Goal: Information Seeking & Learning: Learn about a topic

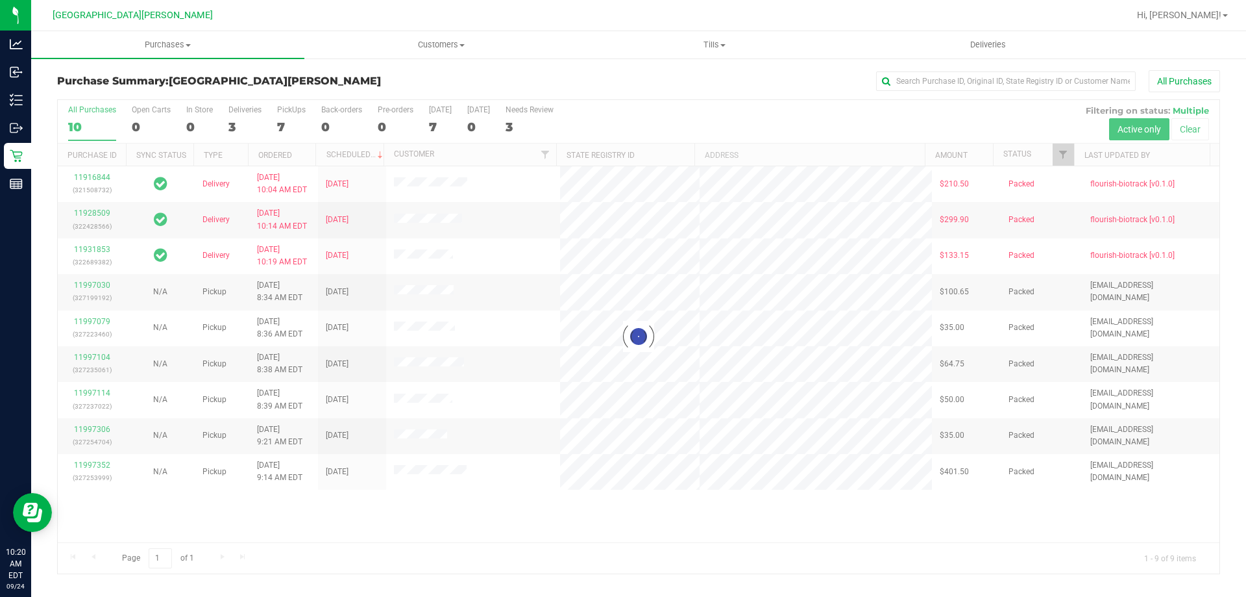
click at [285, 122] on div at bounding box center [639, 336] width 1162 height 473
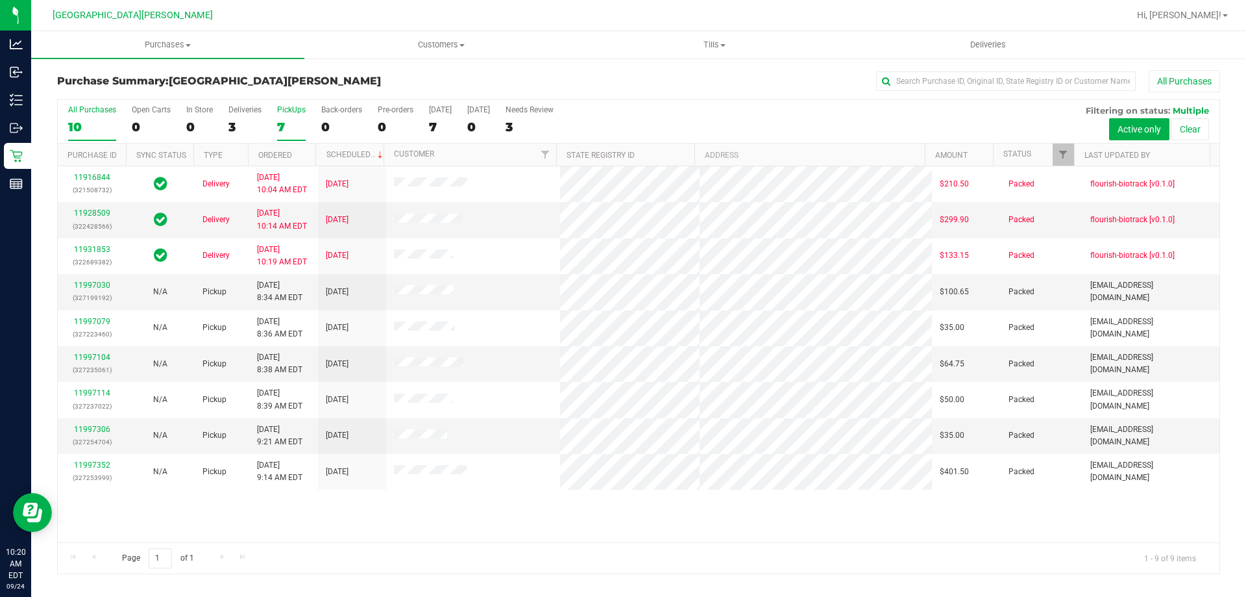
click at [280, 125] on div "7" at bounding box center [291, 126] width 29 height 15
click at [0, 0] on input "PickUps 7" at bounding box center [0, 0] width 0 height 0
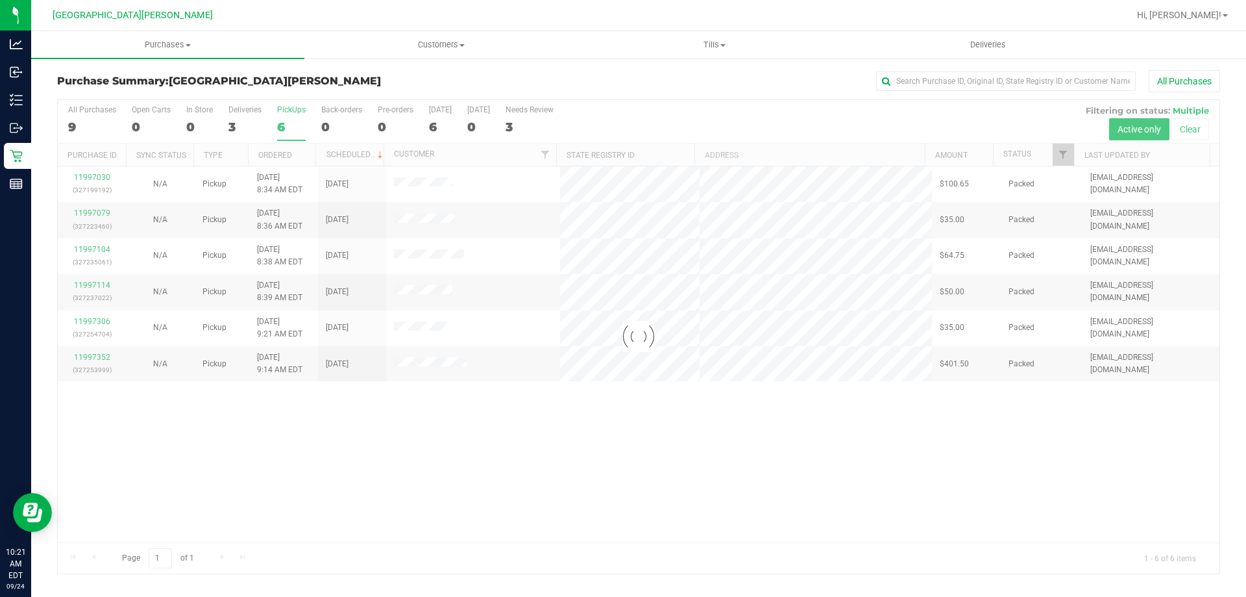
click at [287, 125] on div at bounding box center [639, 336] width 1162 height 473
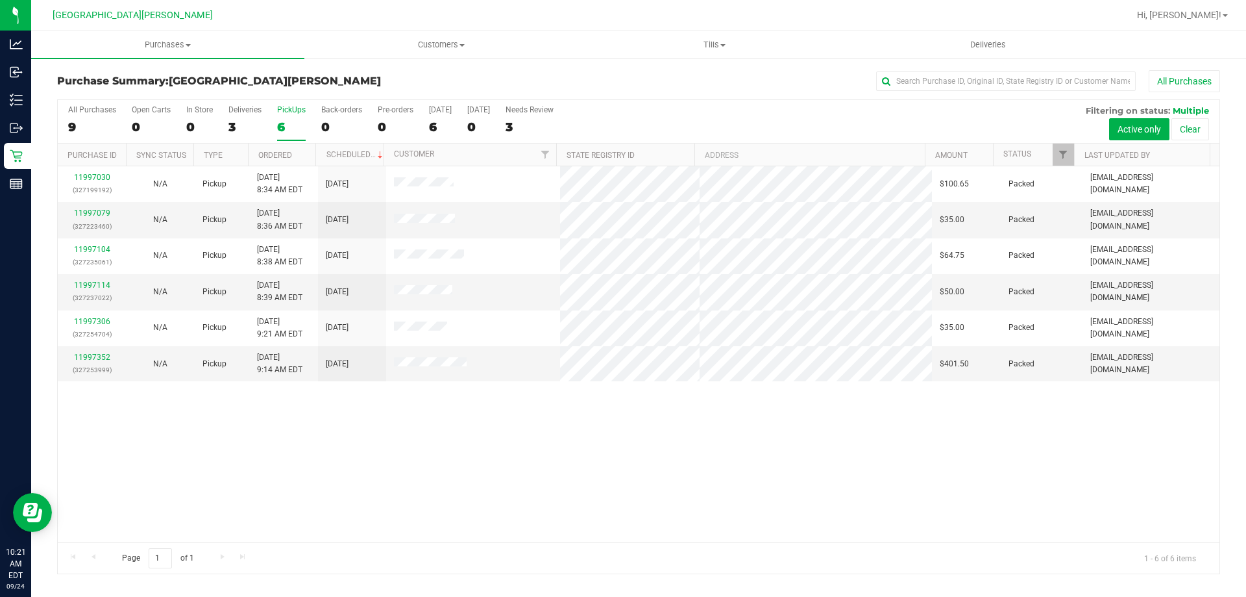
click at [287, 125] on div "6" at bounding box center [291, 126] width 29 height 15
click at [0, 0] on input "PickUps 6" at bounding box center [0, 0] width 0 height 0
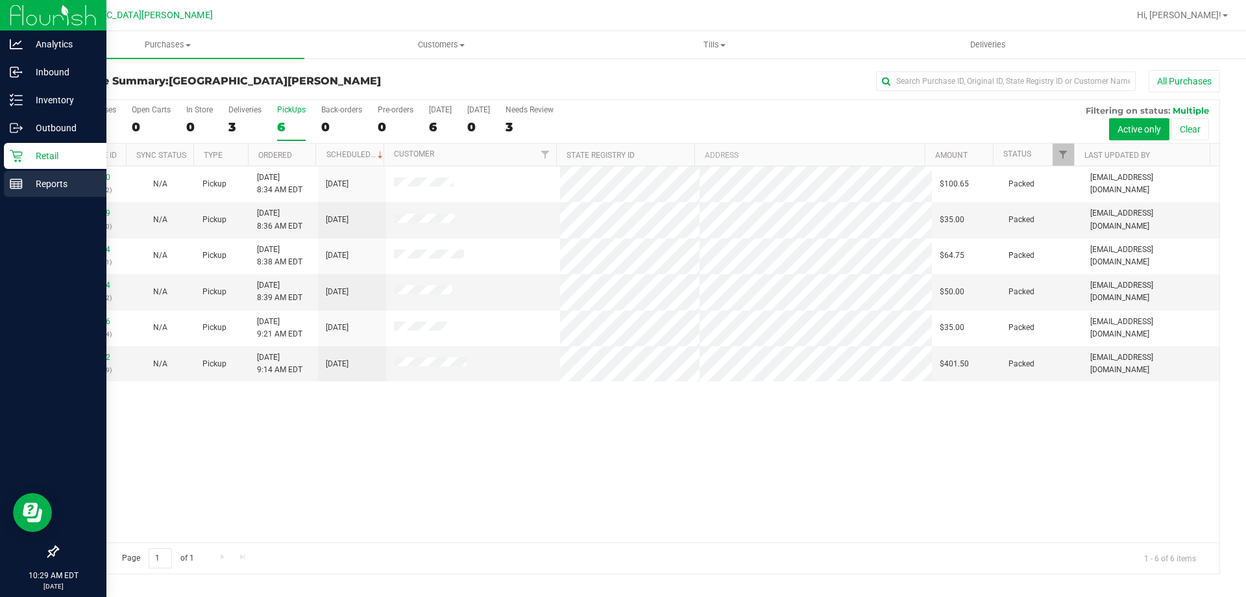
click at [21, 184] on icon at bounding box center [16, 183] width 13 height 13
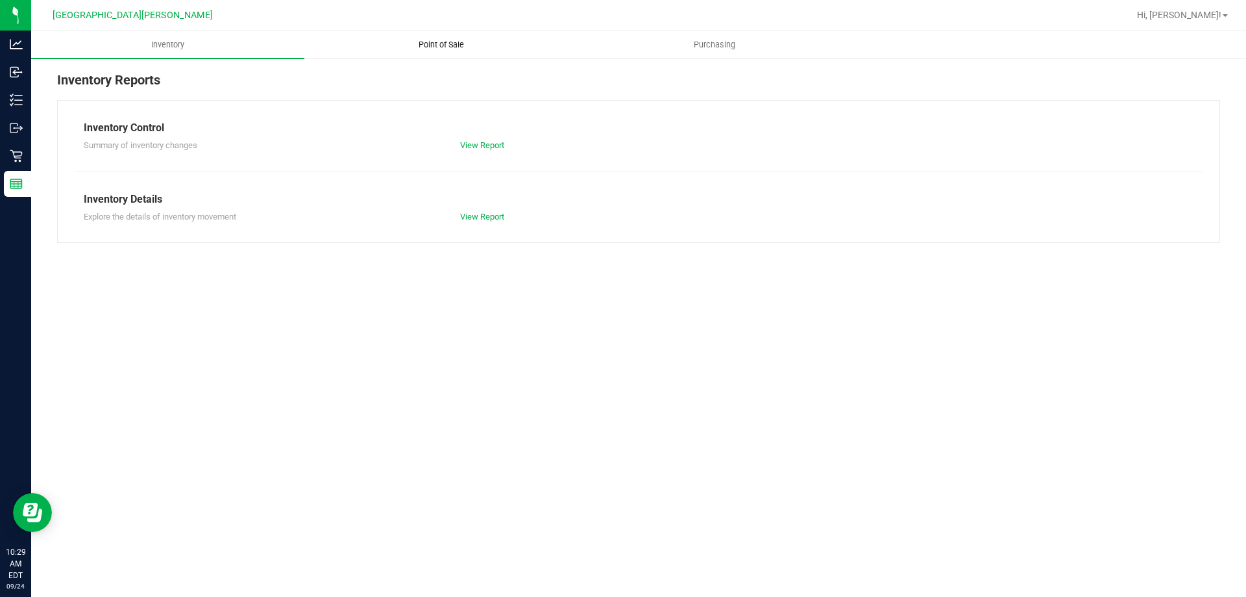
click at [433, 49] on span "Point of Sale" at bounding box center [441, 45] width 80 height 12
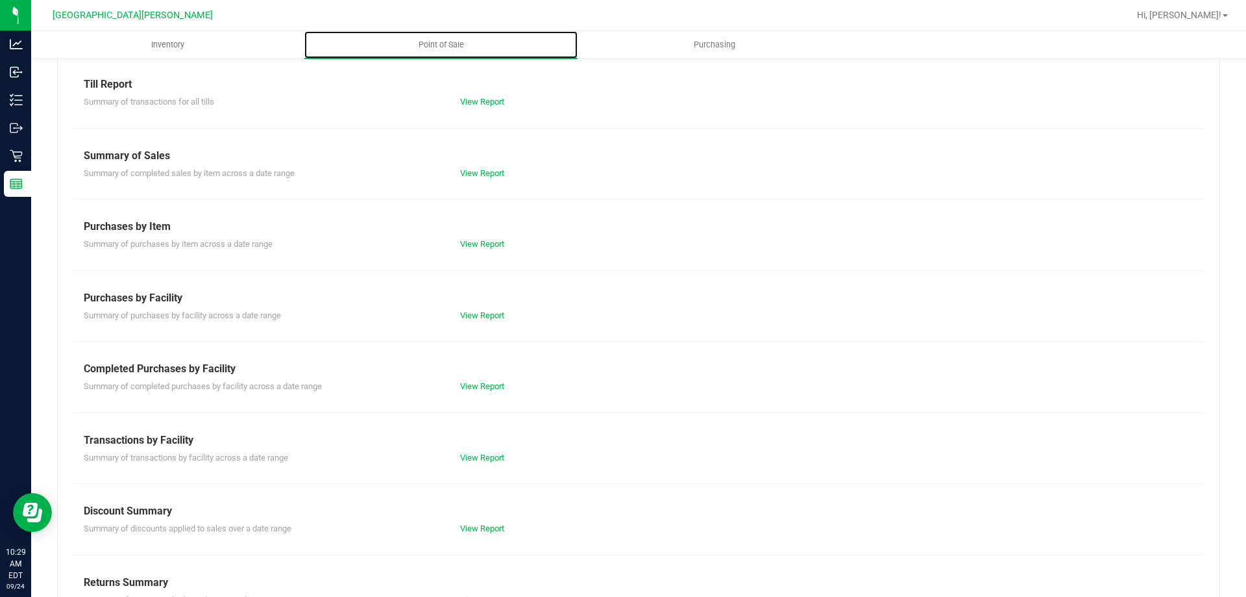
scroll to position [21, 0]
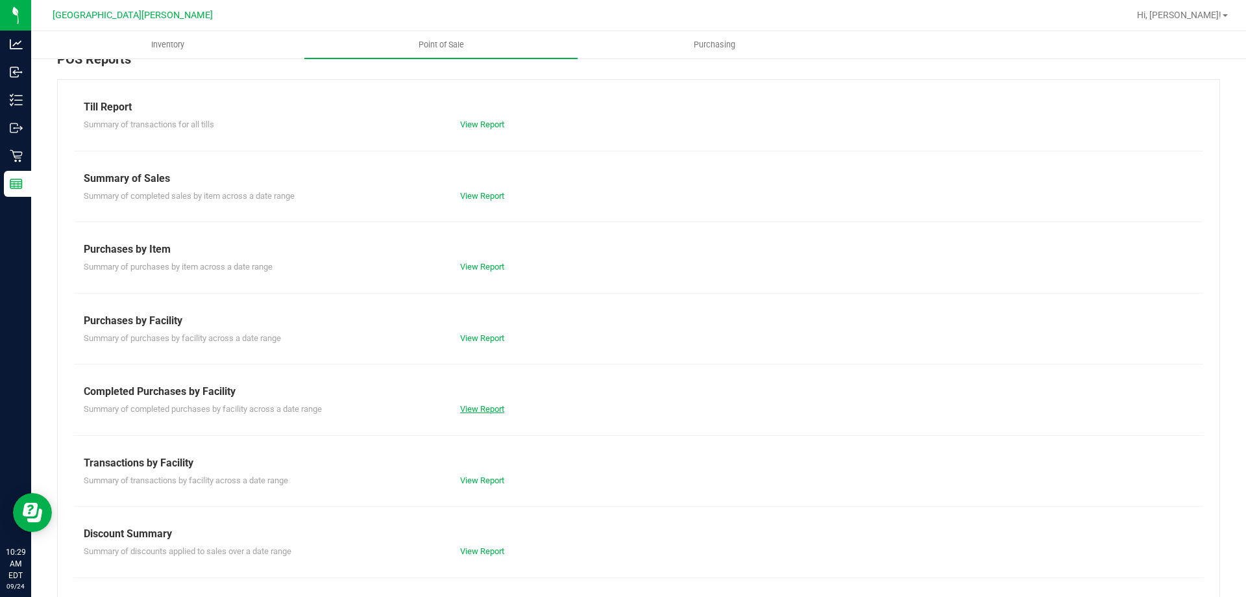
click at [480, 407] on link "View Report" at bounding box center [482, 409] width 44 height 10
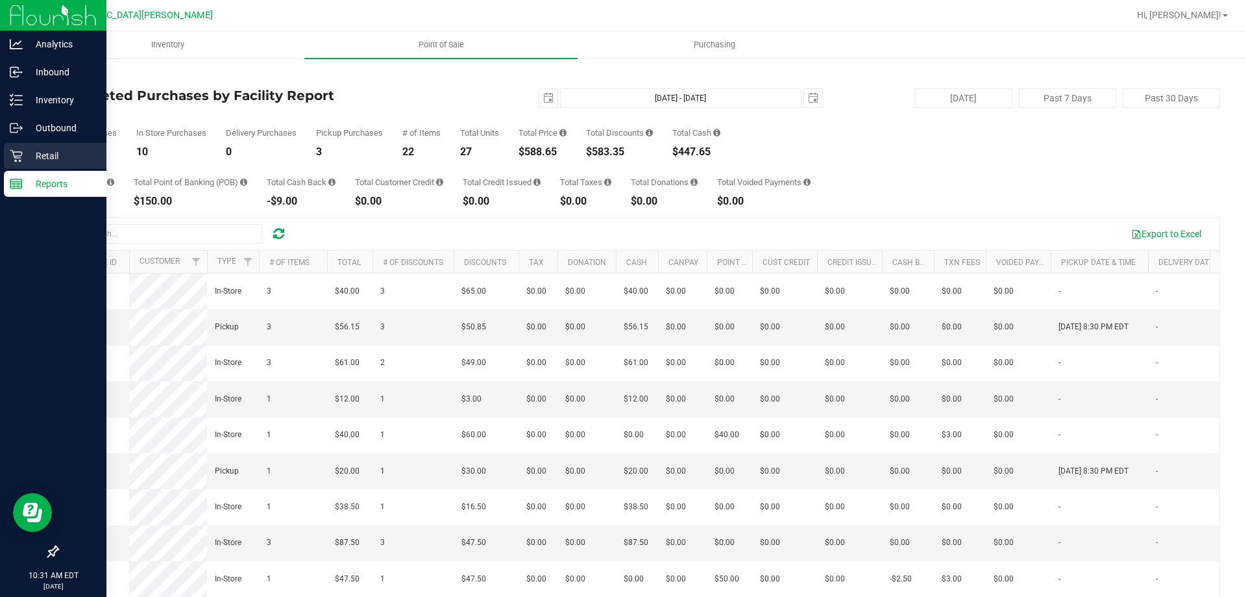
click at [73, 151] on p "Retail" at bounding box center [62, 156] width 78 height 16
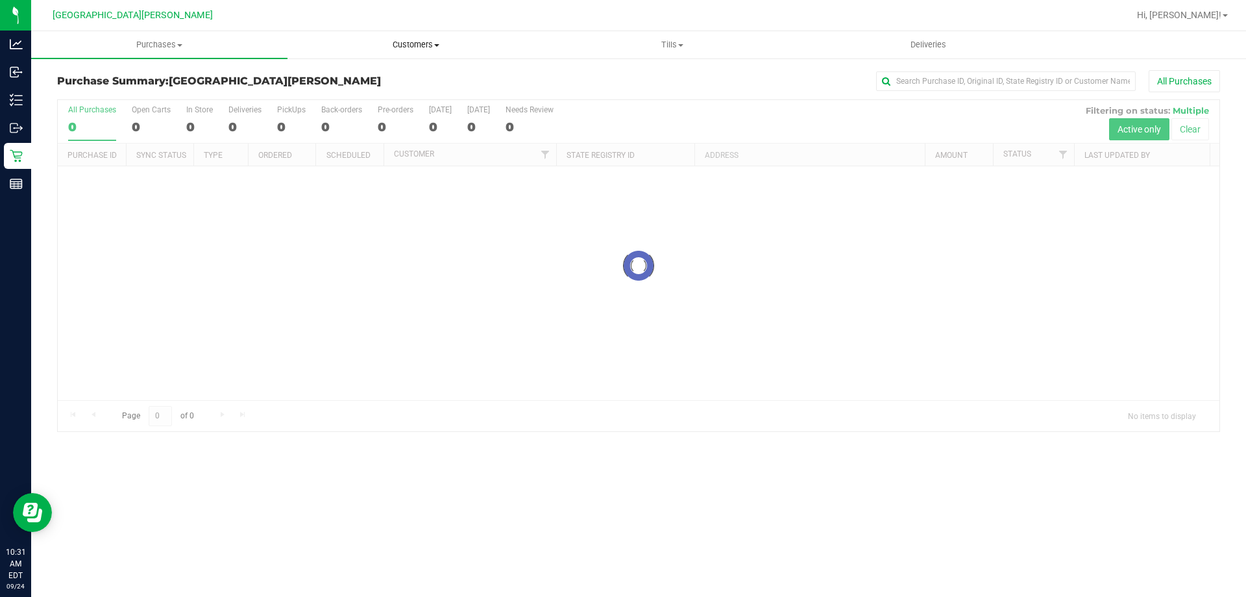
click at [406, 47] on span "Customers" at bounding box center [415, 45] width 255 height 12
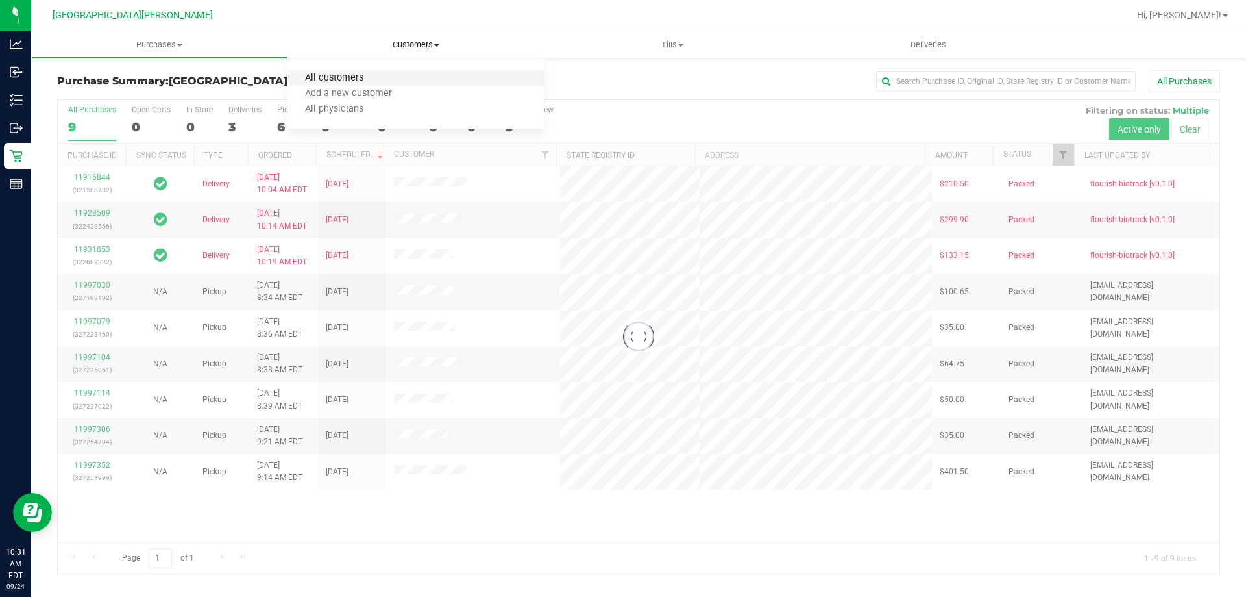
click at [375, 82] on span "All customers" at bounding box center [334, 78] width 93 height 11
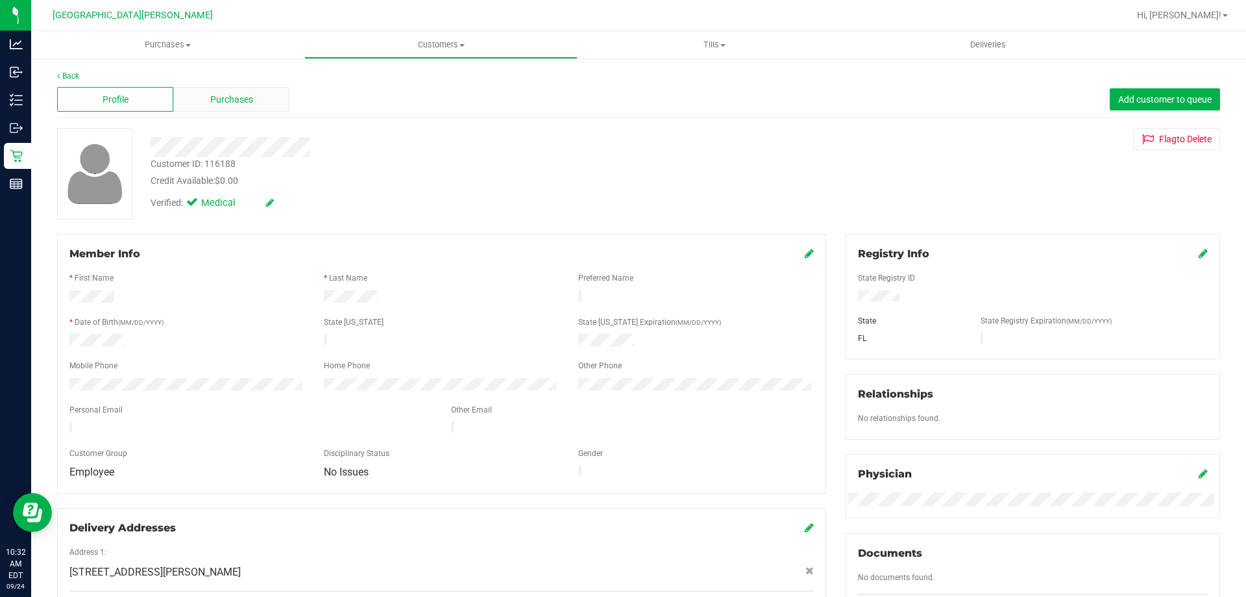
click at [232, 106] on span "Purchases" at bounding box center [231, 100] width 43 height 14
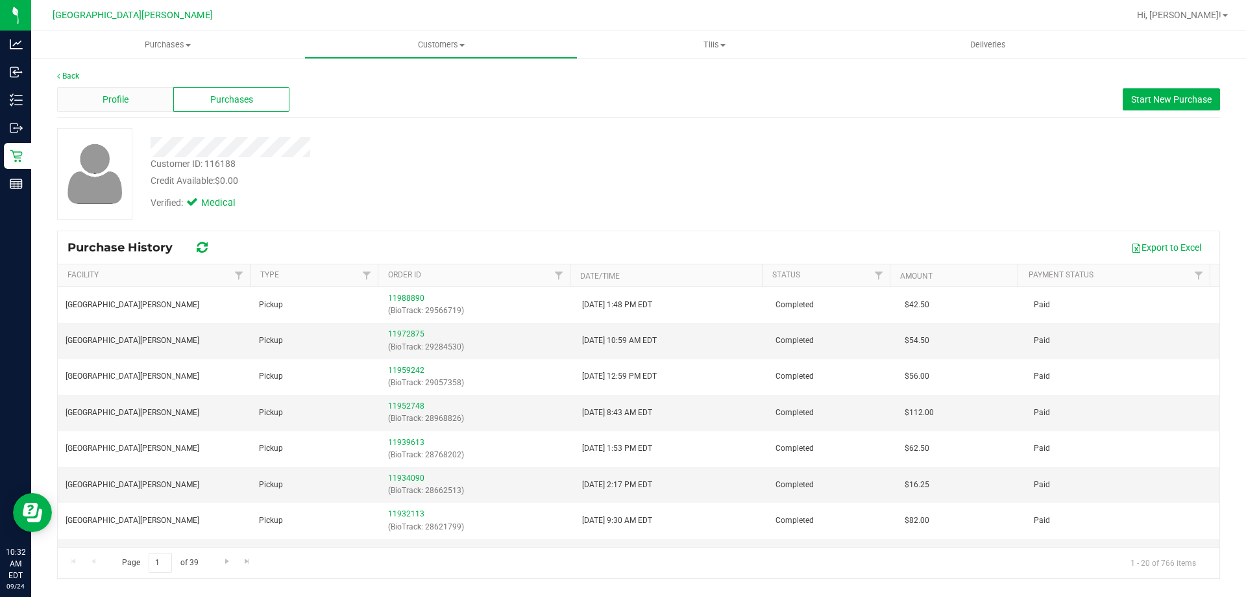
click at [134, 95] on div "Profile" at bounding box center [115, 99] width 116 height 25
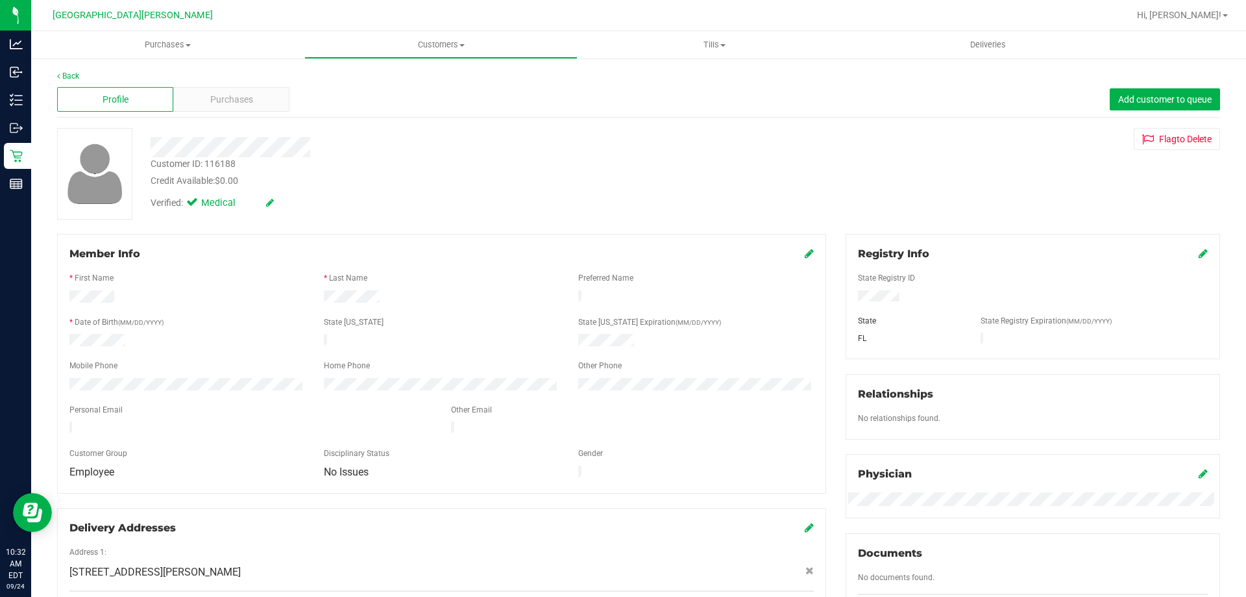
click at [805, 253] on icon at bounding box center [809, 253] width 9 height 10
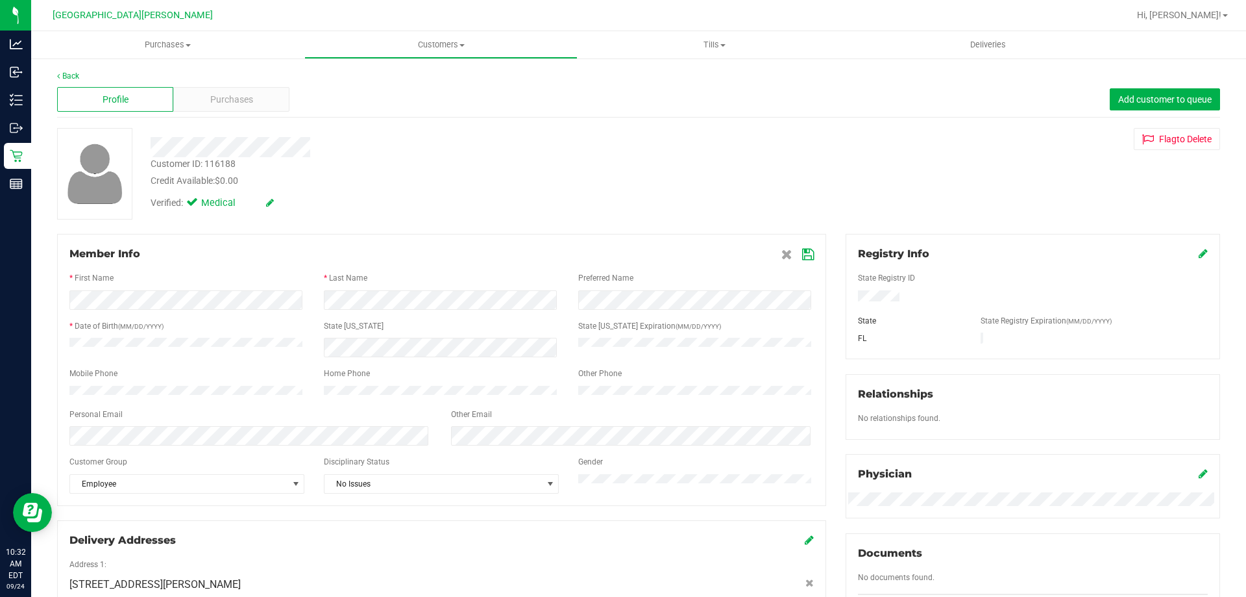
click at [802, 257] on icon at bounding box center [808, 254] width 12 height 10
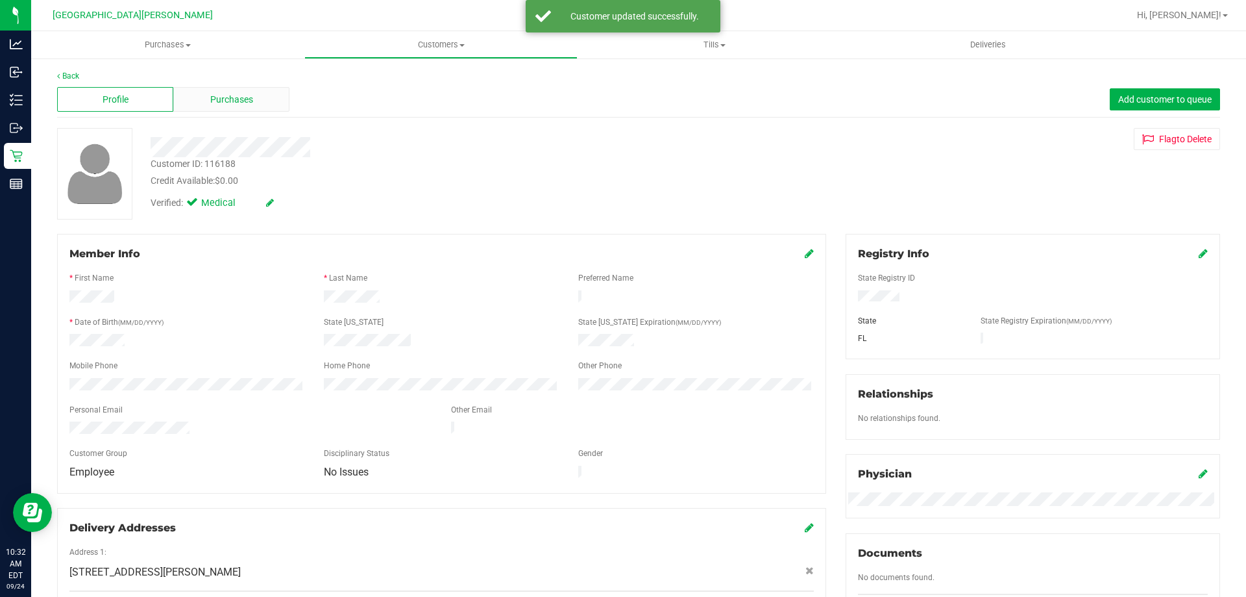
click at [260, 108] on div "Purchases" at bounding box center [231, 99] width 116 height 25
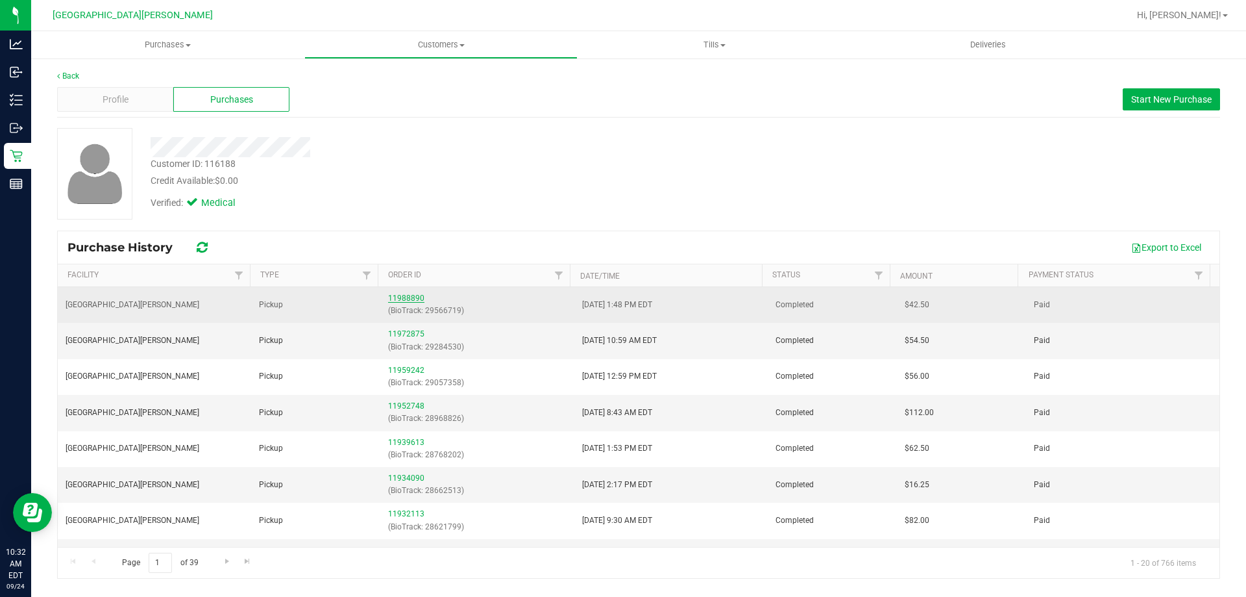
click at [415, 301] on link "11988890" at bounding box center [406, 297] width 36 height 9
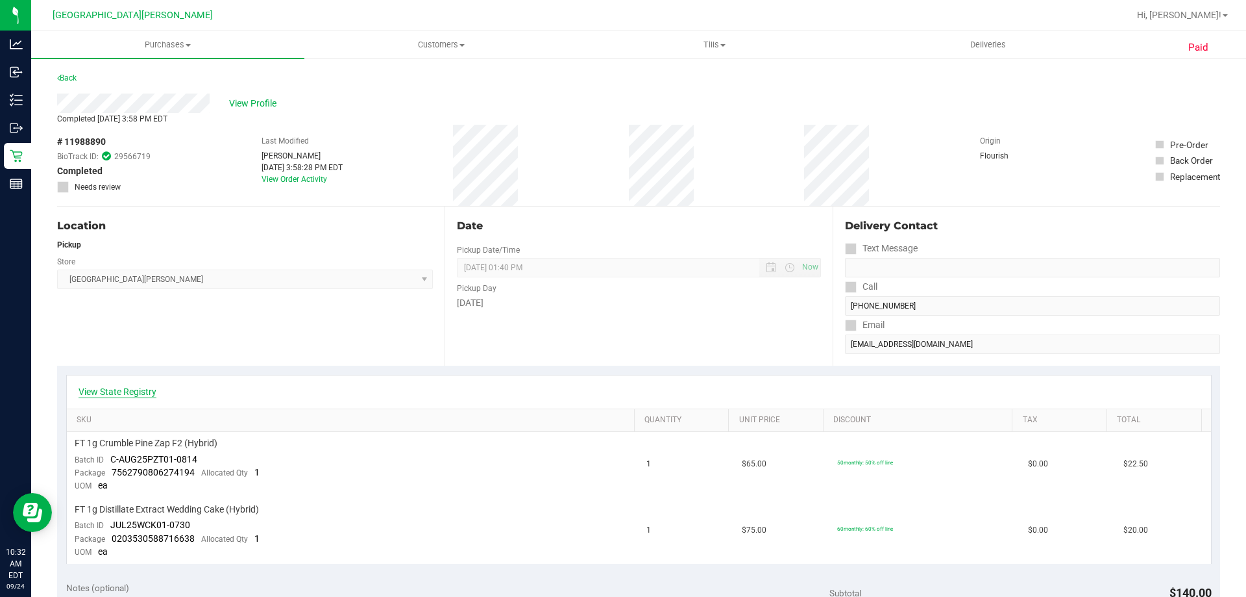
click at [147, 391] on link "View State Registry" at bounding box center [118, 391] width 78 height 13
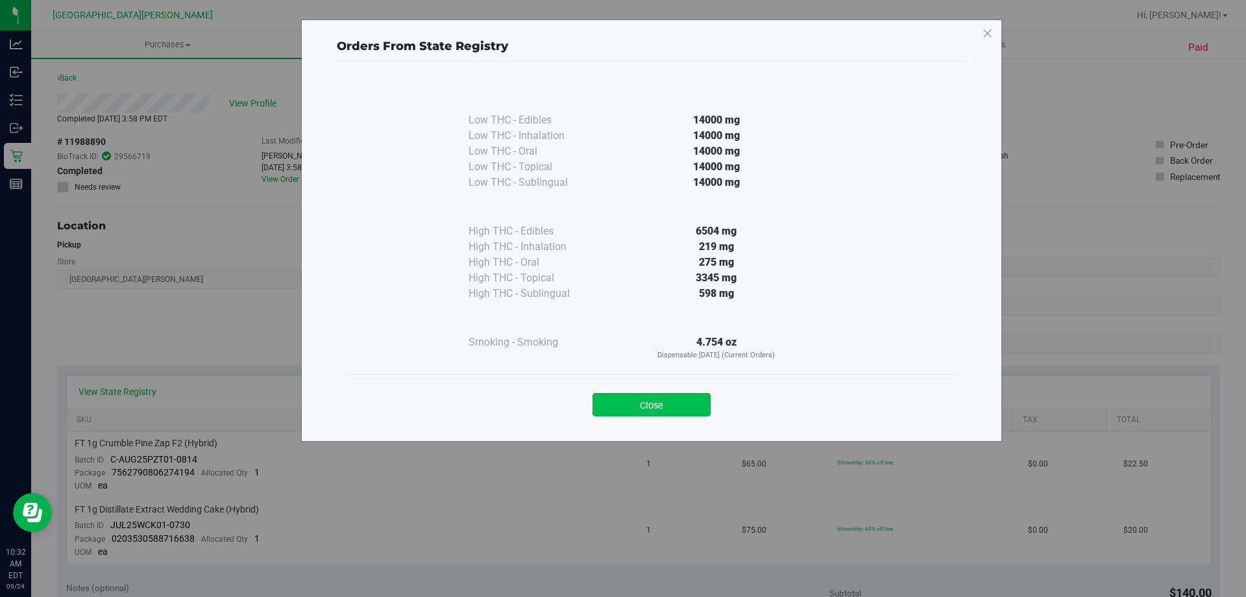
click at [652, 403] on button "Close" at bounding box center [652, 404] width 118 height 23
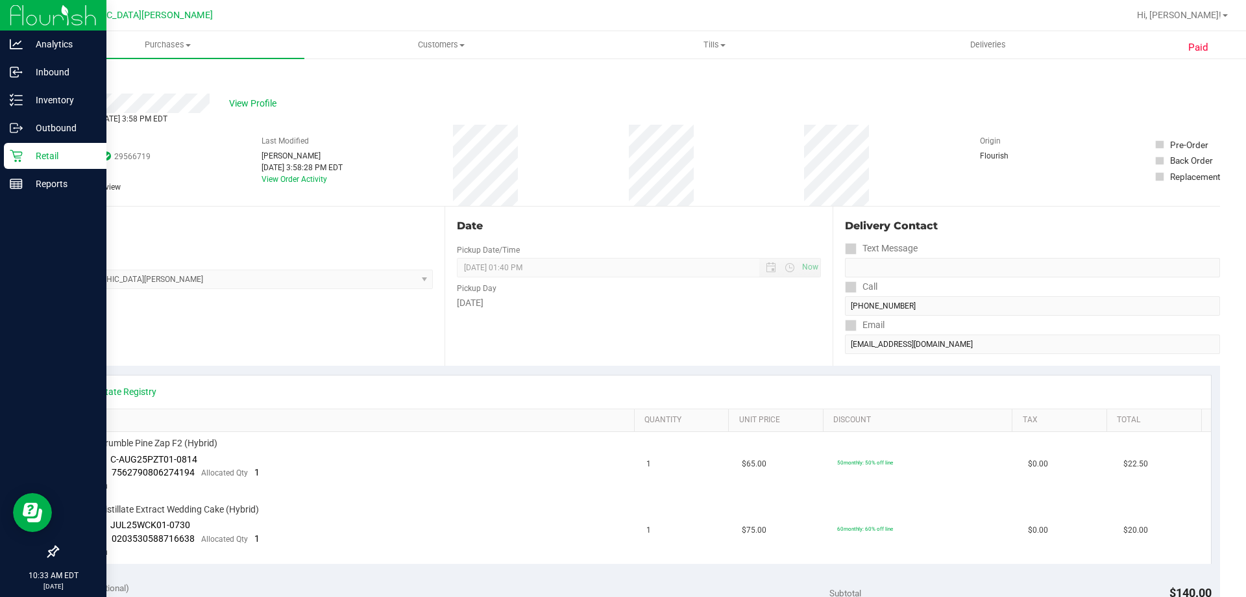
click at [28, 149] on p "Retail" at bounding box center [62, 156] width 78 height 16
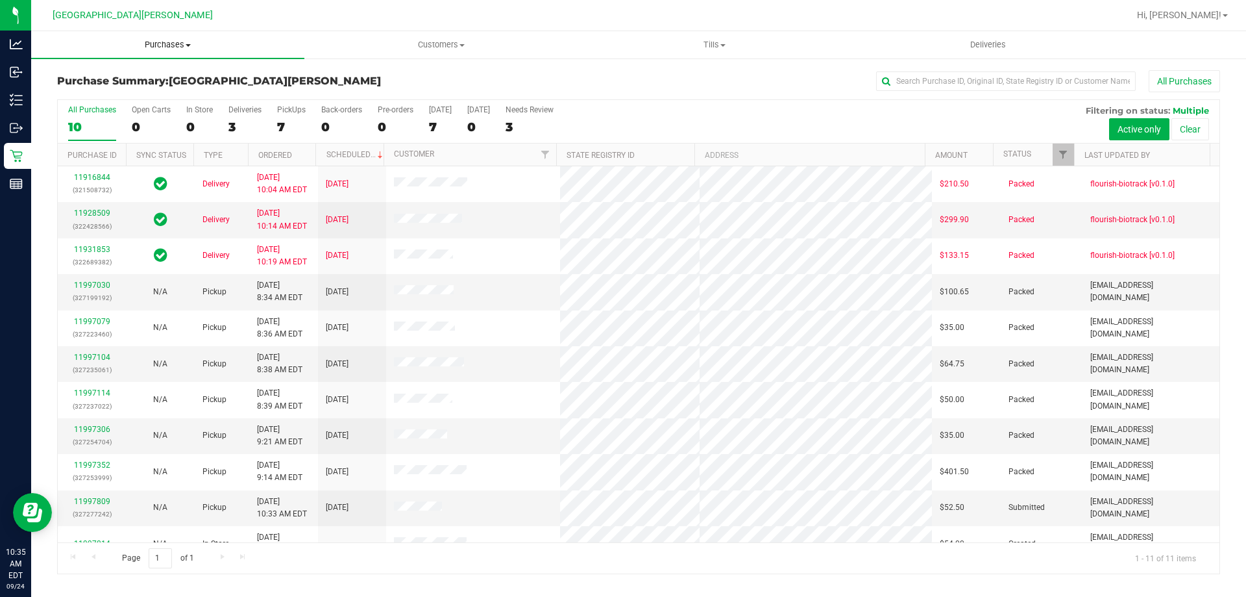
click at [175, 44] on span "Purchases" at bounding box center [167, 45] width 273 height 12
click at [123, 95] on li "Fulfillment" at bounding box center [167, 94] width 273 height 16
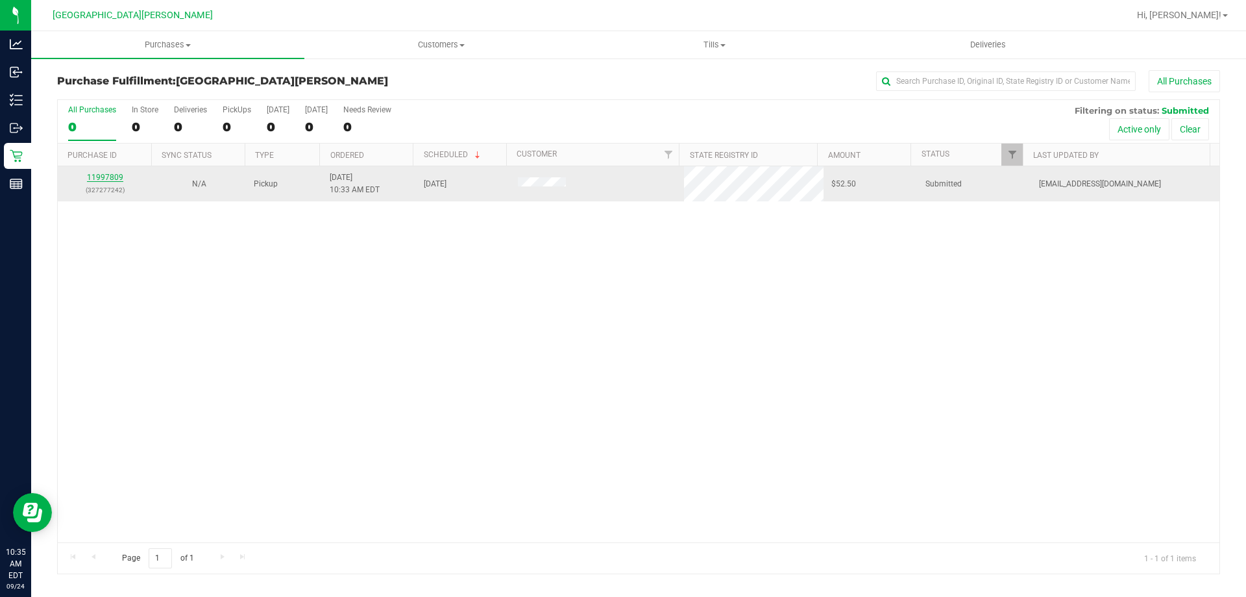
click at [103, 173] on link "11997809" at bounding box center [105, 177] width 36 height 9
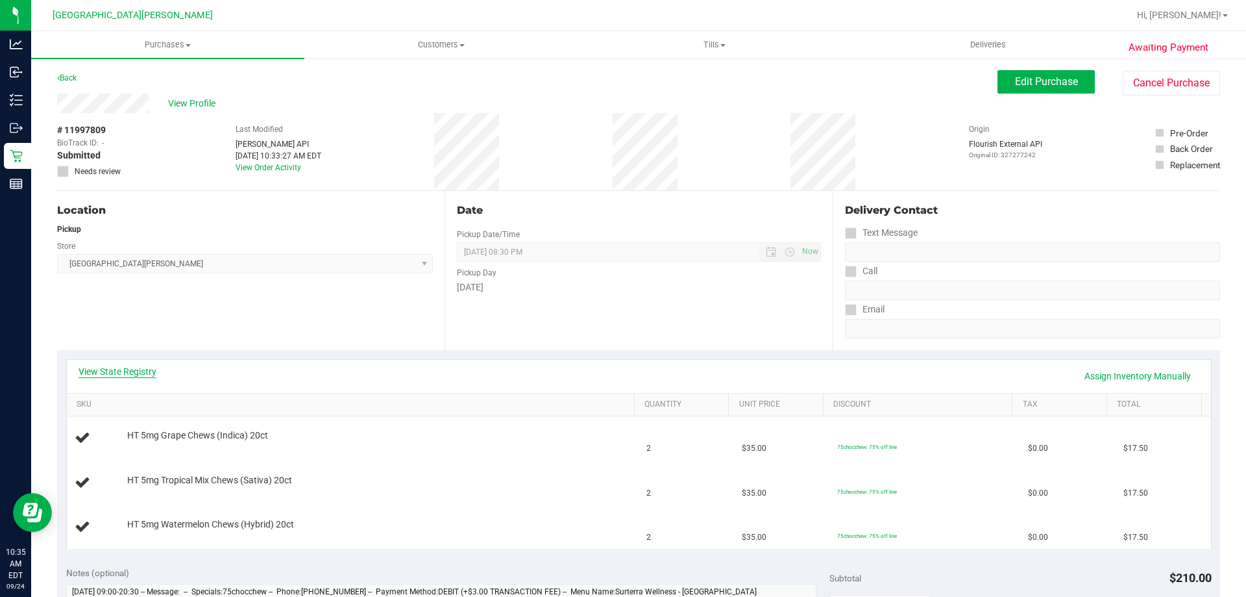
click at [146, 371] on link "View State Registry" at bounding box center [118, 371] width 78 height 13
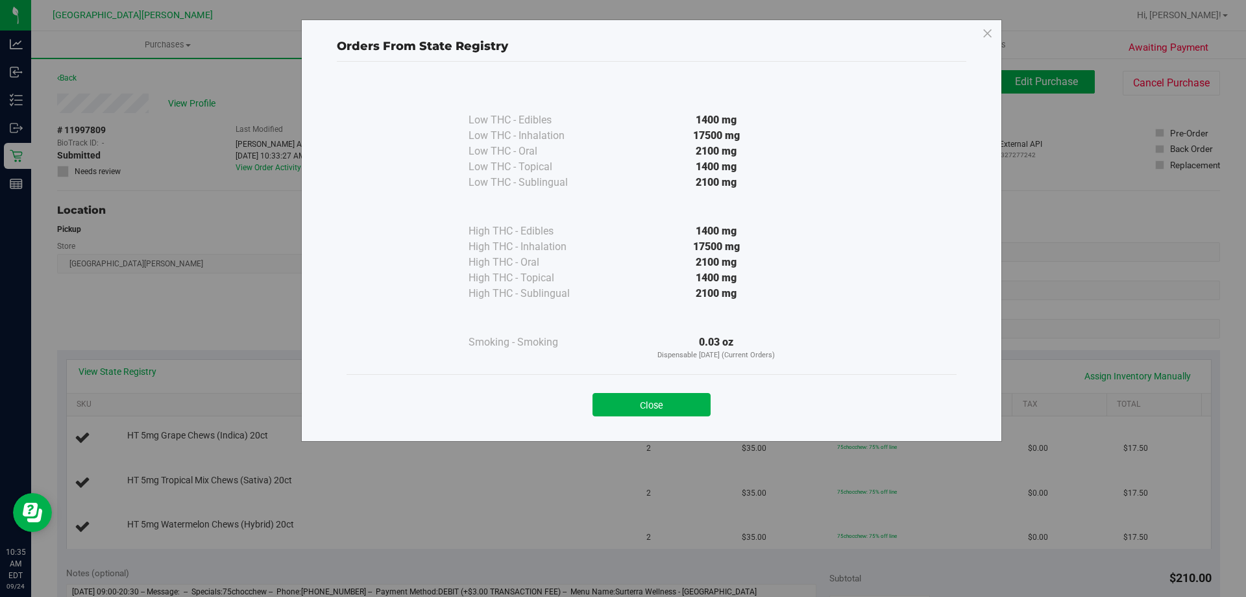
click at [668, 390] on div "Close" at bounding box center [651, 400] width 591 height 32
click at [651, 404] on button "Close" at bounding box center [652, 404] width 118 height 23
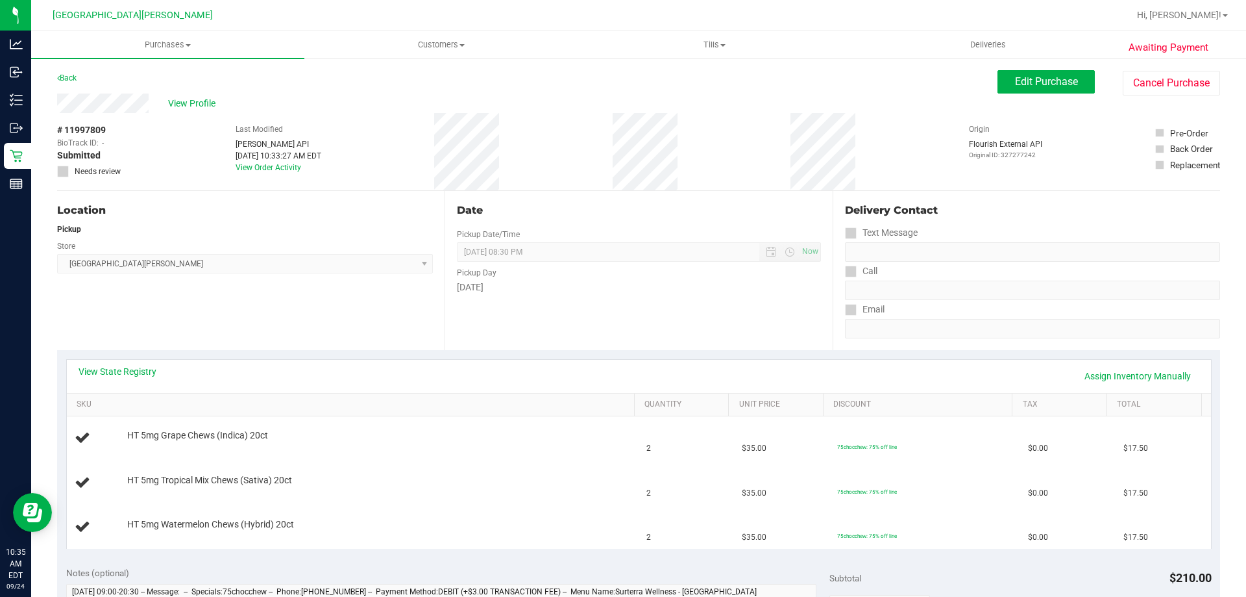
click at [631, 349] on div "Date Pickup Date/Time [DATE] Now [DATE] 08:30 PM Now Pickup Day [DATE]" at bounding box center [639, 270] width 388 height 159
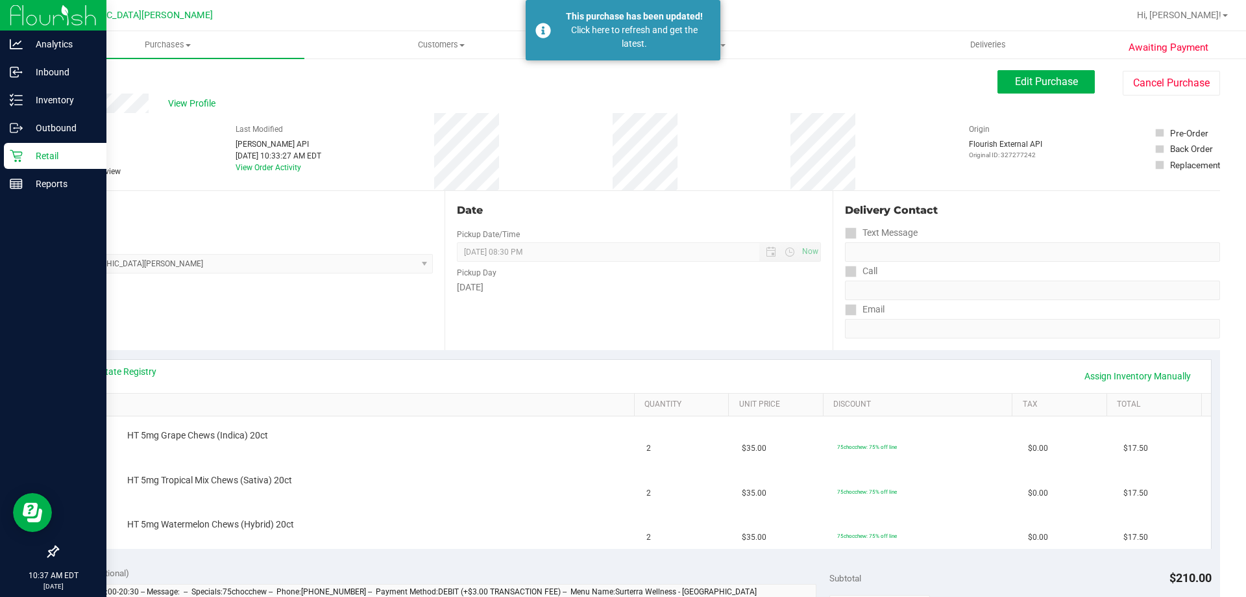
click at [16, 161] on icon at bounding box center [16, 156] width 12 height 12
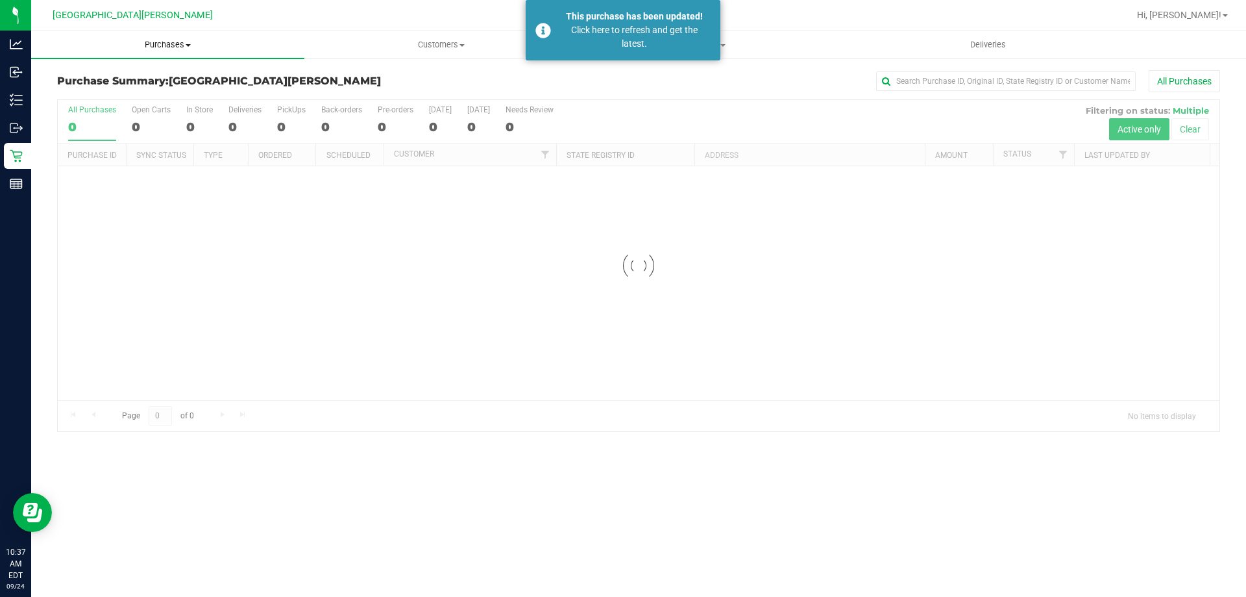
click at [164, 34] on uib-tab-heading "Purchases Summary of purchases Fulfillment All purchases" at bounding box center [167, 44] width 273 height 27
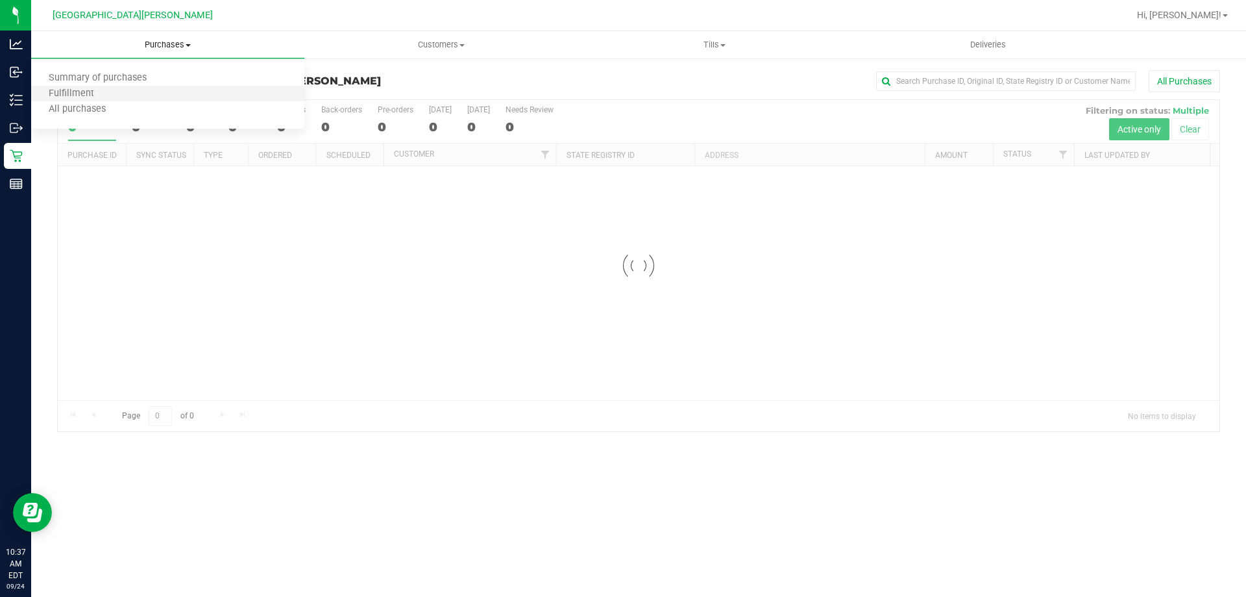
click at [117, 96] on li "Fulfillment" at bounding box center [167, 94] width 273 height 16
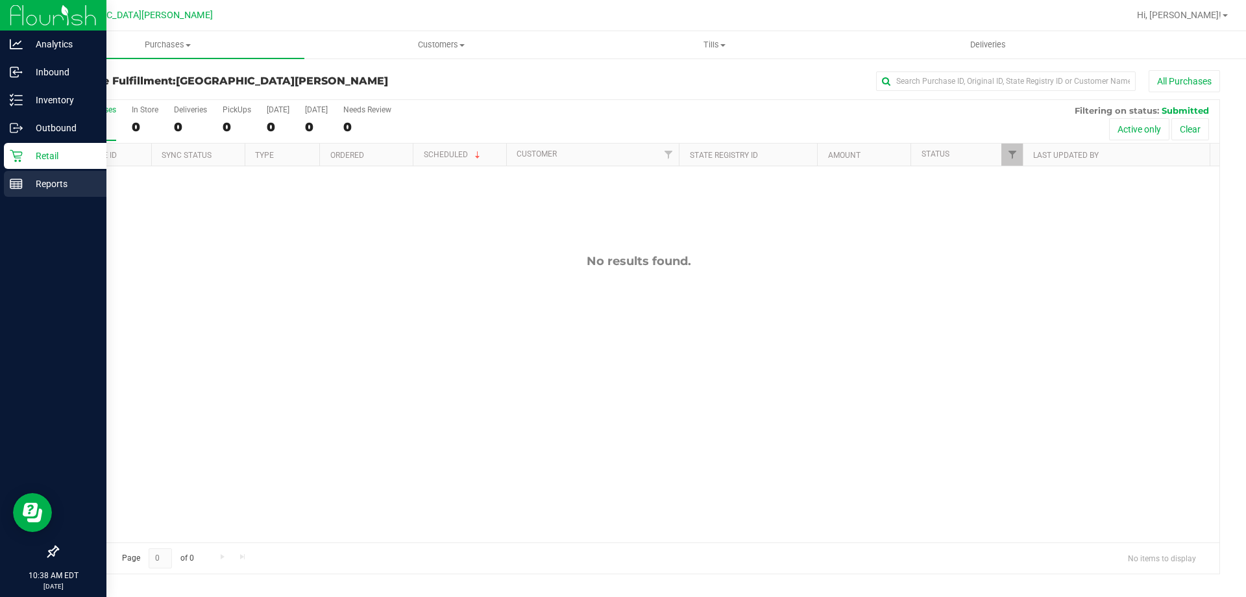
click at [32, 186] on p "Reports" at bounding box center [62, 184] width 78 height 16
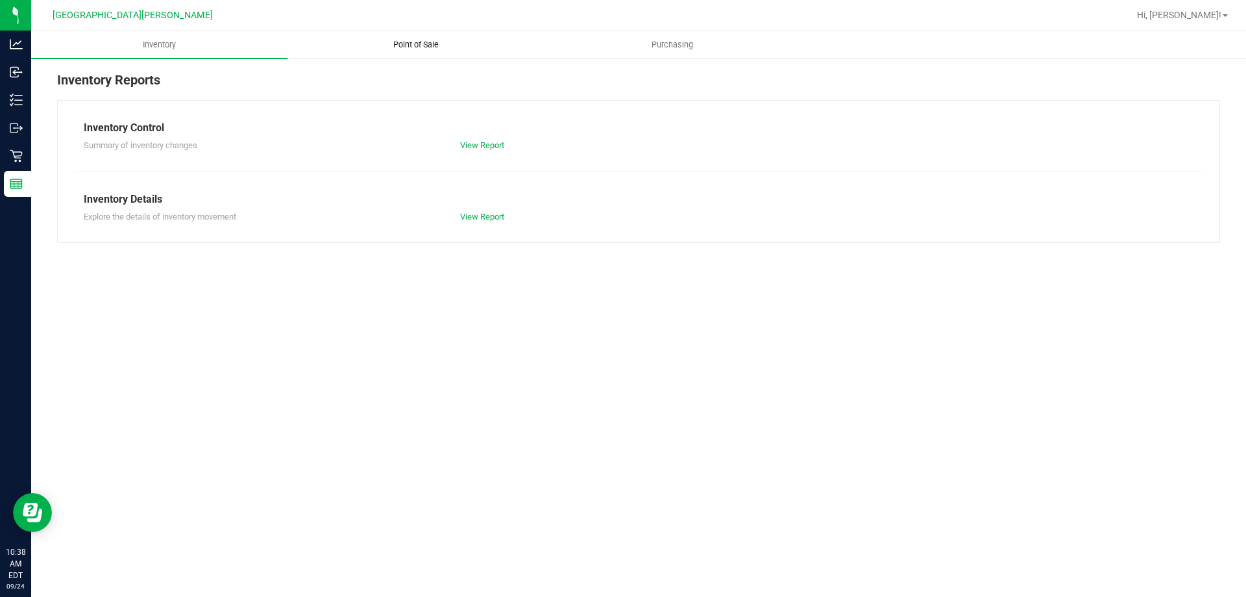
click at [422, 43] on span "Point of Sale" at bounding box center [416, 45] width 80 height 12
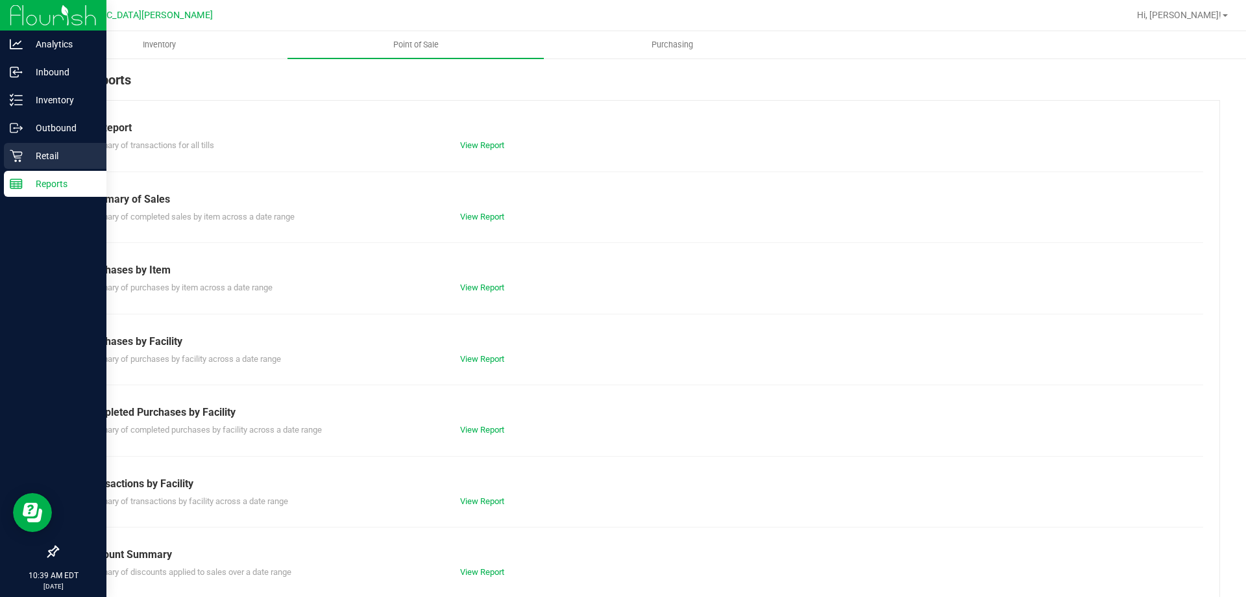
click at [33, 158] on p "Retail" at bounding box center [62, 156] width 78 height 16
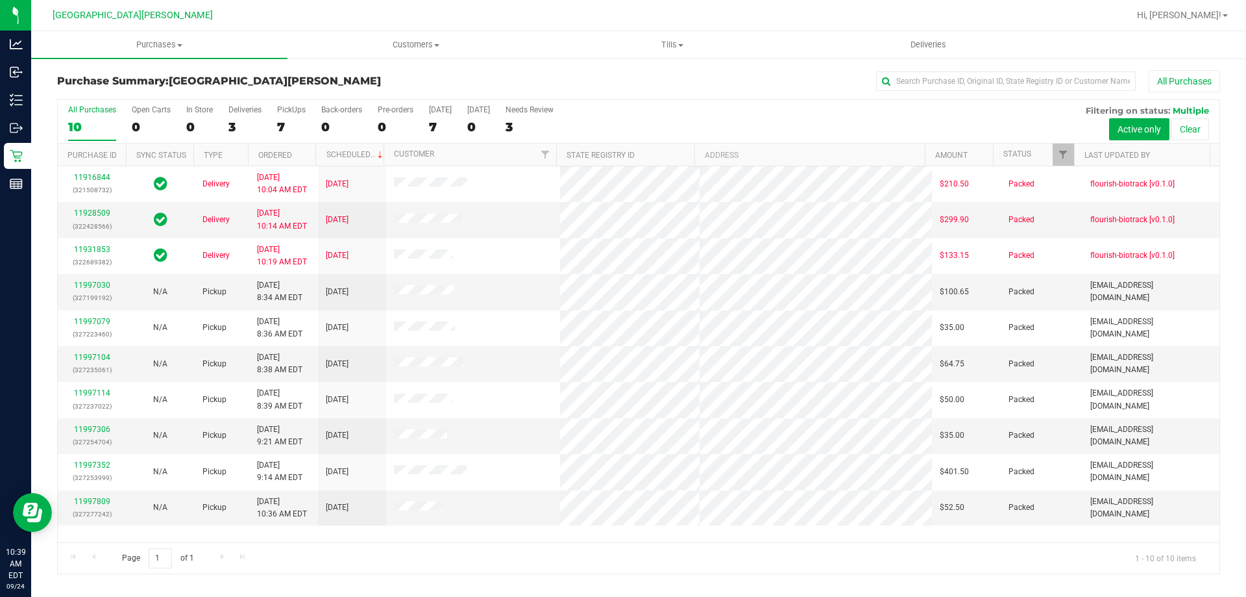
click at [297, 111] on div "PickUps" at bounding box center [291, 109] width 29 height 9
click at [0, 0] on input "PickUps 7" at bounding box center [0, 0] width 0 height 0
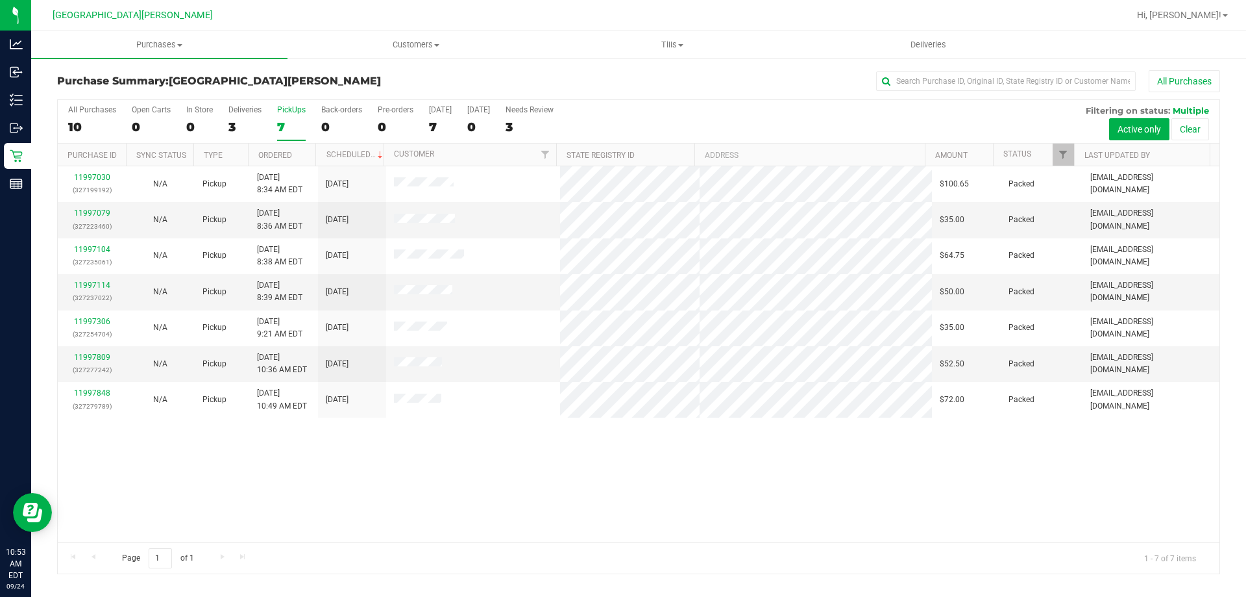
click at [293, 112] on div "PickUps" at bounding box center [291, 109] width 29 height 9
click at [292, 113] on div "PickUps" at bounding box center [291, 109] width 29 height 9
click at [0, 0] on input "PickUps 7" at bounding box center [0, 0] width 0 height 0
click at [292, 113] on div "PickUps" at bounding box center [291, 109] width 29 height 9
click at [0, 0] on input "PickUps 7" at bounding box center [0, 0] width 0 height 0
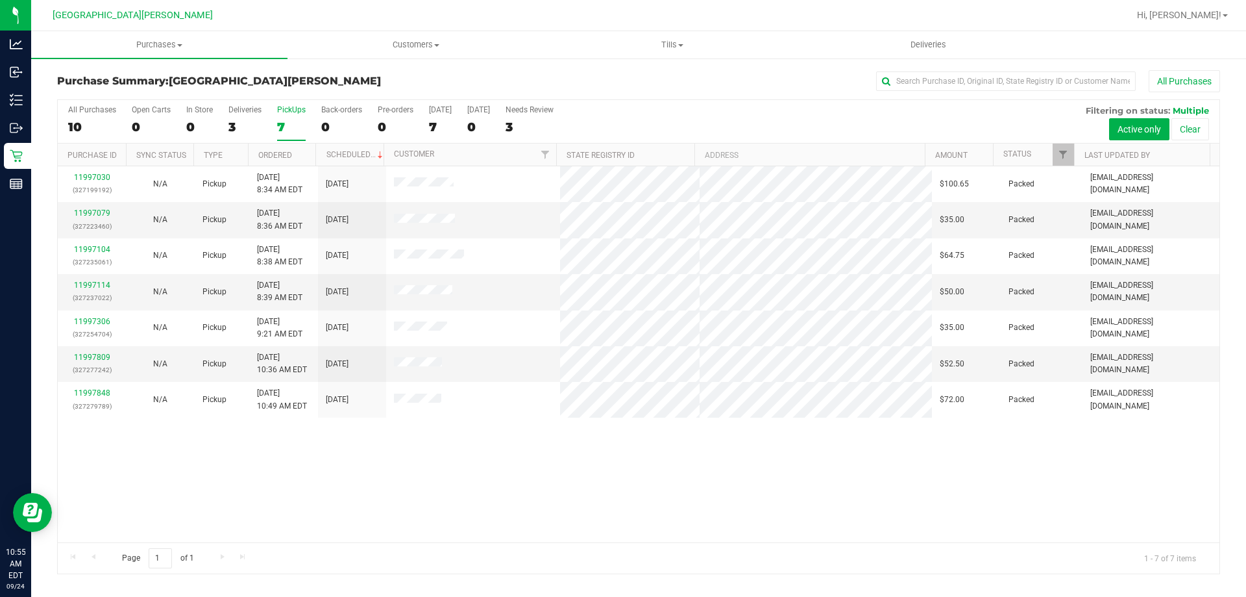
click at [303, 111] on div "PickUps" at bounding box center [291, 109] width 29 height 9
click at [0, 0] on input "PickUps 7" at bounding box center [0, 0] width 0 height 0
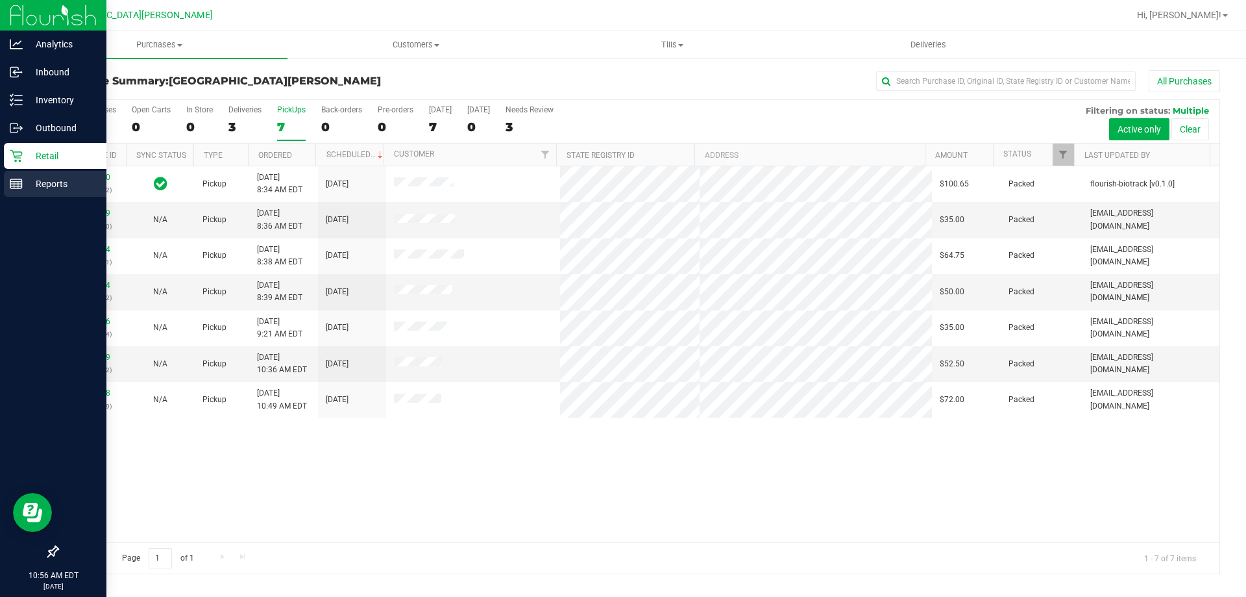
click at [6, 186] on div "Reports" at bounding box center [55, 184] width 103 height 26
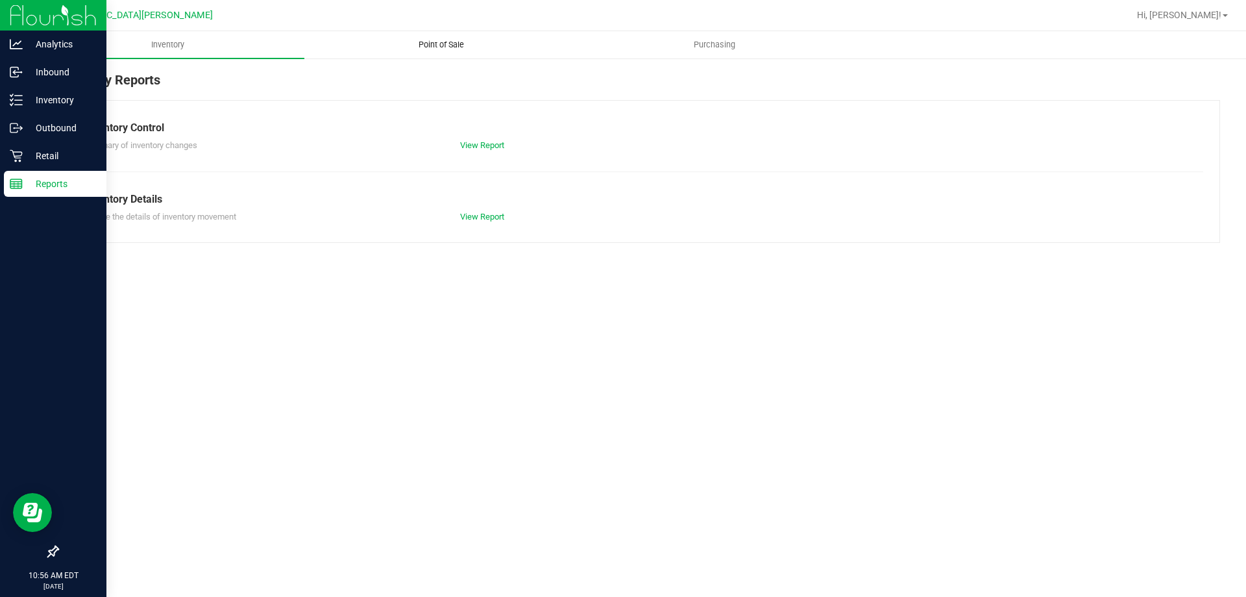
click at [426, 44] on span "Point of Sale" at bounding box center [441, 45] width 80 height 12
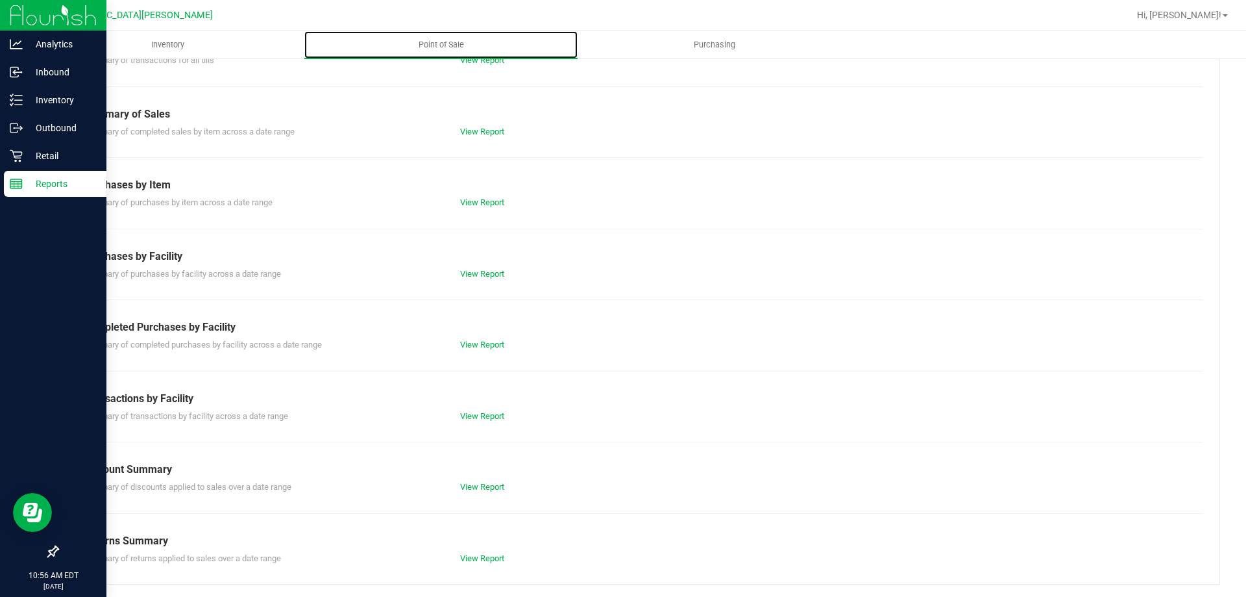
scroll to position [86, 0]
click at [482, 341] on link "View Report" at bounding box center [482, 344] width 44 height 10
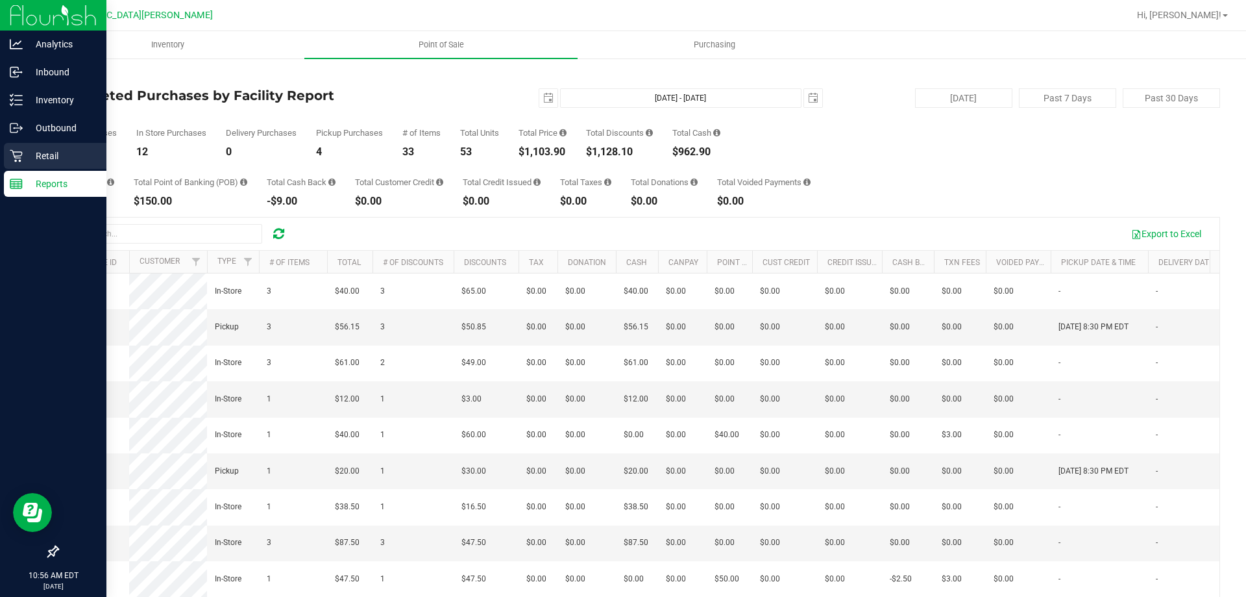
click at [20, 161] on icon at bounding box center [16, 156] width 12 height 12
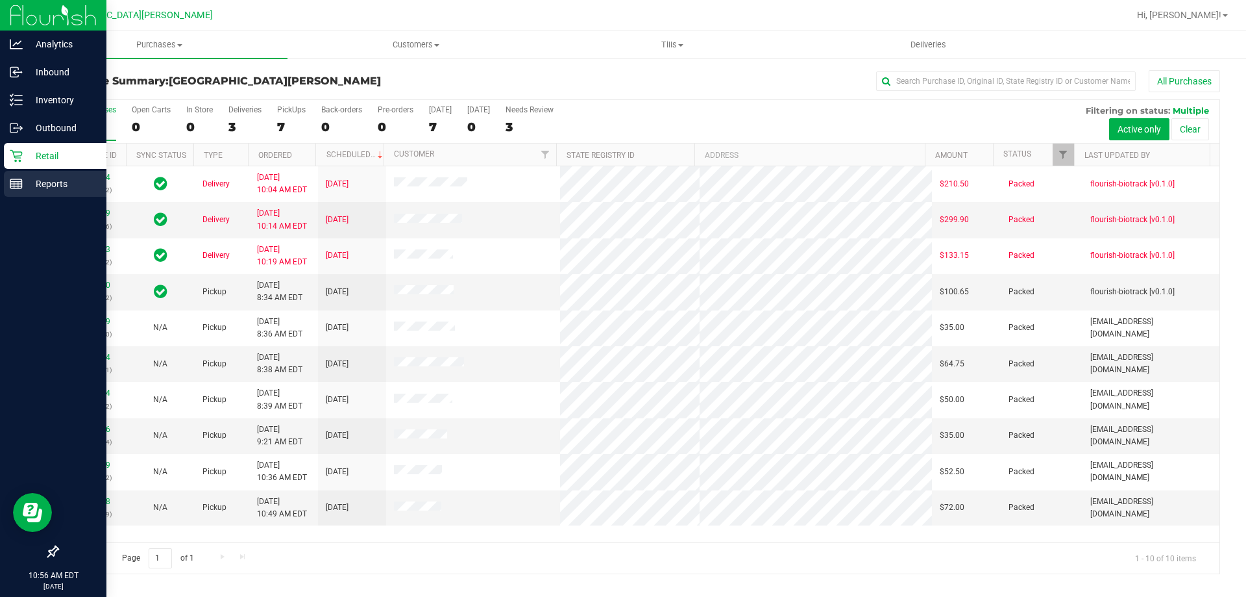
click at [14, 189] on icon at bounding box center [16, 183] width 13 height 13
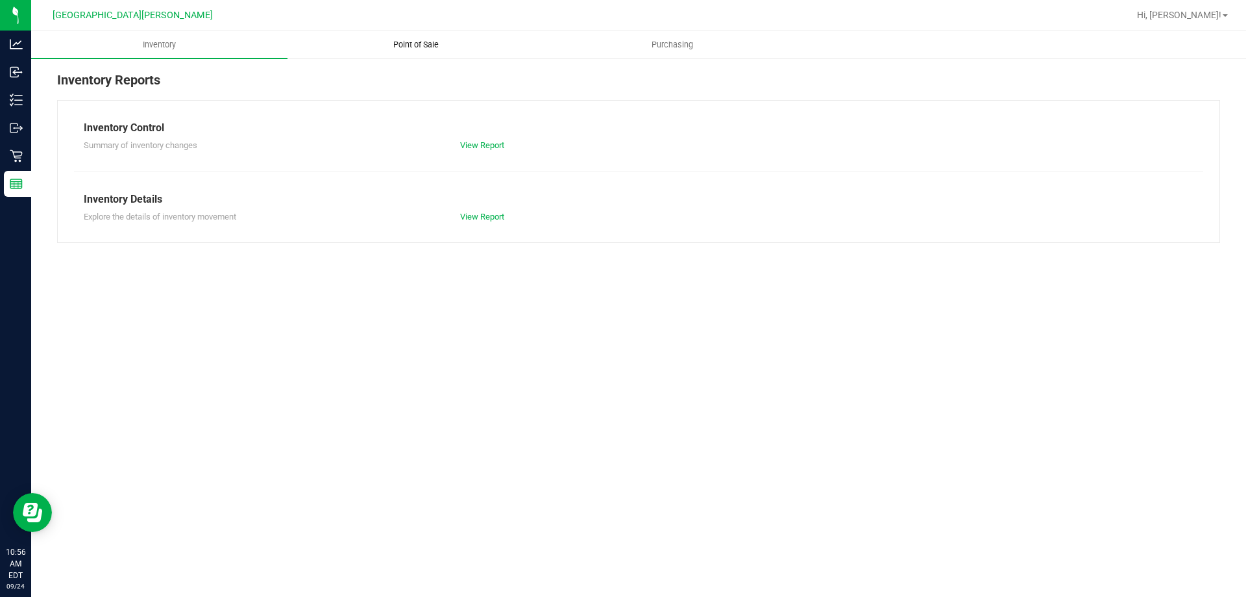
click at [411, 45] on span "Point of Sale" at bounding box center [416, 45] width 80 height 12
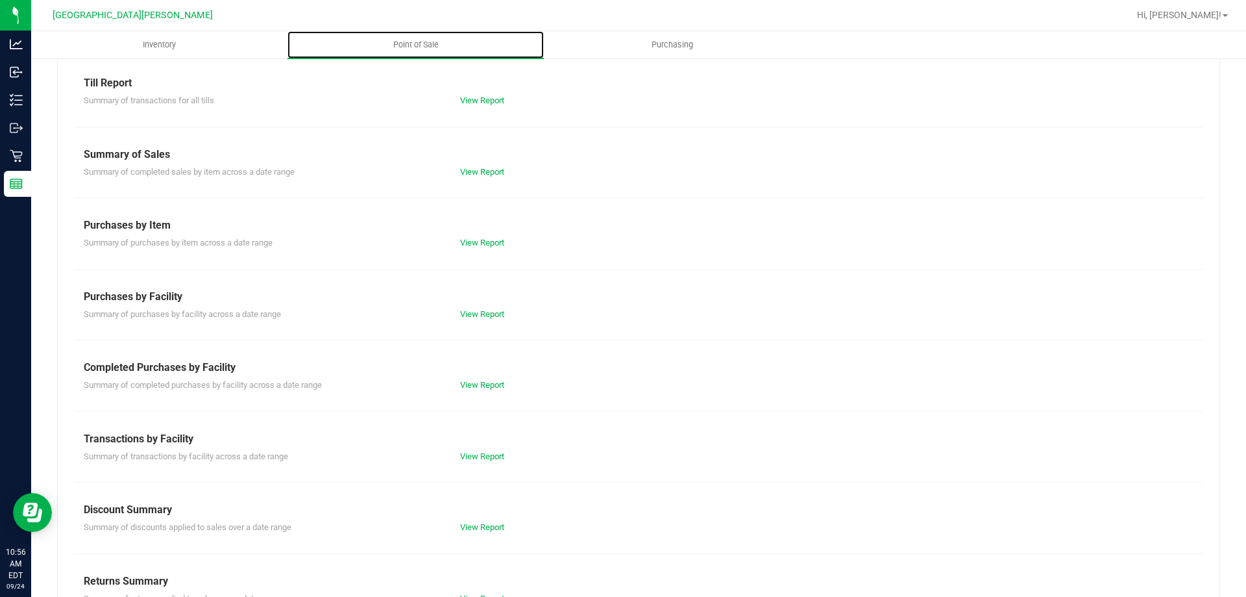
scroll to position [86, 0]
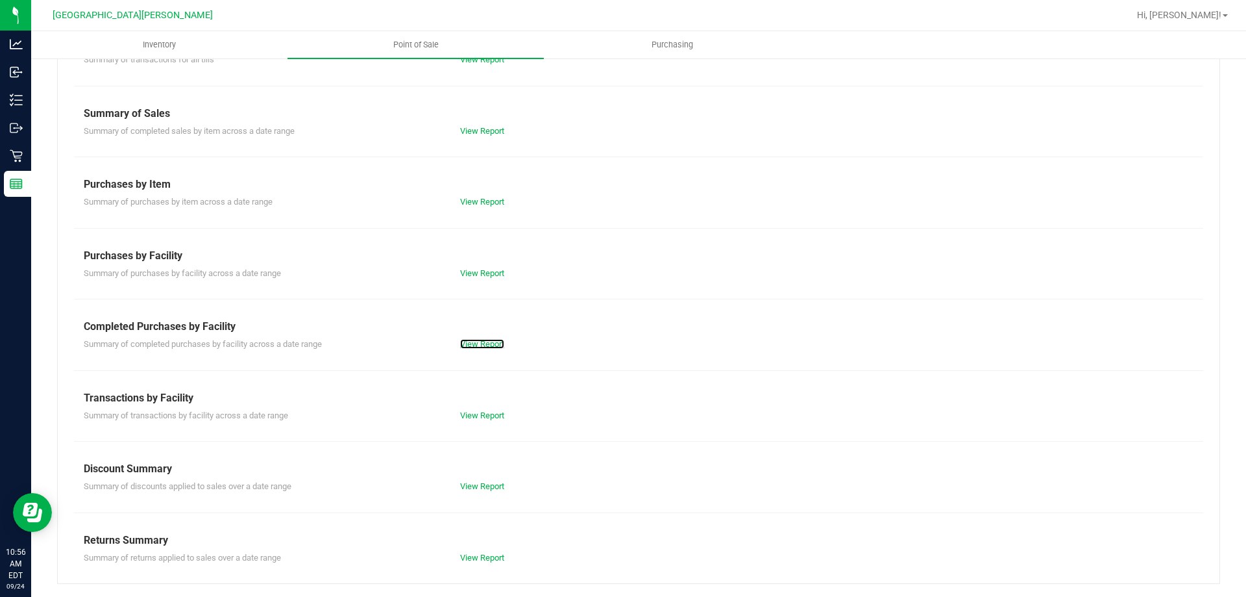
click at [467, 338] on div "View Report" at bounding box center [544, 344] width 188 height 13
click at [478, 343] on link "View Report" at bounding box center [482, 344] width 44 height 10
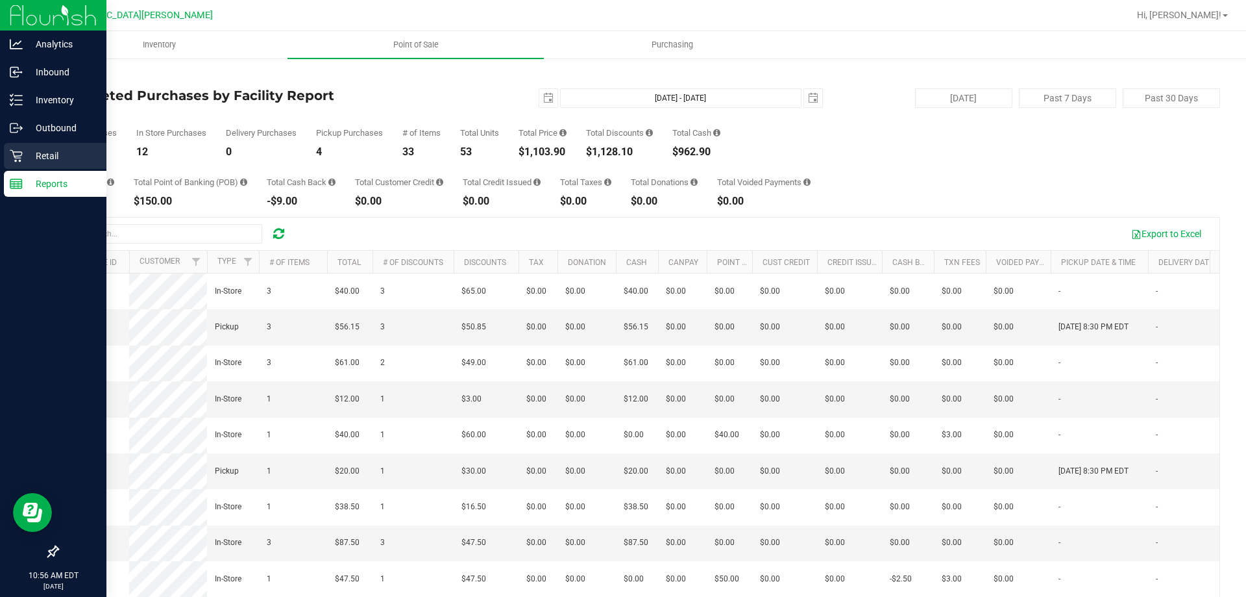
click at [38, 162] on p "Retail" at bounding box center [62, 156] width 78 height 16
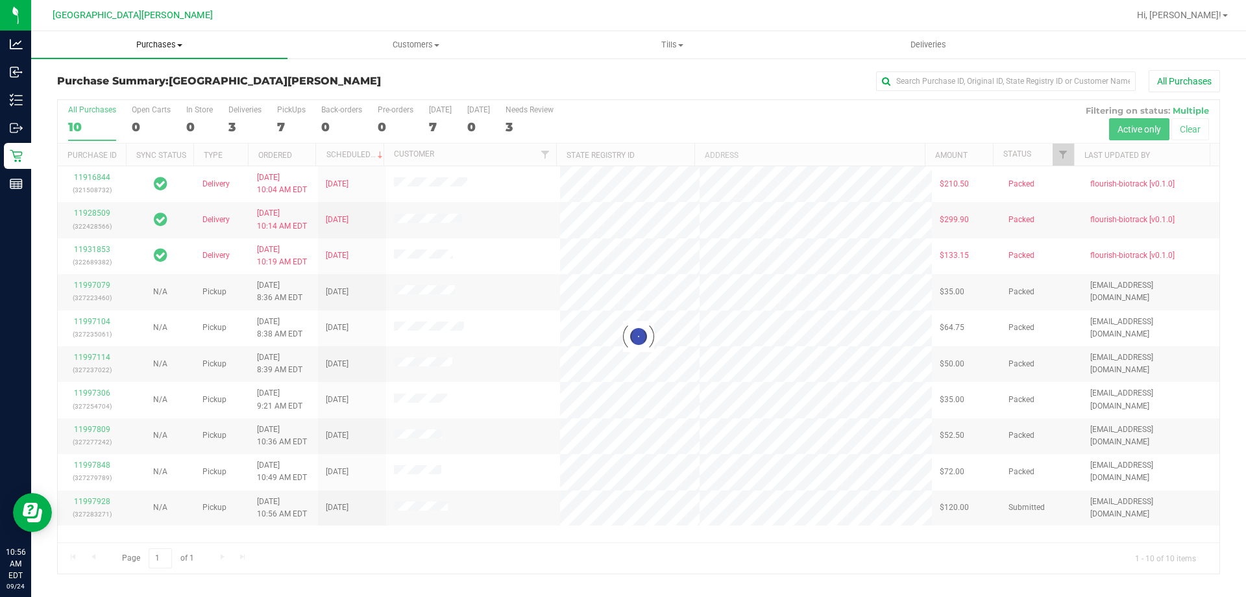
click at [154, 43] on span "Purchases" at bounding box center [159, 45] width 256 height 12
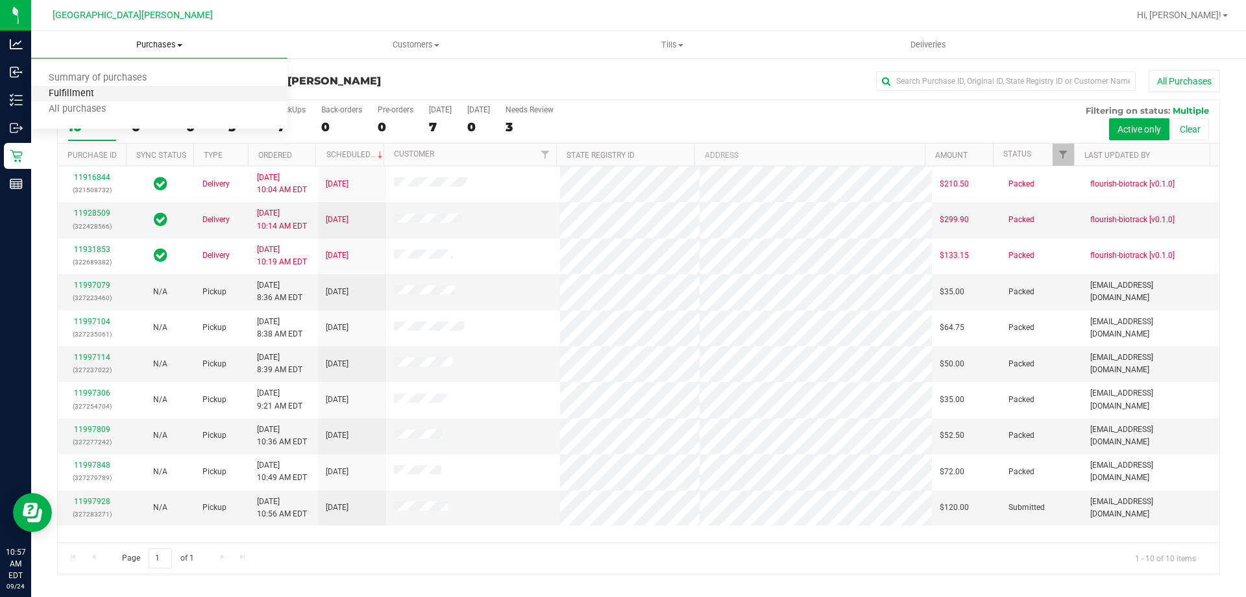
click at [104, 93] on span "Fulfillment" at bounding box center [71, 93] width 80 height 11
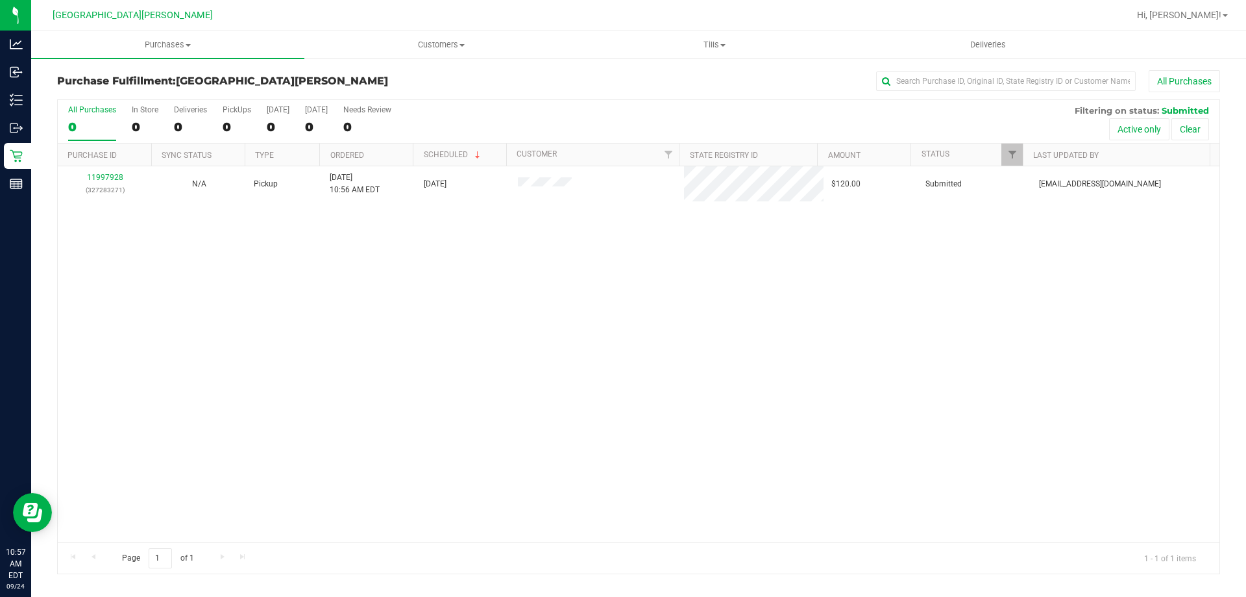
click at [179, 264] on div "11997928 (327283271) N/A Pickup [DATE] 10:56 AM EDT 9/24/2025 $120.00 Submitted…" at bounding box center [639, 354] width 1162 height 376
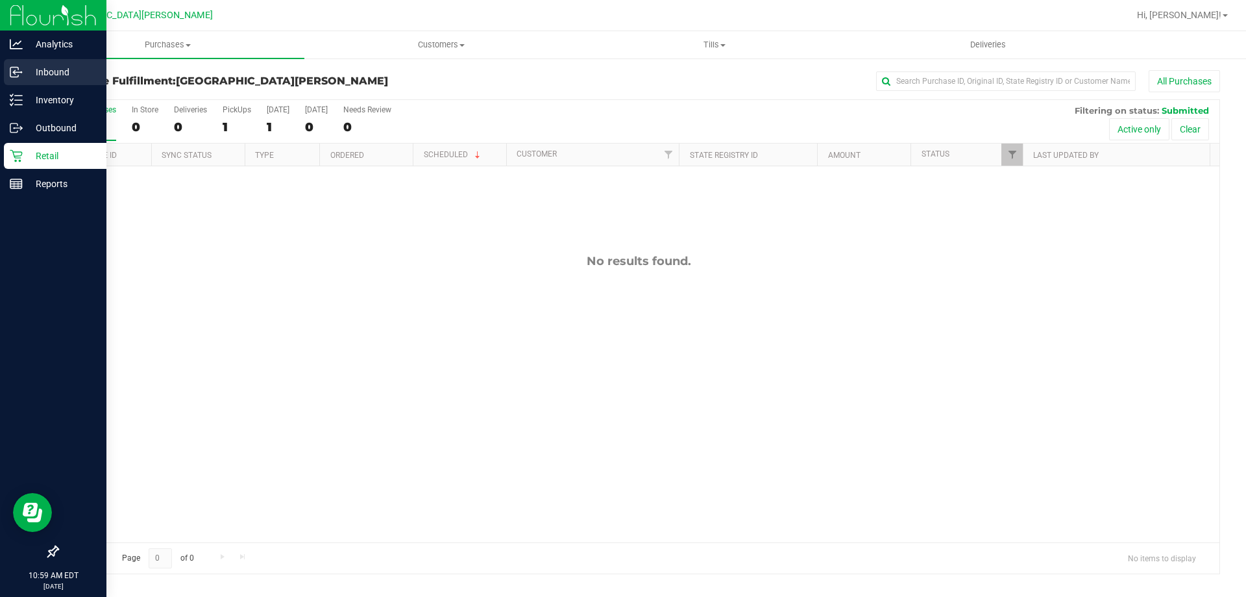
click at [30, 72] on p "Inbound" at bounding box center [62, 72] width 78 height 16
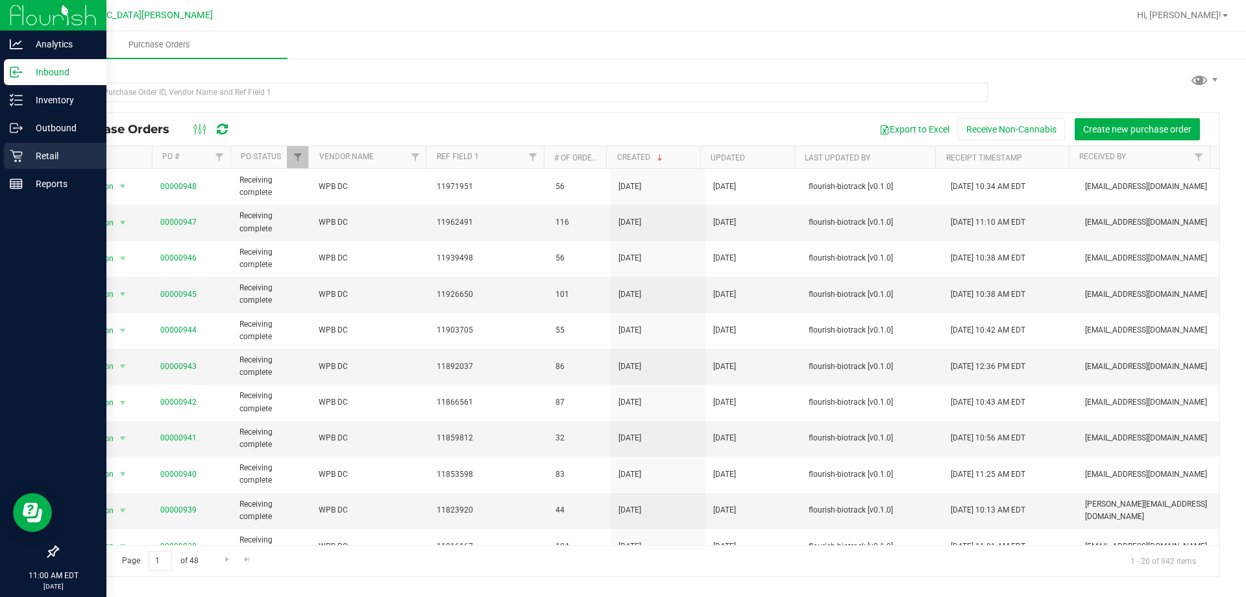
click at [18, 158] on icon at bounding box center [16, 156] width 12 height 12
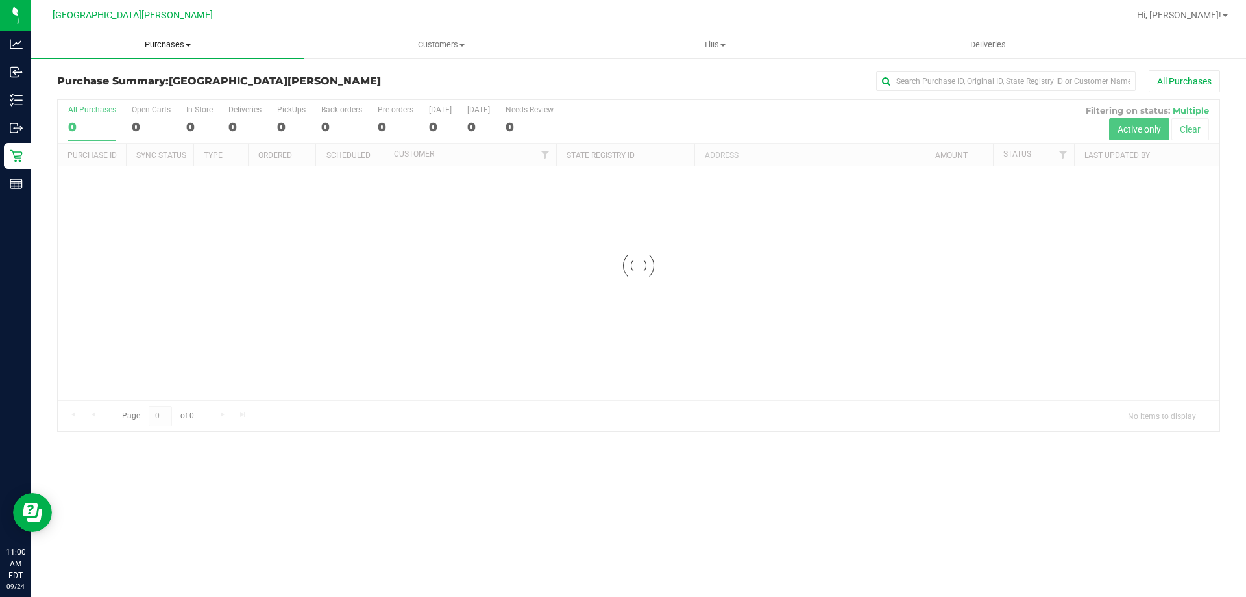
click at [169, 42] on span "Purchases" at bounding box center [167, 45] width 273 height 12
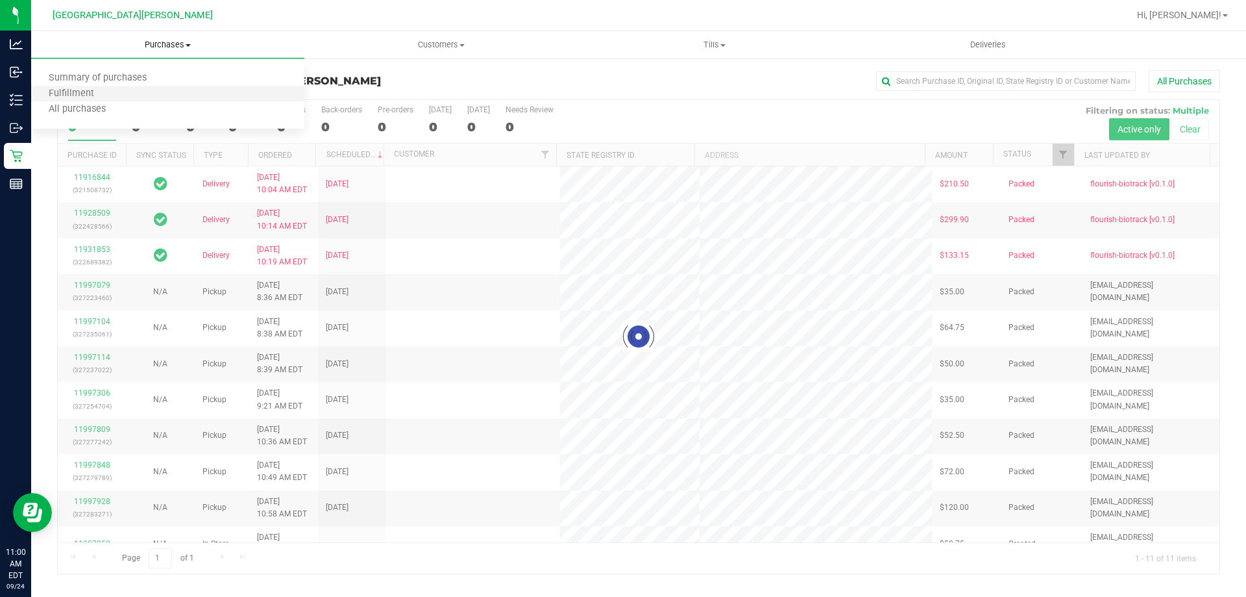
click at [113, 86] on li "Fulfillment" at bounding box center [167, 94] width 273 height 16
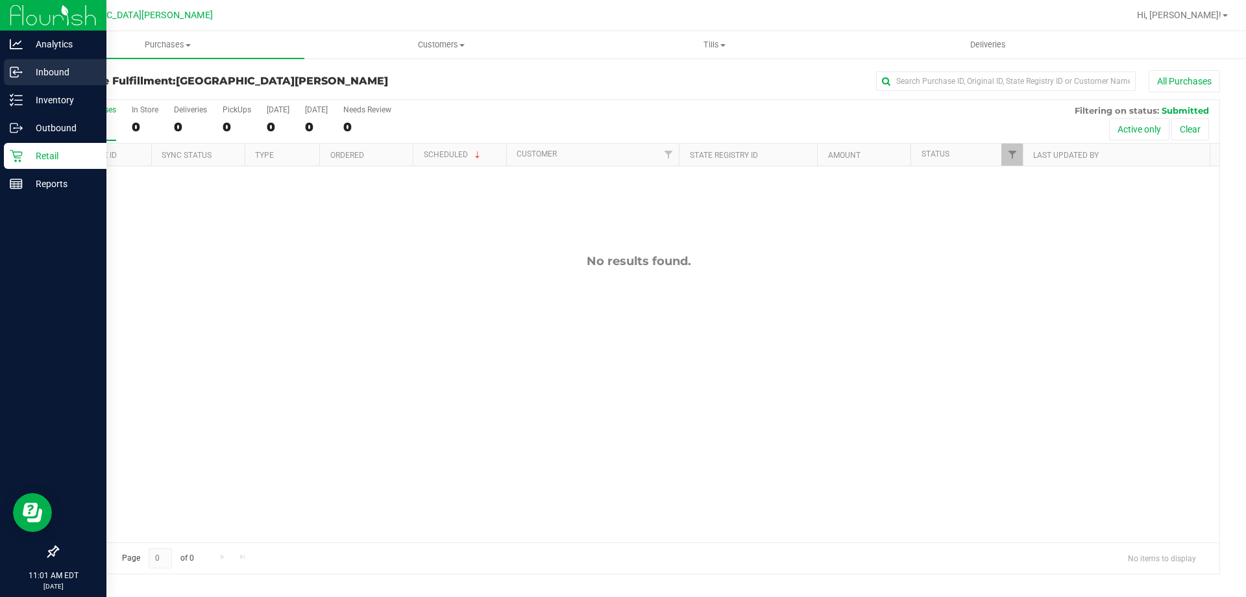
click at [56, 75] on p "Inbound" at bounding box center [62, 72] width 78 height 16
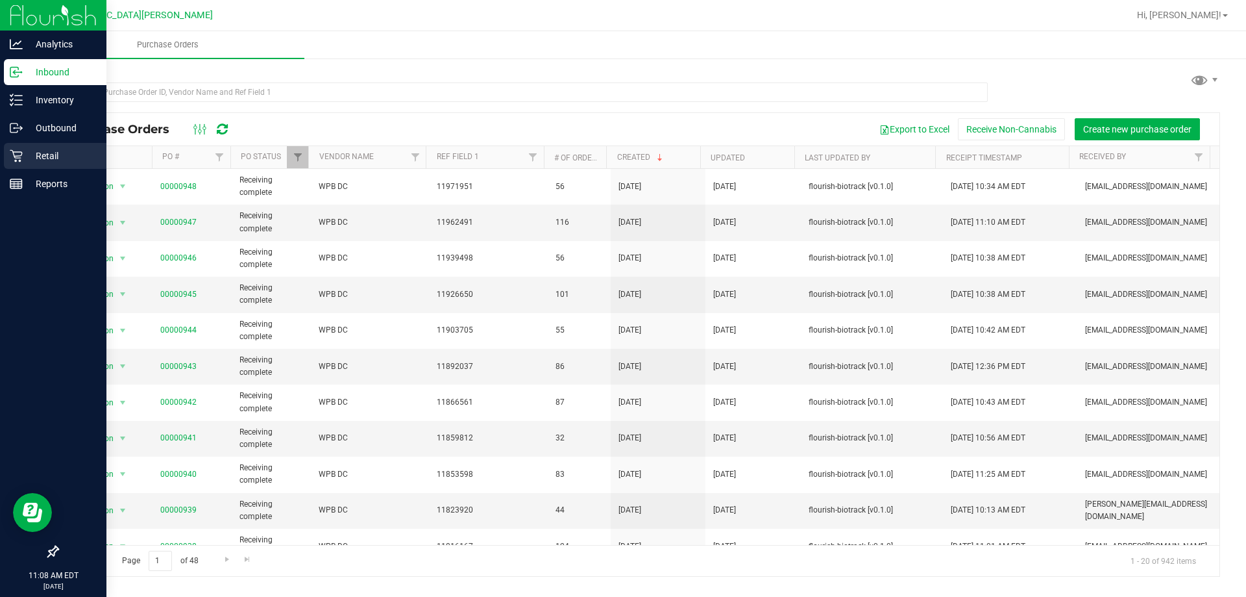
click at [33, 159] on p "Retail" at bounding box center [62, 156] width 78 height 16
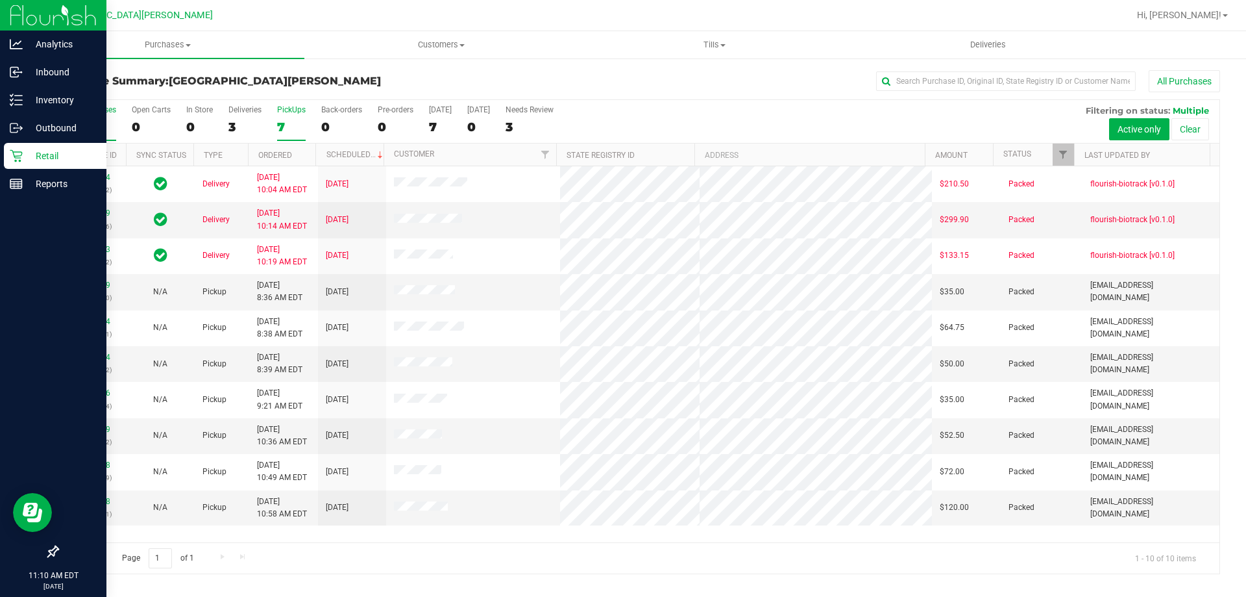
click at [293, 117] on label "PickUps 7" at bounding box center [291, 123] width 29 height 36
click at [0, 0] on input "PickUps 7" at bounding box center [0, 0] width 0 height 0
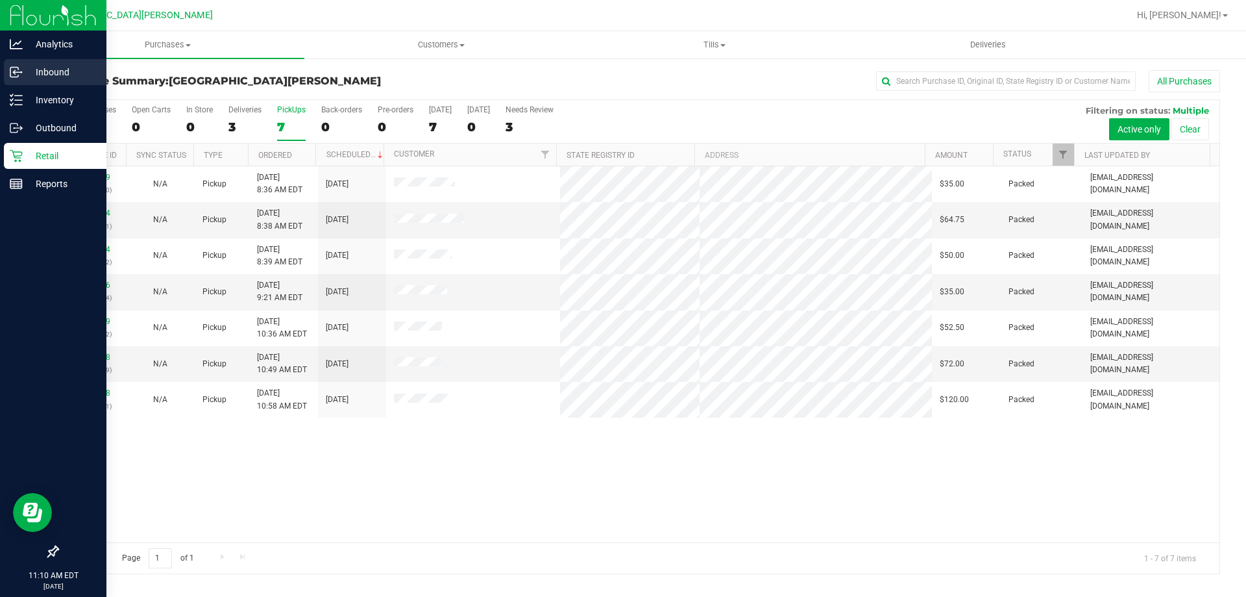
click at [64, 61] on div "Inbound" at bounding box center [55, 72] width 103 height 26
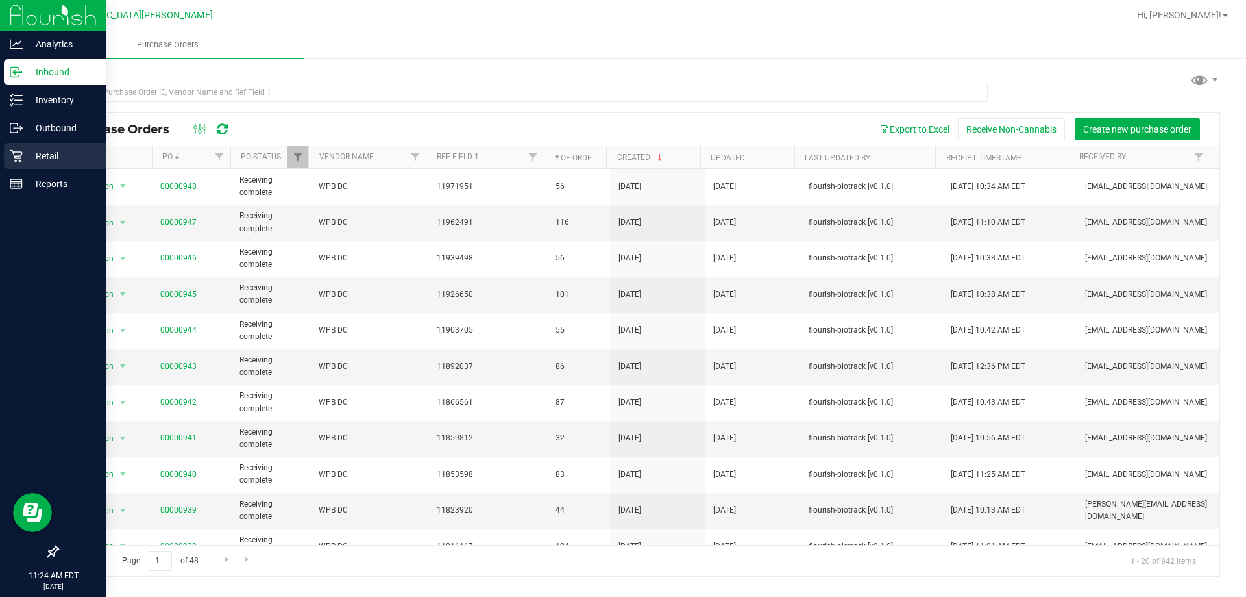
click at [26, 158] on p "Retail" at bounding box center [62, 156] width 78 height 16
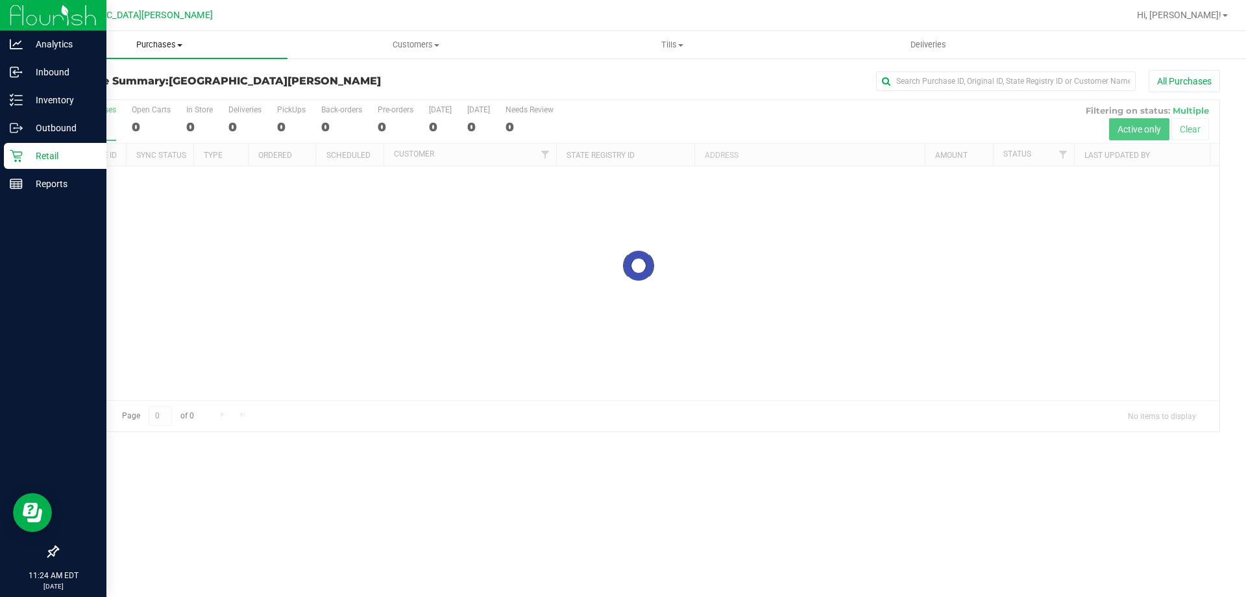
click at [156, 49] on span "Purchases" at bounding box center [159, 45] width 256 height 12
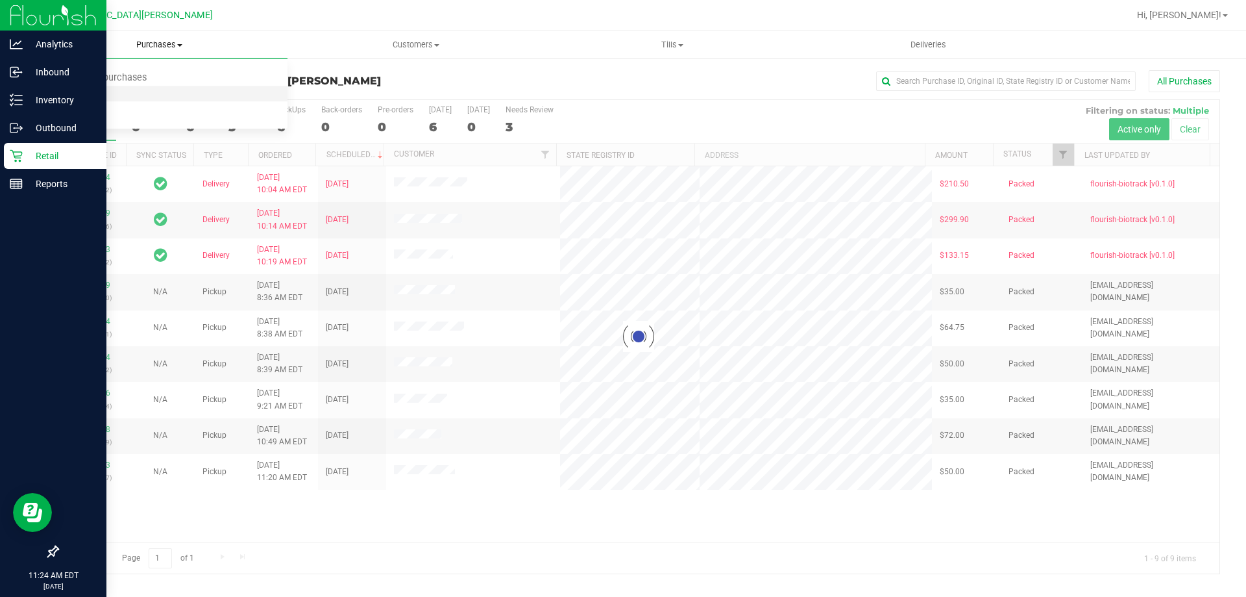
click at [117, 92] on li "Fulfillment" at bounding box center [159, 94] width 256 height 16
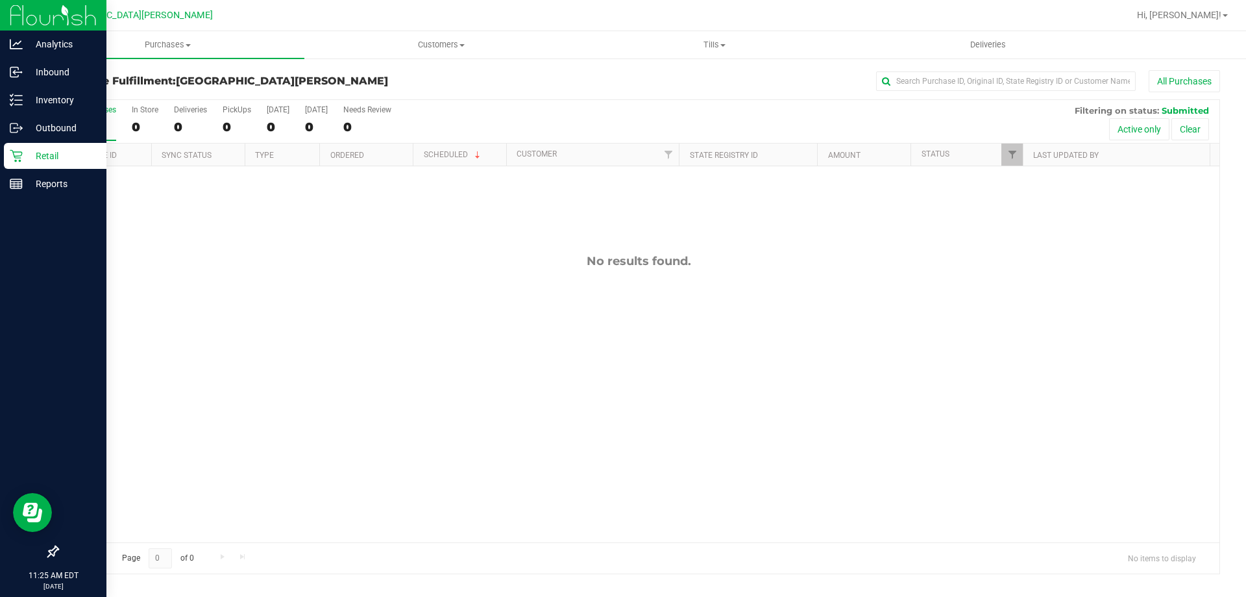
click at [65, 154] on p "Retail" at bounding box center [62, 156] width 78 height 16
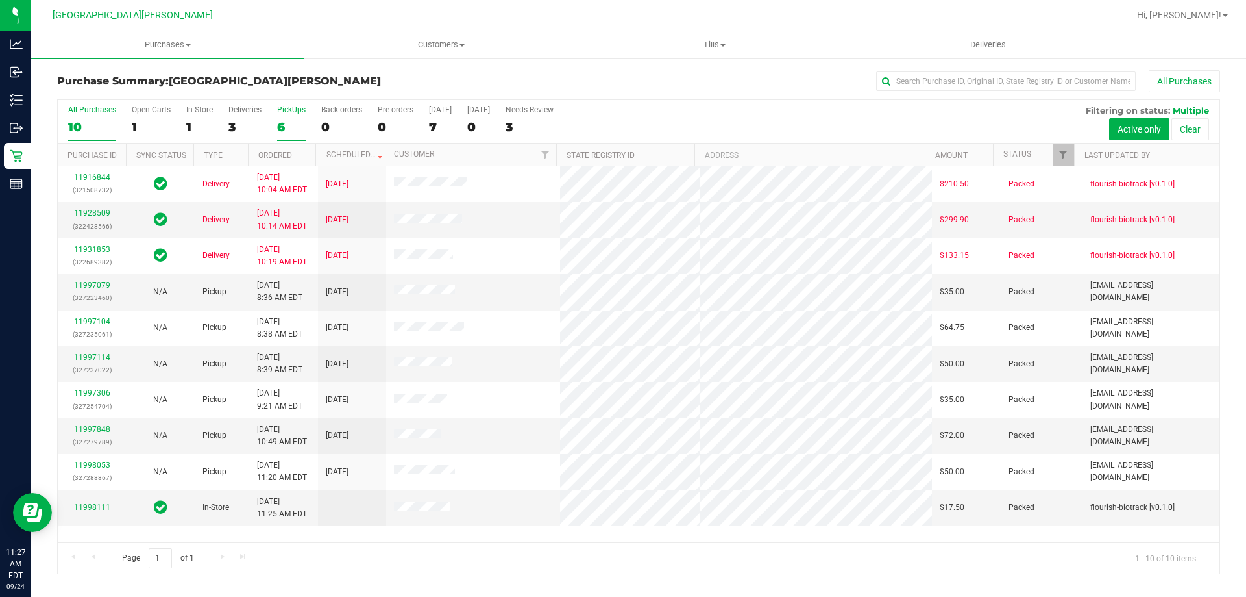
click at [285, 106] on div "PickUps" at bounding box center [291, 109] width 29 height 9
click at [0, 0] on input "PickUps 6" at bounding box center [0, 0] width 0 height 0
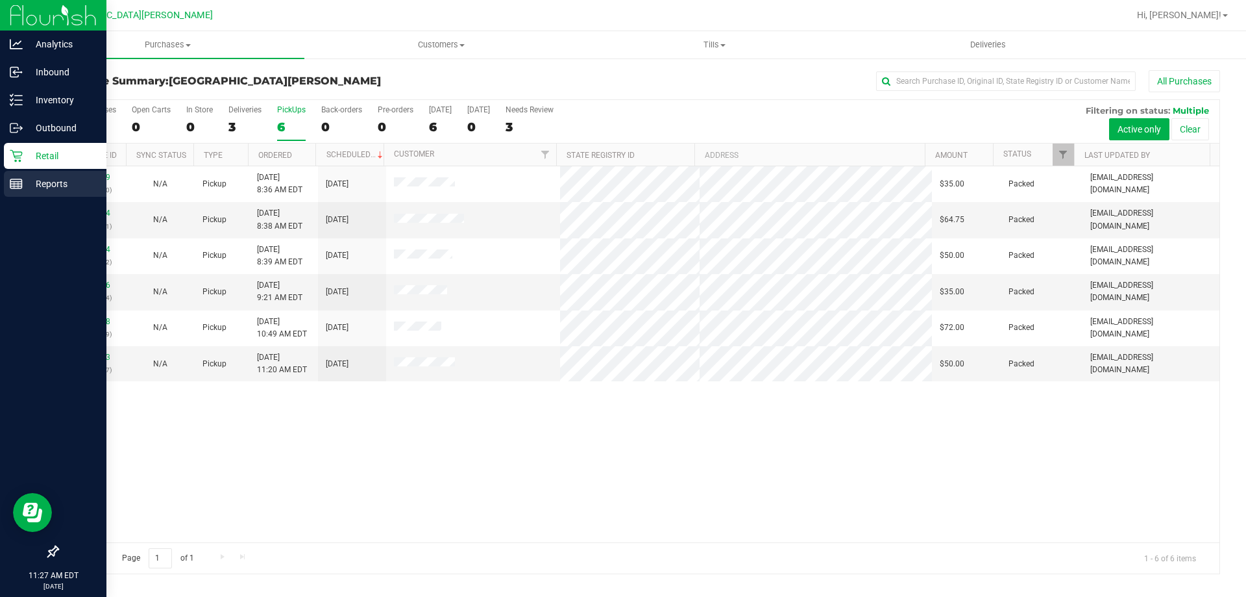
click at [6, 192] on div "Reports" at bounding box center [55, 184] width 103 height 26
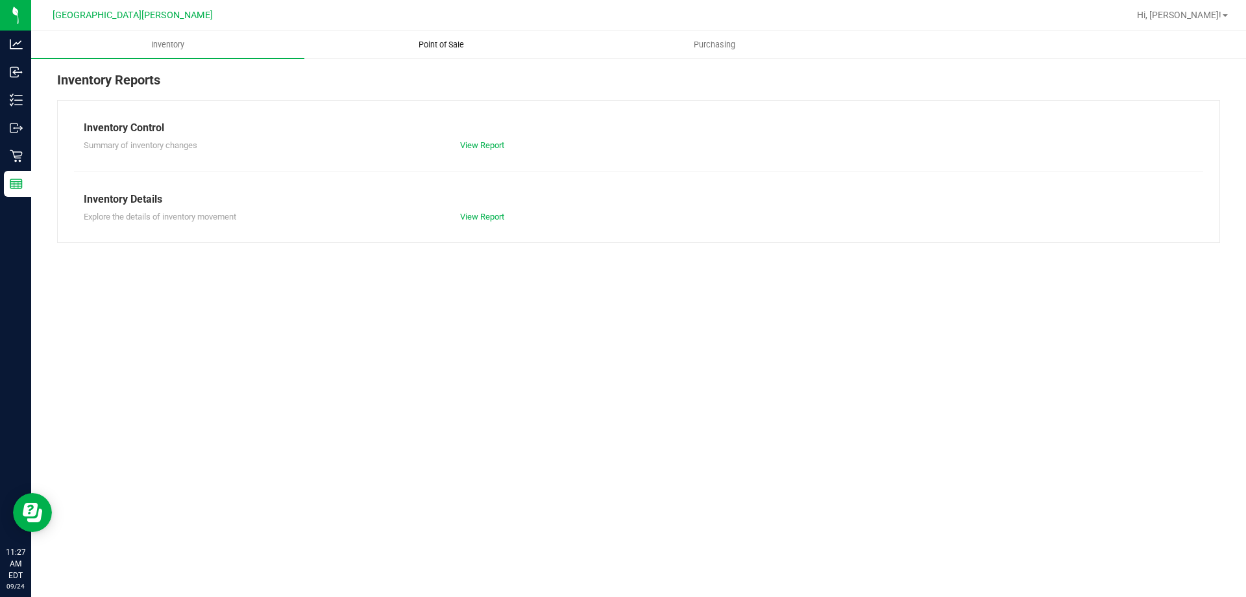
click at [447, 40] on span "Point of Sale" at bounding box center [441, 45] width 80 height 12
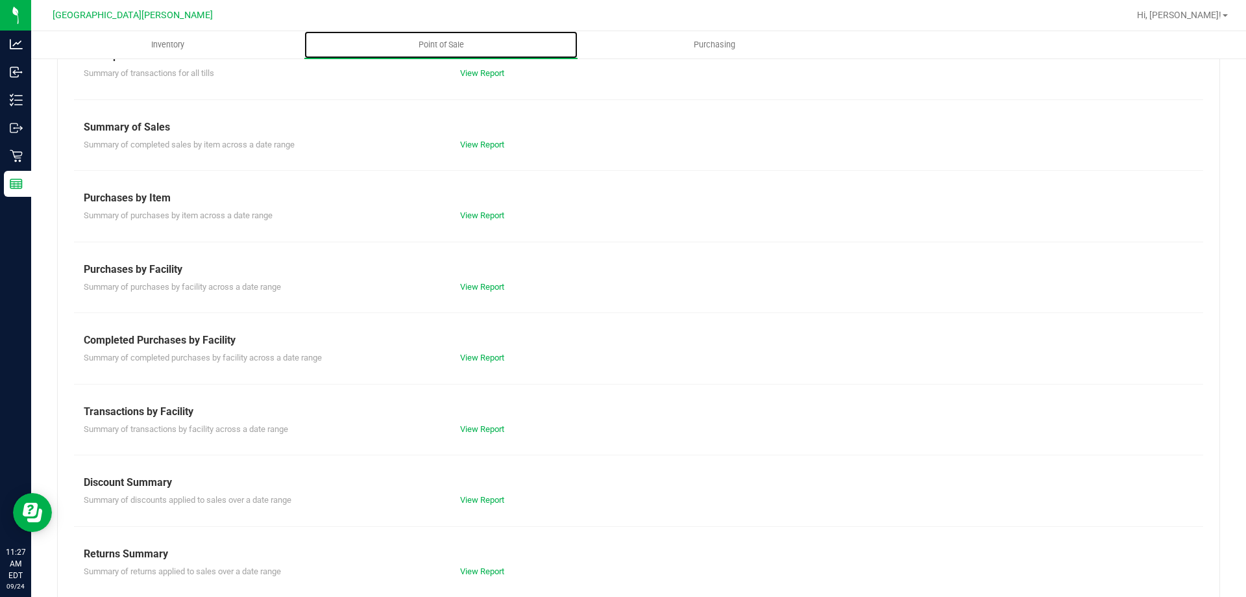
scroll to position [86, 0]
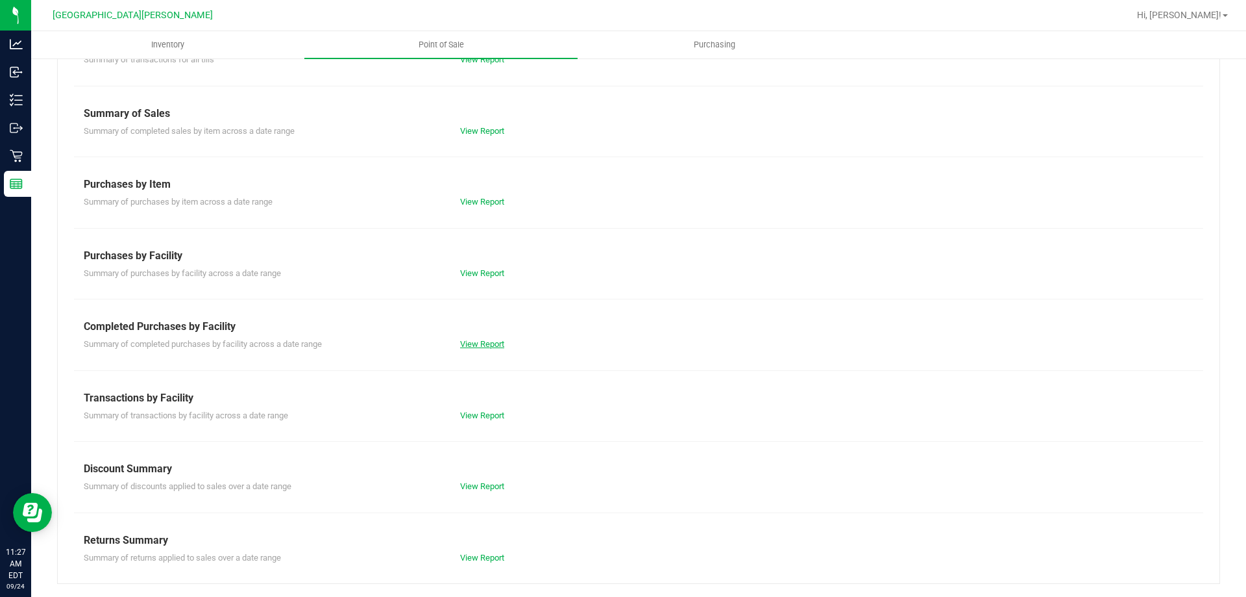
click at [474, 339] on link "View Report" at bounding box center [482, 344] width 44 height 10
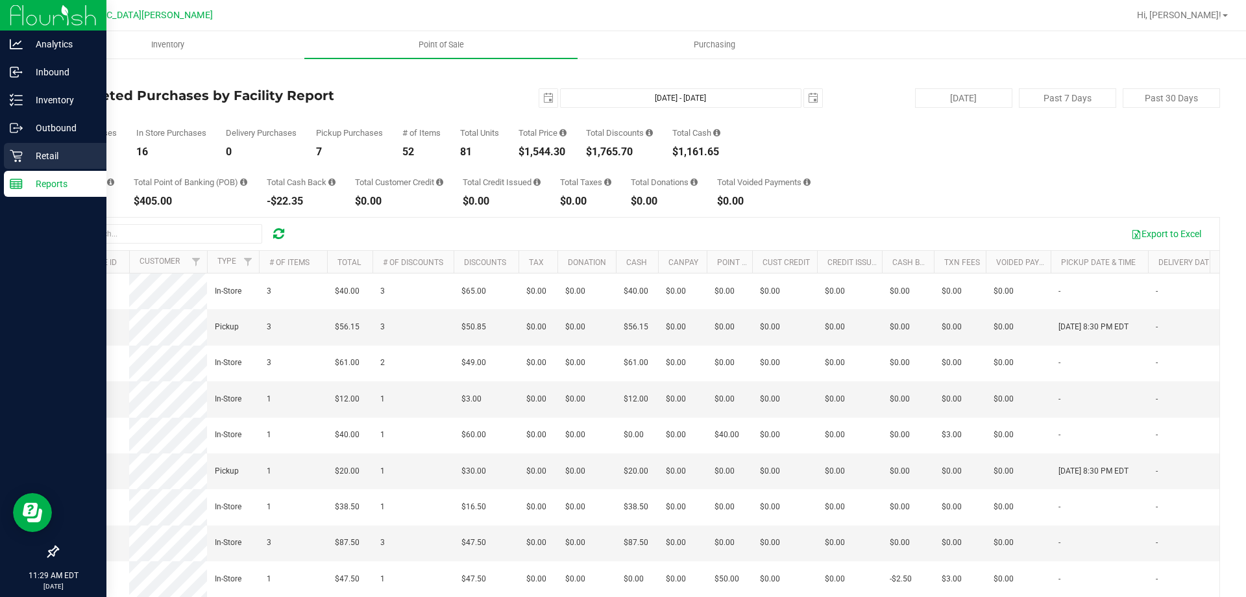
click at [2, 153] on link "Retail" at bounding box center [53, 157] width 106 height 28
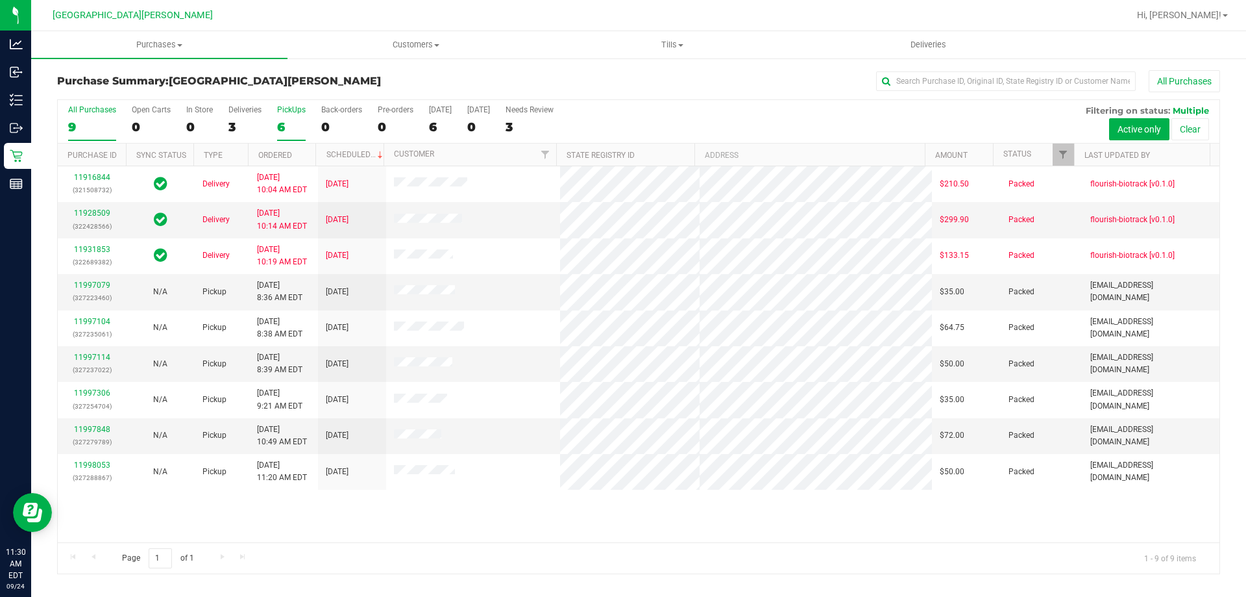
click at [292, 115] on label "PickUps 6" at bounding box center [291, 123] width 29 height 36
click at [0, 0] on input "PickUps 6" at bounding box center [0, 0] width 0 height 0
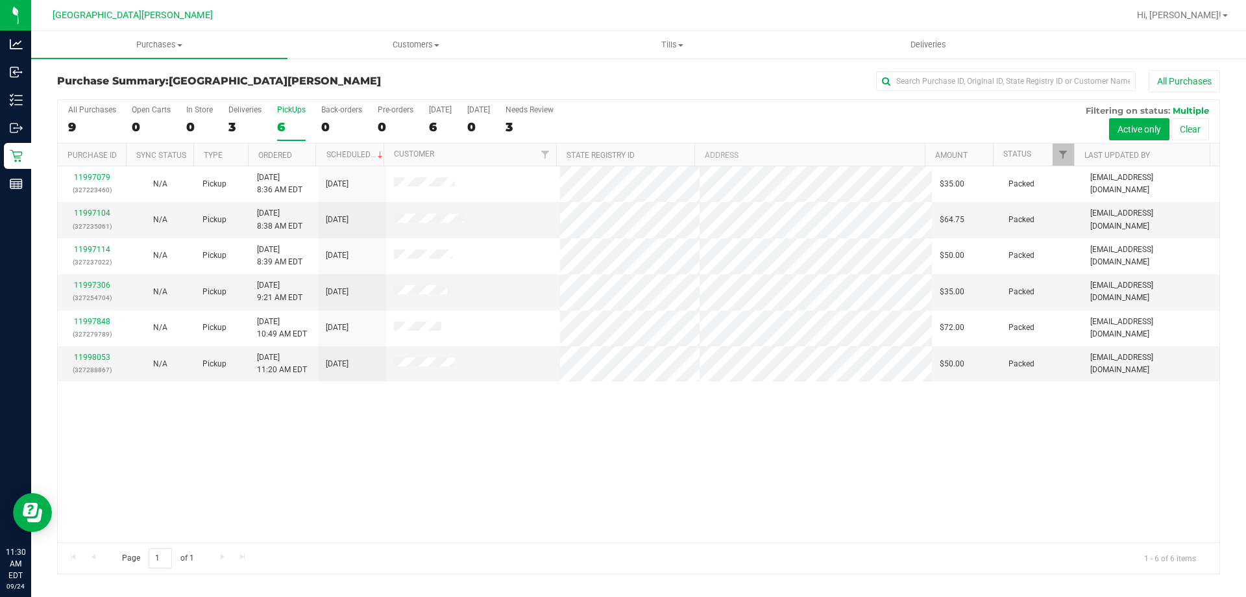
click at [294, 112] on div "PickUps" at bounding box center [291, 109] width 29 height 9
click at [0, 0] on input "PickUps 6" at bounding box center [0, 0] width 0 height 0
click at [282, 124] on div "6" at bounding box center [291, 126] width 29 height 15
click at [0, 0] on input "PickUps 6" at bounding box center [0, 0] width 0 height 0
click at [277, 122] on div "6" at bounding box center [291, 126] width 29 height 15
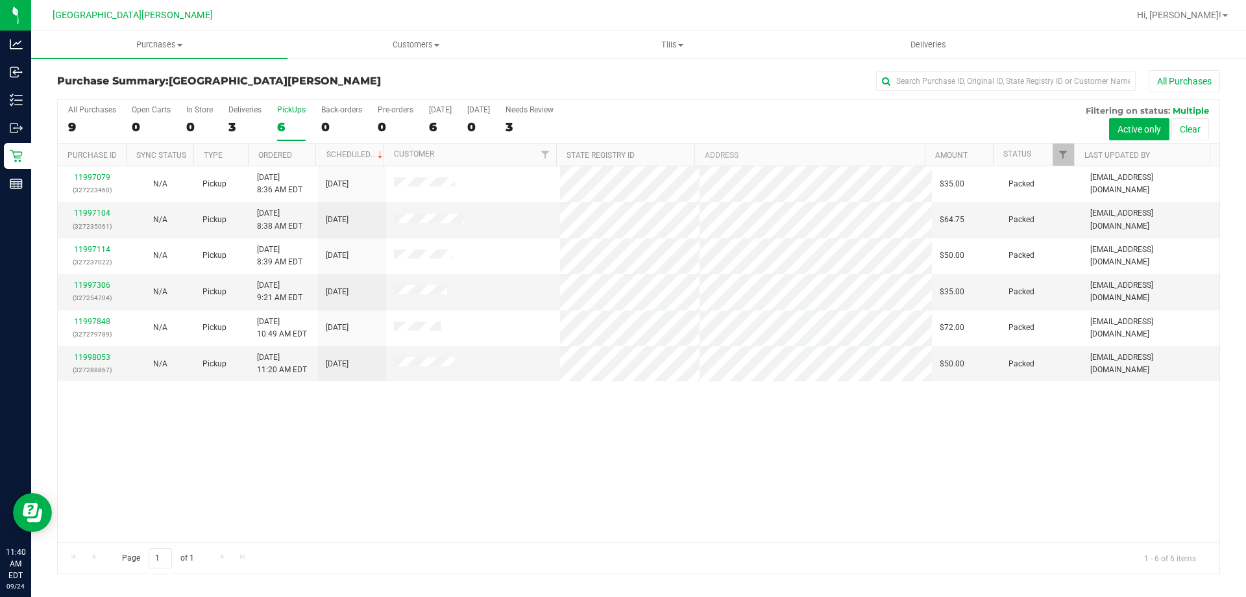
click at [0, 0] on input "PickUps 6" at bounding box center [0, 0] width 0 height 0
click at [285, 121] on div "6" at bounding box center [291, 126] width 29 height 15
click at [0, 0] on input "PickUps 6" at bounding box center [0, 0] width 0 height 0
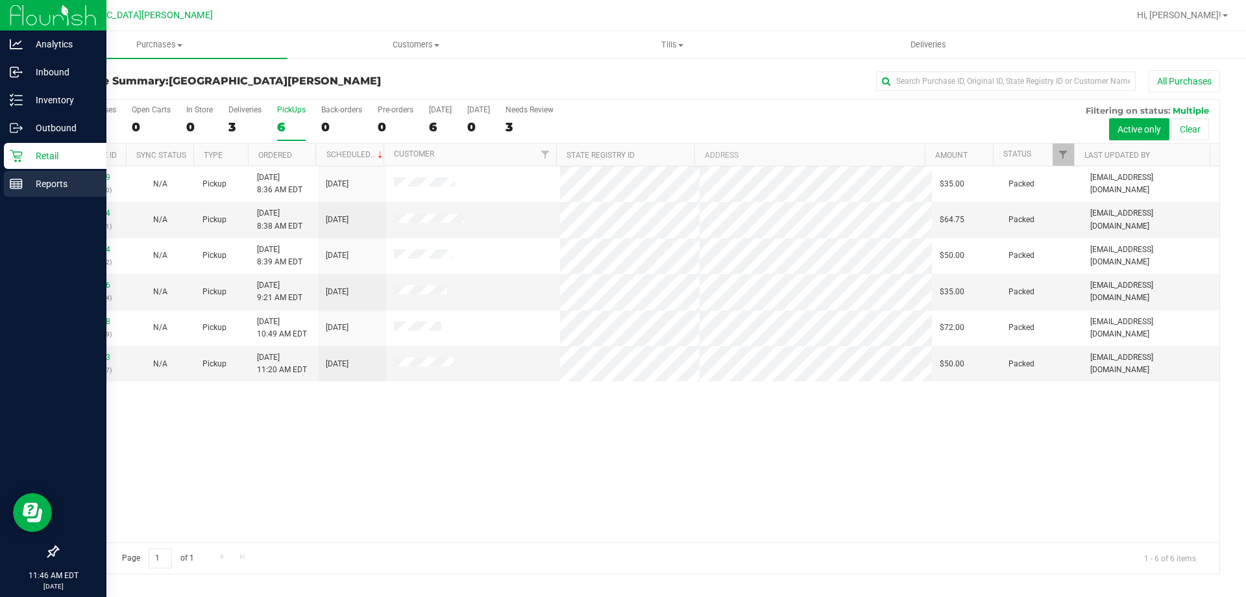
click at [25, 182] on p "Reports" at bounding box center [62, 184] width 78 height 16
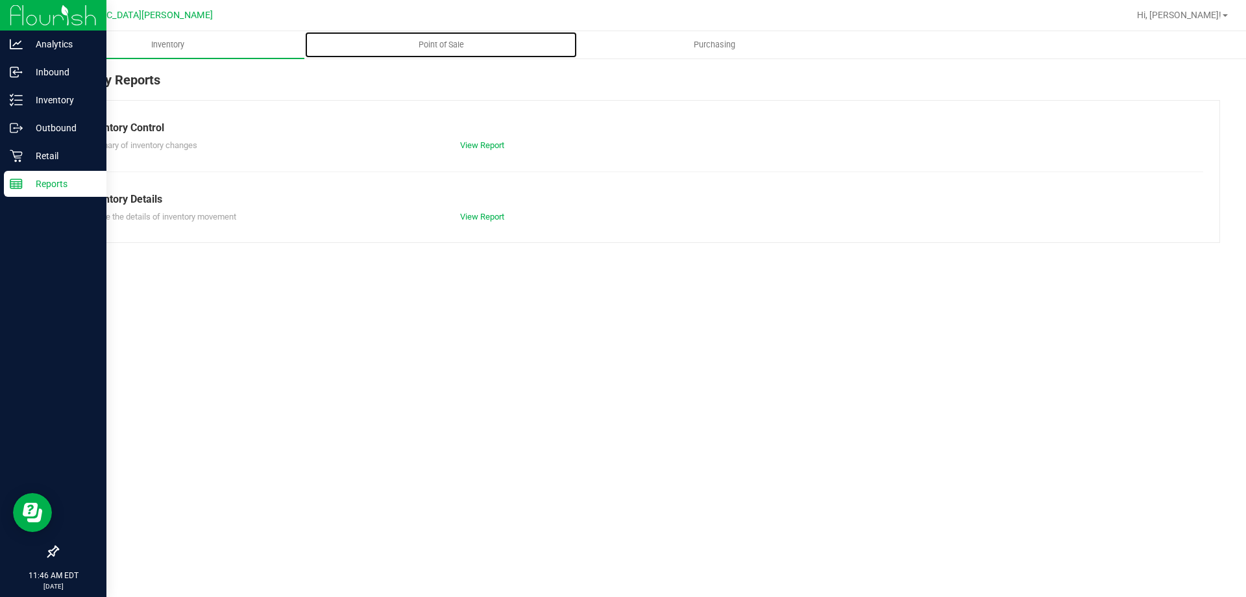
click at [416, 43] on span "Point of Sale" at bounding box center [441, 45] width 80 height 12
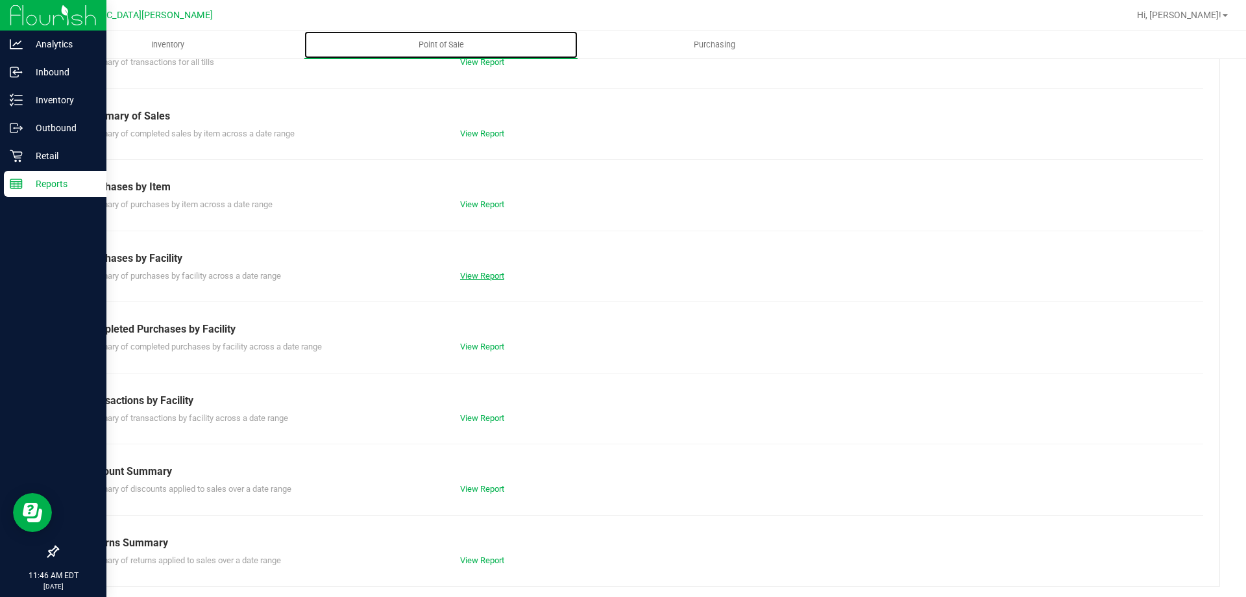
scroll to position [86, 0]
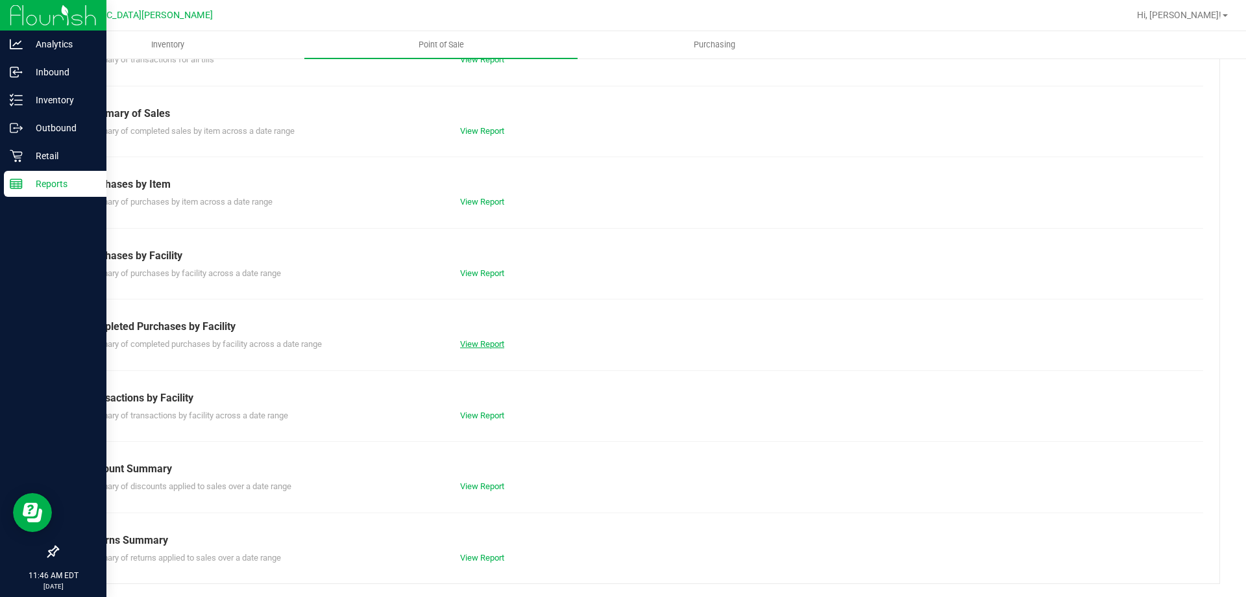
click at [473, 345] on link "View Report" at bounding box center [482, 344] width 44 height 10
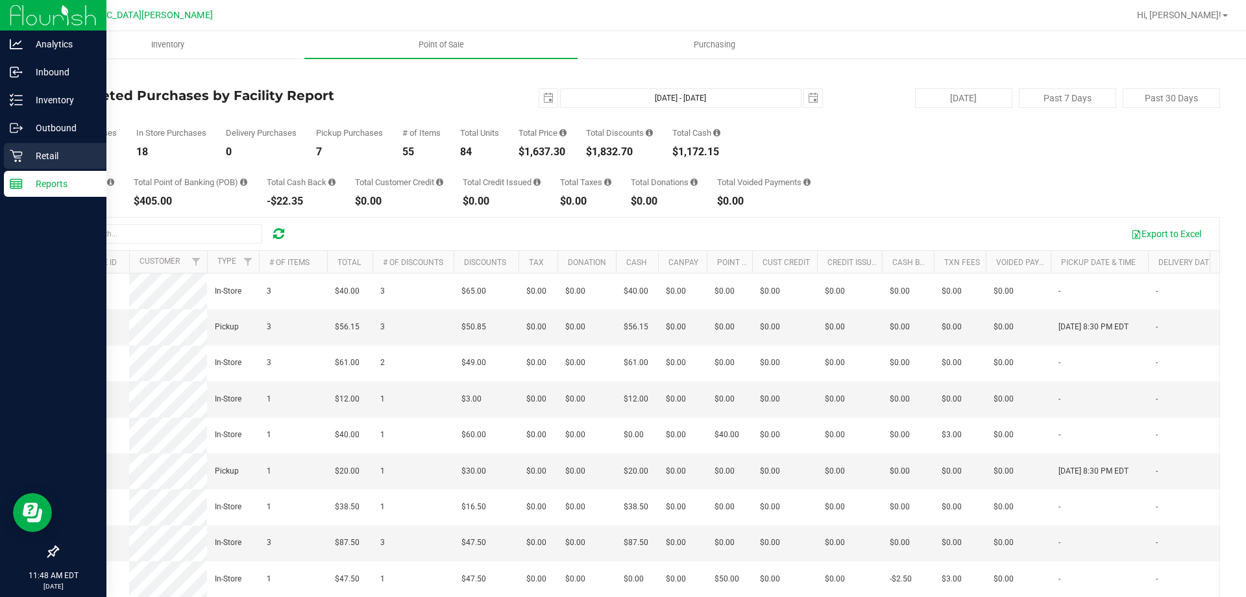
click at [24, 162] on p "Retail" at bounding box center [62, 156] width 78 height 16
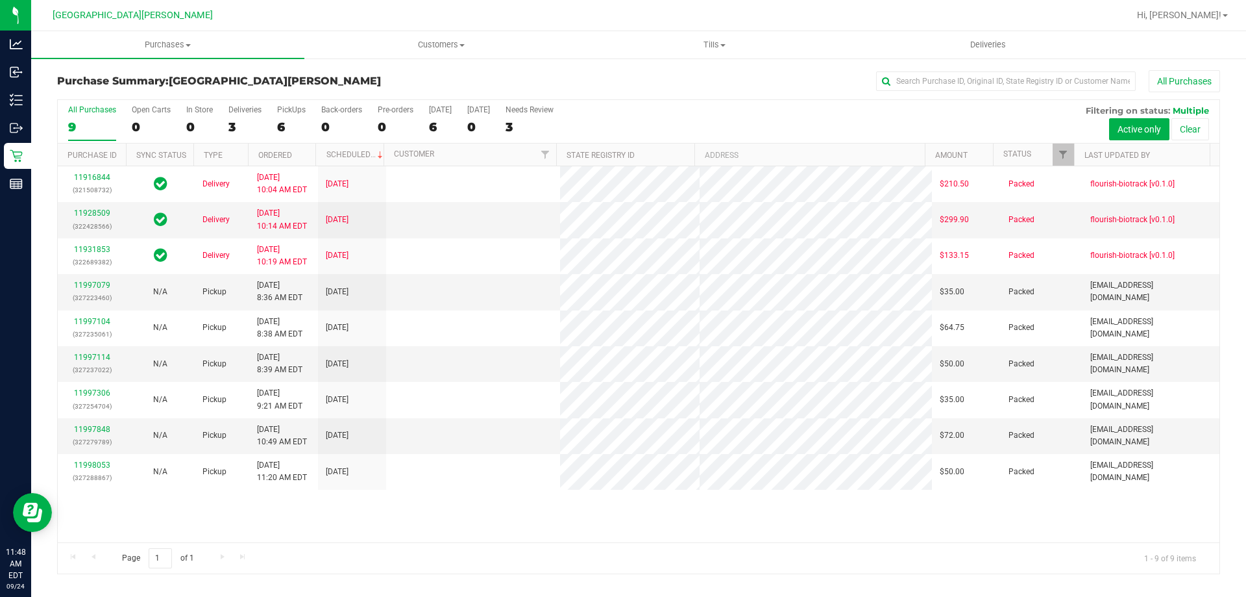
click at [287, 116] on label "PickUps 6" at bounding box center [291, 123] width 29 height 36
click at [0, 0] on input "PickUps 6" at bounding box center [0, 0] width 0 height 0
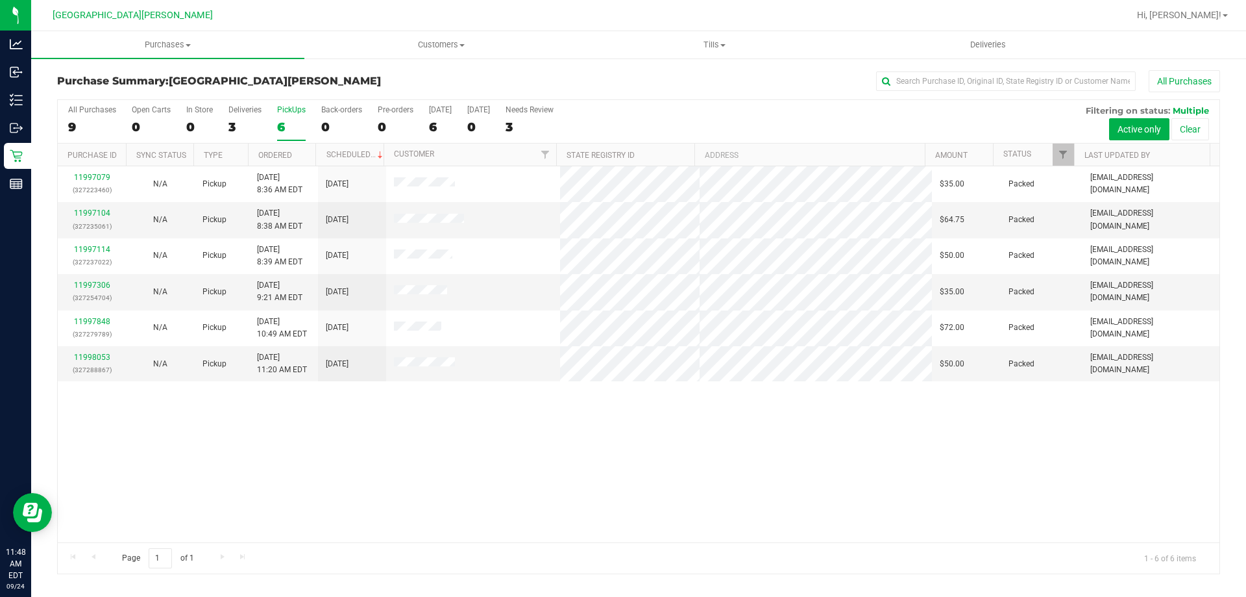
click at [287, 116] on label "PickUps 6" at bounding box center [291, 123] width 29 height 36
click at [0, 0] on input "PickUps 6" at bounding box center [0, 0] width 0 height 0
click at [291, 115] on label "PickUps 6" at bounding box center [291, 123] width 29 height 36
click at [0, 0] on input "PickUps 6" at bounding box center [0, 0] width 0 height 0
click at [277, 125] on div "6" at bounding box center [291, 126] width 29 height 15
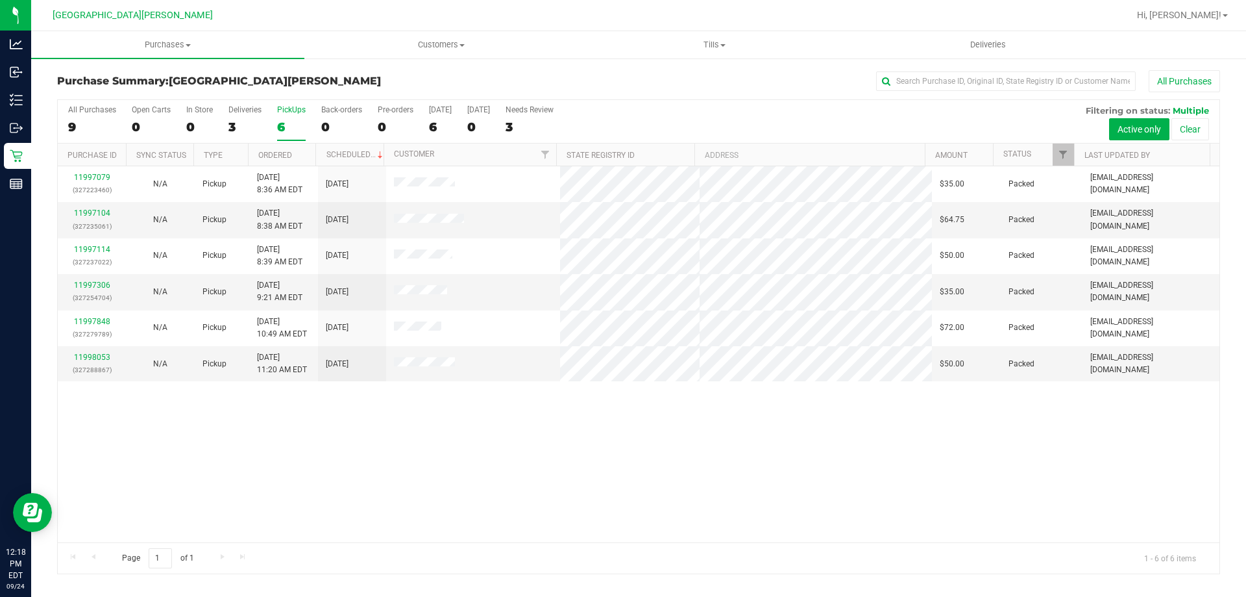
click at [0, 0] on input "PickUps 6" at bounding box center [0, 0] width 0 height 0
click at [288, 116] on label "PickUps 6" at bounding box center [291, 123] width 29 height 36
click at [0, 0] on input "PickUps 6" at bounding box center [0, 0] width 0 height 0
click at [290, 123] on div "6" at bounding box center [291, 126] width 29 height 15
click at [0, 0] on input "PickUps 6" at bounding box center [0, 0] width 0 height 0
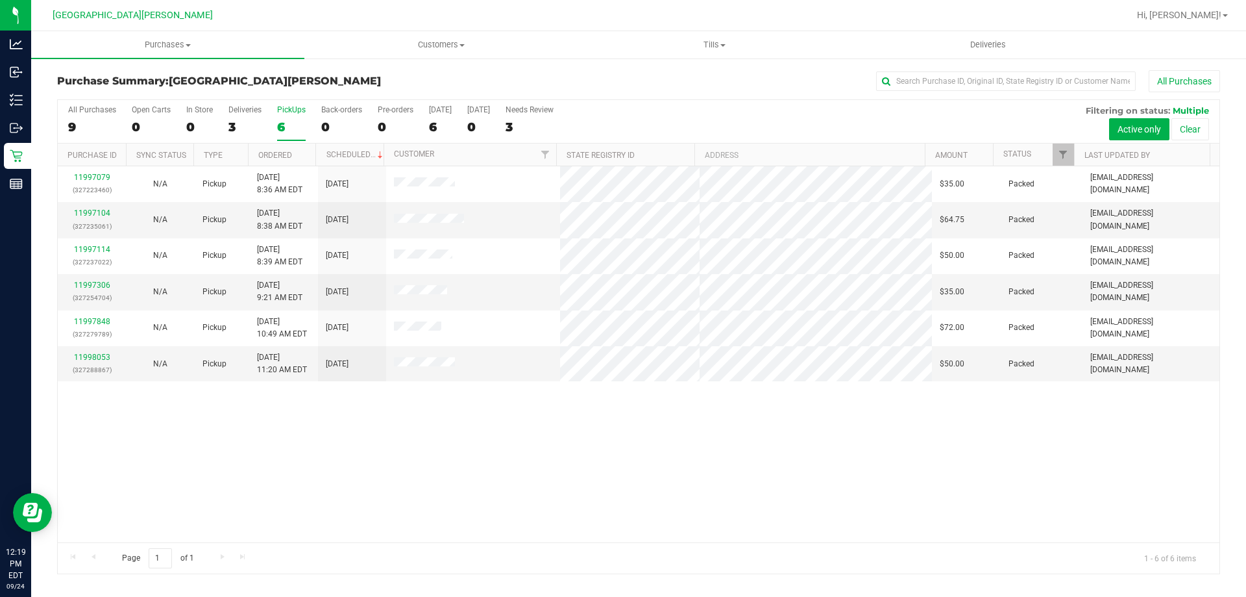
click at [290, 123] on div "6" at bounding box center [291, 126] width 29 height 15
click at [0, 0] on input "PickUps 6" at bounding box center [0, 0] width 0 height 0
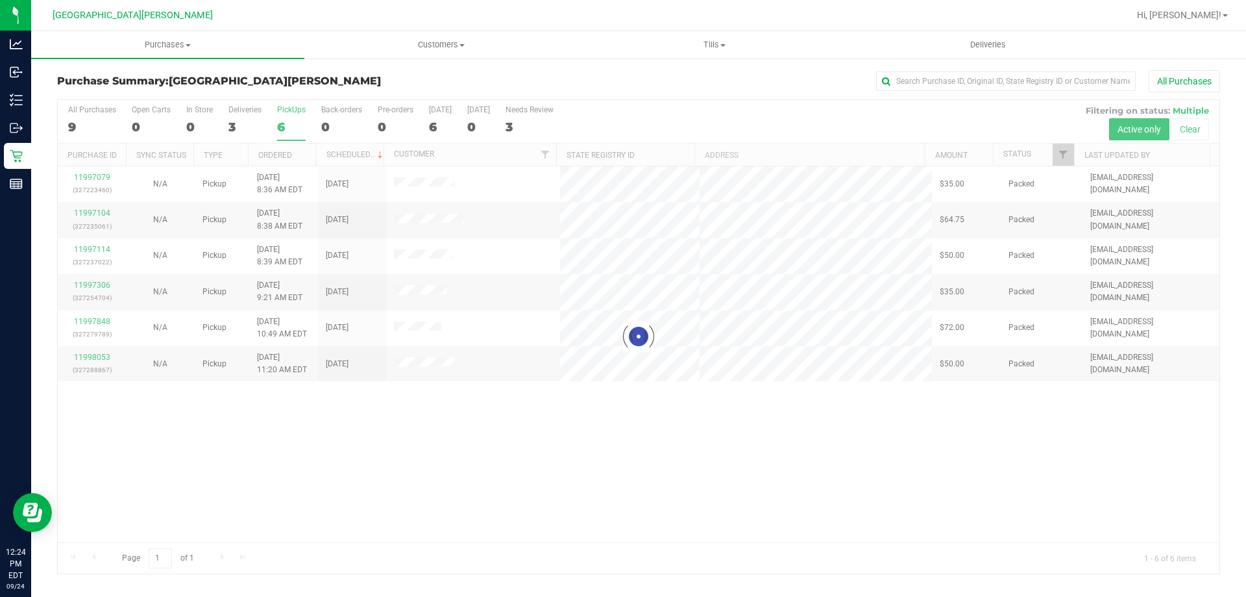
click at [354, 514] on div at bounding box center [639, 336] width 1162 height 473
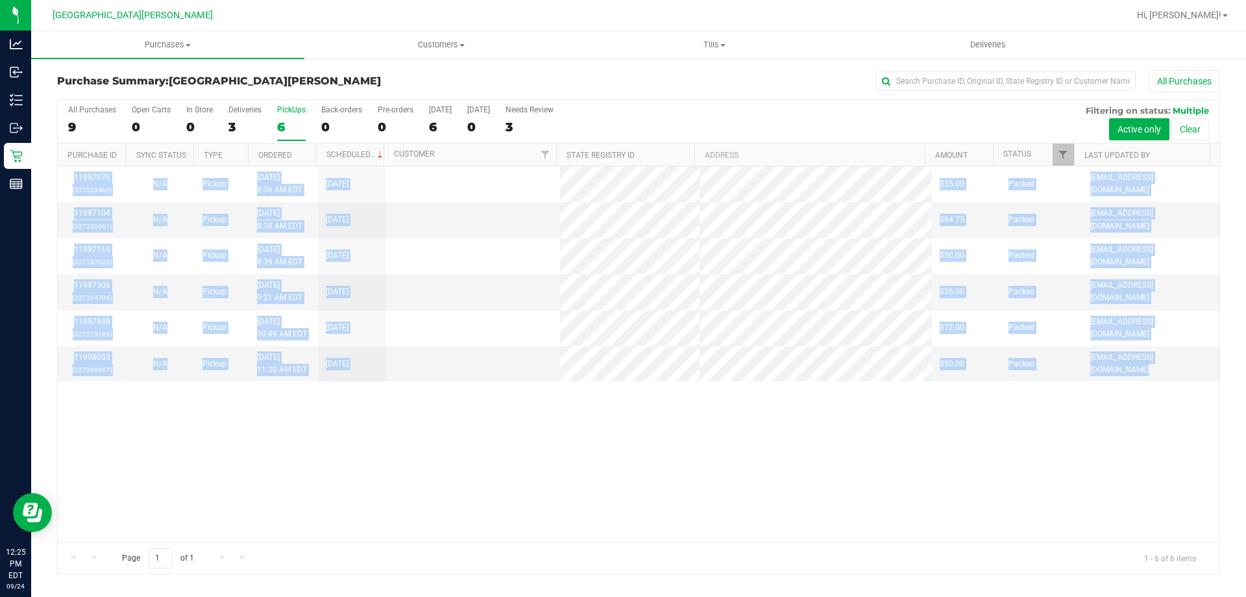
click at [354, 514] on div "11997079 (327223460) N/A Pickup [DATE] 8:36 AM EDT 9/24/2025 $35.00 Packed [EMA…" at bounding box center [639, 354] width 1162 height 376
click at [202, 497] on div "11997079 (327223460) N/A Pickup [DATE] 8:36 AM EDT 9/24/2025 $35.00 Packed [EMA…" at bounding box center [639, 354] width 1162 height 376
click at [287, 456] on div "11997079 (327223460) N/A Pickup [DATE] 8:36 AM EDT 9/24/2025 $35.00 Packed [EMA…" at bounding box center [639, 354] width 1162 height 376
click at [489, 498] on div "11997079 (327223460) N/A Pickup [DATE] 8:36 AM EDT 9/24/2025 $35.00 Packed [EMA…" at bounding box center [639, 354] width 1162 height 376
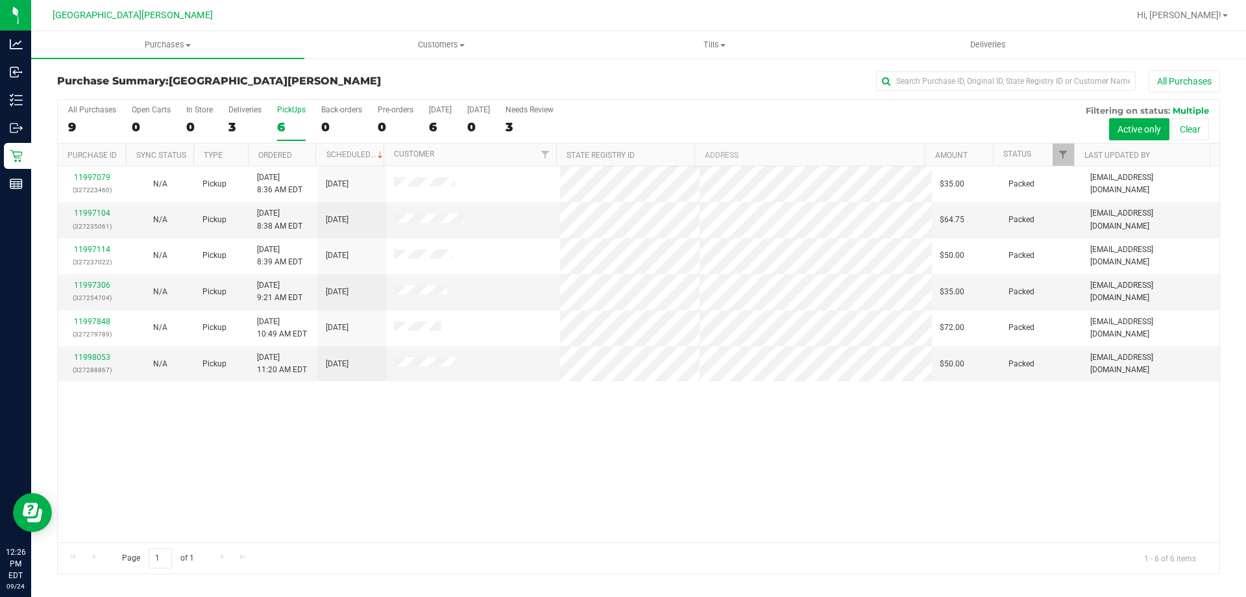
click at [289, 112] on div "PickUps" at bounding box center [291, 109] width 29 height 9
click at [0, 0] on input "PickUps 6" at bounding box center [0, 0] width 0 height 0
click at [291, 116] on label "PickUps 6" at bounding box center [291, 123] width 29 height 36
click at [0, 0] on input "PickUps 6" at bounding box center [0, 0] width 0 height 0
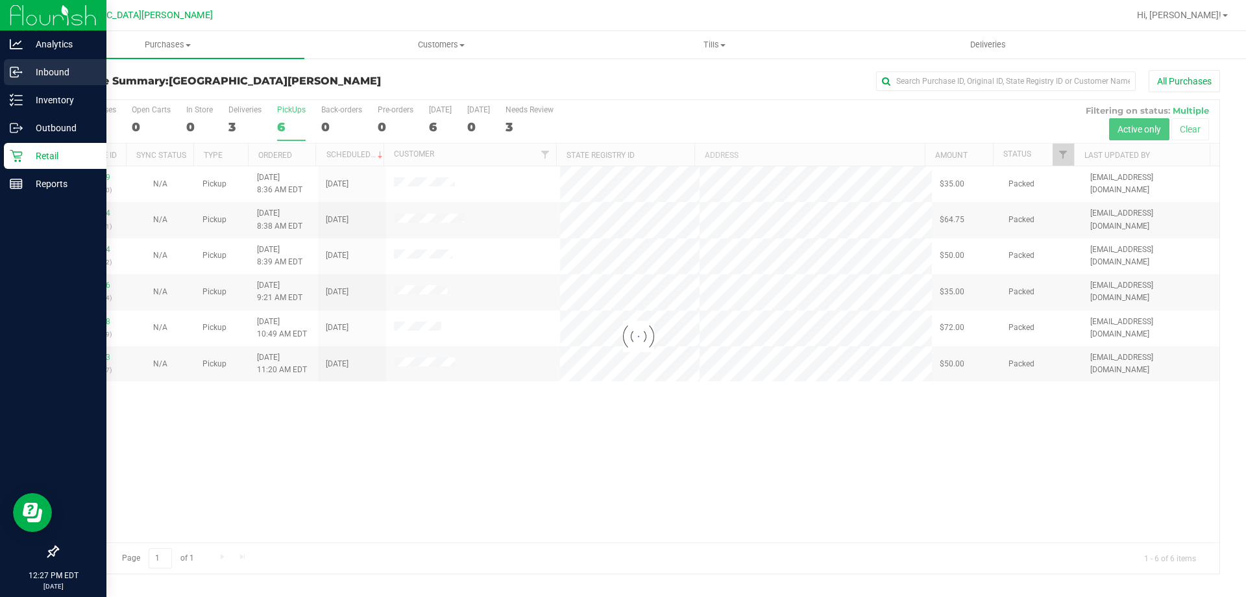
click at [34, 74] on p "Inbound" at bounding box center [62, 72] width 78 height 16
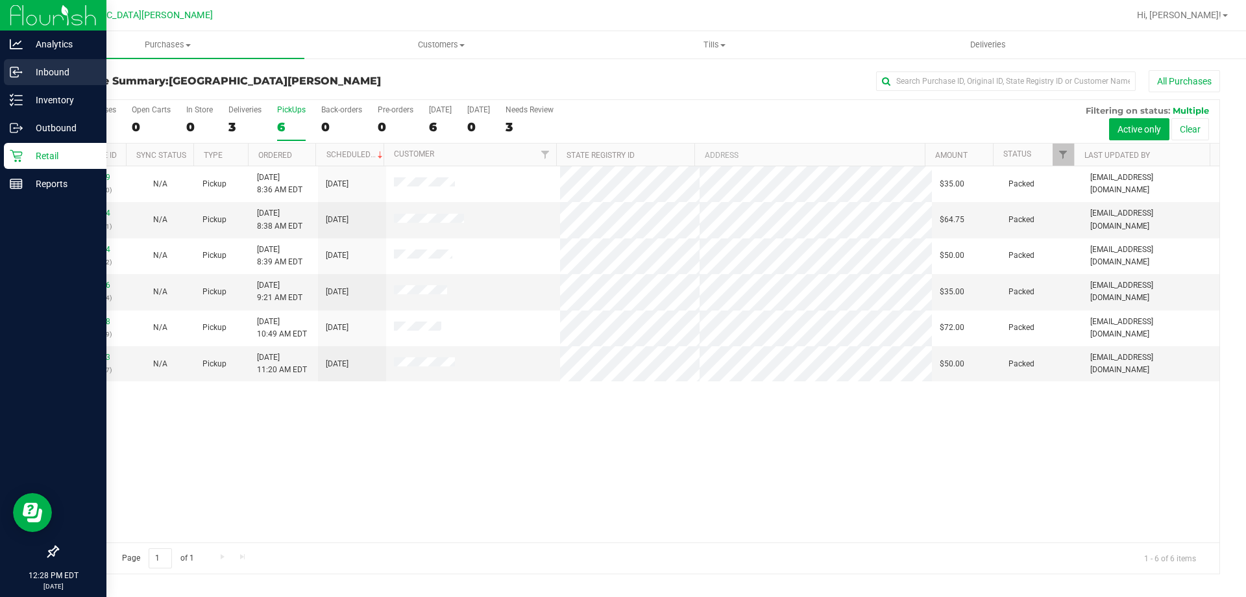
click at [16, 69] on icon at bounding box center [16, 72] width 13 height 13
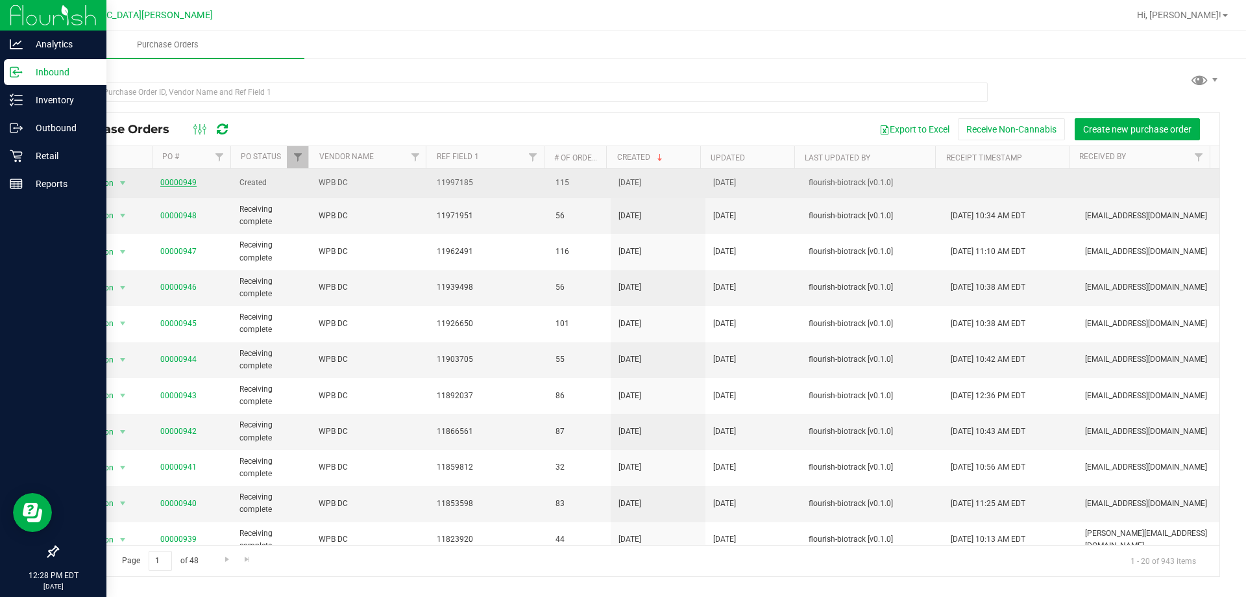
click at [185, 186] on link "00000949" at bounding box center [178, 182] width 36 height 9
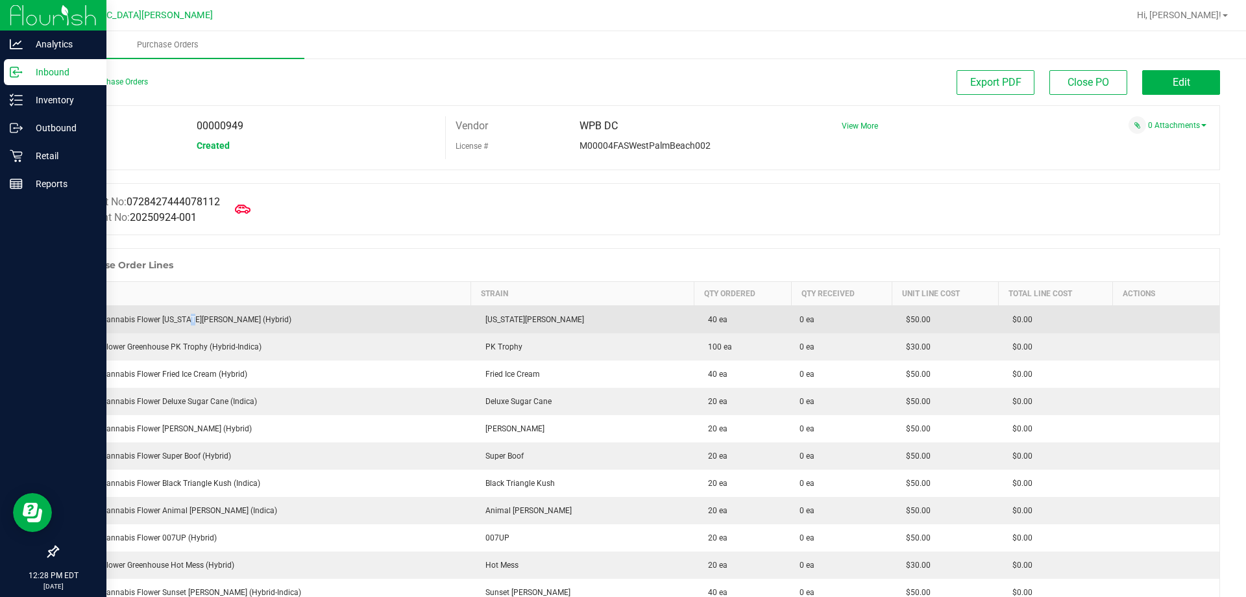
click at [189, 317] on div "FT 3.5g Cannabis Flower [US_STATE][PERSON_NAME] (Hybrid)" at bounding box center [264, 320] width 397 height 12
click at [169, 323] on div "FT 3.5g Cannabis Flower [US_STATE][PERSON_NAME] (Hybrid)" at bounding box center [264, 320] width 397 height 12
click at [168, 322] on div "FT 3.5g Cannabis Flower [US_STATE][PERSON_NAME] (Hybrid)" at bounding box center [264, 320] width 397 height 12
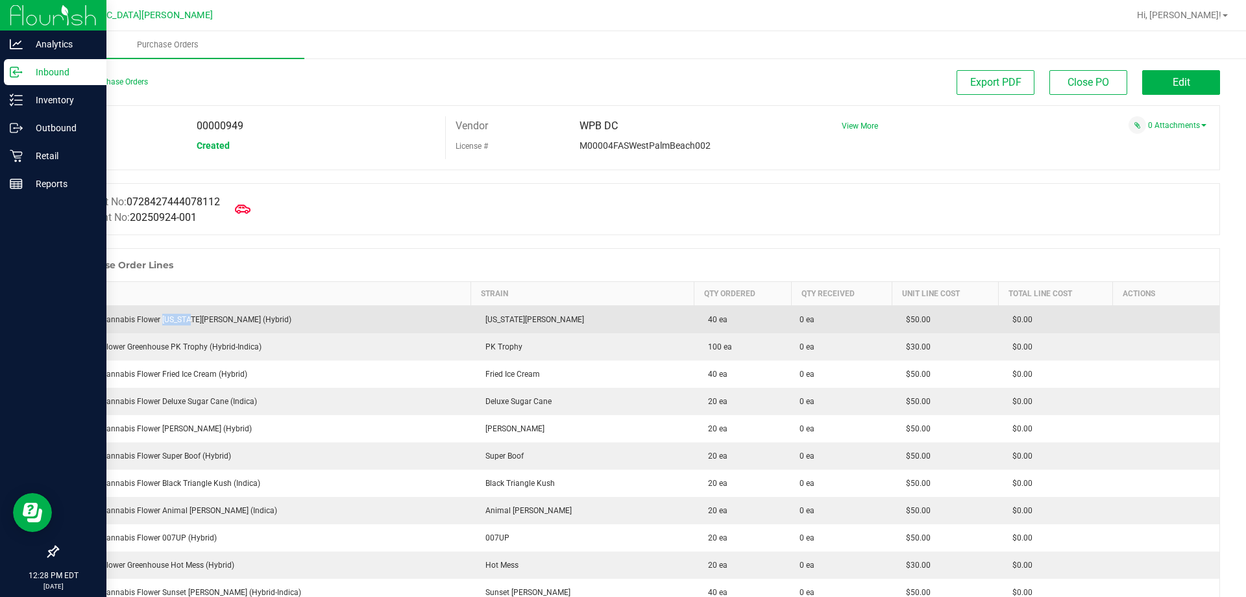
click at [168, 319] on div "FT 3.5g Cannabis Flower [US_STATE][PERSON_NAME] (Hybrid)" at bounding box center [264, 320] width 397 height 12
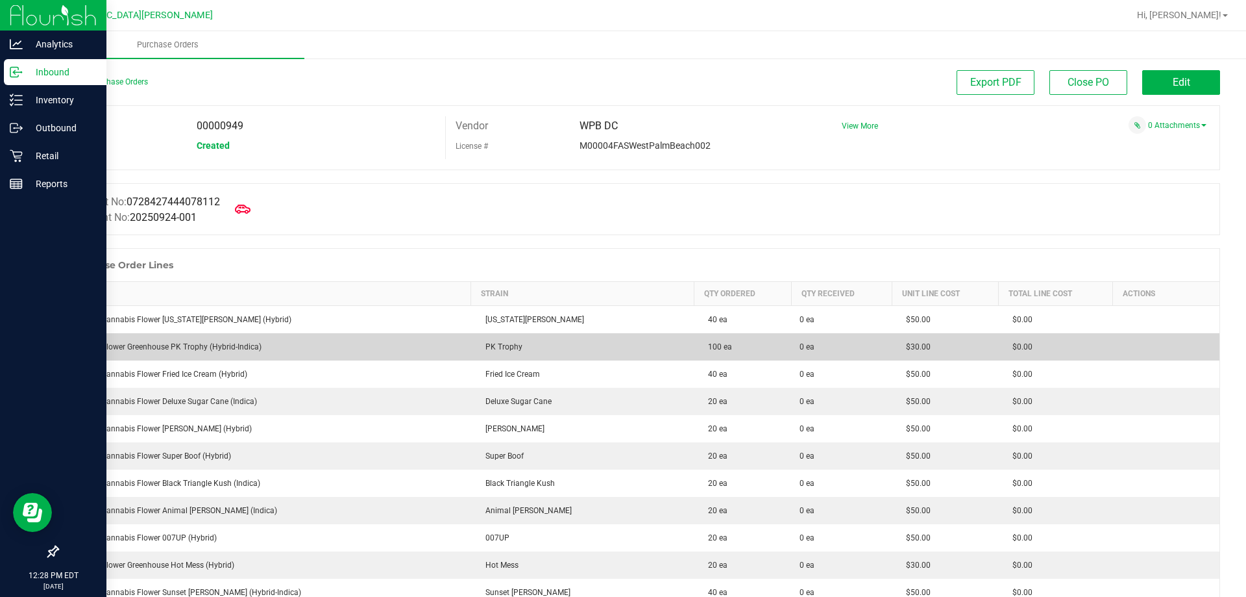
click at [214, 344] on div "FD 3.5g Flower Greenhouse PK Trophy (Hybrid-Indica)" at bounding box center [264, 347] width 397 height 12
copy div "FD 3.5g Flower Greenhouse PK Trophy (Hybrid-Indica)"
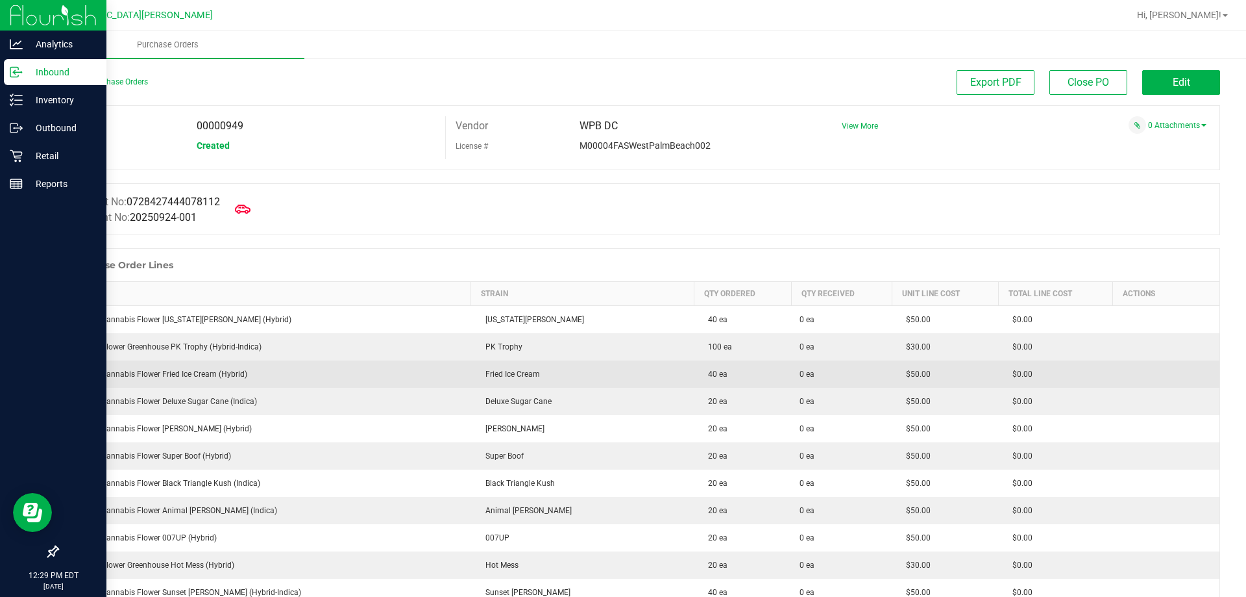
click at [171, 375] on div "FT 3.5g Cannabis Flower Fried Ice Cream (Hybrid)" at bounding box center [264, 374] width 397 height 12
copy div "FT 3.5g Cannabis Flower Fried Ice Cream (Hybrid)"
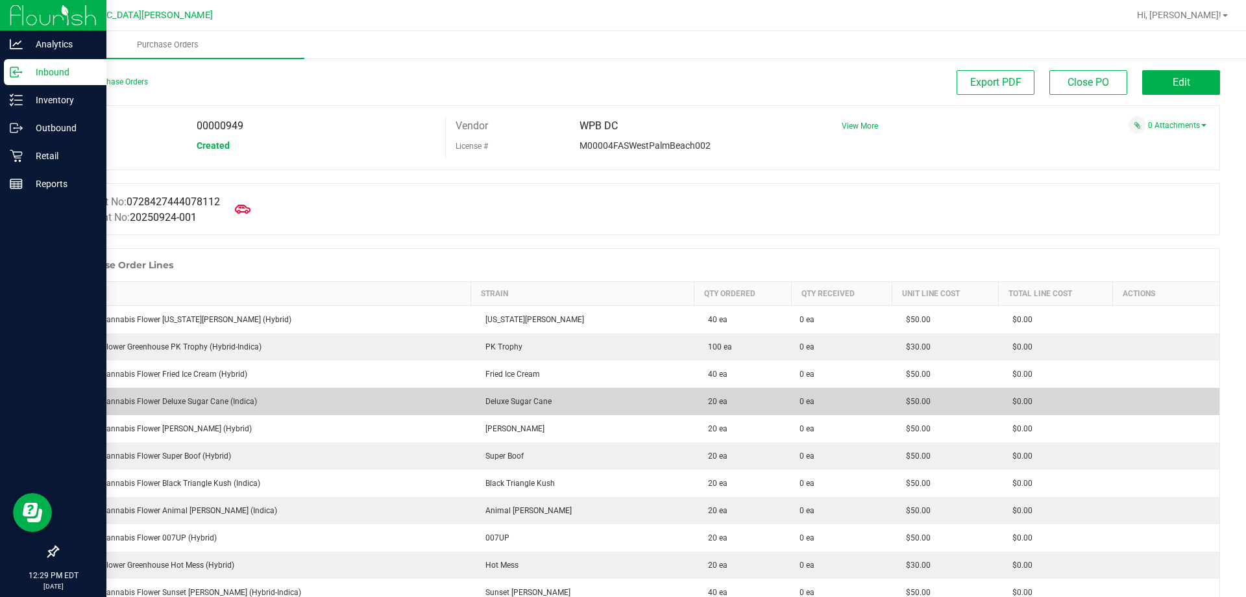
click at [149, 402] on div "FT 3.5g Cannabis Flower Deluxe Sugar Cane (Indica)" at bounding box center [264, 401] width 397 height 12
copy div "FT 3.5g Cannabis Flower Deluxe Sugar Cane (Indica)"
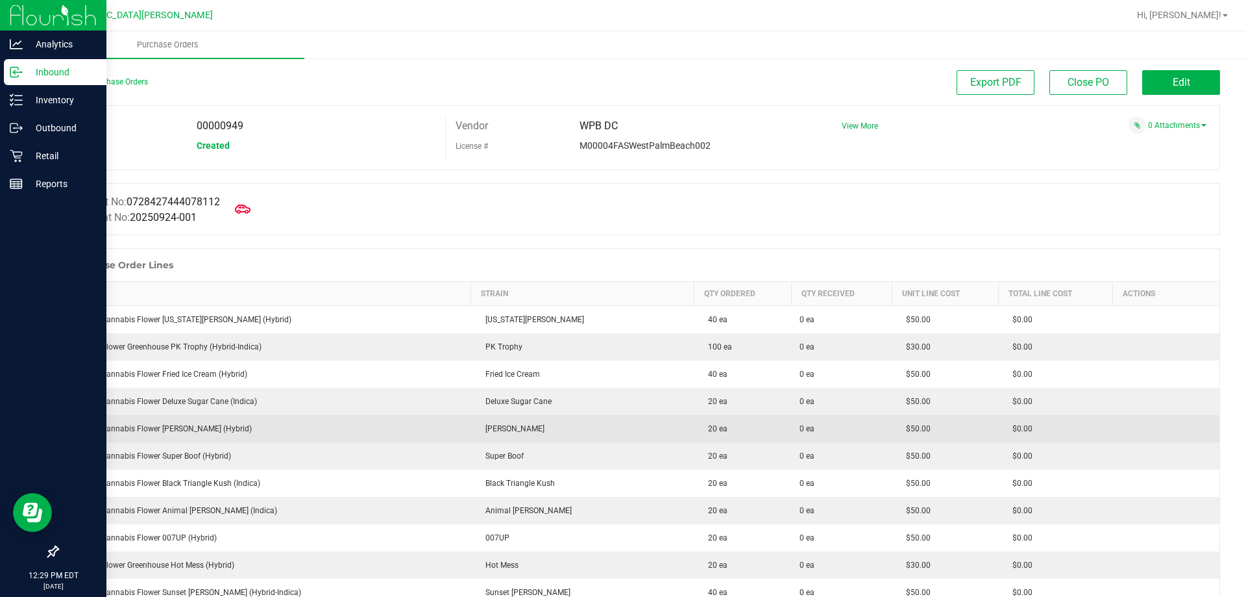
click at [183, 436] on td "FT 3.5g Cannabis Flower [PERSON_NAME] (Hybrid)" at bounding box center [264, 428] width 413 height 27
click at [188, 425] on div "FT 3.5g Cannabis Flower [PERSON_NAME] (Hybrid)" at bounding box center [264, 429] width 397 height 12
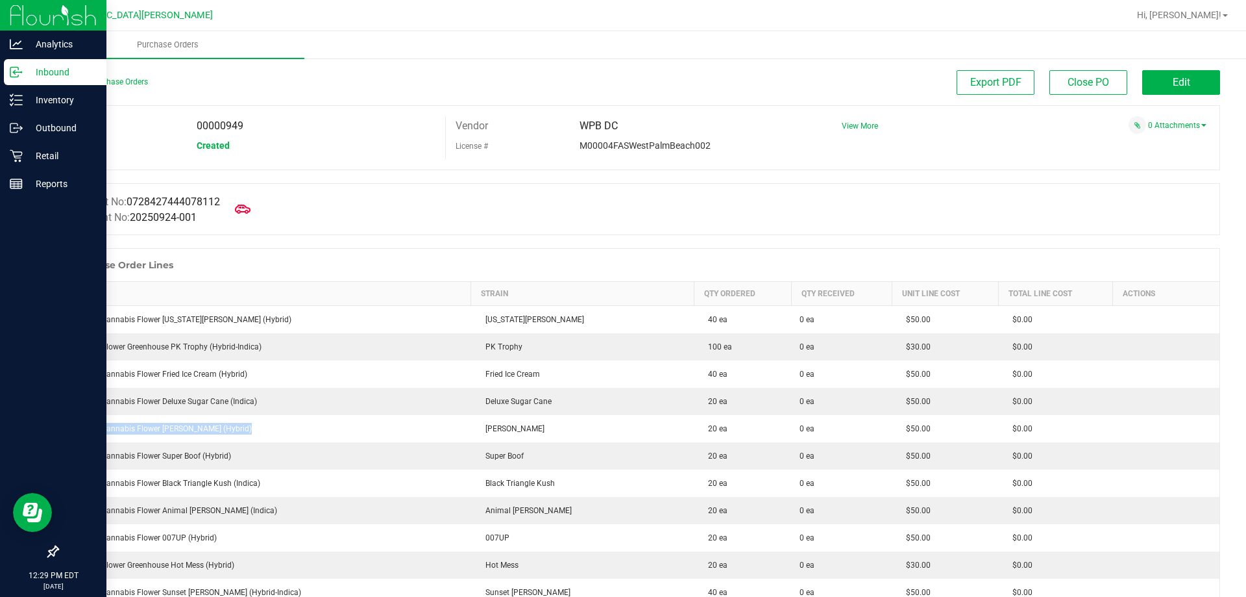
copy div "FT 3.5g Cannabis Flower [PERSON_NAME] (Hybrid)"
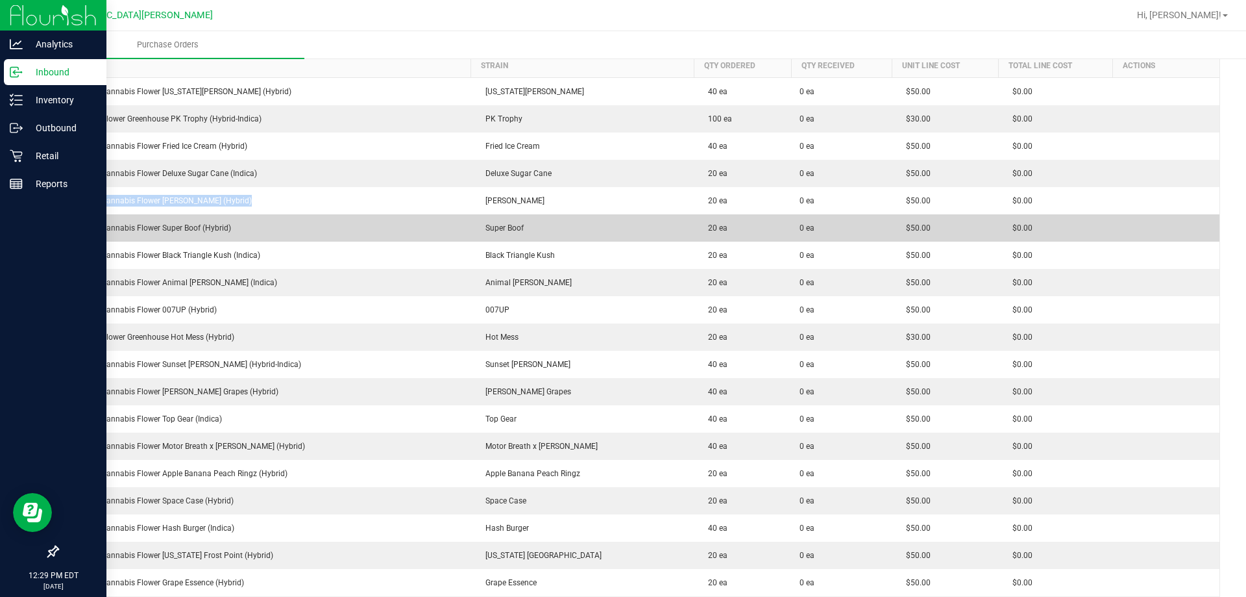
scroll to position [260, 0]
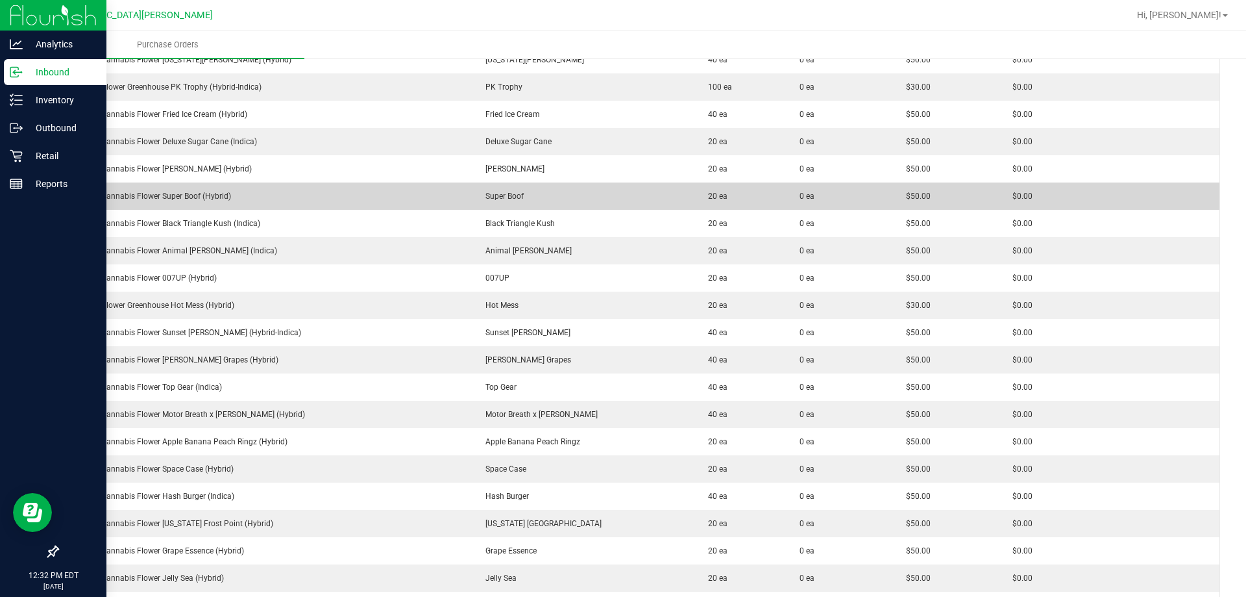
click at [155, 200] on div "FT 3.5g Cannabis Flower Super Boof (Hybrid)" at bounding box center [264, 196] width 397 height 12
copy div "FT 3.5g Cannabis Flower Super Boof (Hybrid)"
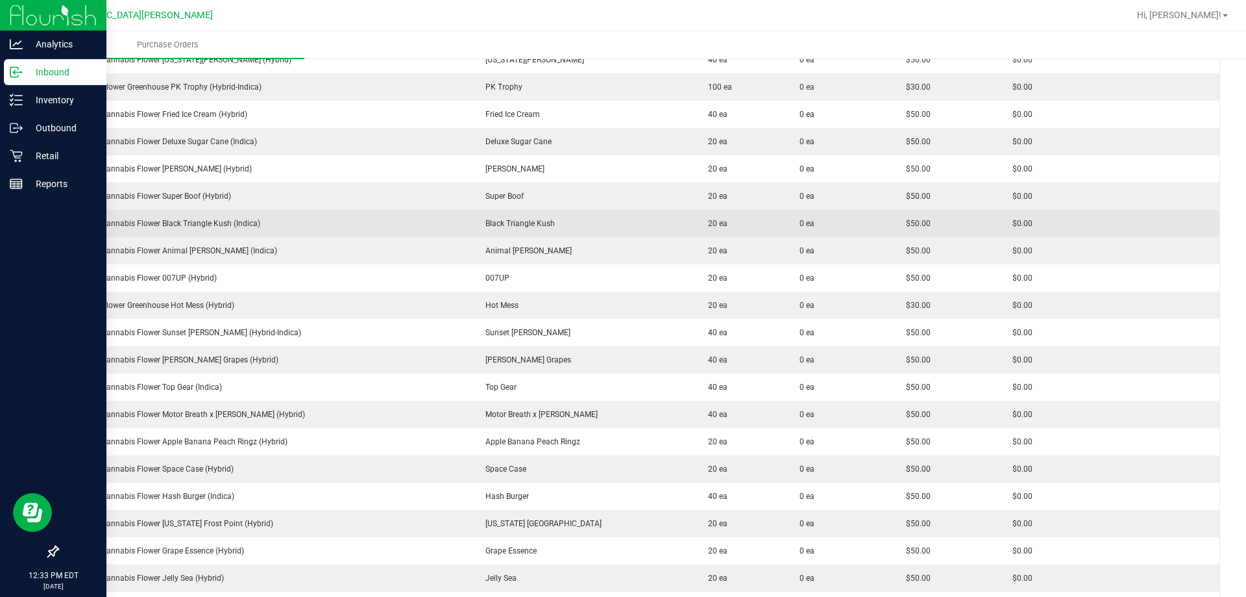
click at [182, 223] on div "FT 3.5g Cannabis Flower Black Triangle Kush (Indica)" at bounding box center [264, 223] width 397 height 12
copy div "FT 3.5g Cannabis Flower Black Triangle Kush (Indica)"
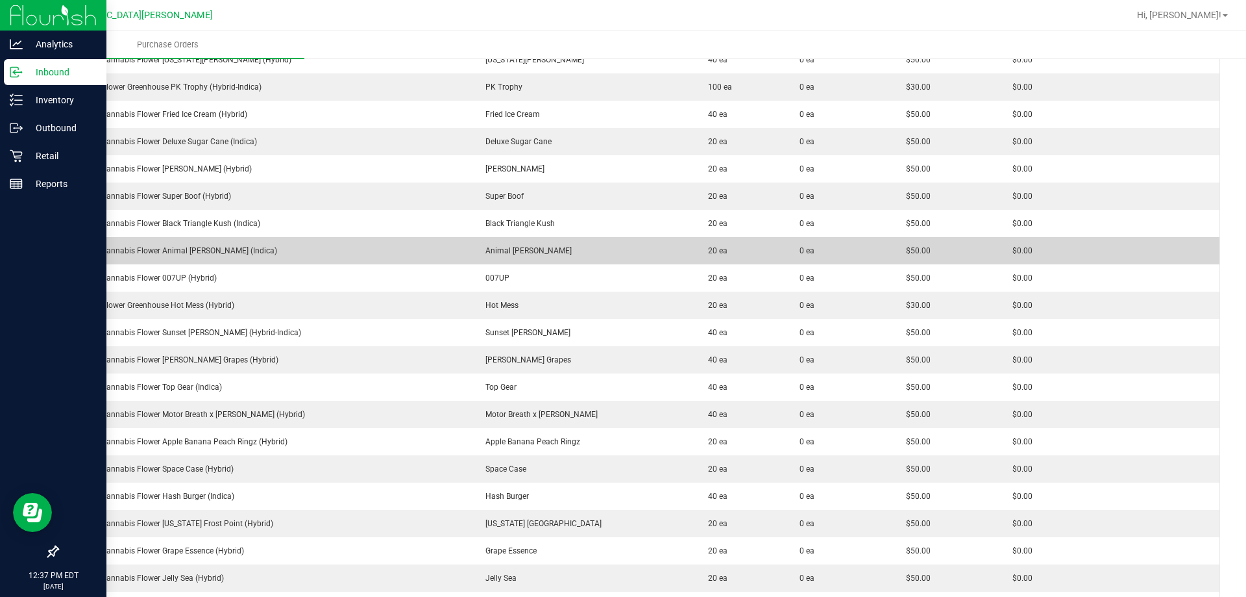
click at [173, 254] on div "FT 3.5g Cannabis Flower Animal [PERSON_NAME] (Indica)" at bounding box center [264, 251] width 397 height 12
copy div "FT 3.5g Cannabis Flower Animal [PERSON_NAME] (Indica)"
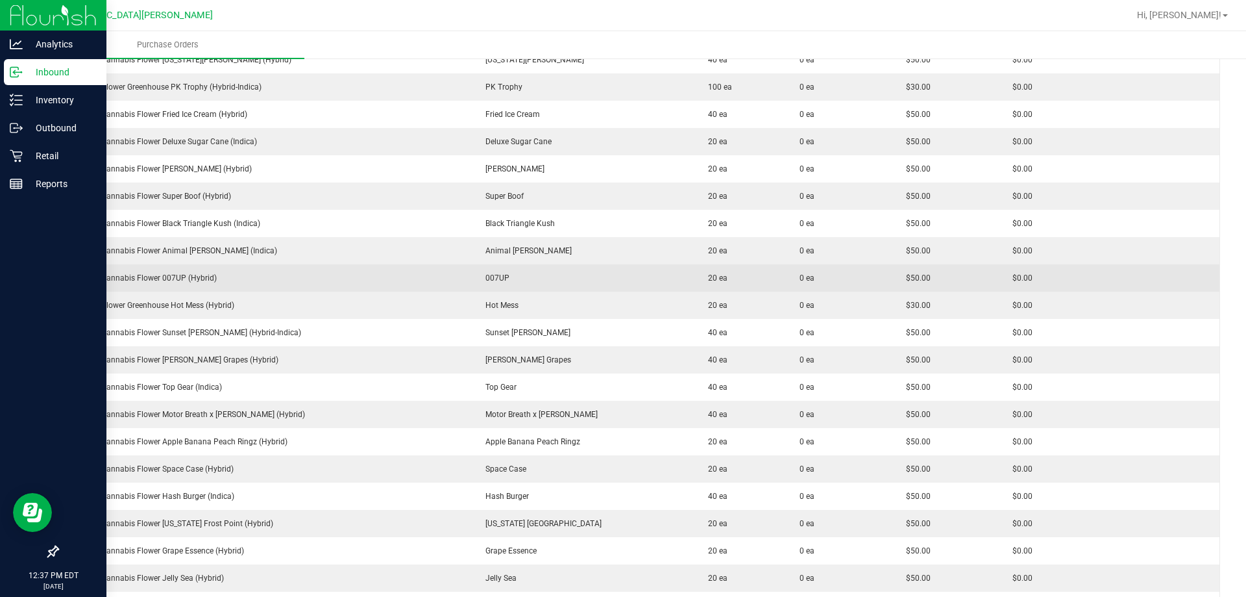
click at [152, 276] on div "FT 3.5g Cannabis Flower 007UP (Hybrid)" at bounding box center [264, 278] width 397 height 12
copy div "FT 3.5g Cannabis Flower 007UP (Hybrid)"
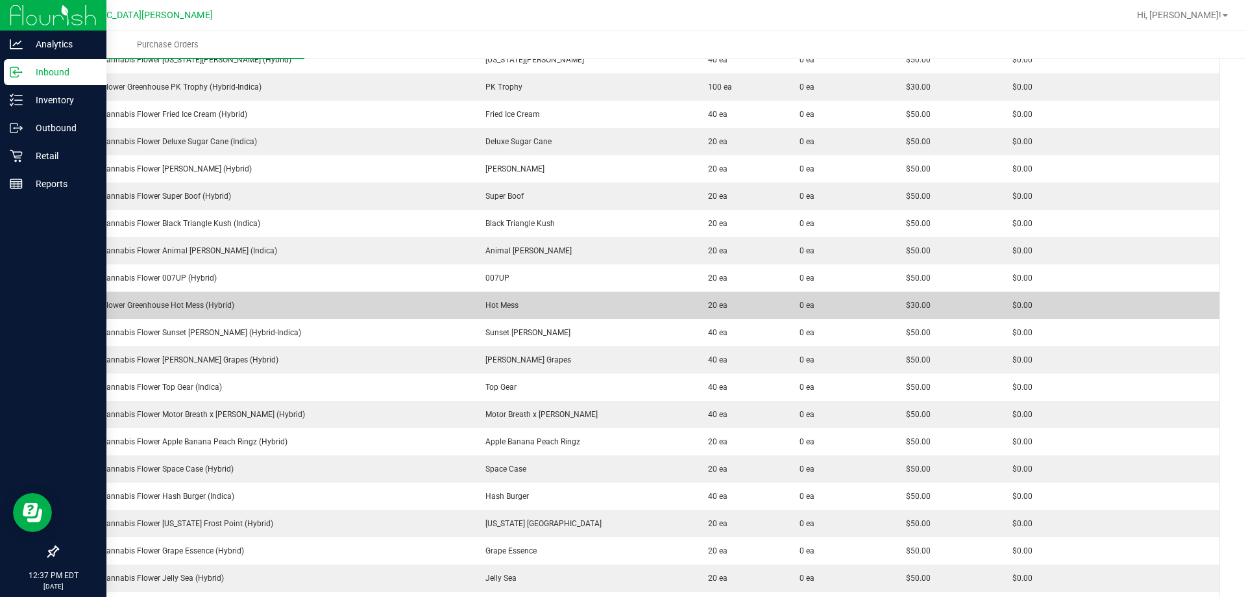
click at [163, 301] on div "FD 3.5g Flower Greenhouse Hot Mess (Hybrid)" at bounding box center [264, 305] width 397 height 12
copy div "FD 3.5g Flower Greenhouse Hot Mess (Hybrid)"
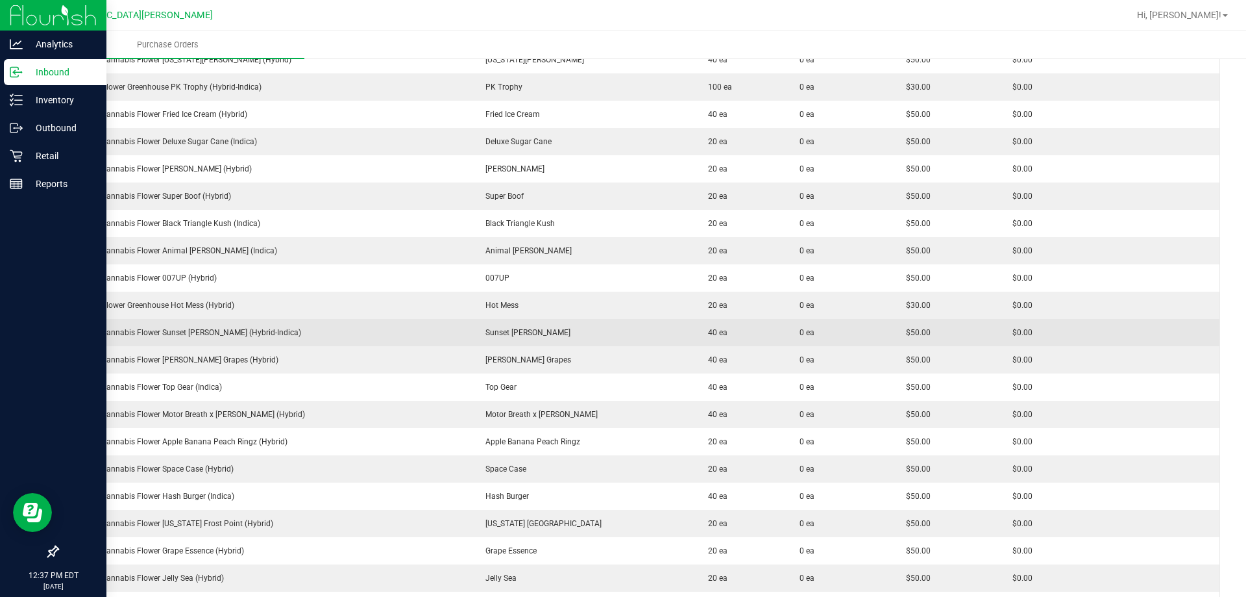
click at [225, 336] on div "FT 3.5g Cannabis Flower Sunset [PERSON_NAME] (Hybrid-Indica)" at bounding box center [264, 333] width 397 height 12
copy div "FT 3.5g Cannabis Flower Sunset [PERSON_NAME] (Hybrid-Indica)"
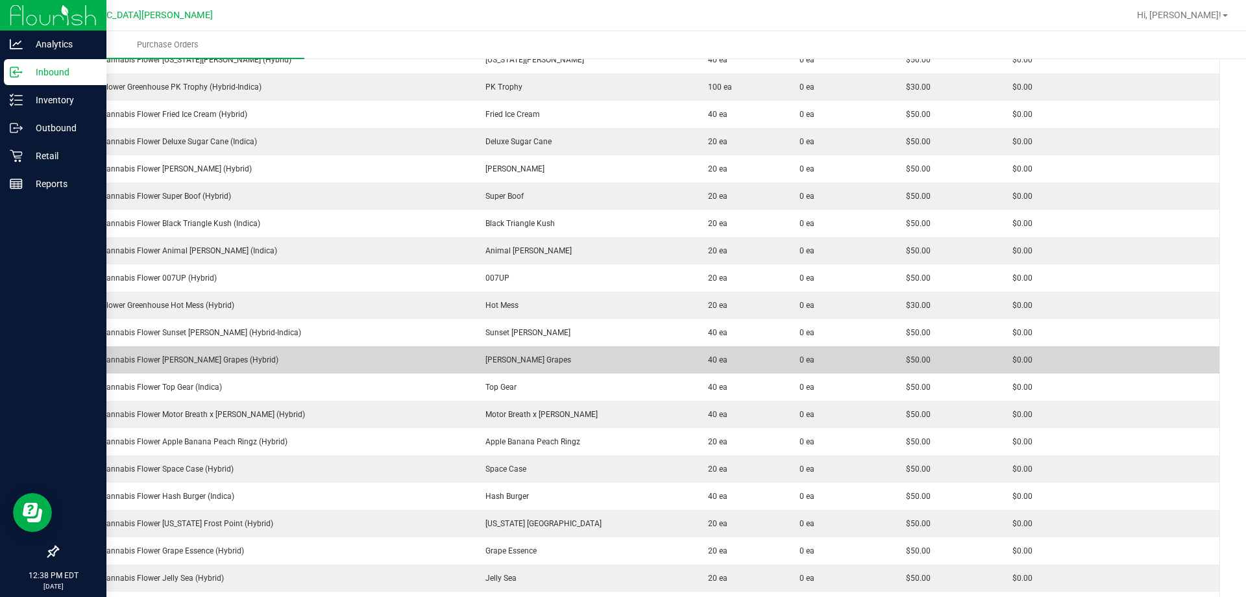
click at [193, 362] on div "FT 3.5g Cannabis Flower [PERSON_NAME] Grapes (Hybrid)" at bounding box center [264, 360] width 397 height 12
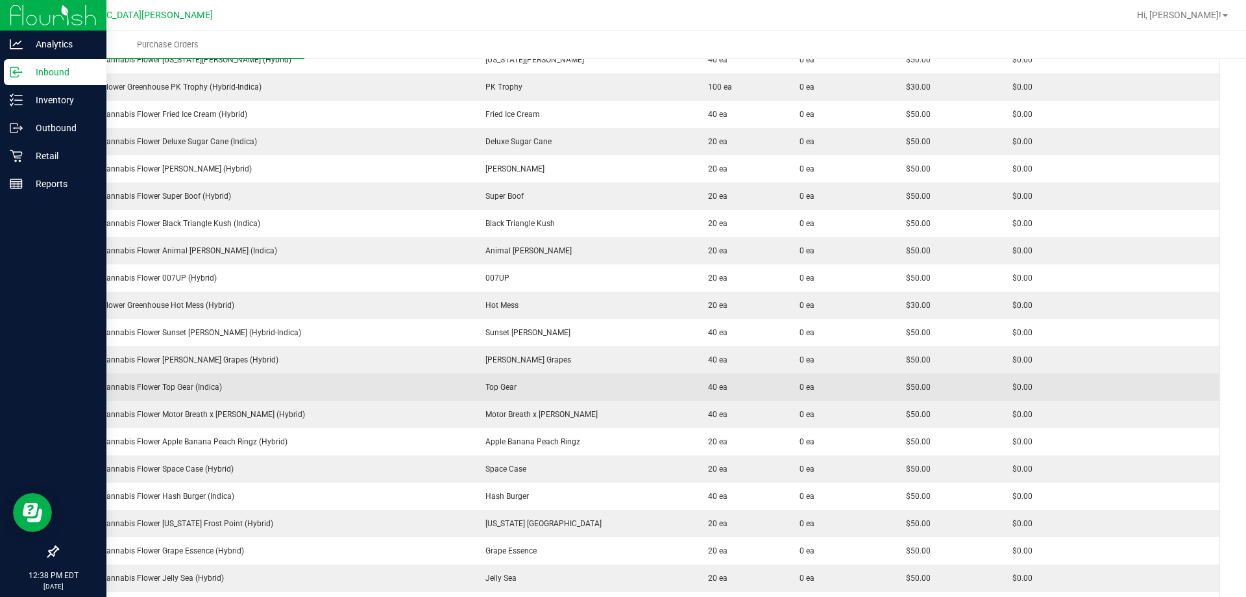
click at [180, 386] on div "FT 3.5g Cannabis Flower Top Gear (Indica)" at bounding box center [264, 387] width 397 height 12
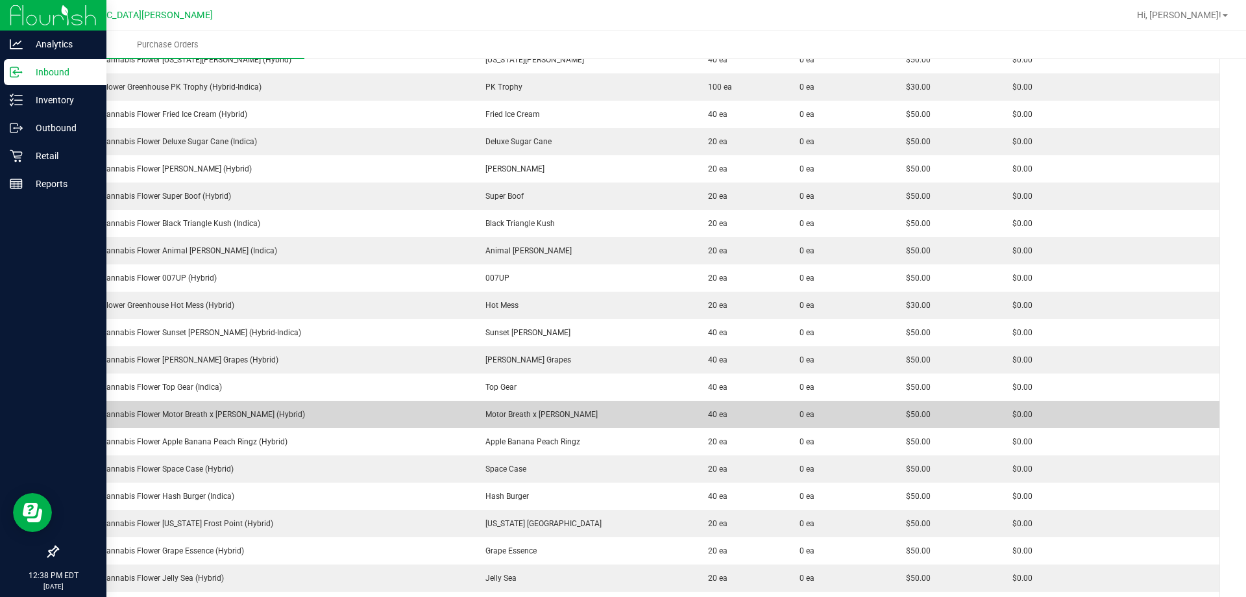
click at [212, 411] on div "FT 3.5g Cannabis Flower Motor Breath x [PERSON_NAME] (Hybrid)" at bounding box center [264, 414] width 397 height 12
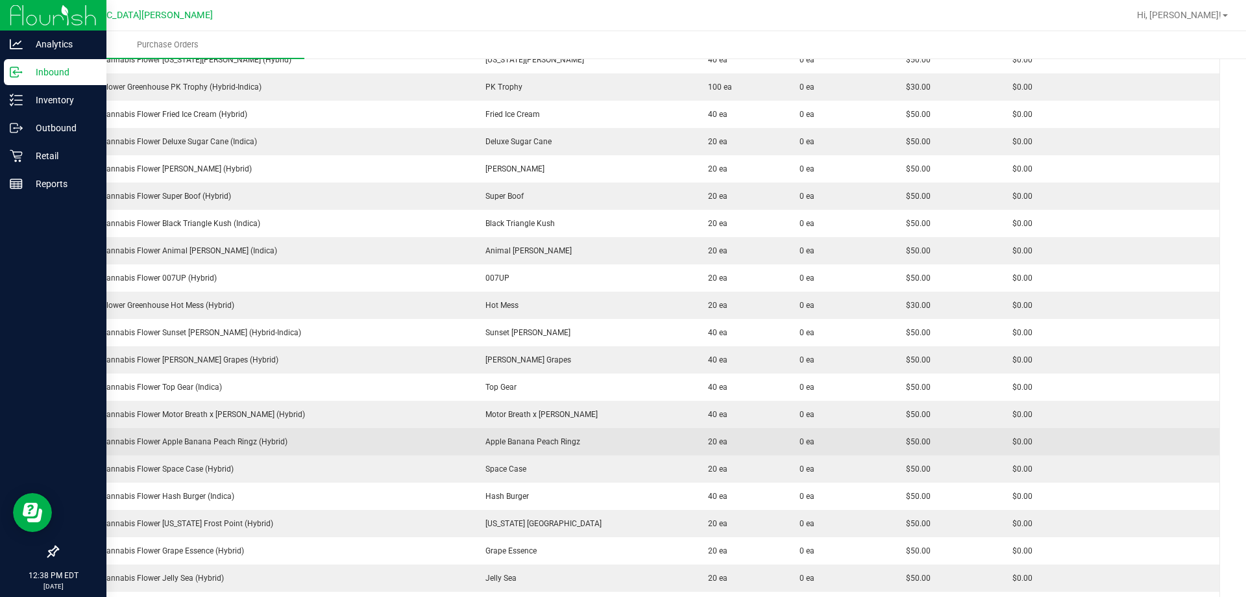
click at [217, 450] on td "FT 3.5g Cannabis Flower Apple Banana Peach Ringz (Hybrid)" at bounding box center [264, 441] width 413 height 27
click at [217, 444] on div "FT 3.5g Cannabis Flower Apple Banana Peach Ringz (Hybrid)" at bounding box center [264, 442] width 397 height 12
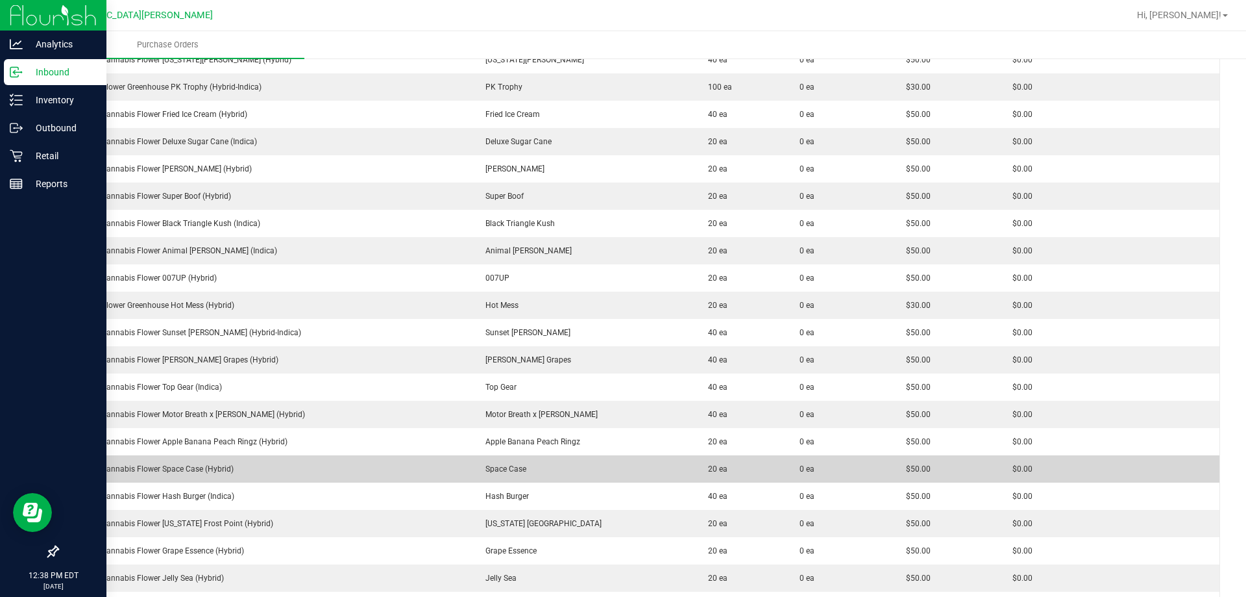
click at [179, 462] on td "FT 3.5g Cannabis Flower Space Case (Hybrid)" at bounding box center [264, 468] width 413 height 27
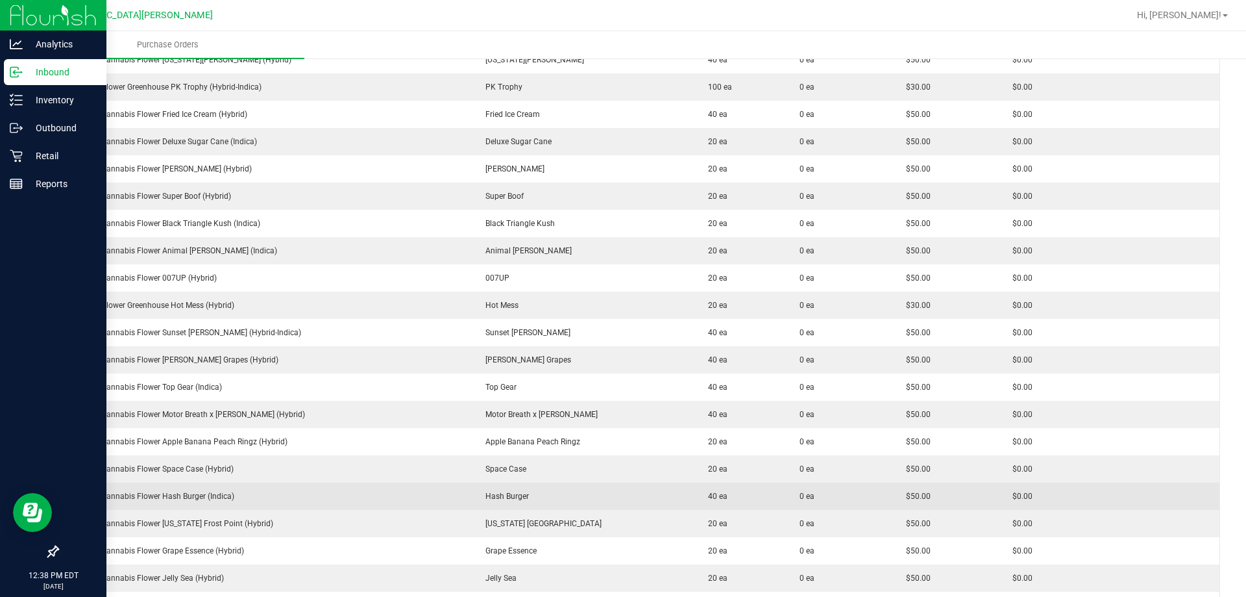
click at [188, 496] on div "FT 3.5g Cannabis Flower Hash Burger (Indica)" at bounding box center [264, 496] width 397 height 12
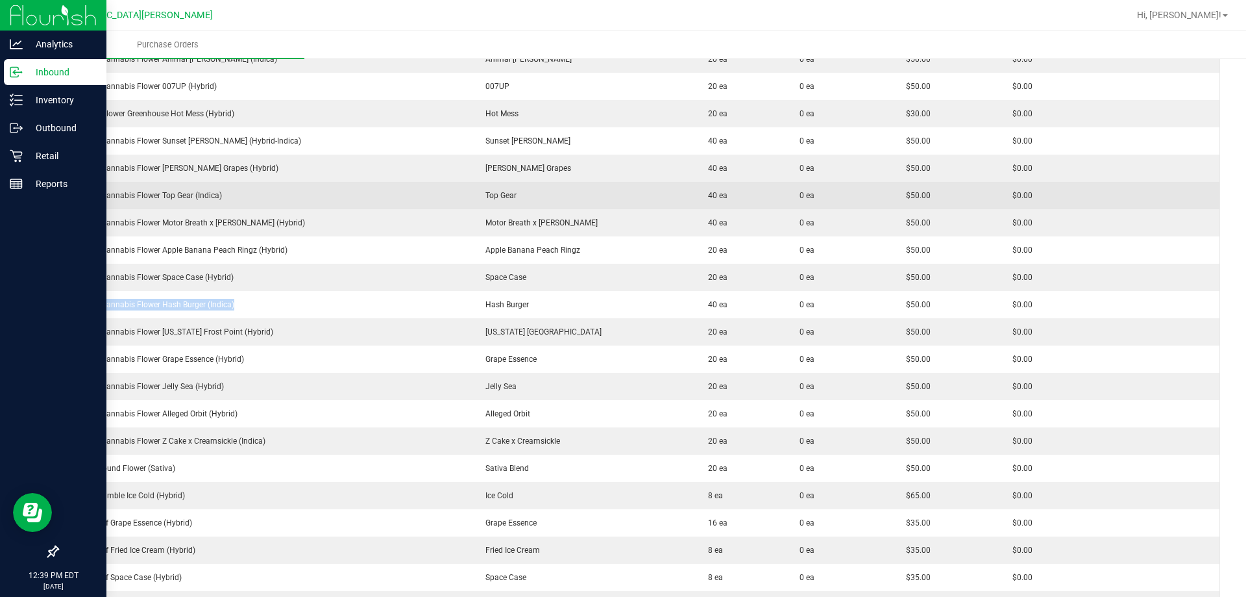
scroll to position [454, 0]
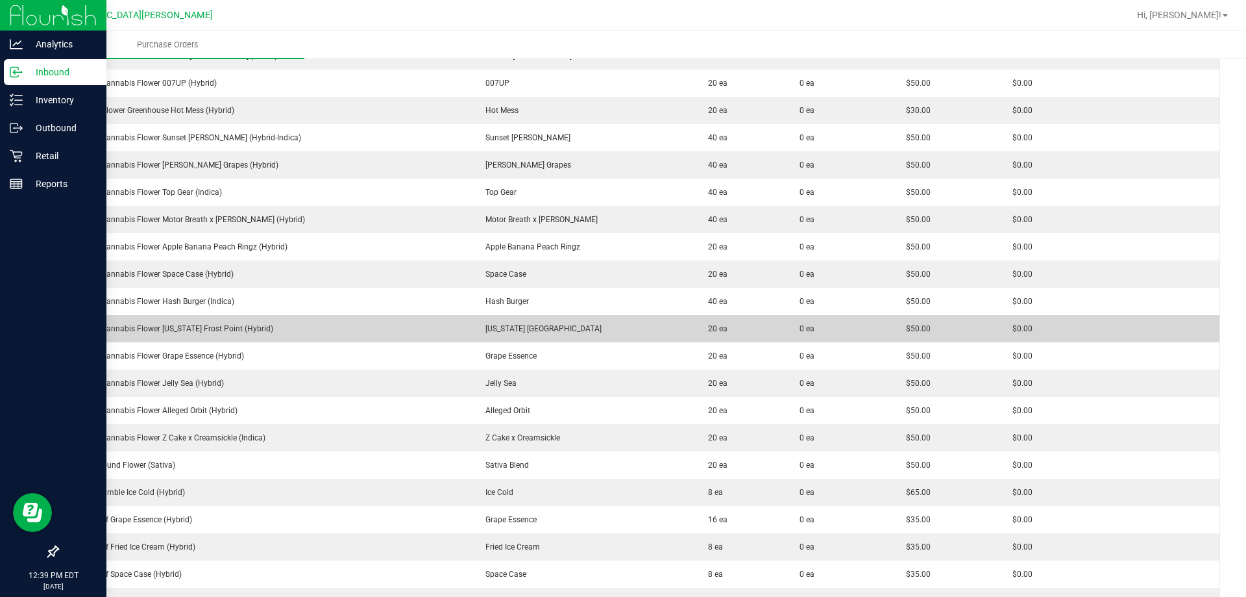
click at [228, 328] on div "FT 3.5g Cannabis Flower [US_STATE] Frost Point (Hybrid)" at bounding box center [264, 329] width 397 height 12
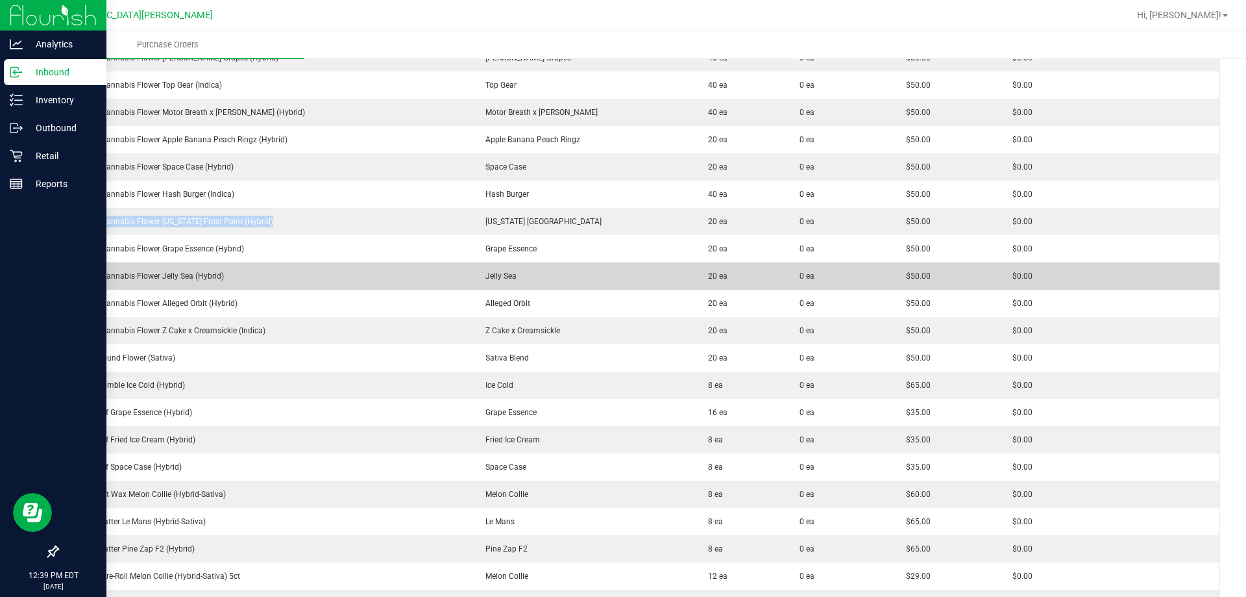
scroll to position [584, 0]
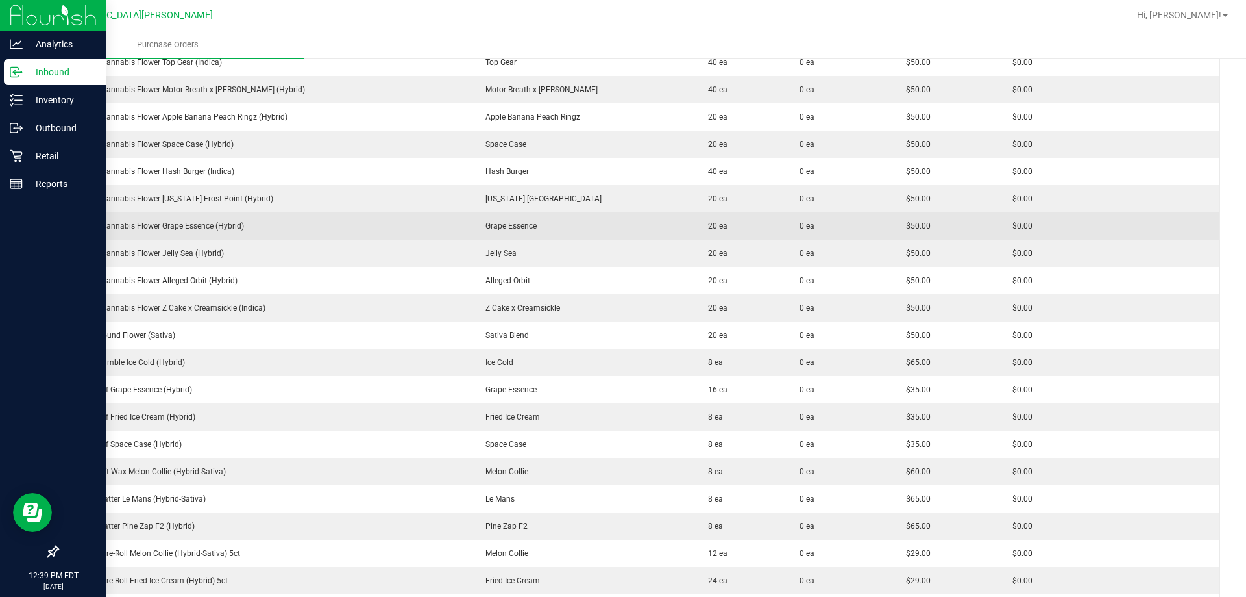
click at [203, 228] on div "FT 3.5g Cannabis Flower Grape Essence (Hybrid)" at bounding box center [264, 226] width 397 height 12
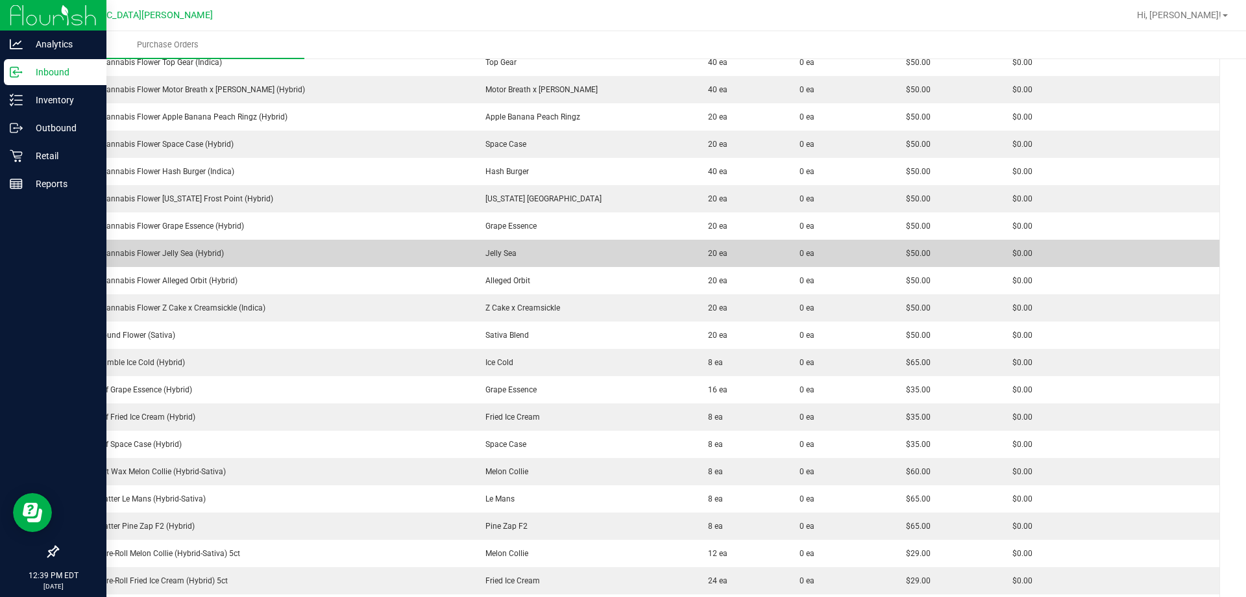
click at [160, 254] on div "FT 3.5g Cannabis Flower Jelly Sea (Hybrid)" at bounding box center [264, 253] width 397 height 12
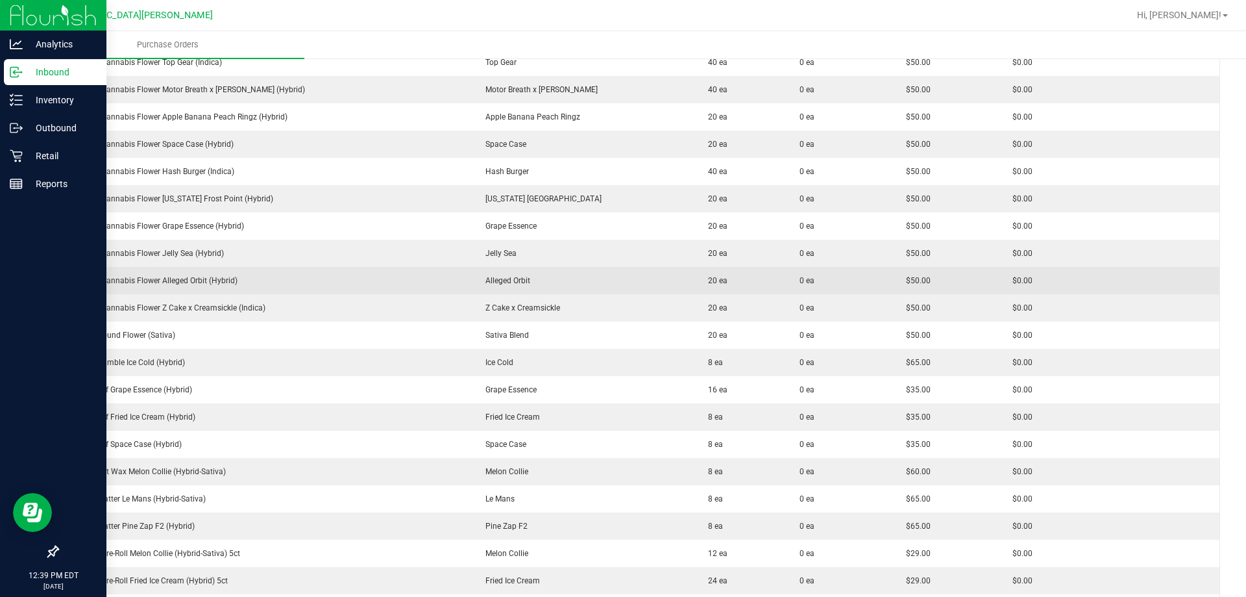
click at [174, 277] on div "FT 3.5g Cannabis Flower Alleged Orbit (Hybrid)" at bounding box center [264, 281] width 397 height 12
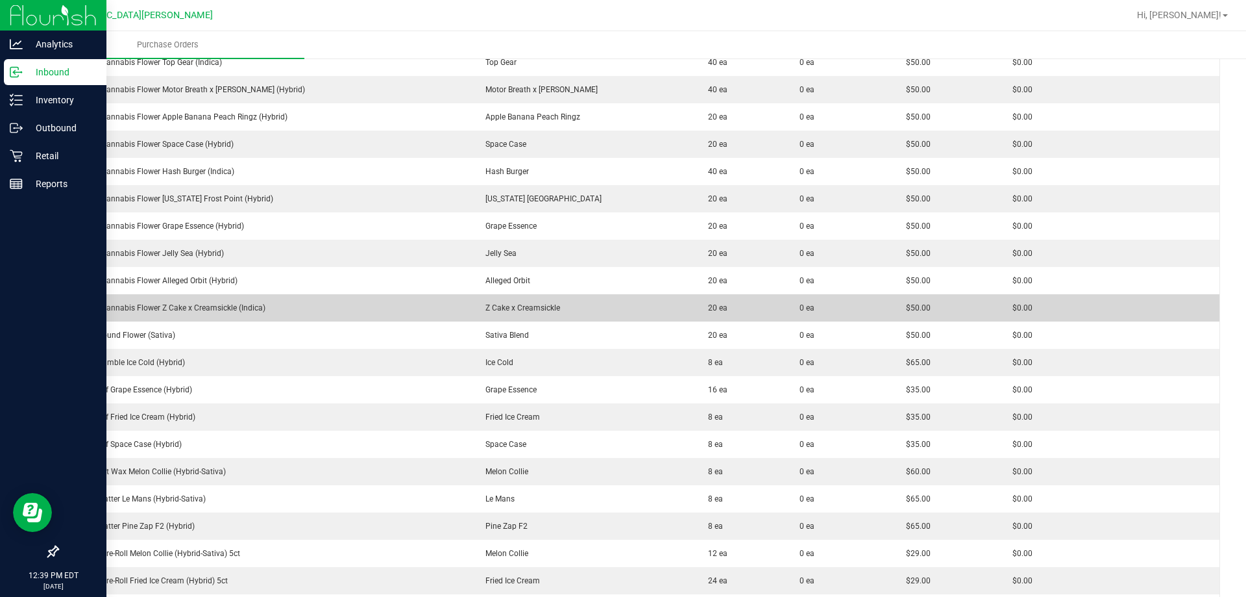
click at [160, 304] on div "FT 3.5g Cannabis Flower Z Cake x Creamsickle (Indica)" at bounding box center [264, 308] width 397 height 12
click at [158, 309] on div "FT 3.5g Cannabis Flower Z Cake x Creamsickle (Indica)" at bounding box center [264, 308] width 397 height 12
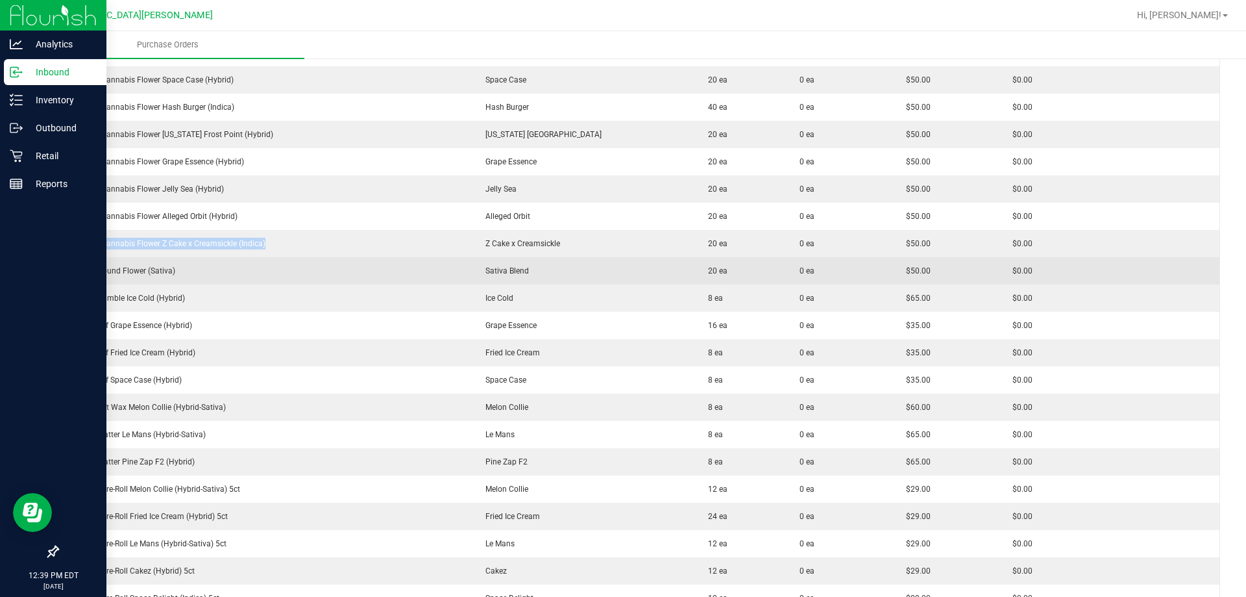
scroll to position [649, 0]
click at [158, 274] on div "FT 7g Ground Flower (Sativa)" at bounding box center [264, 270] width 397 height 12
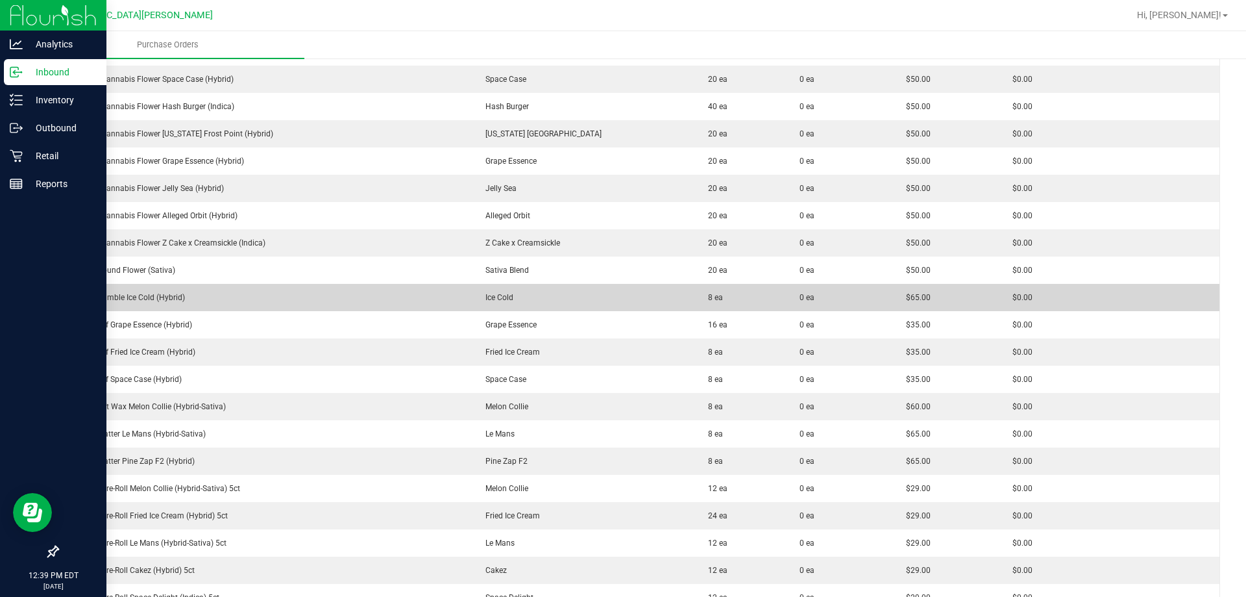
click at [164, 301] on div "FT 1g Crumble Ice Cold (Hybrid)" at bounding box center [264, 297] width 397 height 12
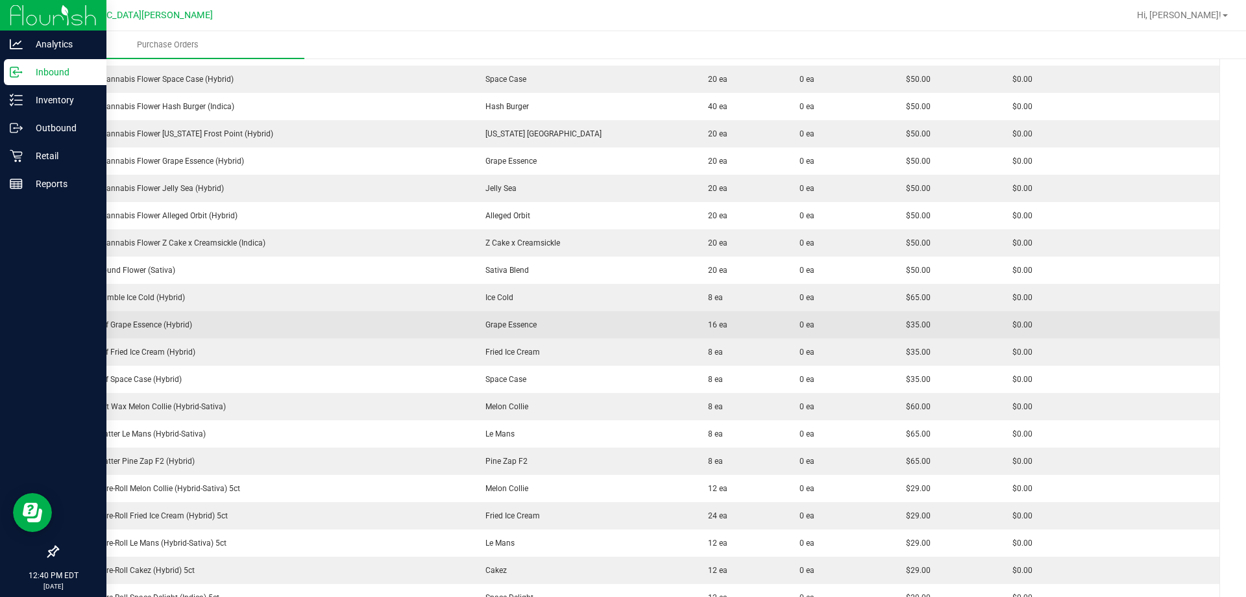
click at [114, 328] on div "FT 1g Kief Grape Essence (Hybrid)" at bounding box center [264, 325] width 397 height 12
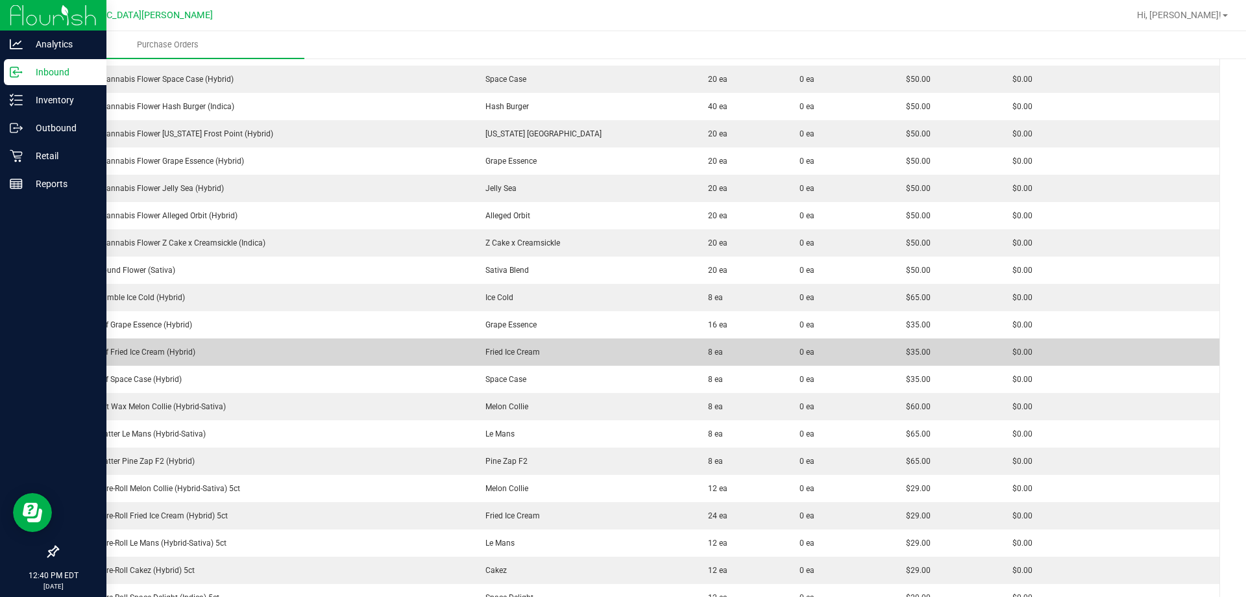
click at [167, 352] on div "FT 1g Kief Fried Ice Cream (Hybrid)" at bounding box center [264, 352] width 397 height 12
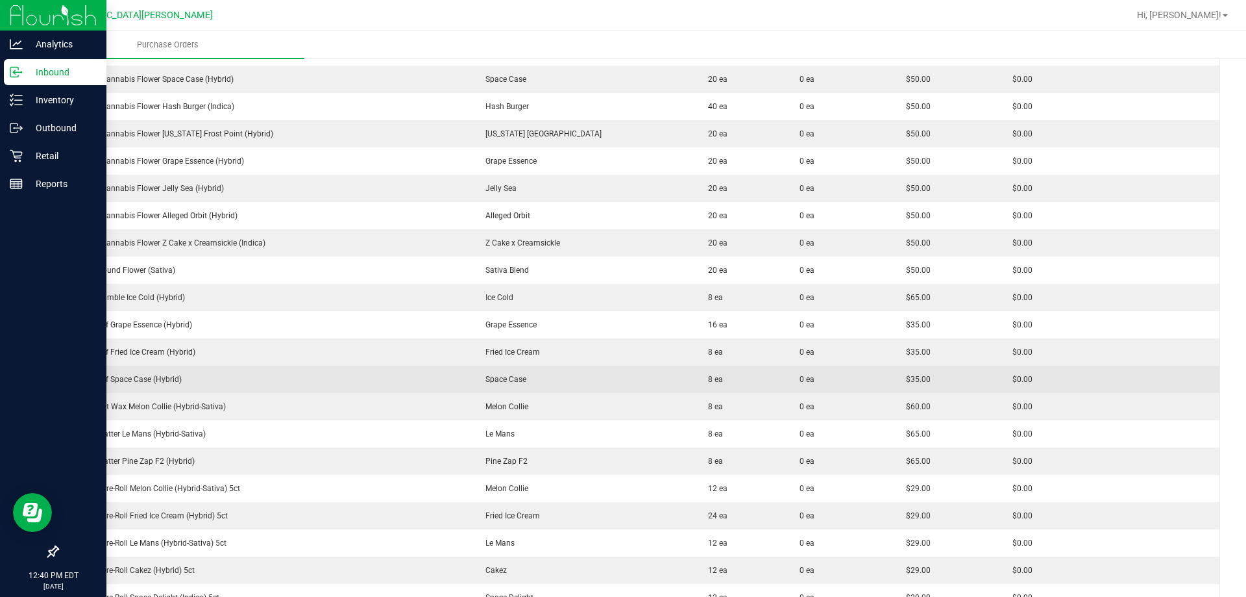
click at [143, 385] on td "FT 1g Kief Space Case (Hybrid)" at bounding box center [264, 378] width 413 height 27
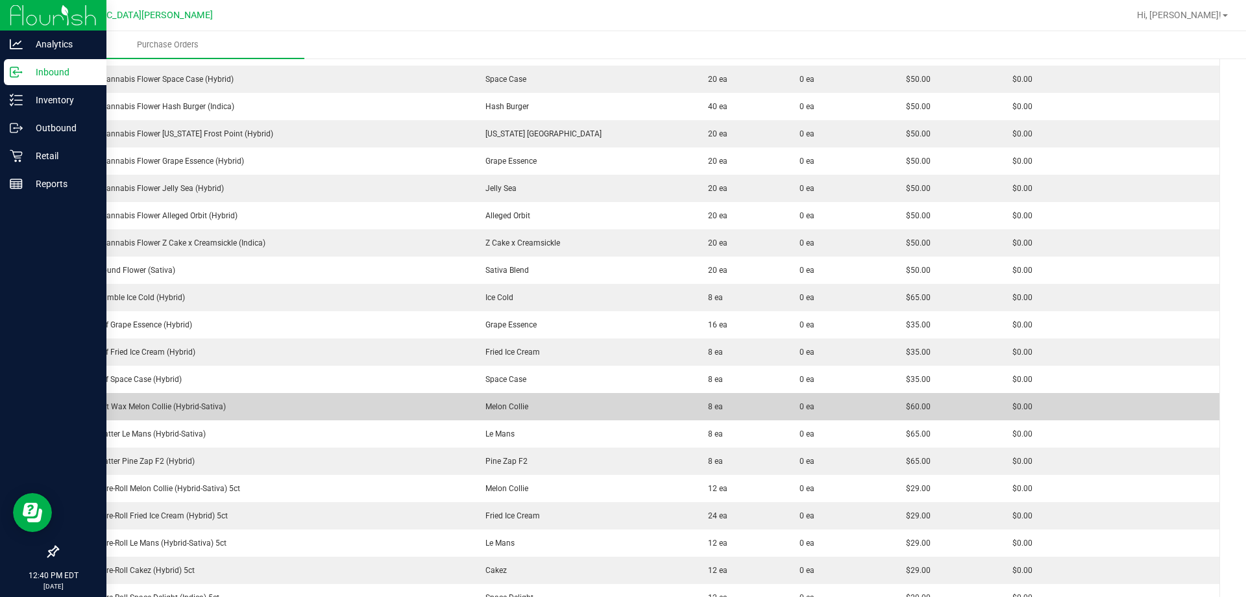
click at [141, 407] on div "FT 1g Soft Wax Melon Collie (Hybrid-Sativa)" at bounding box center [264, 407] width 397 height 12
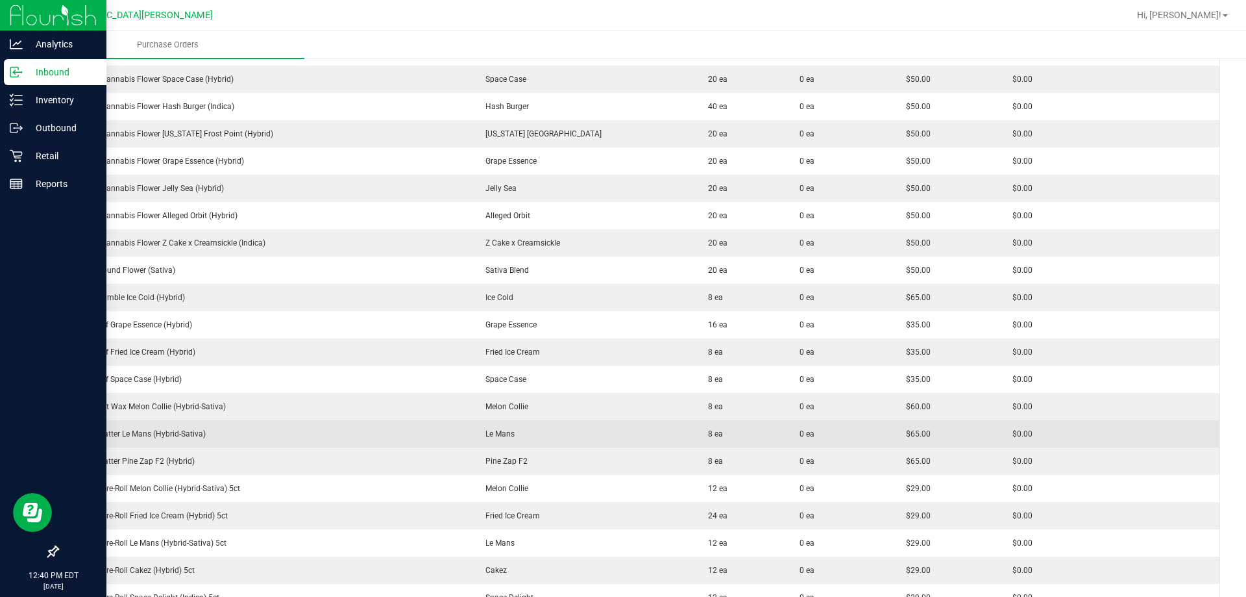
click at [132, 434] on div "FT 1g Shatter Le Mans (Hybrid-Sativa)" at bounding box center [264, 434] width 397 height 12
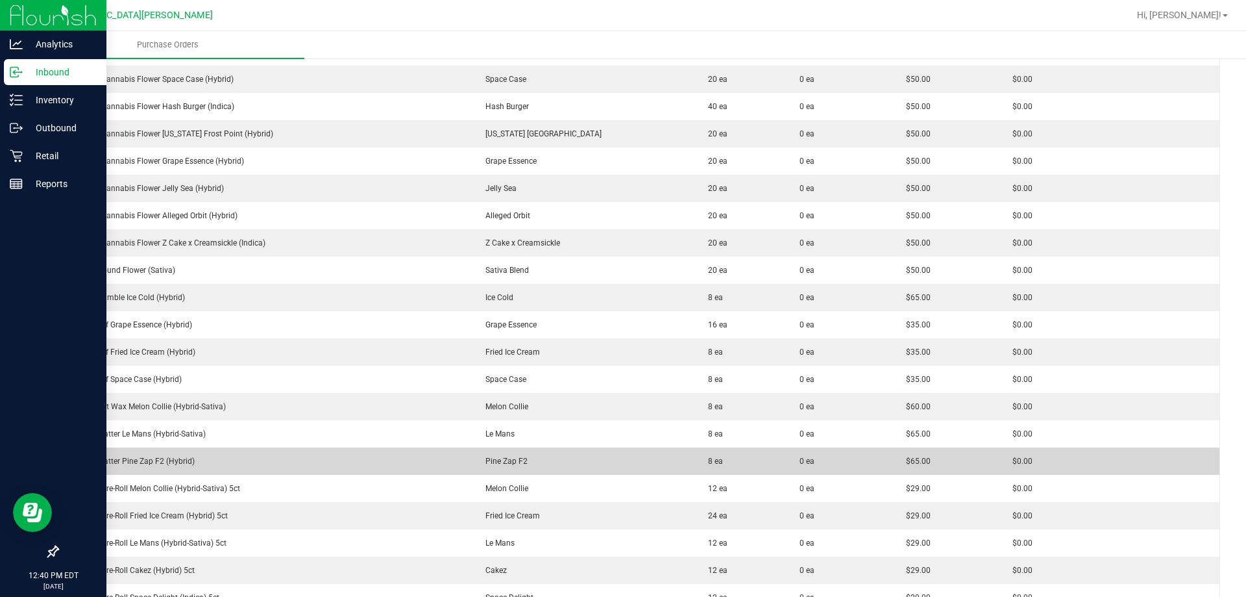
click at [152, 459] on div "FT 1g Shatter Pine Zap F2 (Hybrid)" at bounding box center [264, 461] width 397 height 12
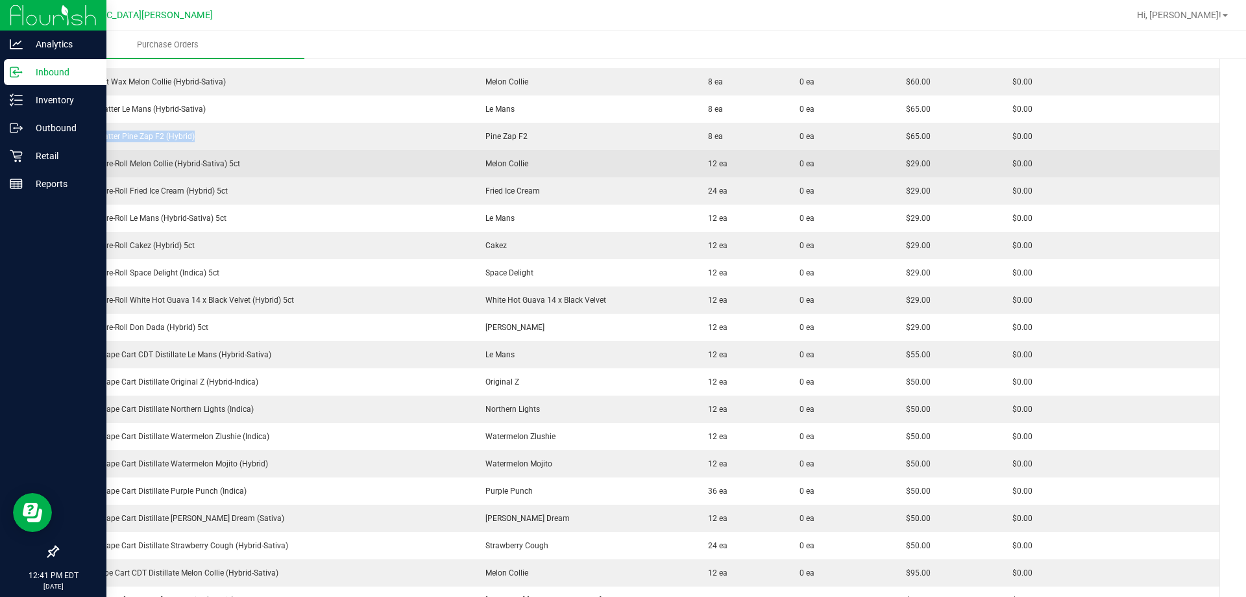
scroll to position [1039, 0]
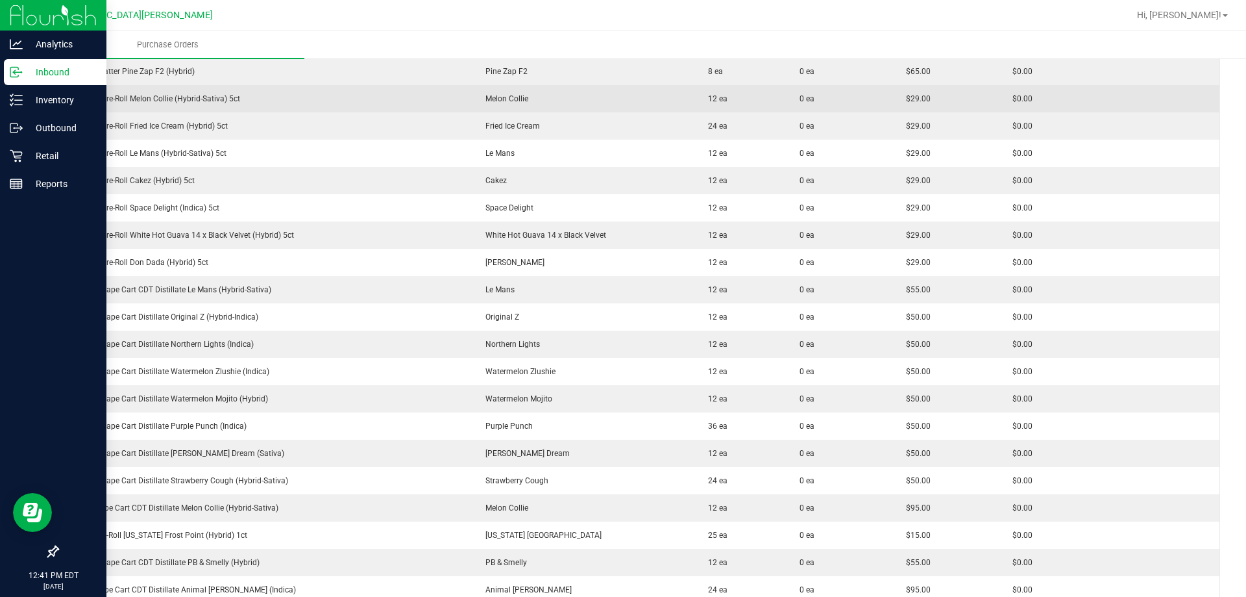
click at [221, 97] on div "FT 0.5g Pre-Roll Melon Collie (Hybrid-Sativa) 5ct" at bounding box center [264, 99] width 397 height 12
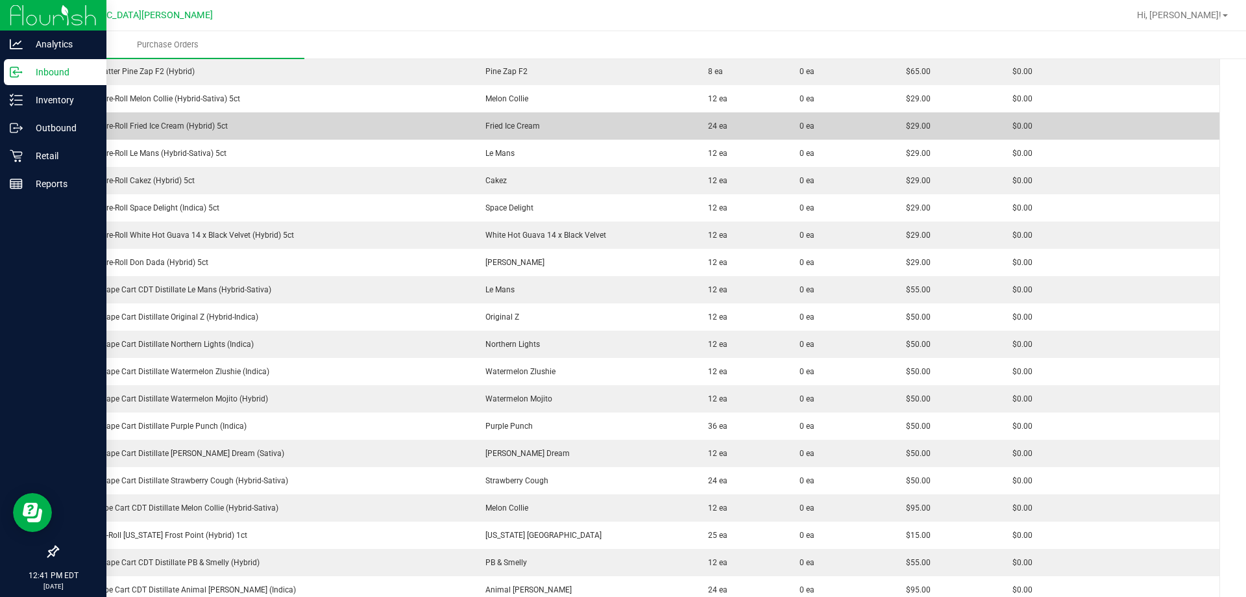
click at [154, 124] on div "FT 0.5g Pre-Roll Fried Ice Cream (Hybrid) 5ct" at bounding box center [264, 126] width 397 height 12
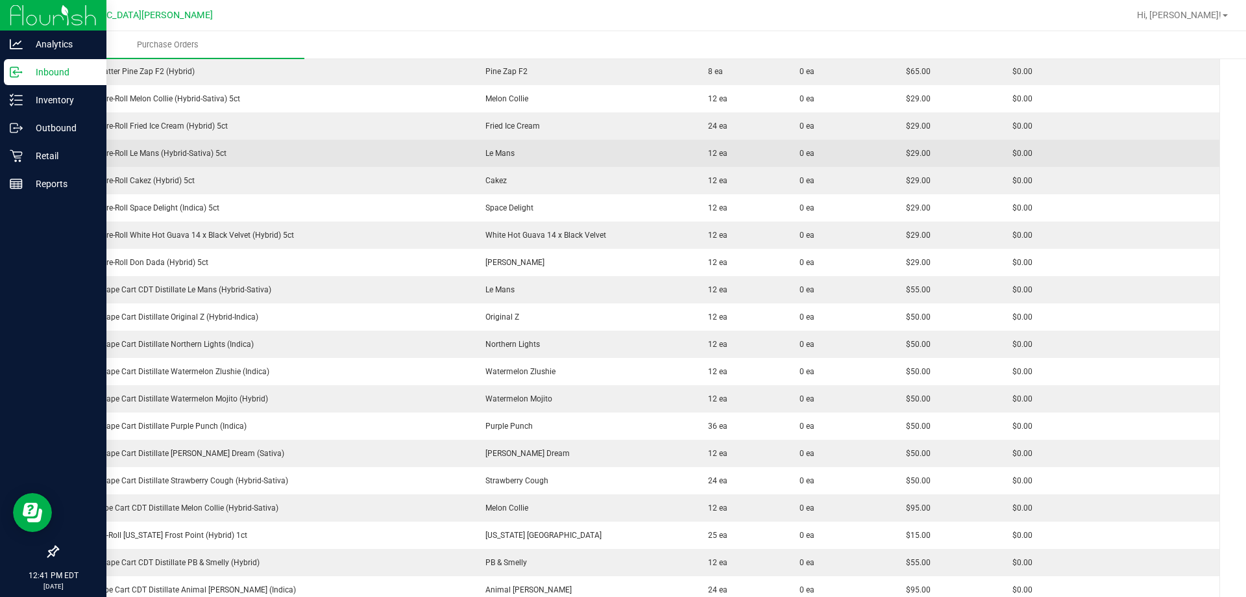
click at [179, 154] on div "FT 0.5g Pre-Roll Le Mans (Hybrid-Sativa) 5ct" at bounding box center [264, 153] width 397 height 12
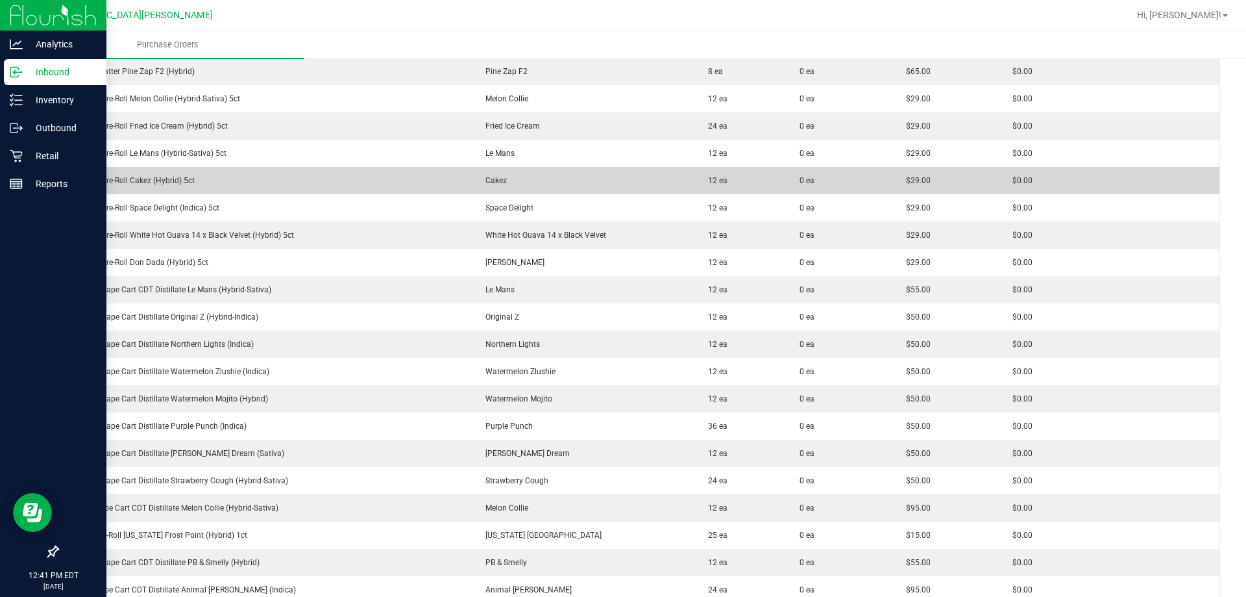
click at [143, 177] on div "FT 0.5g Pre-Roll Cakez (Hybrid) 5ct" at bounding box center [264, 181] width 397 height 12
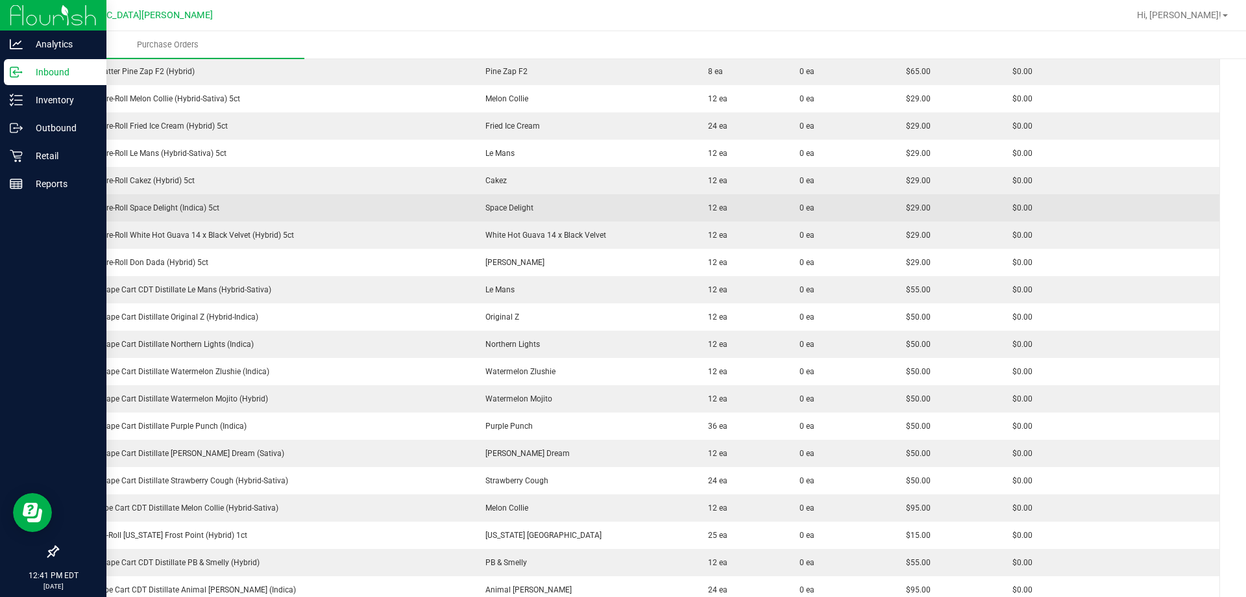
click at [179, 204] on div "FT 0.5g Pre-Roll Space Delight (Indica) 5ct" at bounding box center [264, 208] width 397 height 12
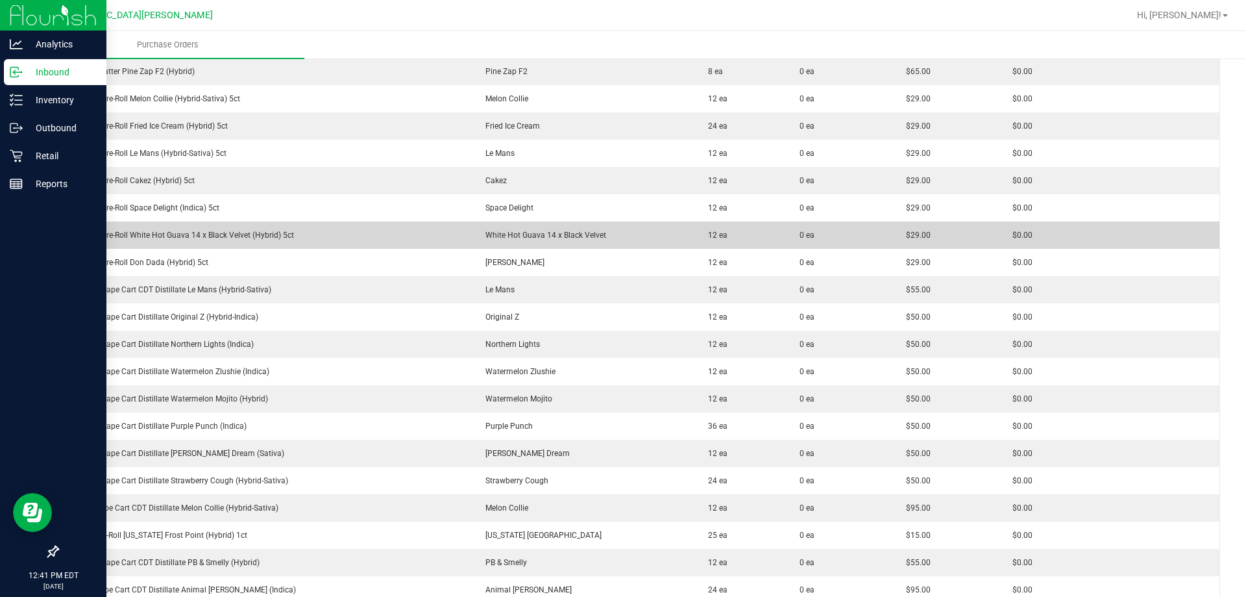
click at [183, 237] on div "FT 0.5g Pre-Roll White Hot Guava 14 x Black Velvet (Hybrid) 5ct" at bounding box center [264, 235] width 397 height 12
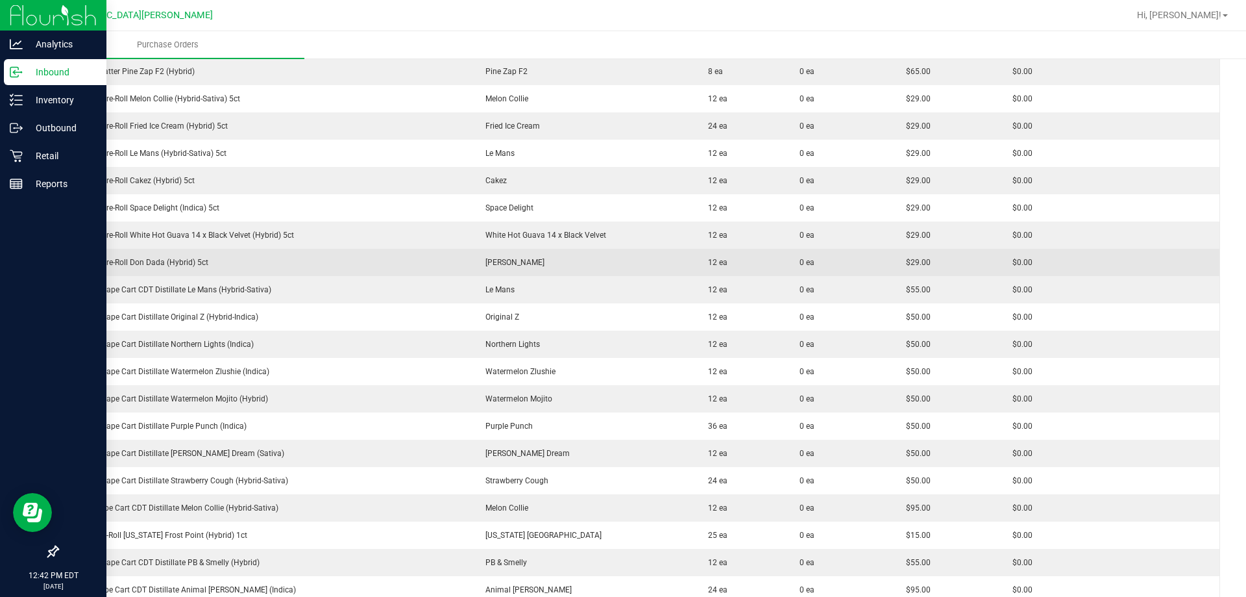
click at [151, 272] on td "FT 0.5g Pre-Roll Don Dada (Hybrid) 5ct" at bounding box center [264, 262] width 413 height 27
click at [155, 261] on div "FT 0.5g Pre-Roll Don Dada (Hybrid) 5ct" at bounding box center [264, 262] width 397 height 12
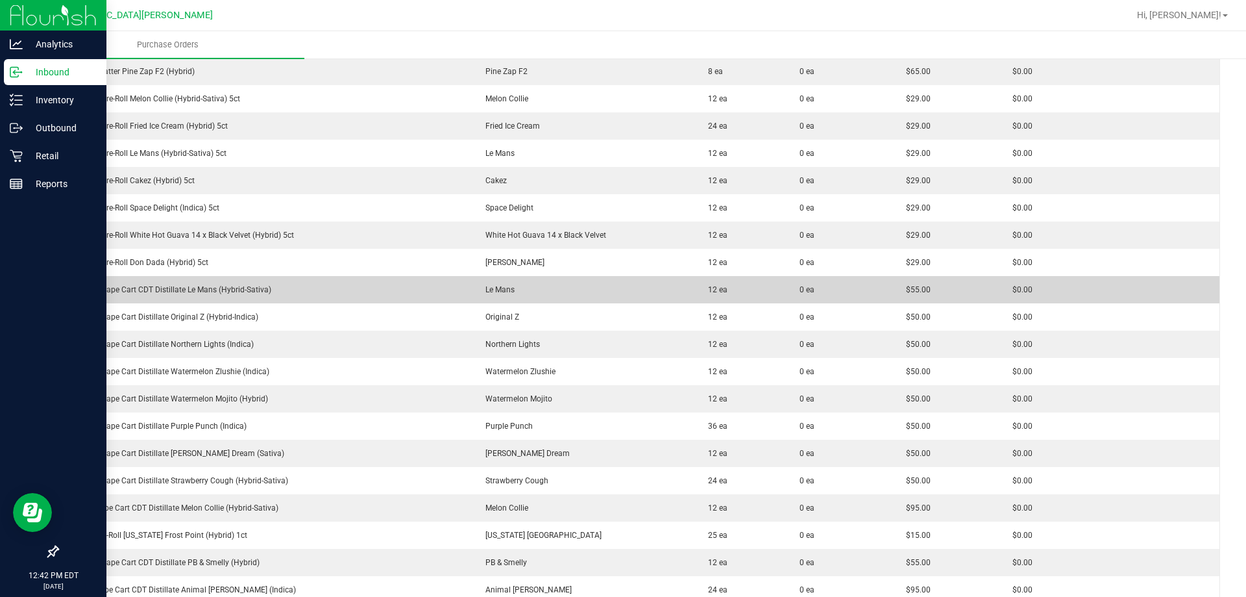
click at [172, 291] on div "FT 0.5g Vape Cart CDT Distillate Le Mans (Hybrid-Sativa)" at bounding box center [264, 290] width 397 height 12
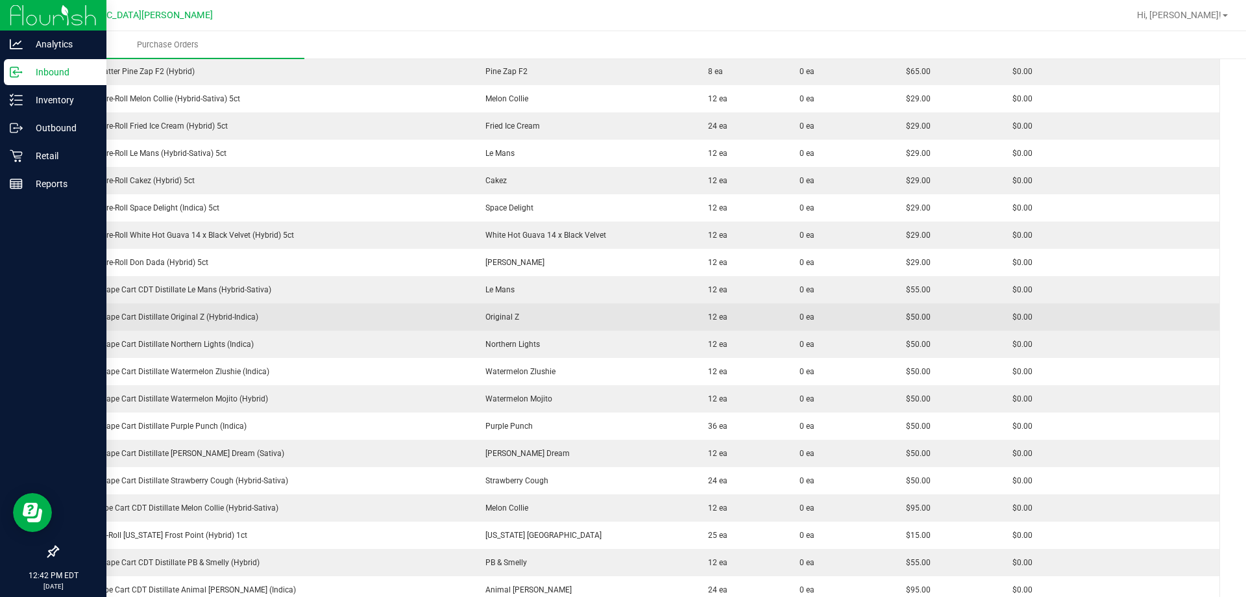
click at [164, 318] on div "FT 0.5g Vape Cart Distillate Original Z (Hybrid-Indica)" at bounding box center [264, 317] width 397 height 12
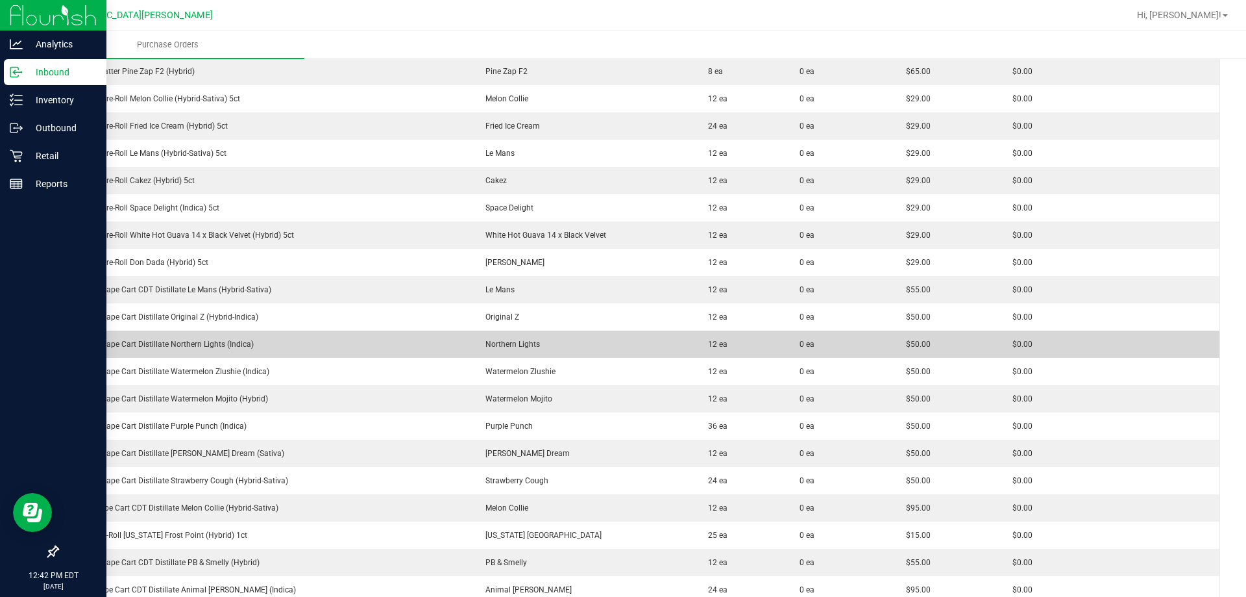
click at [190, 343] on div "FT 0.5g Vape Cart Distillate Northern Lights (Indica)" at bounding box center [264, 344] width 397 height 12
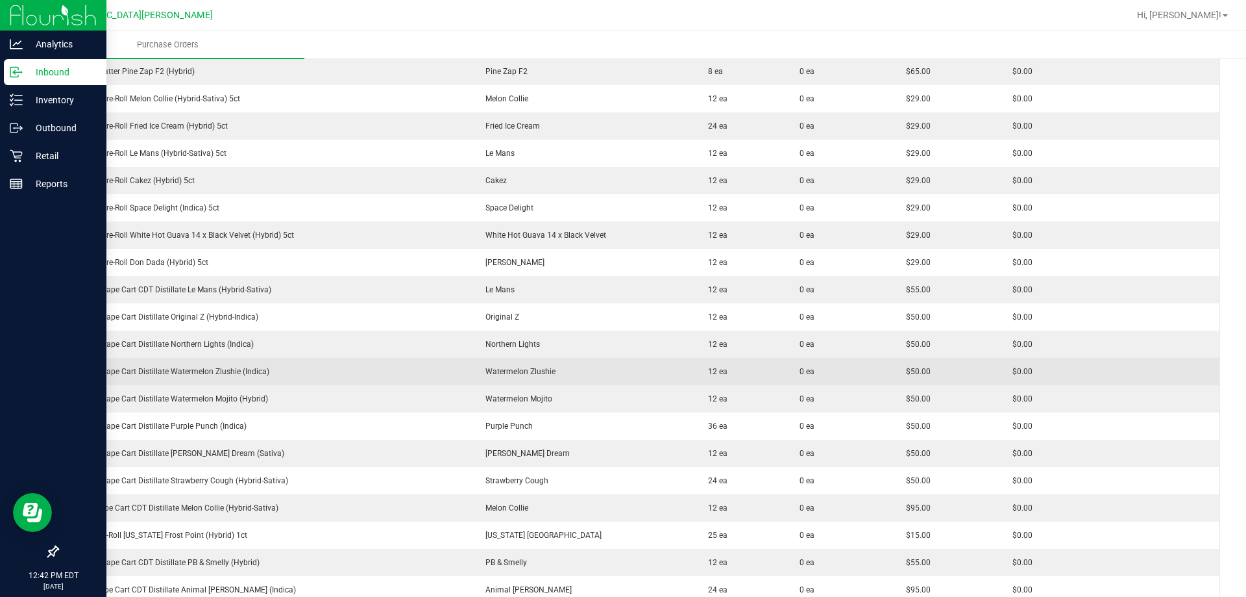
click at [167, 375] on div "FT 0.5g Vape Cart Distillate Watermelon Zlushie (Indica)" at bounding box center [264, 371] width 397 height 12
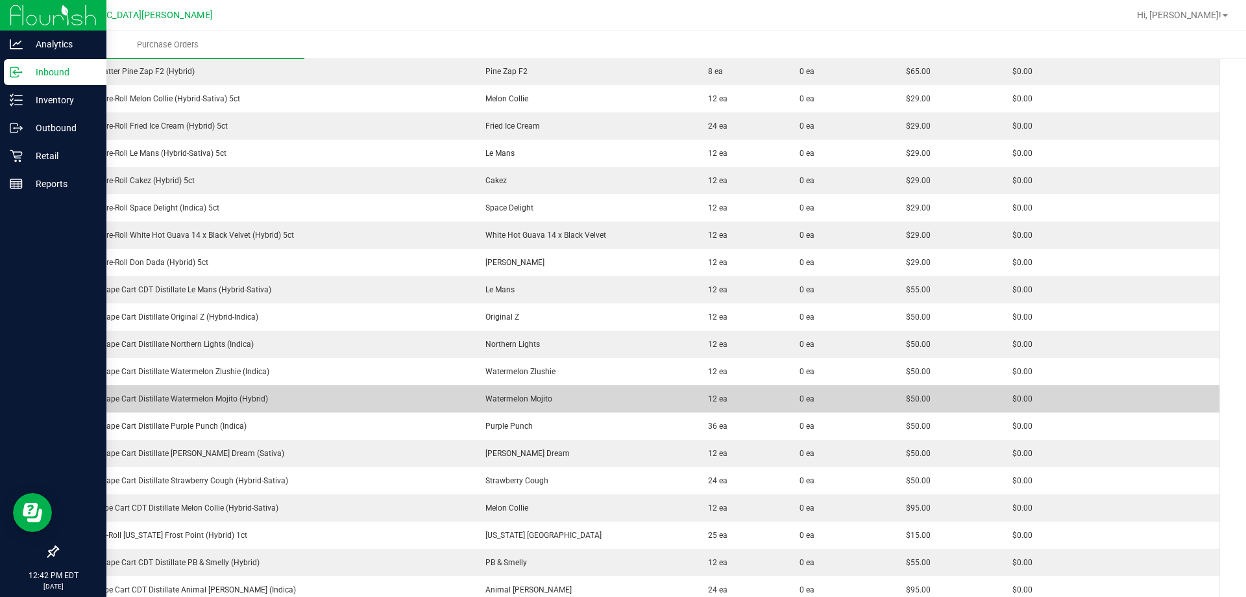
click at [133, 403] on div "FT 0.5g Vape Cart Distillate Watermelon Mojito (Hybrid)" at bounding box center [264, 399] width 397 height 12
click at [133, 402] on div "FT 0.5g Vape Cart Distillate Watermelon Mojito (Hybrid)" at bounding box center [264, 399] width 397 height 12
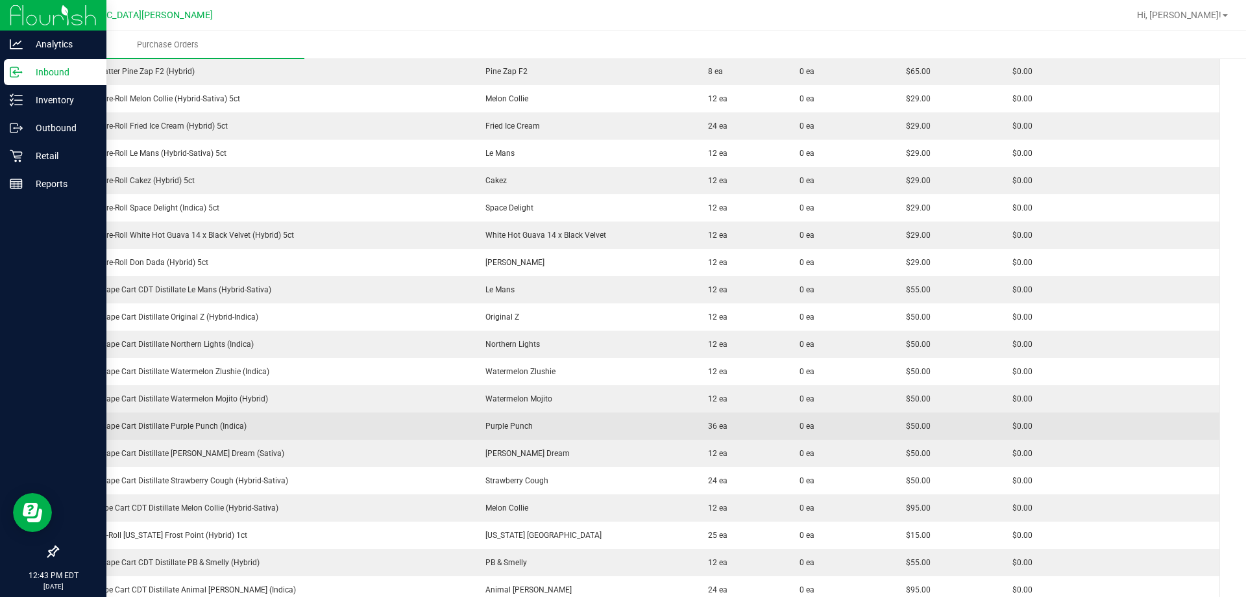
click at [159, 429] on div "FT 0.5g Vape Cart Distillate Purple Punch (Indica)" at bounding box center [264, 426] width 397 height 12
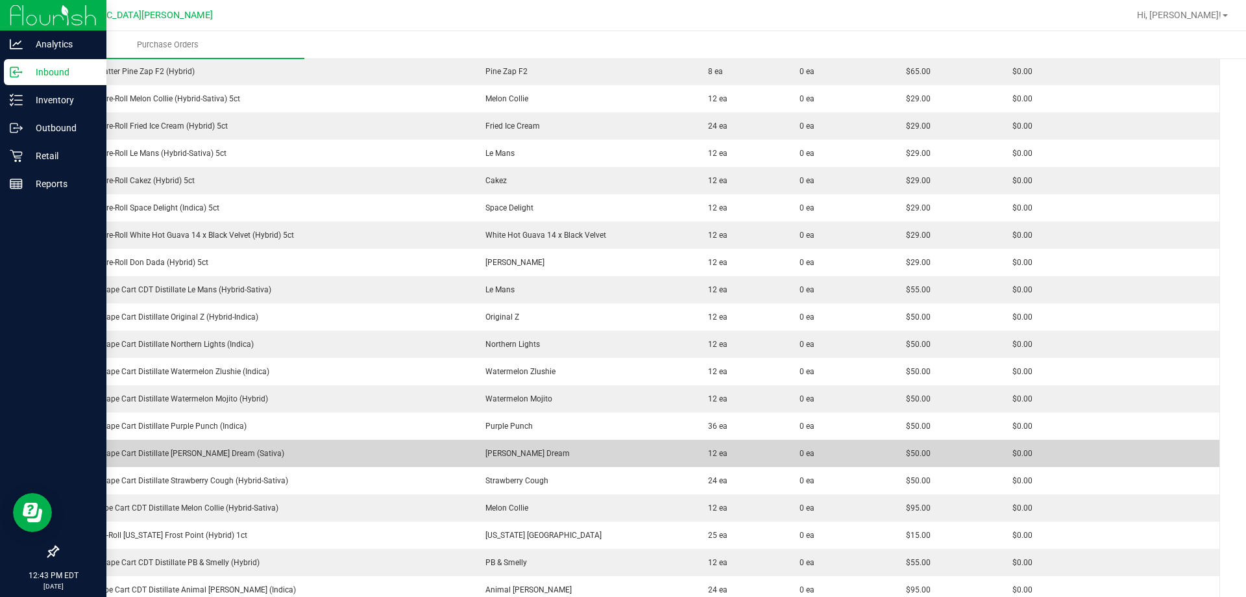
click at [167, 456] on div "FT 0.5g Vape Cart Distillate [PERSON_NAME] Dream (Sativa)" at bounding box center [264, 453] width 397 height 12
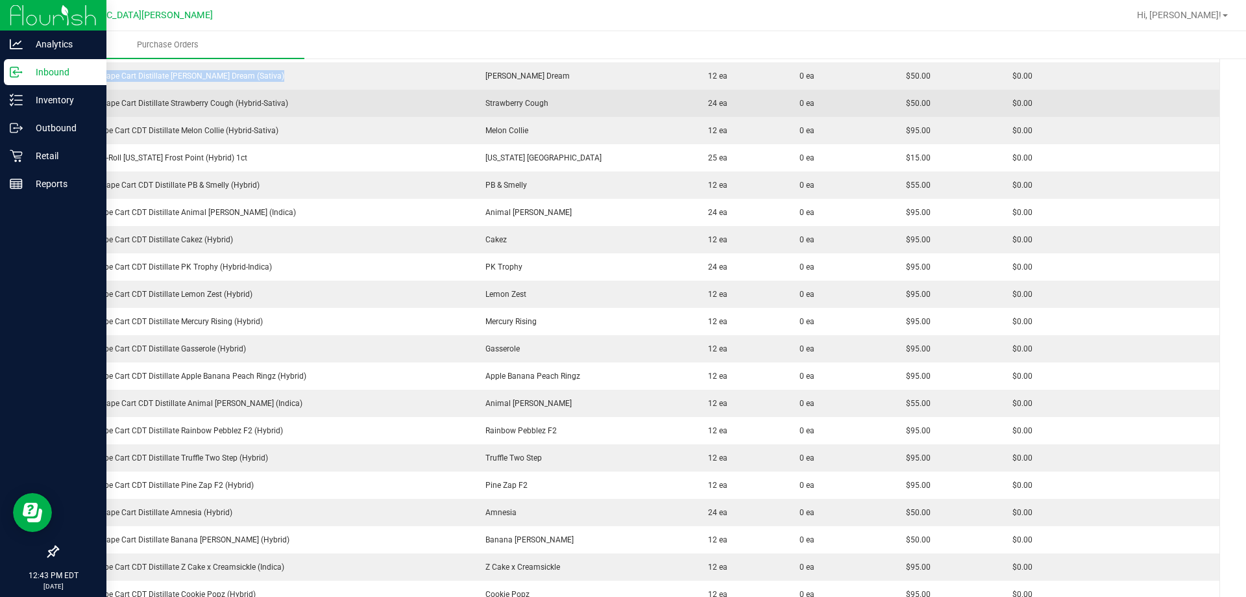
scroll to position [1428, 0]
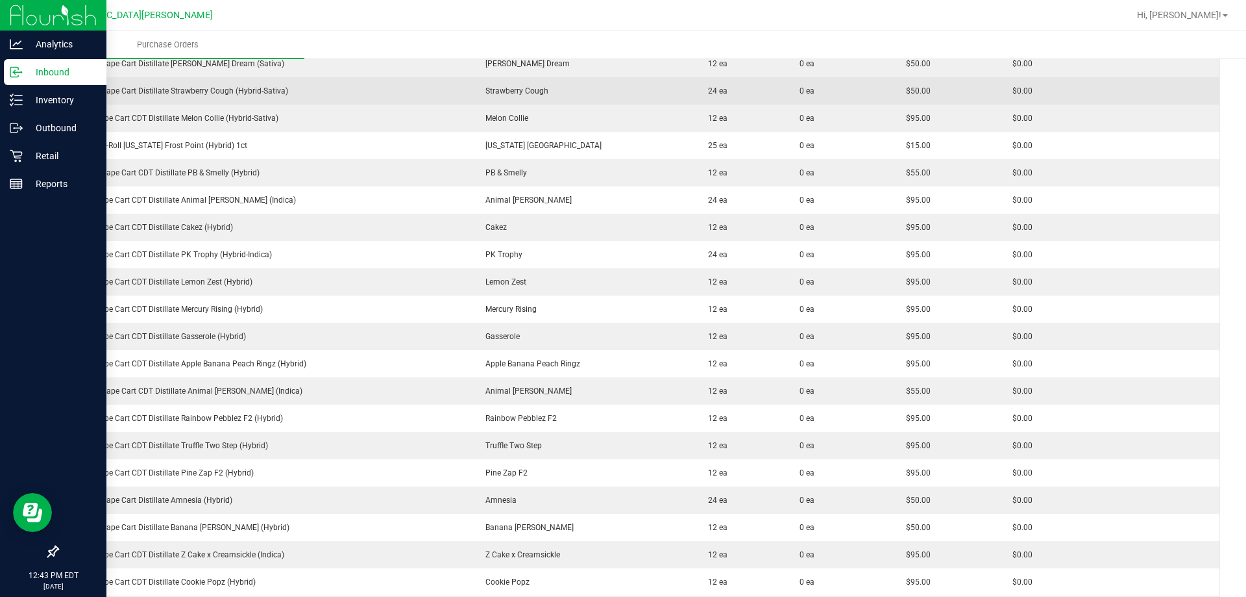
click at [204, 92] on div "FT 0.5g Vape Cart Distillate Strawberry Cough (Hybrid-Sativa)" at bounding box center [264, 91] width 397 height 12
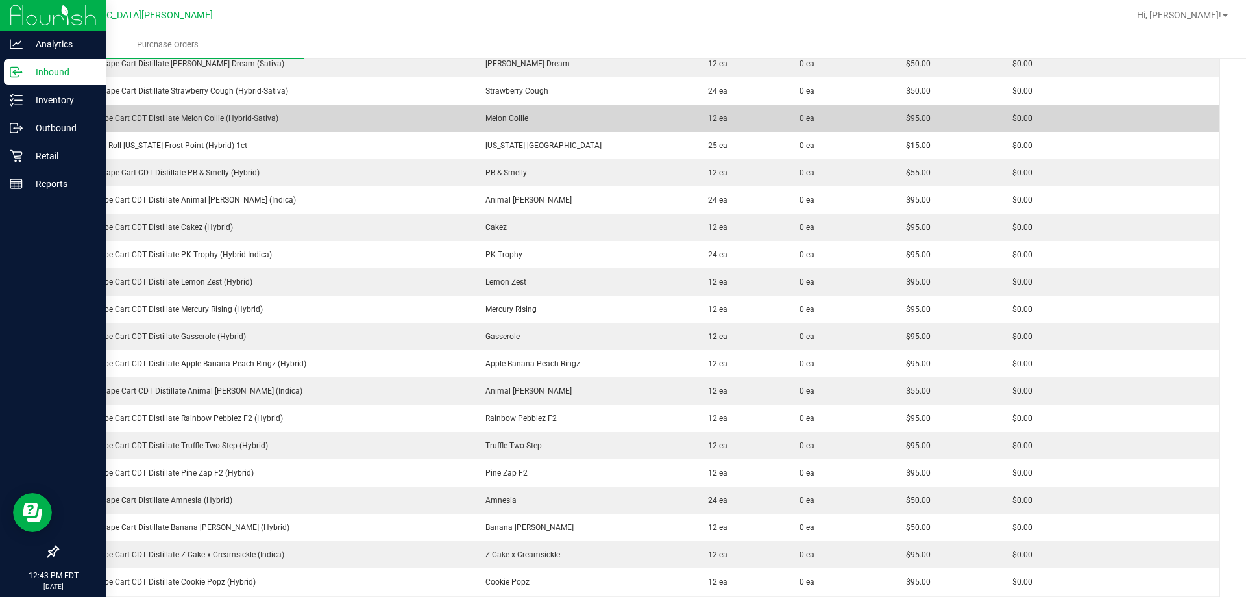
click at [243, 122] on div "FT 1g Vape Cart CDT Distillate Melon Collie (Hybrid-Sativa)" at bounding box center [264, 118] width 397 height 12
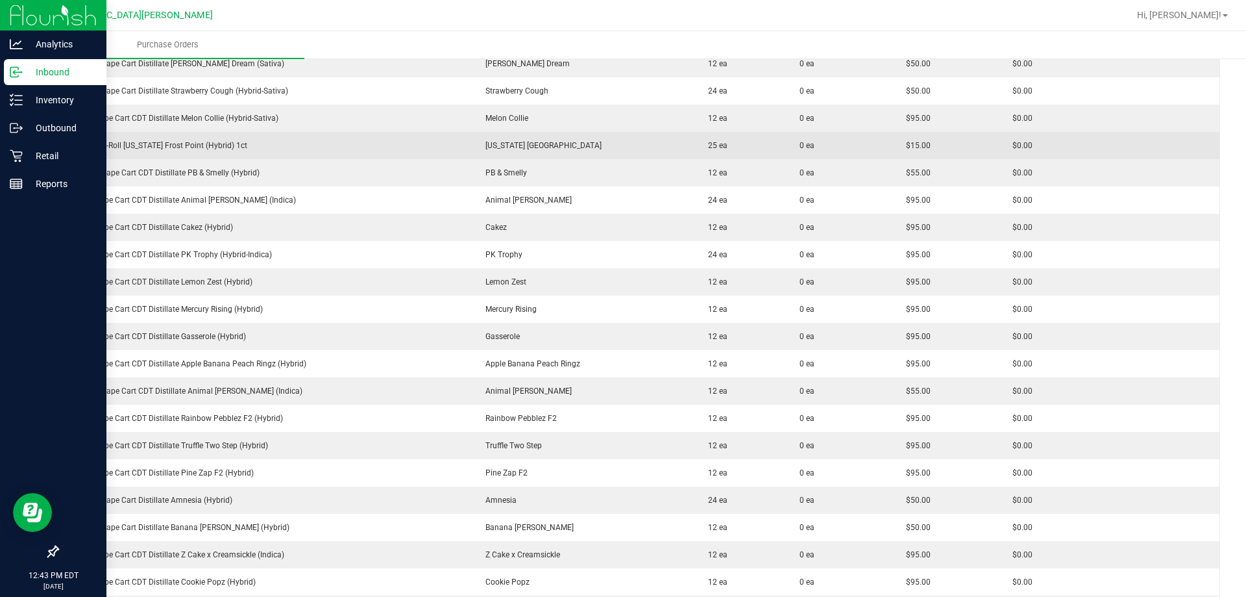
click at [165, 145] on div "FT 1g Pre-Roll [US_STATE] Frost Point (Hybrid) 1ct" at bounding box center [264, 146] width 397 height 12
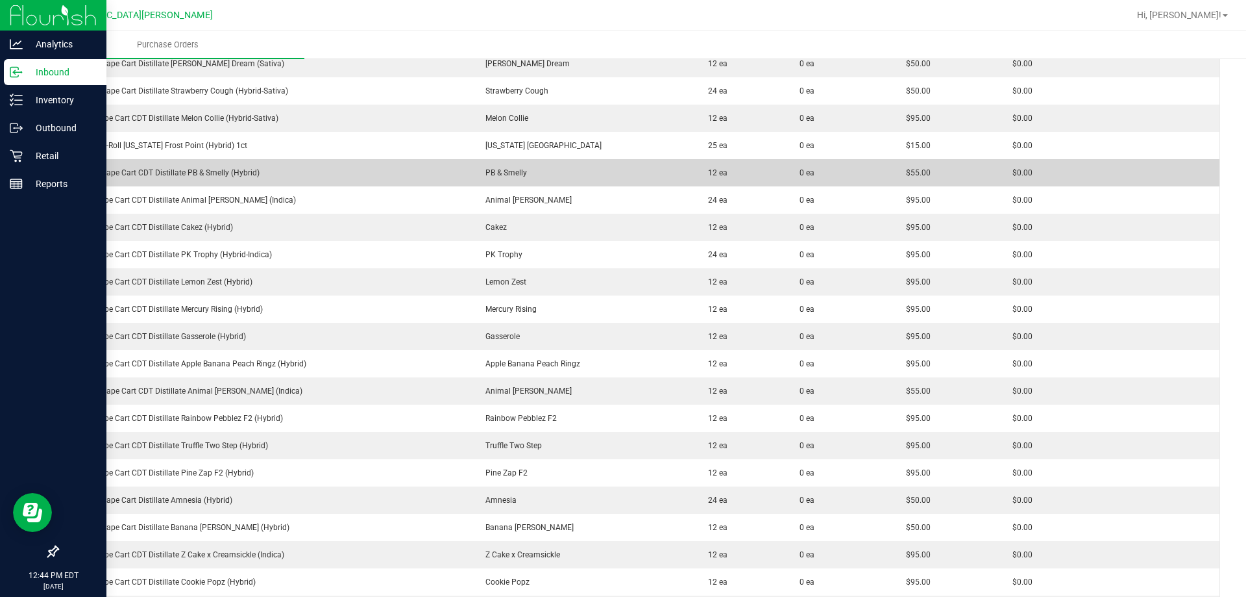
click at [179, 170] on div "FT 0.5g Vape Cart CDT Distillate PB & Smelly (Hybrid)" at bounding box center [264, 173] width 397 height 12
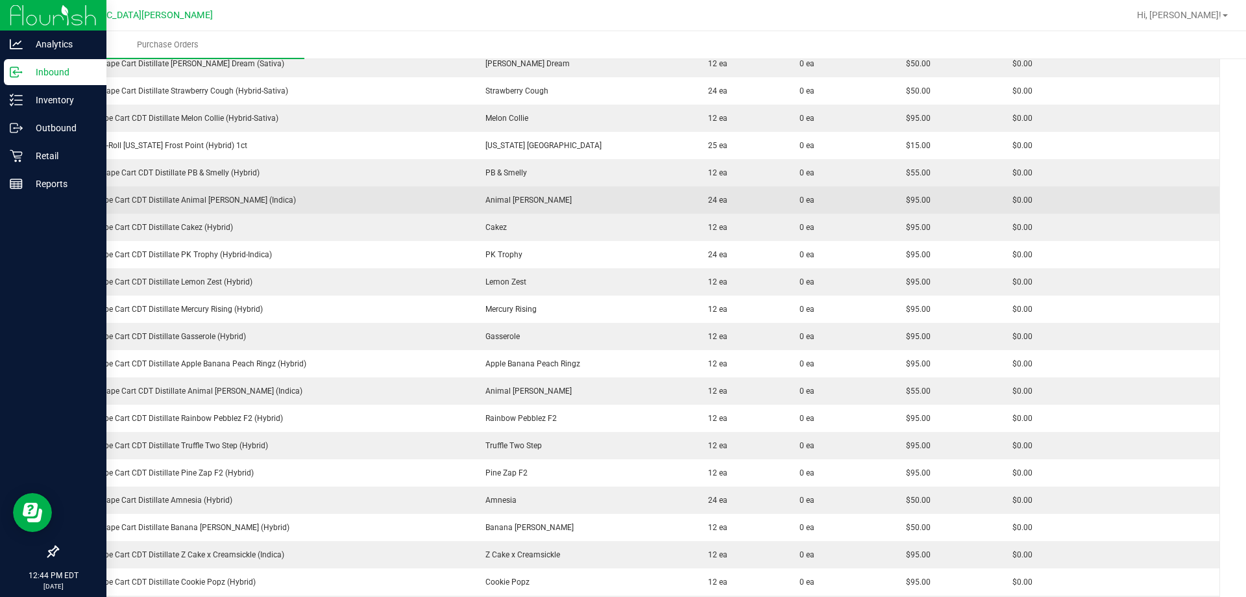
click at [182, 201] on div "FT 1g Vape Cart CDT Distillate Animal [PERSON_NAME] (Indica)" at bounding box center [264, 200] width 397 height 12
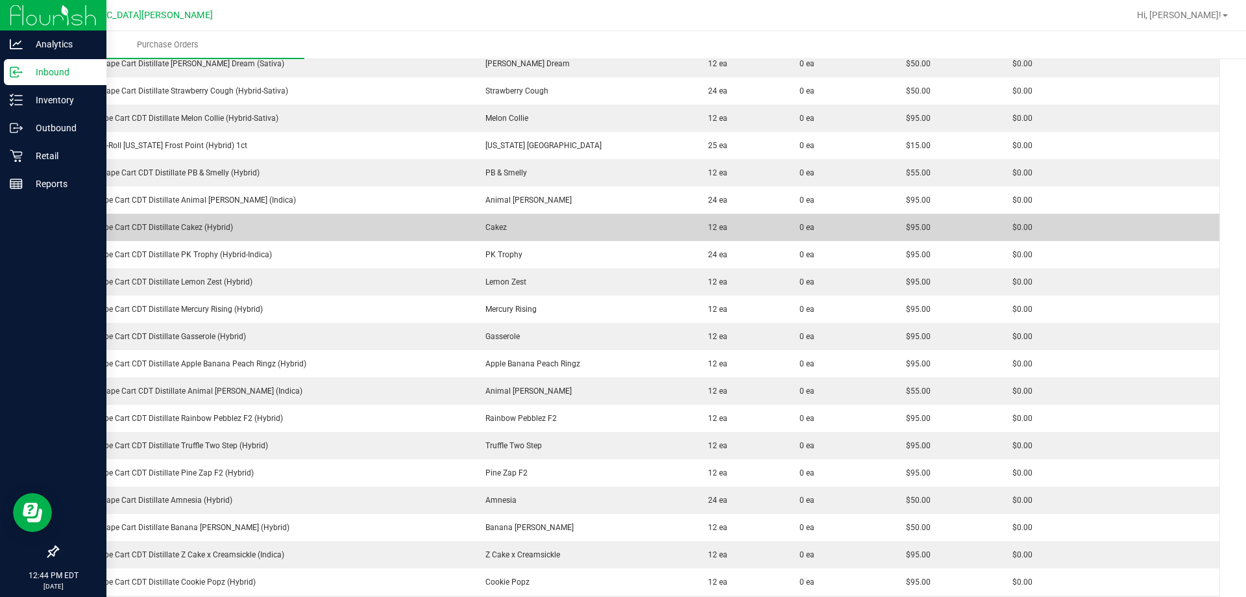
click at [198, 225] on div "FT 1g Vape Cart CDT Distillate Cakez (Hybrid)" at bounding box center [264, 227] width 397 height 12
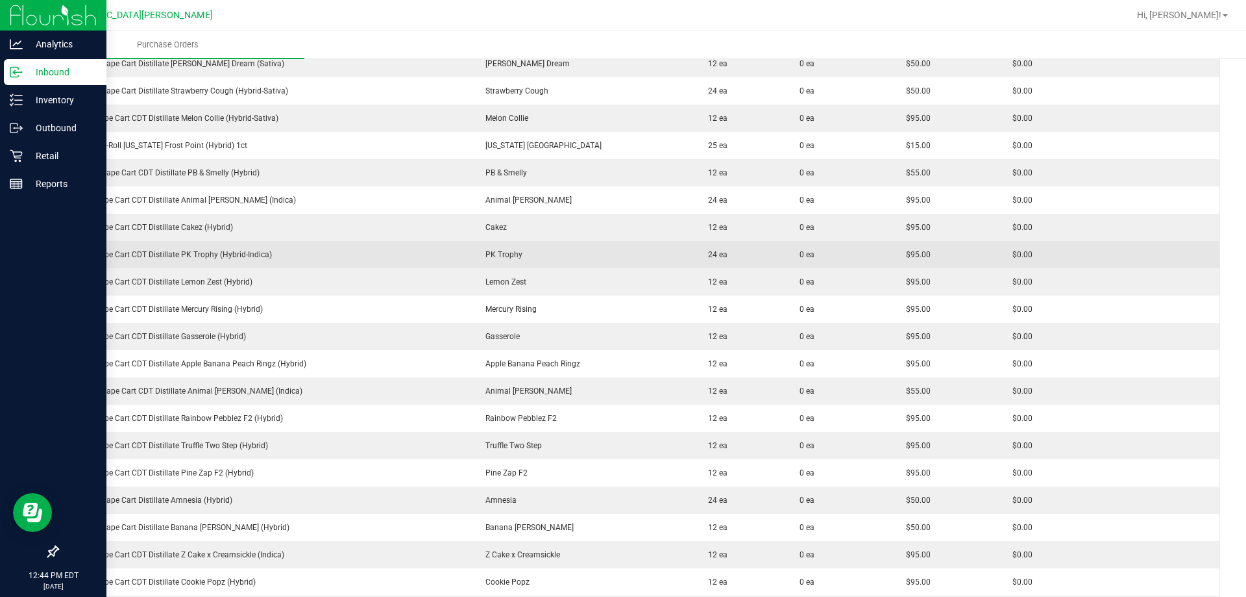
click at [193, 252] on div "FT 1g Vape Cart CDT Distillate PK Trophy (Hybrid-Indica)" at bounding box center [264, 255] width 397 height 12
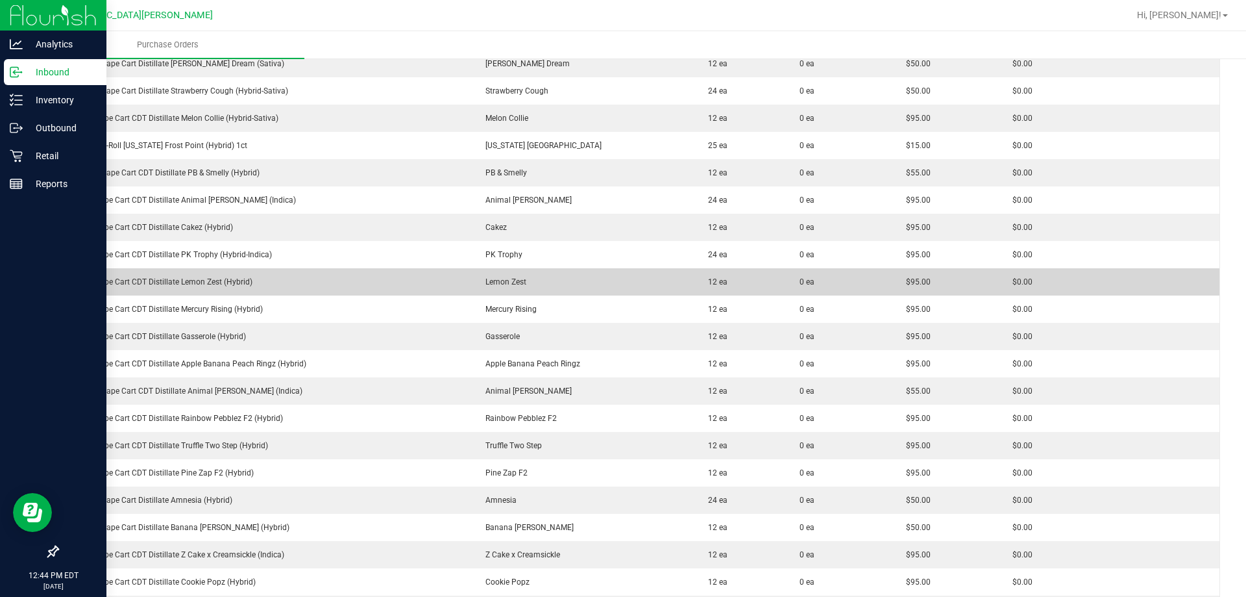
click at [210, 281] on div "FT 1g Vape Cart CDT Distillate Lemon Zest (Hybrid)" at bounding box center [264, 282] width 397 height 12
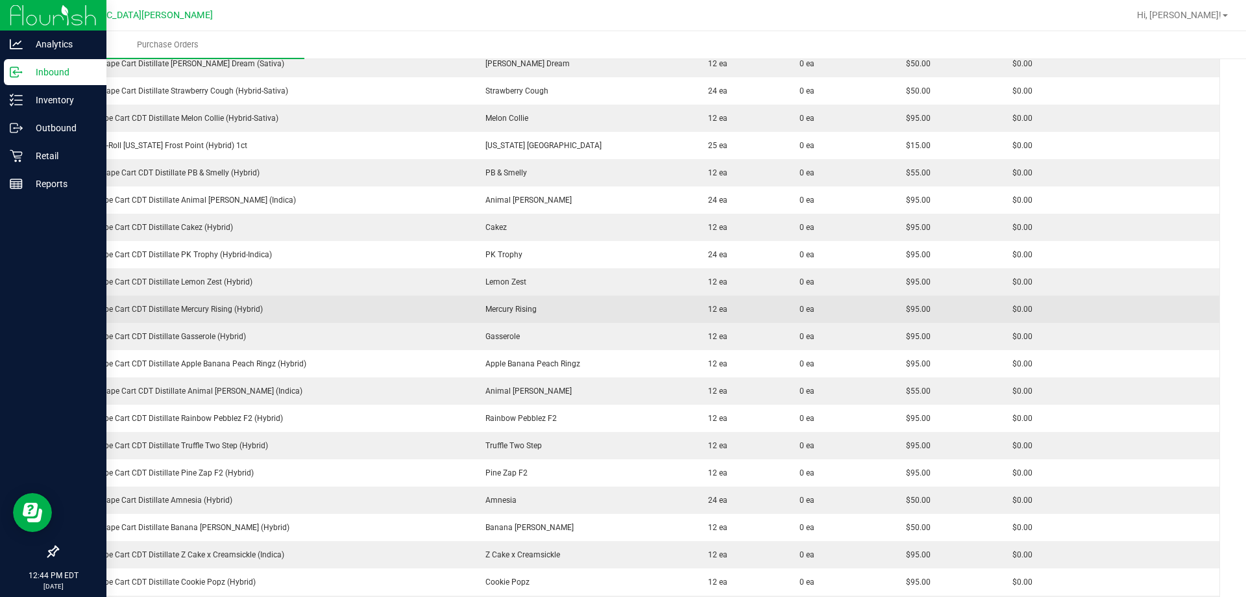
click at [144, 309] on div "FT 1g Vape Cart CDT Distillate Mercury Rising (Hybrid)" at bounding box center [264, 309] width 397 height 12
click at [144, 308] on div "FT 1g Vape Cart CDT Distillate Mercury Rising (Hybrid)" at bounding box center [264, 309] width 397 height 12
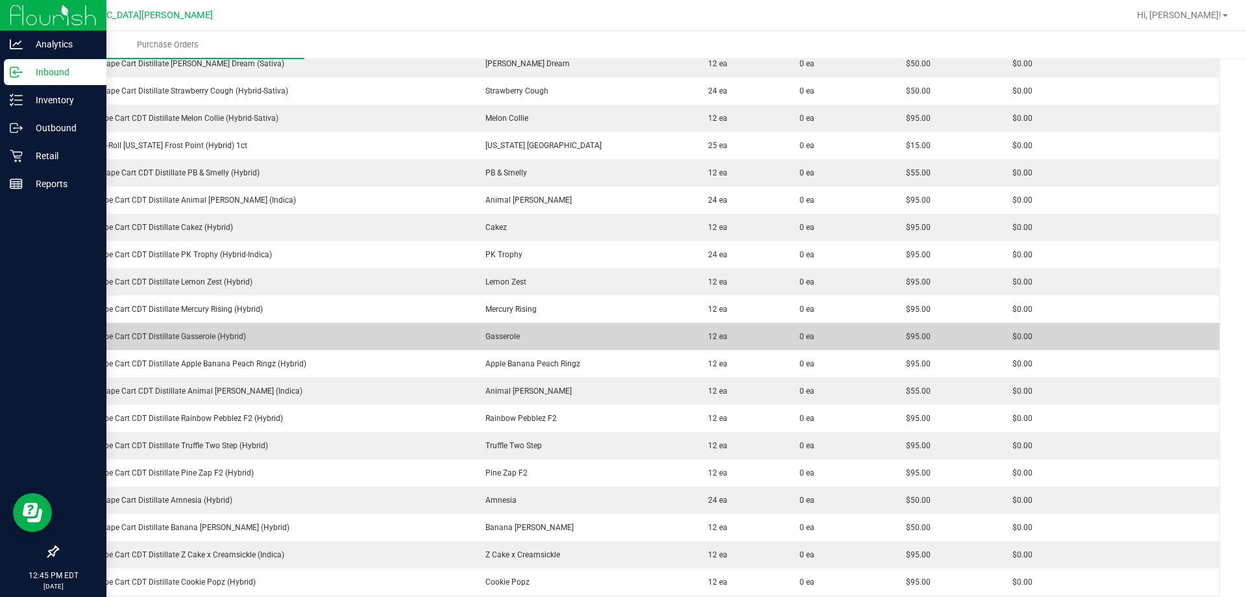
click at [208, 327] on td "FT 1g Vape Cart CDT Distillate Gasserole (Hybrid)" at bounding box center [264, 336] width 413 height 27
click at [201, 336] on div "FT 1g Vape Cart CDT Distillate Gasserole (Hybrid)" at bounding box center [264, 336] width 397 height 12
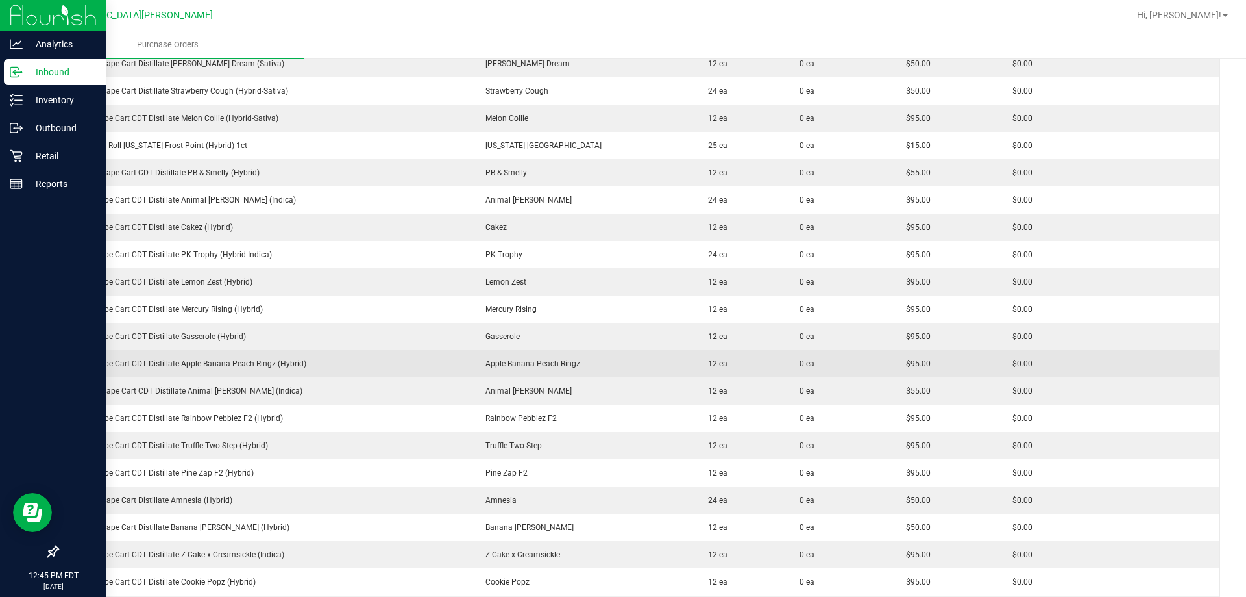
click at [169, 361] on div "FT 1g Vape Cart CDT Distillate Apple Banana Peach Ringz (Hybrid)" at bounding box center [264, 364] width 397 height 12
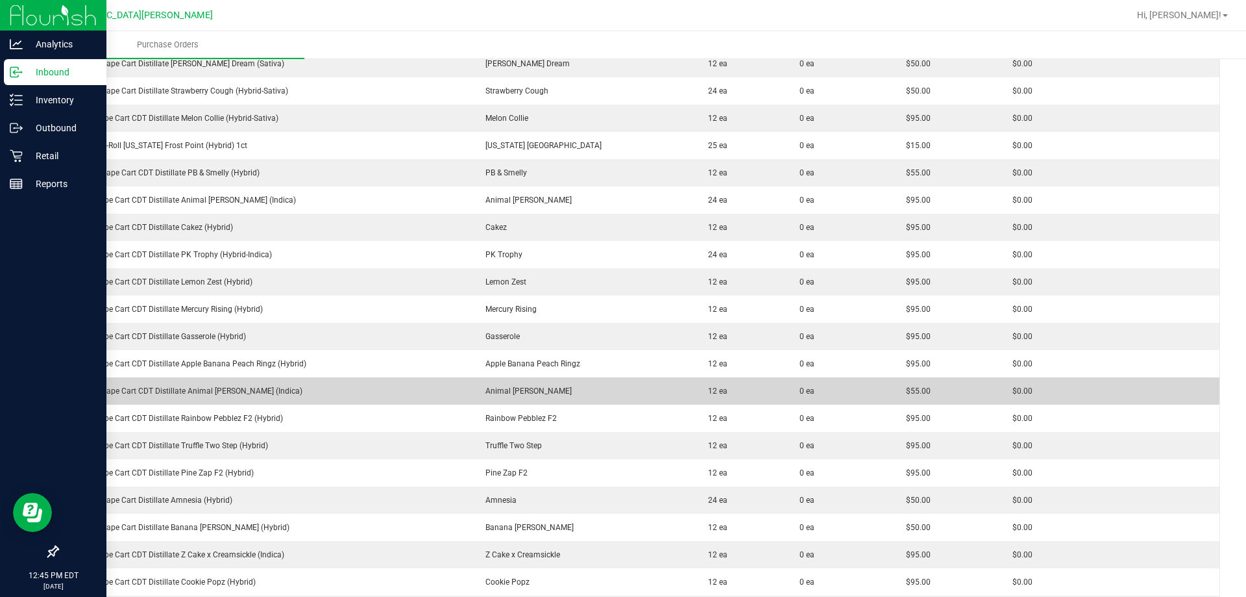
click at [170, 390] on div "FT 0.5g Vape Cart CDT Distillate Animal [PERSON_NAME] (Indica)" at bounding box center [264, 391] width 397 height 12
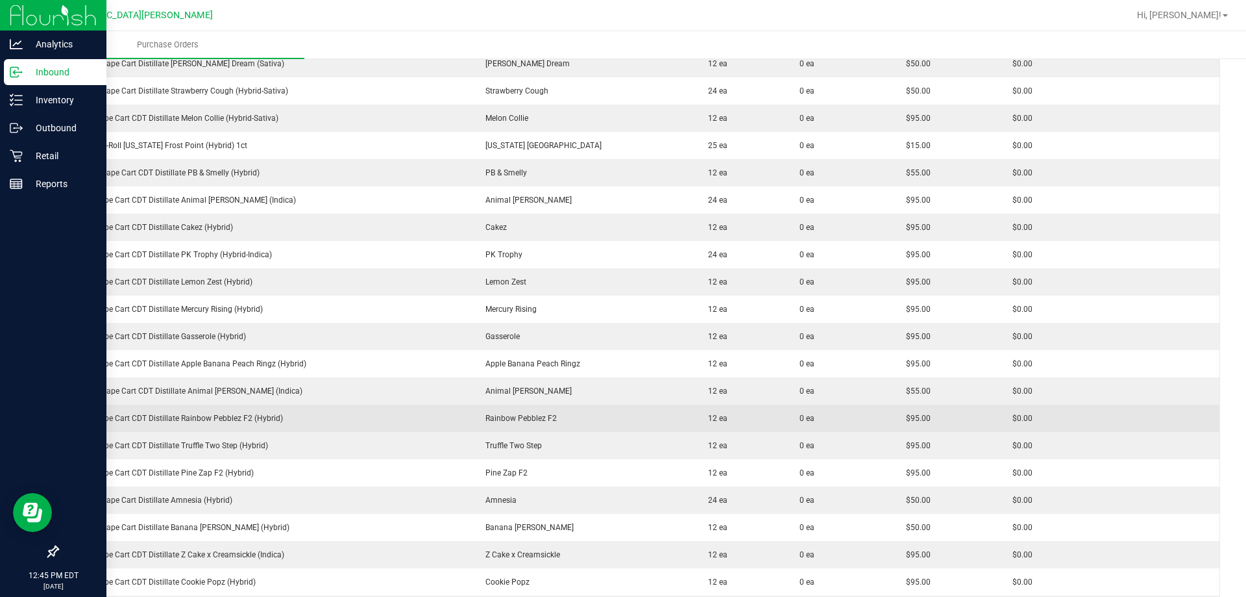
click at [145, 421] on div "FT 1g Vape Cart CDT Distillate Rainbow Pebblez F2 (Hybrid)" at bounding box center [264, 418] width 397 height 12
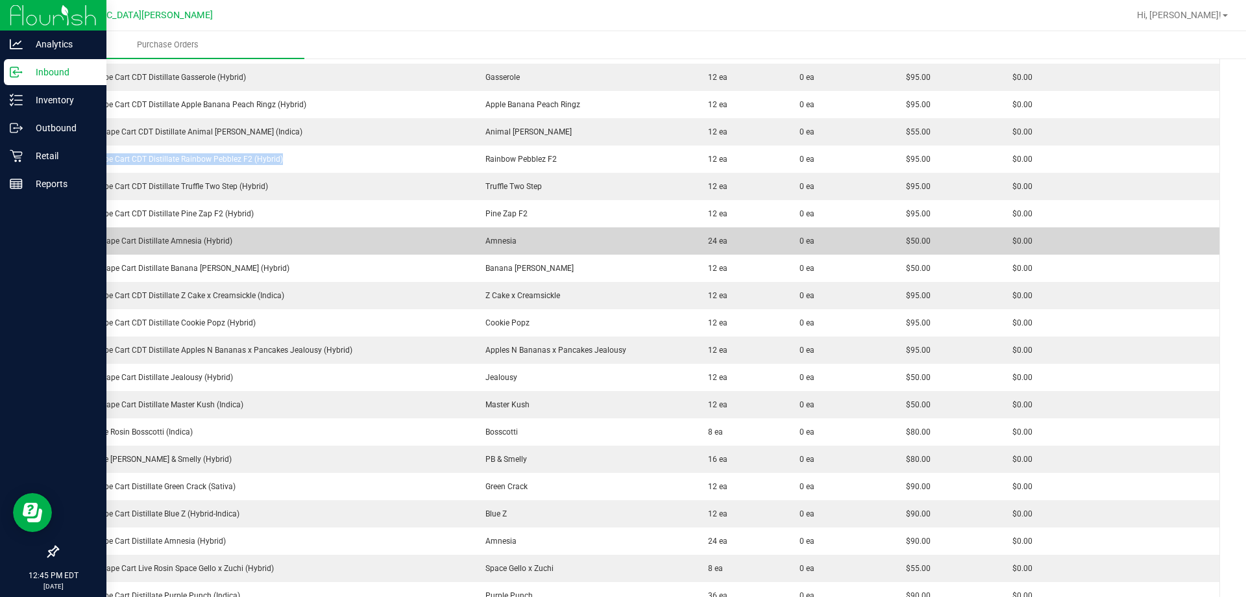
scroll to position [1688, 0]
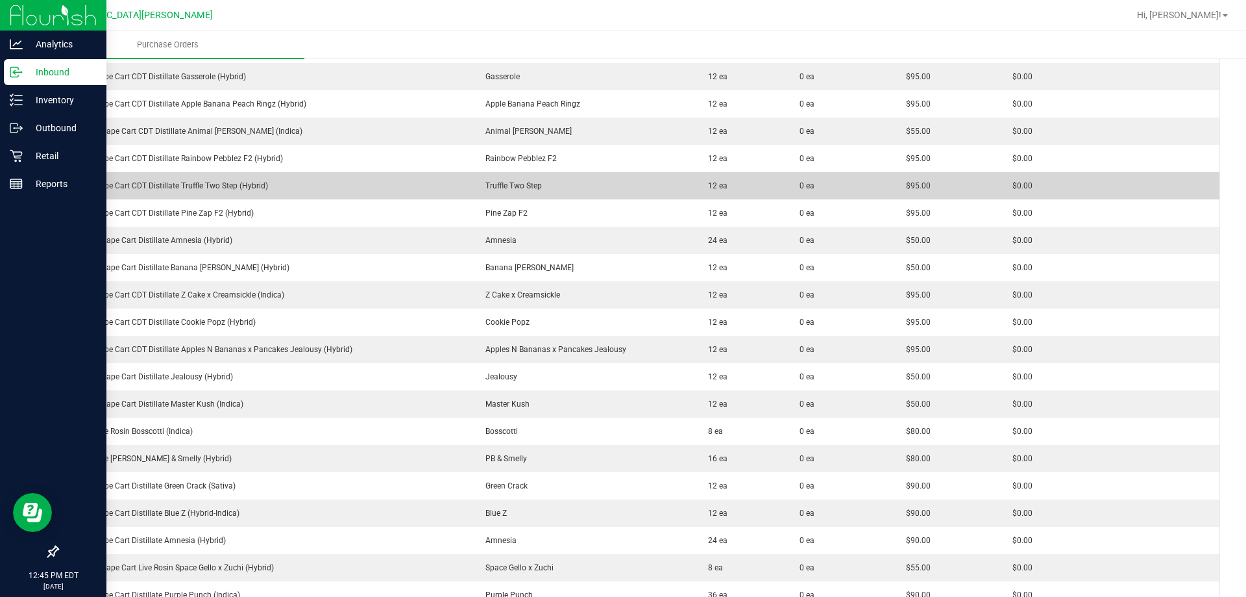
click at [206, 187] on div "FT 1g Vape Cart CDT Distillate Truffle Two Step (Hybrid)" at bounding box center [264, 186] width 397 height 12
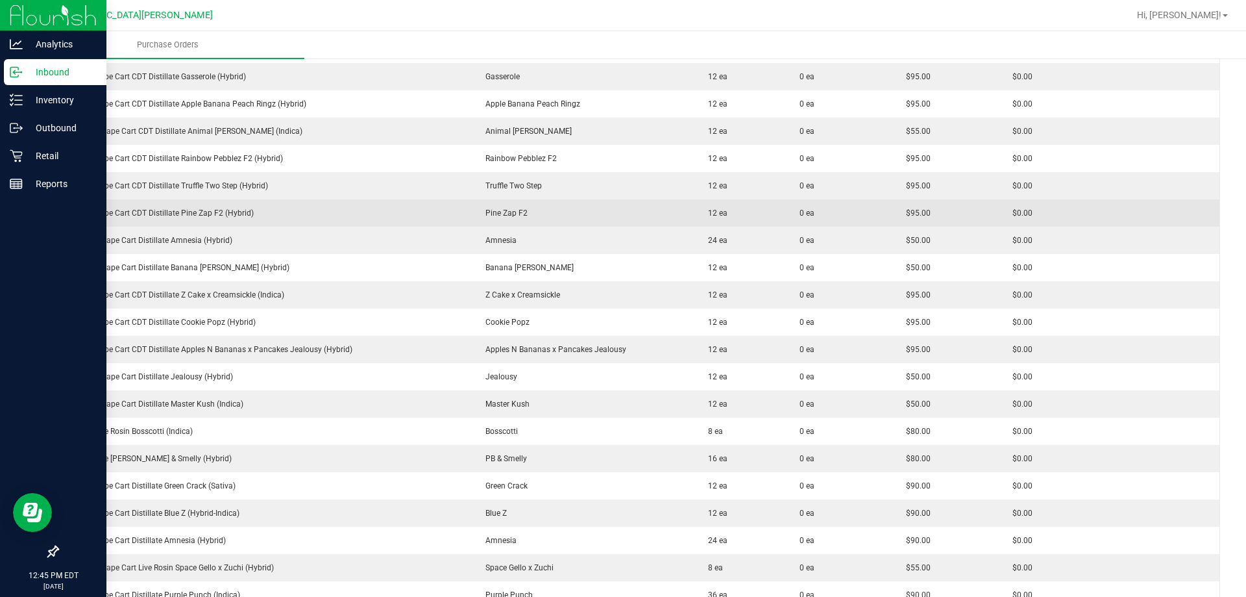
click at [199, 210] on div "FT 1g Vape Cart CDT Distillate Pine Zap F2 (Hybrid)" at bounding box center [264, 213] width 397 height 12
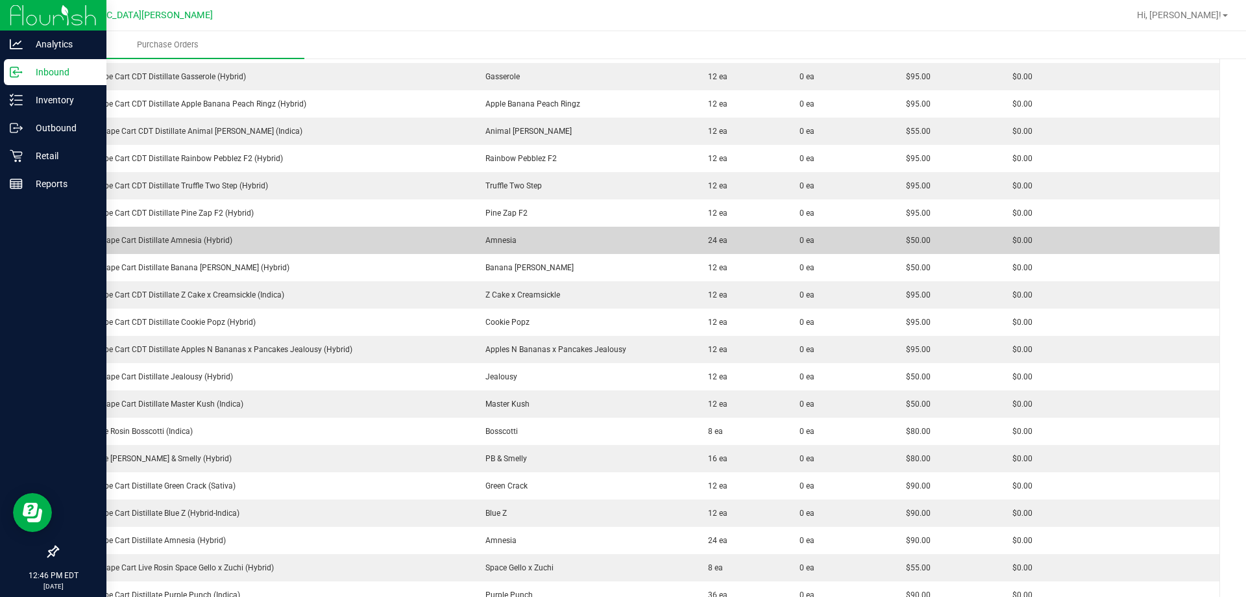
click at [196, 238] on div "FT 0.5g Vape Cart Distillate Amnesia (Hybrid)" at bounding box center [264, 240] width 397 height 12
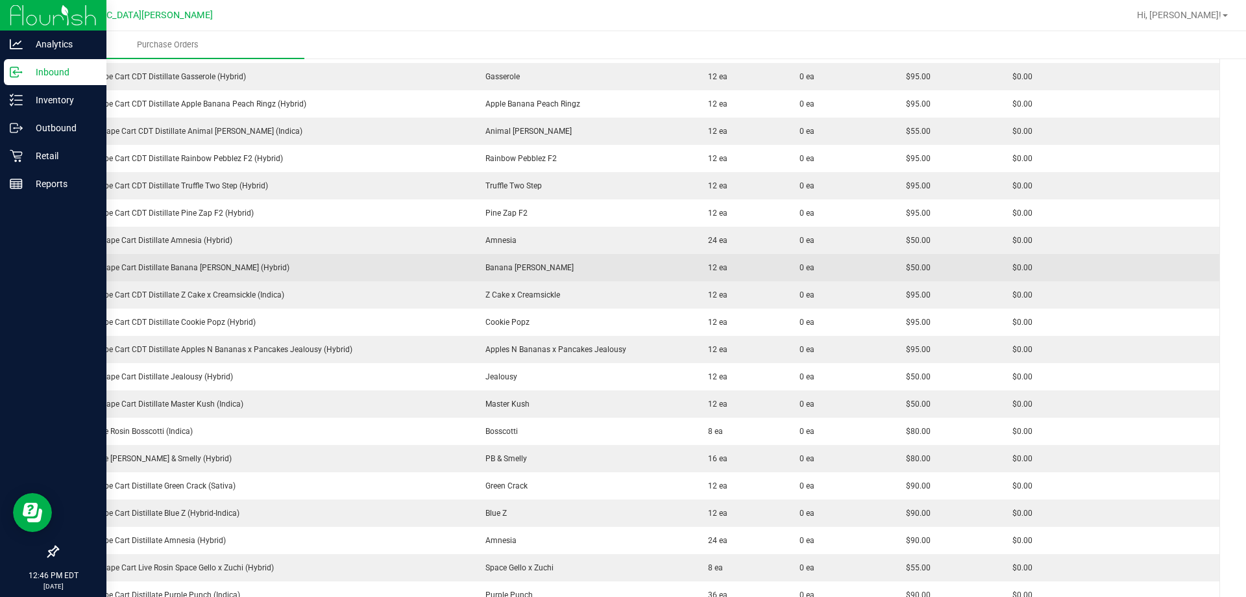
click at [194, 265] on div "FT 0.5g Vape Cart Distillate Banana [PERSON_NAME] (Hybrid)" at bounding box center [264, 268] width 397 height 12
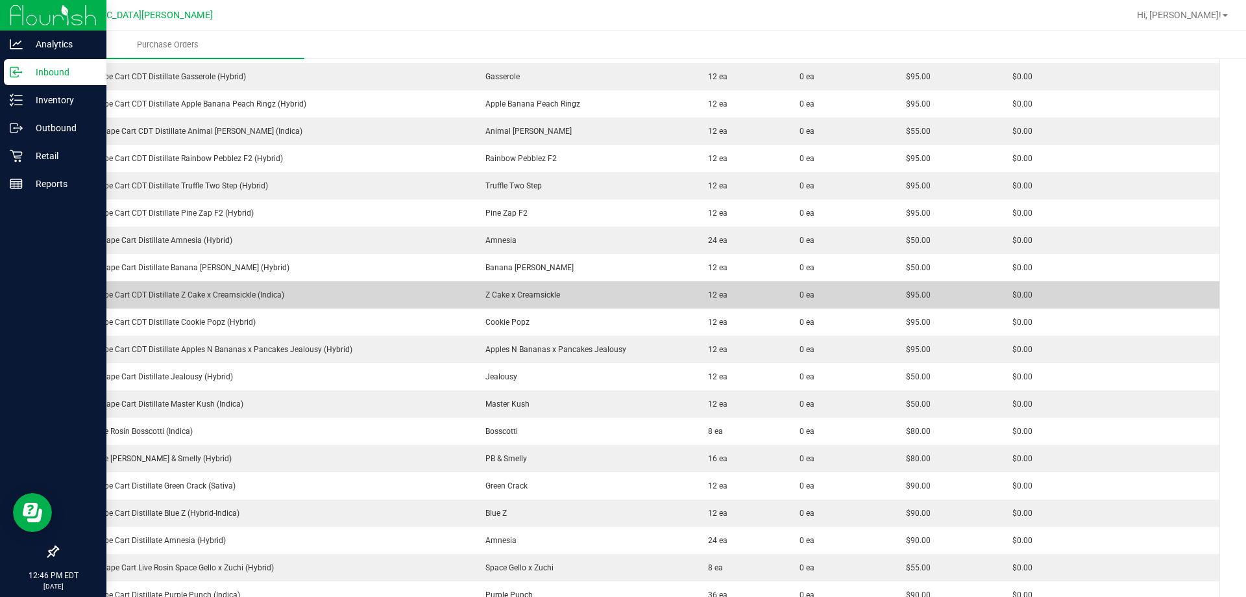
click at [134, 293] on div "FT 1g Vape Cart CDT Distillate Z Cake x Creamsickle (Indica)" at bounding box center [264, 295] width 397 height 12
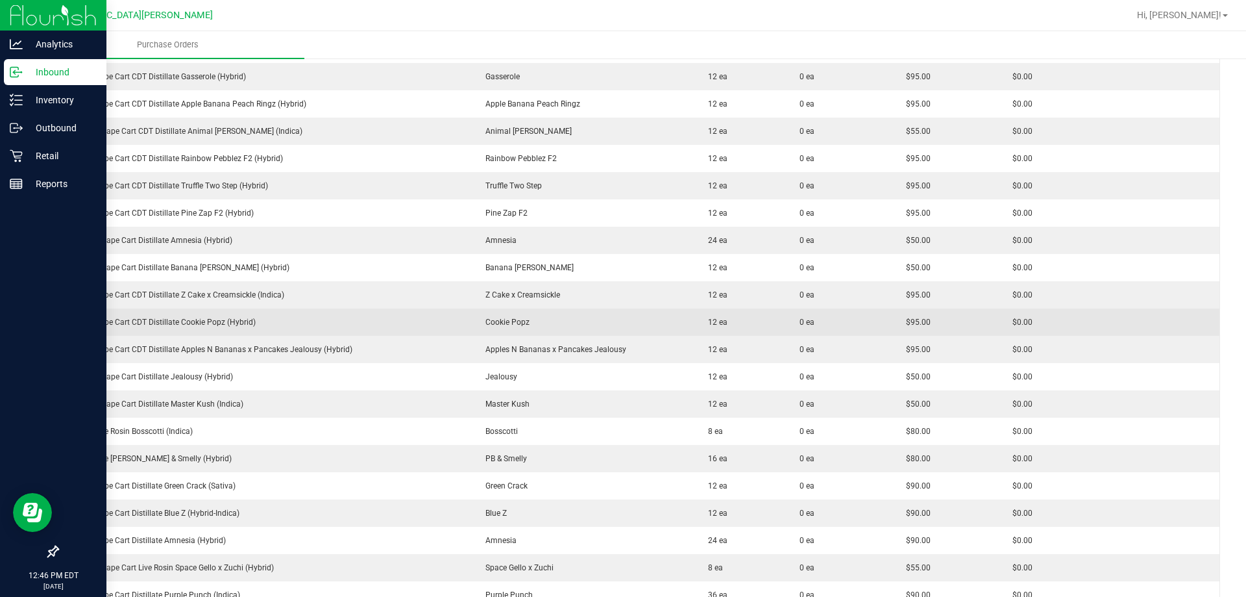
click at [203, 323] on div "FT 1g Vape Cart CDT Distillate Cookie Popz (Hybrid)" at bounding box center [264, 322] width 397 height 12
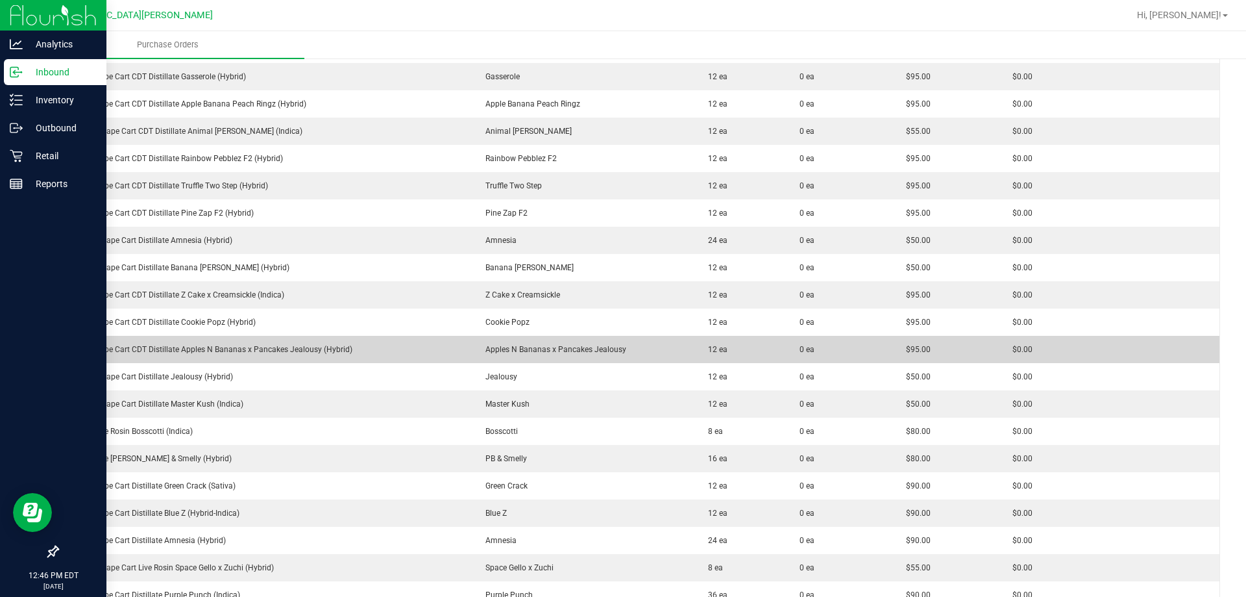
click at [190, 343] on div "FT 1g Vape Cart CDT Distillate Apples N Bananas x Pancakes Jealousy (Hybrid)" at bounding box center [264, 349] width 397 height 12
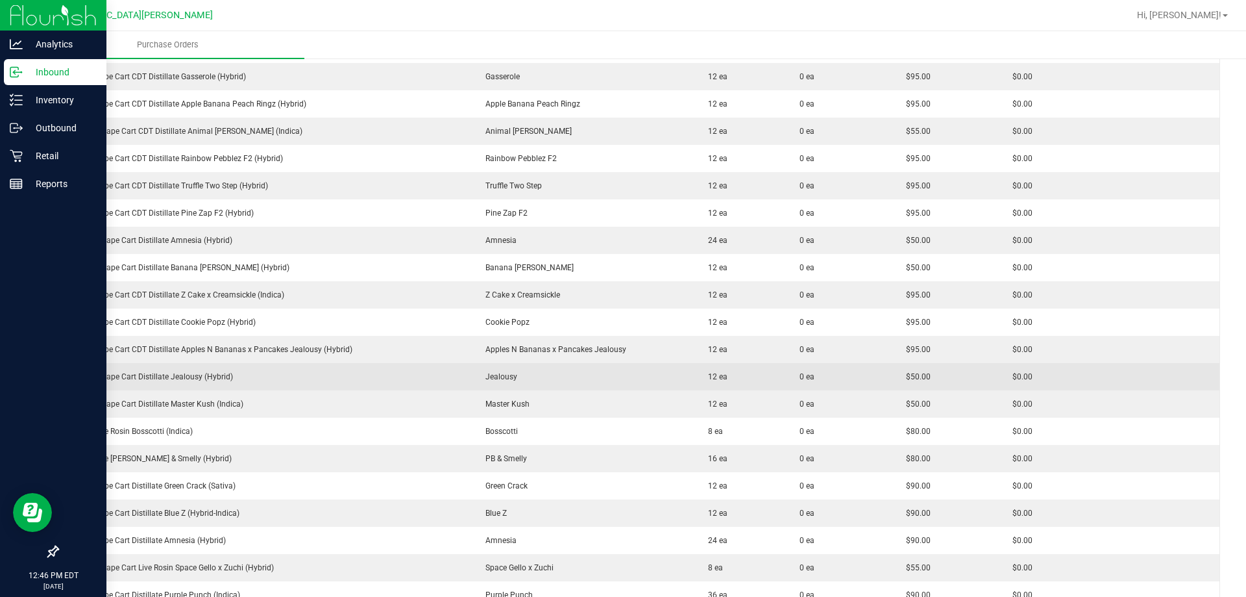
click at [146, 389] on td "FT 0.5g Vape Cart Distillate Jealousy (Hybrid)" at bounding box center [264, 376] width 413 height 27
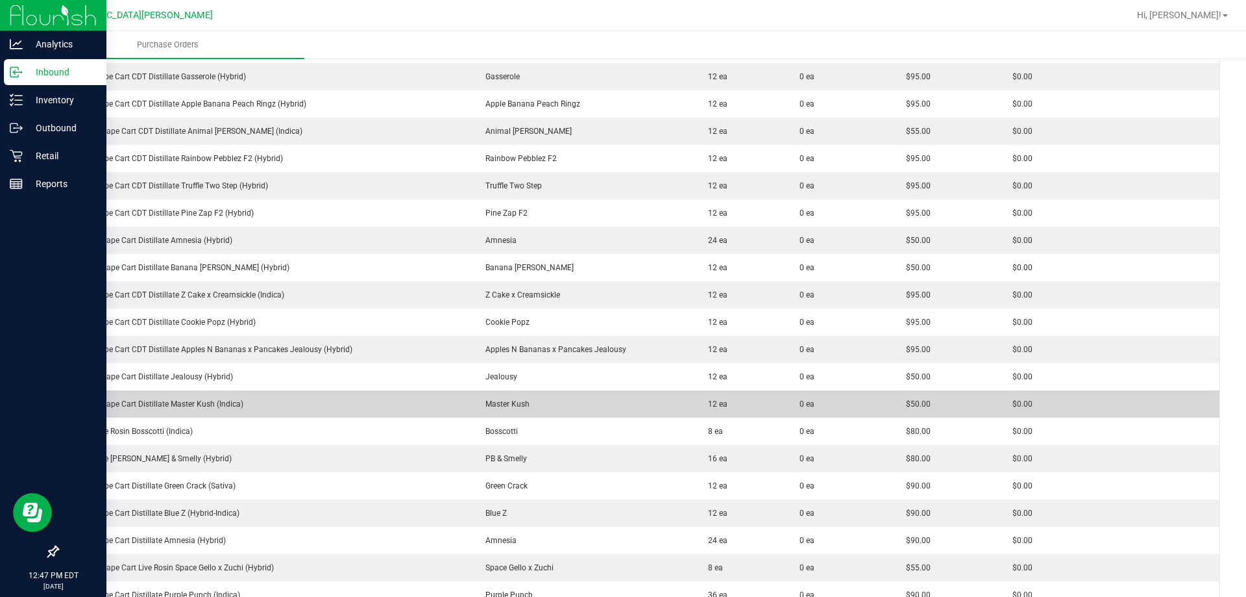
click at [154, 410] on td "FT 0.5g Vape Cart Distillate Master Kush (Indica)" at bounding box center [264, 403] width 413 height 27
click at [157, 408] on div "FT 0.5g Vape Cart Distillate Master Kush (Indica)" at bounding box center [264, 404] width 397 height 12
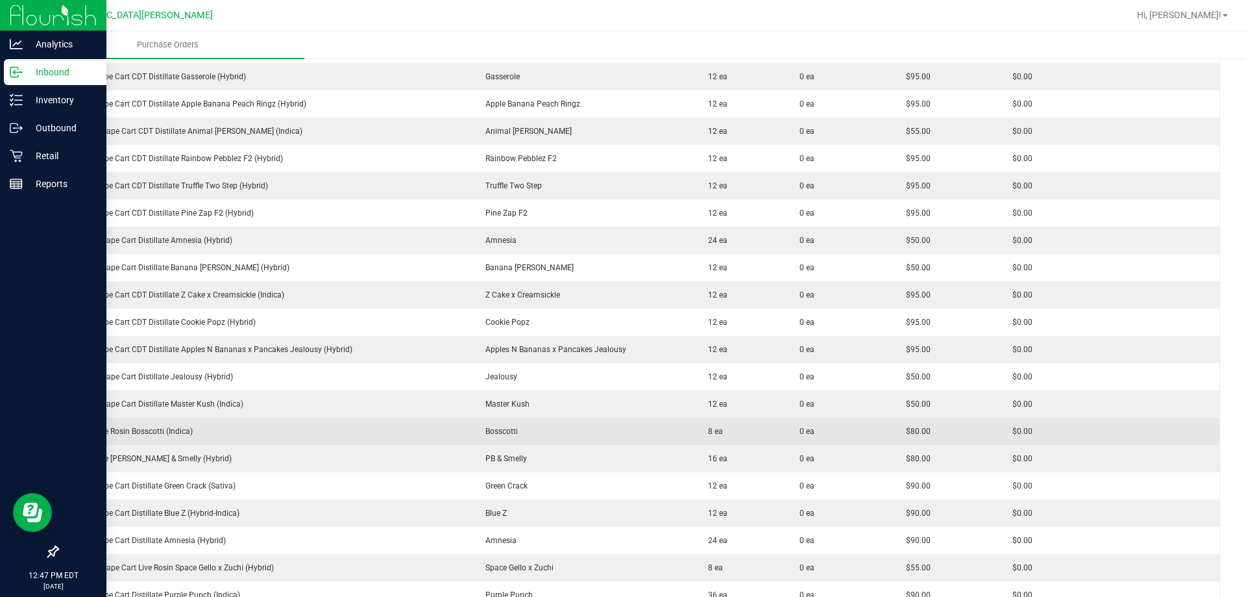
click at [123, 438] on td "GL 1g Live Rosin Bosscotti (Indica)" at bounding box center [264, 430] width 413 height 27
click at [123, 437] on td "GL 1g Live Rosin Bosscotti (Indica)" at bounding box center [264, 430] width 413 height 27
click at [123, 436] on div "GL 1g Live Rosin Bosscotti (Indica)" at bounding box center [264, 431] width 397 height 12
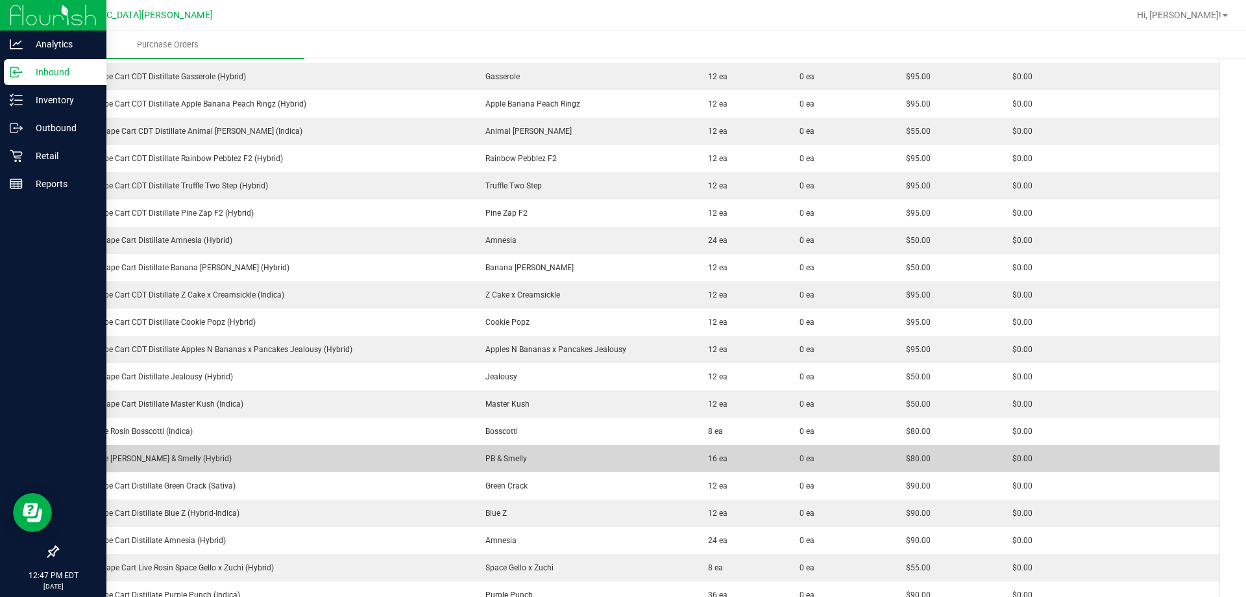
click at [149, 458] on div "GL 1g Live [PERSON_NAME] & Smelly (Hybrid)" at bounding box center [264, 458] width 397 height 12
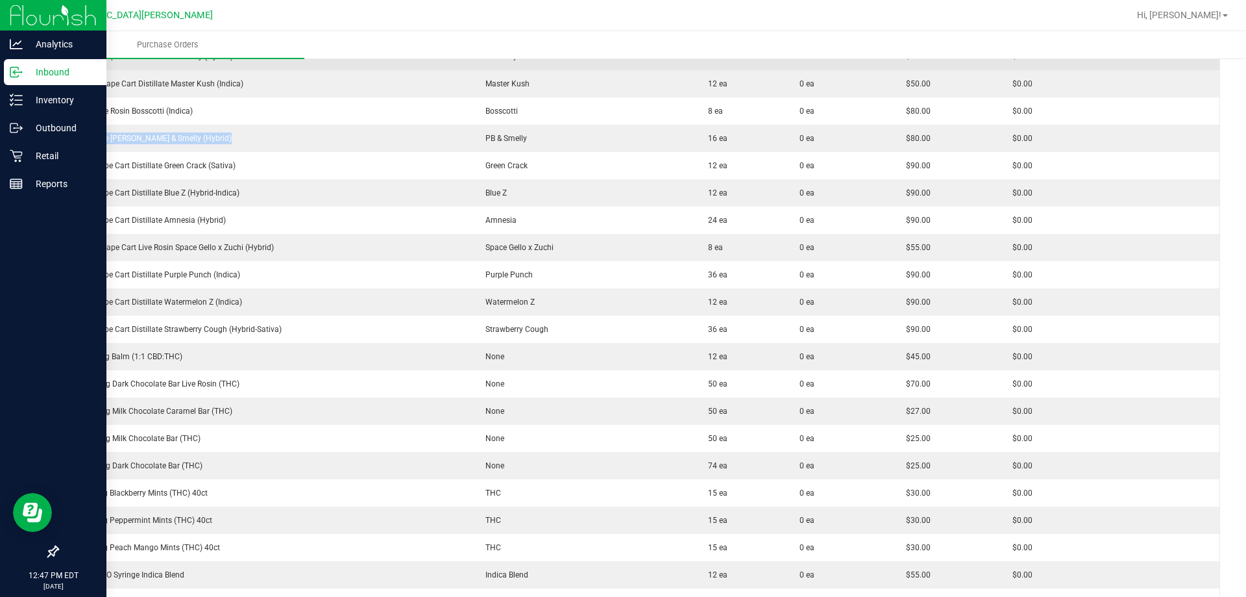
scroll to position [2077, 0]
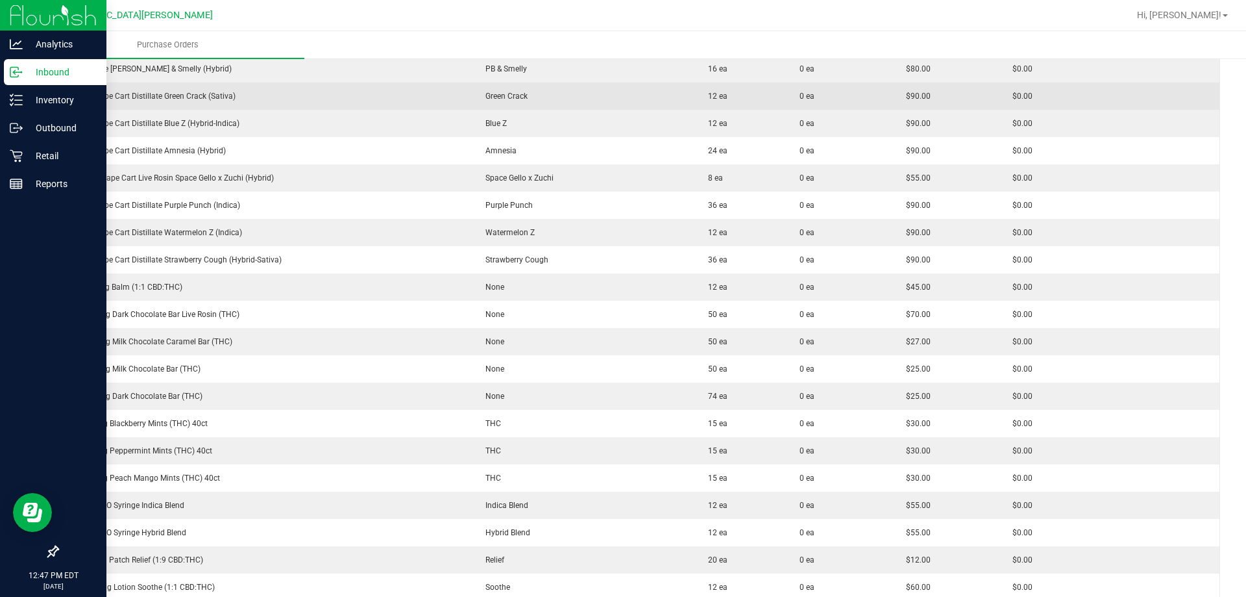
click at [184, 100] on div "FT 1g Vape Cart Distillate Green Crack (Sativa)" at bounding box center [264, 96] width 397 height 12
click at [184, 99] on div "FT 1g Vape Cart Distillate Green Crack (Sativa)" at bounding box center [264, 96] width 397 height 12
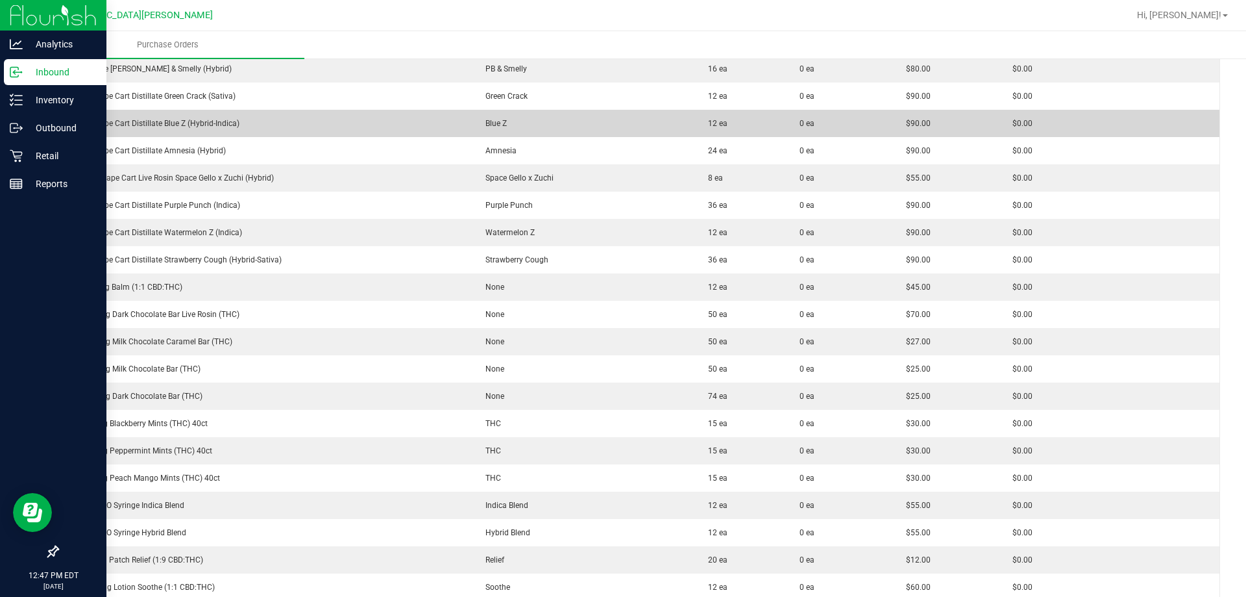
click at [155, 122] on div "FT 1g Vape Cart Distillate Blue Z (Hybrid-Indica)" at bounding box center [264, 123] width 397 height 12
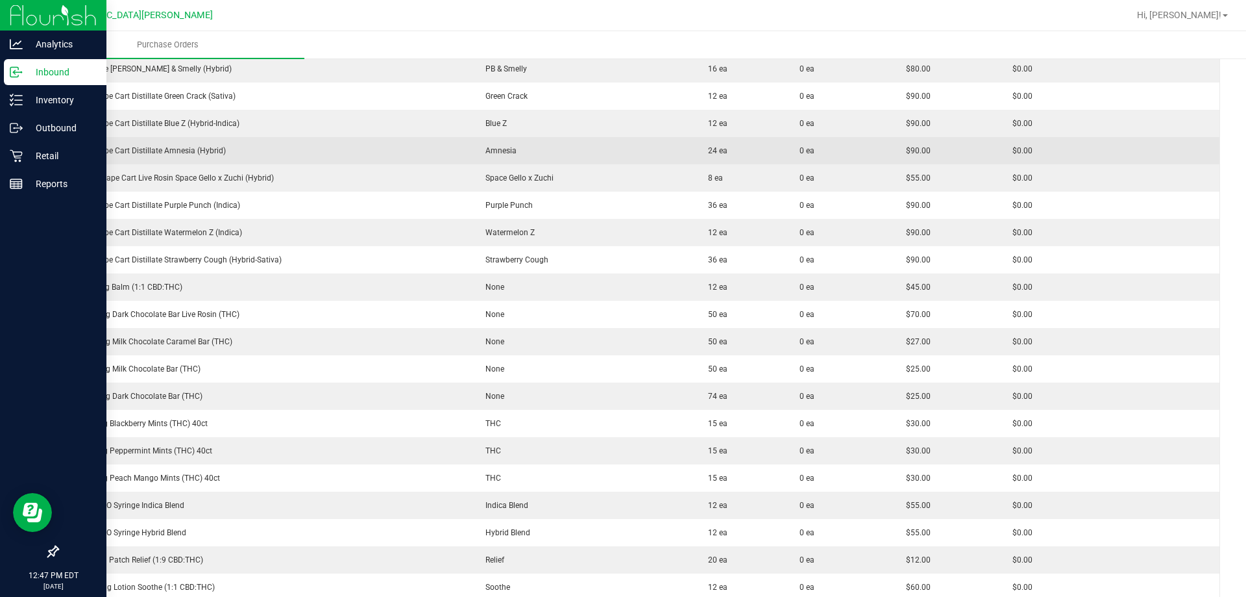
click at [152, 147] on div "FT 1g Vape Cart Distillate Amnesia (Hybrid)" at bounding box center [264, 151] width 397 height 12
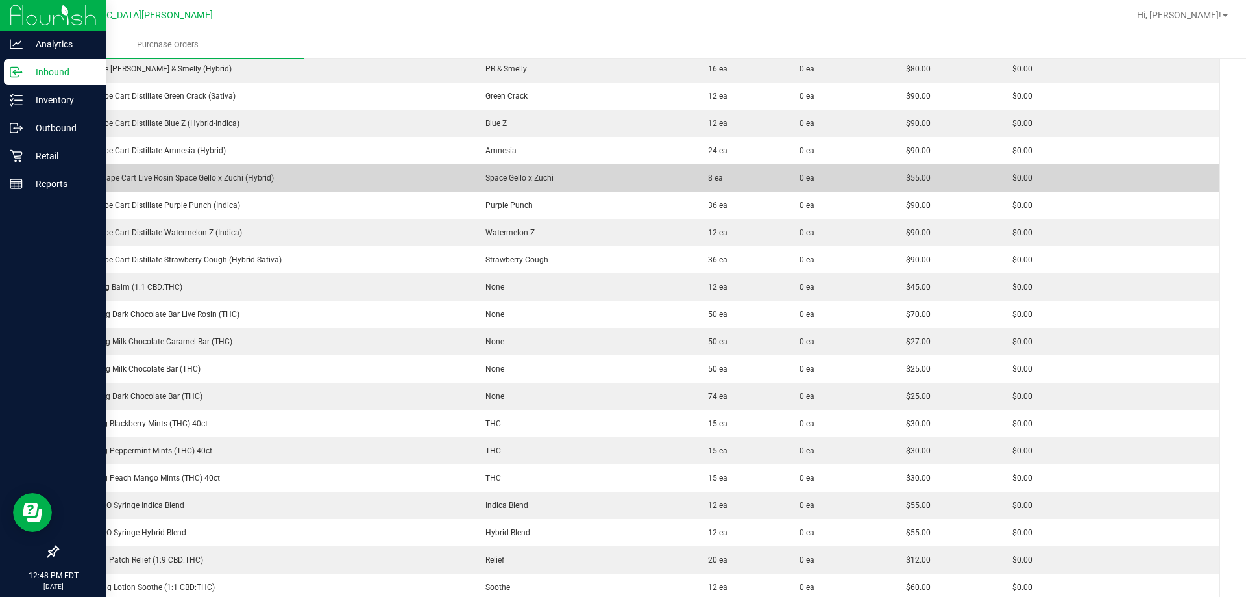
click at [198, 171] on td "GL 0.5g Vape Cart Live Rosin Space Gello x Zuchi (Hybrid)" at bounding box center [264, 177] width 413 height 27
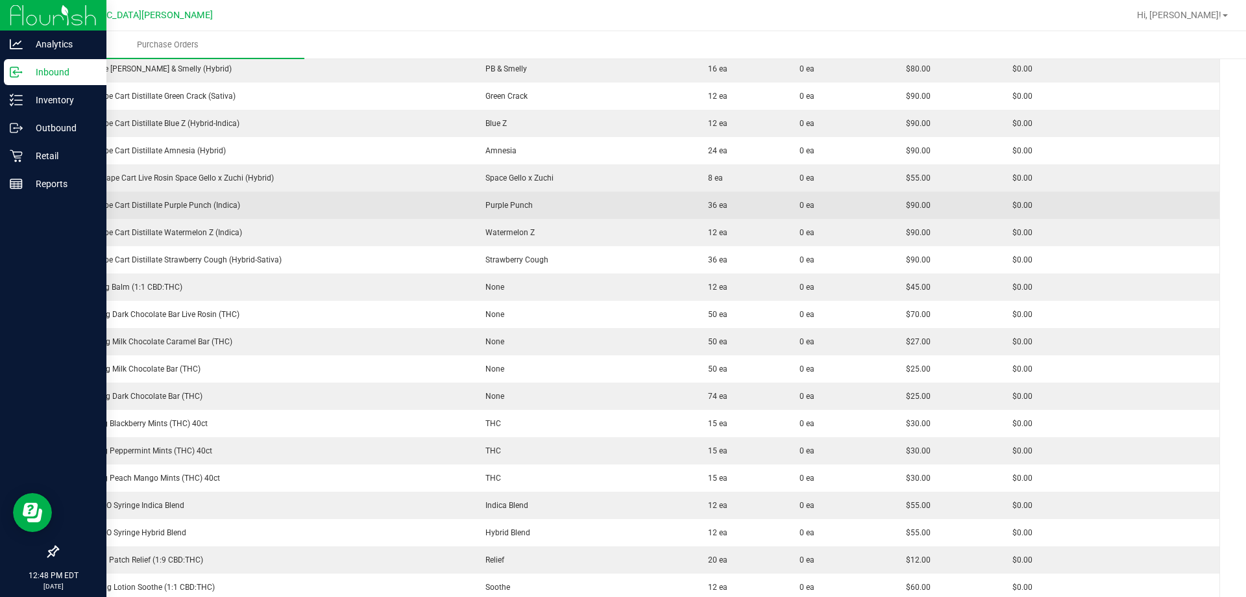
click at [173, 208] on div "FT 1g Vape Cart Distillate Purple Punch (Indica)" at bounding box center [264, 205] width 397 height 12
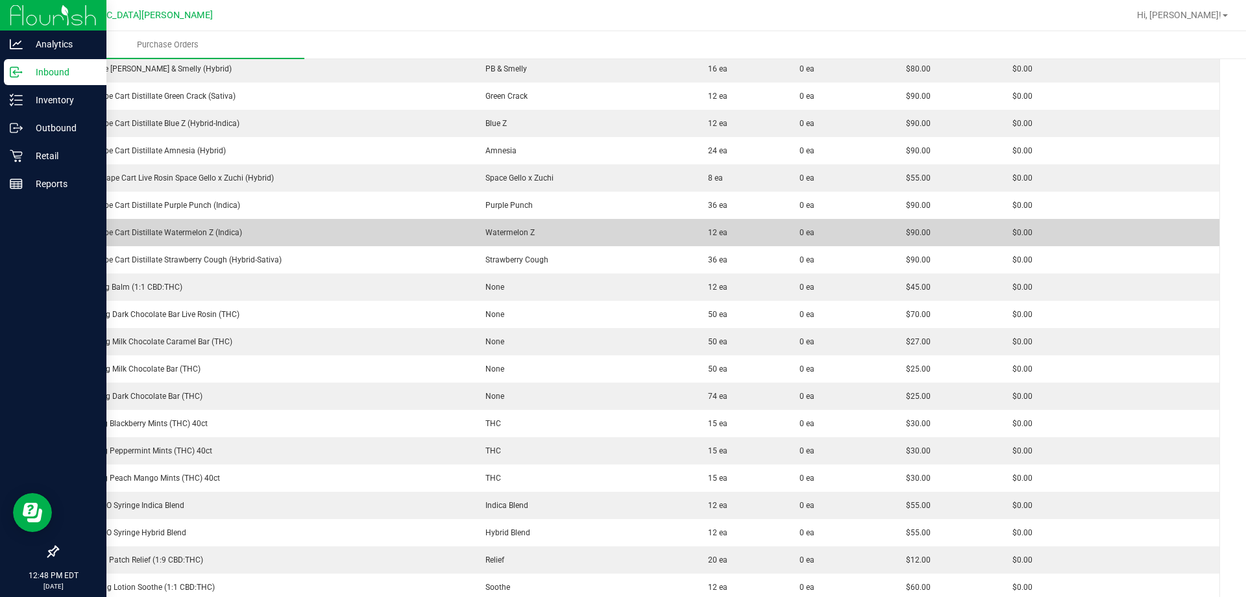
click at [156, 232] on div "FT 1g Vape Cart Distillate Watermelon Z (Indica)" at bounding box center [264, 233] width 397 height 12
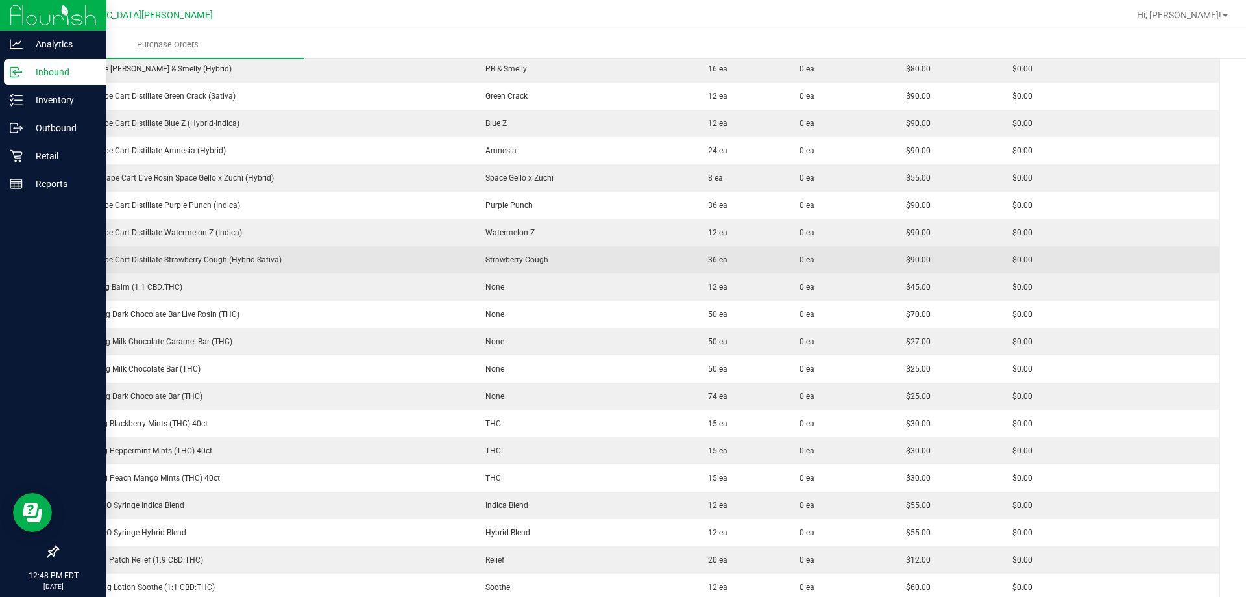
click at [191, 263] on div "FT 1g Vape Cart Distillate Strawberry Cough (Hybrid-Sativa)" at bounding box center [264, 260] width 397 height 12
click at [195, 260] on div "FT 1g Vape Cart Distillate Strawberry Cough (Hybrid-Sativa)" at bounding box center [264, 260] width 397 height 12
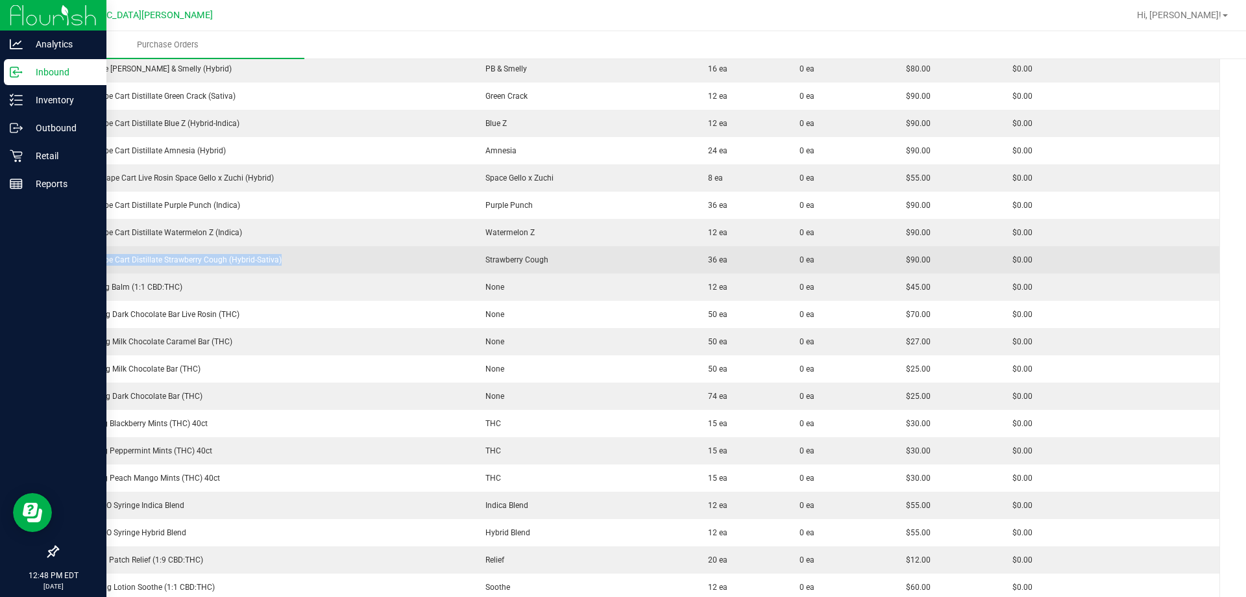
click at [195, 260] on div "FT 1g Vape Cart Distillate Strawberry Cough (Hybrid-Sativa)" at bounding box center [264, 260] width 397 height 12
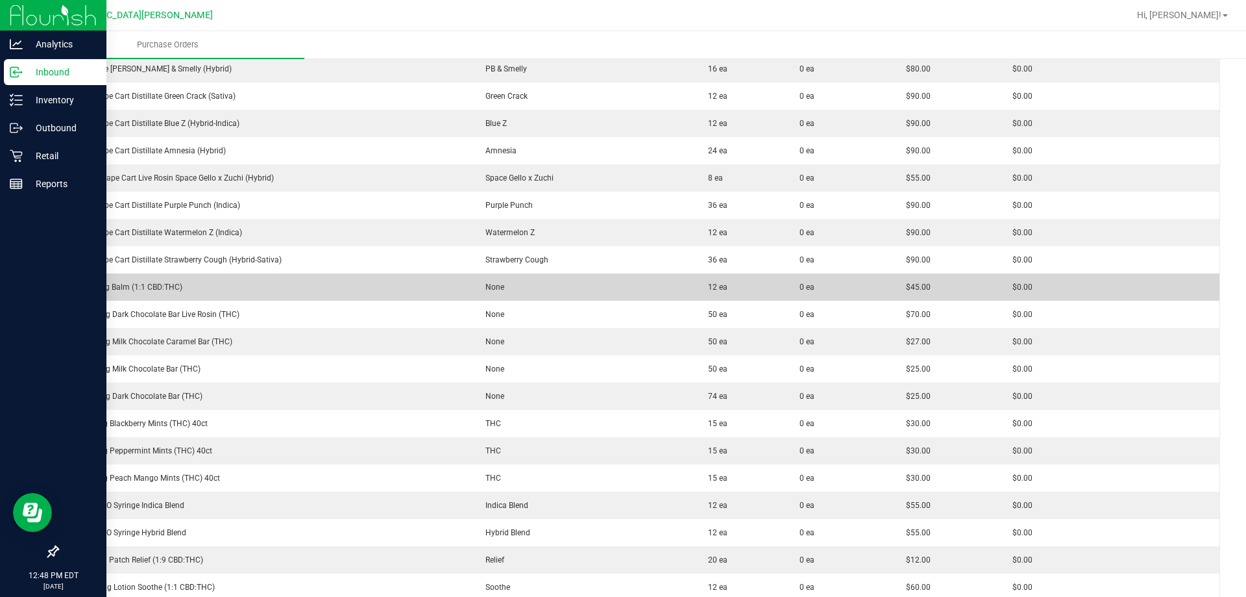
click at [129, 282] on div "FX 300mg Balm (1:1 CBD:THC)" at bounding box center [264, 287] width 397 height 12
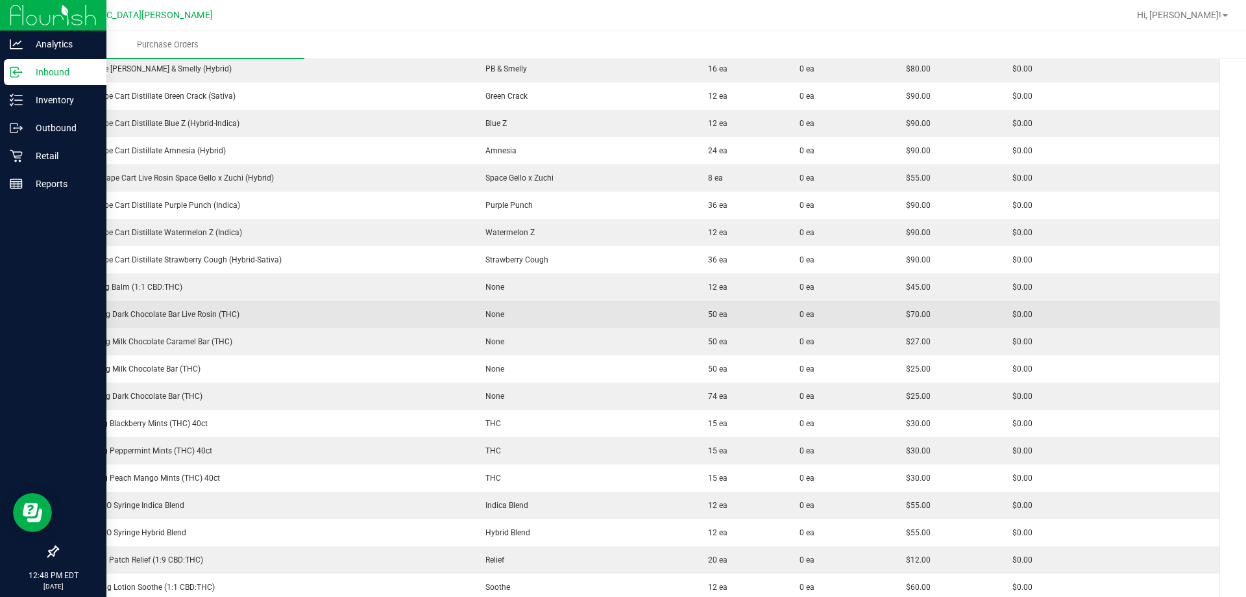
click at [146, 323] on td "HT 200mg Dark Chocolate Bar Live Rosin (THC)" at bounding box center [264, 314] width 413 height 27
click at [147, 315] on div "HT 200mg Dark Chocolate Bar Live Rosin (THC)" at bounding box center [264, 314] width 397 height 12
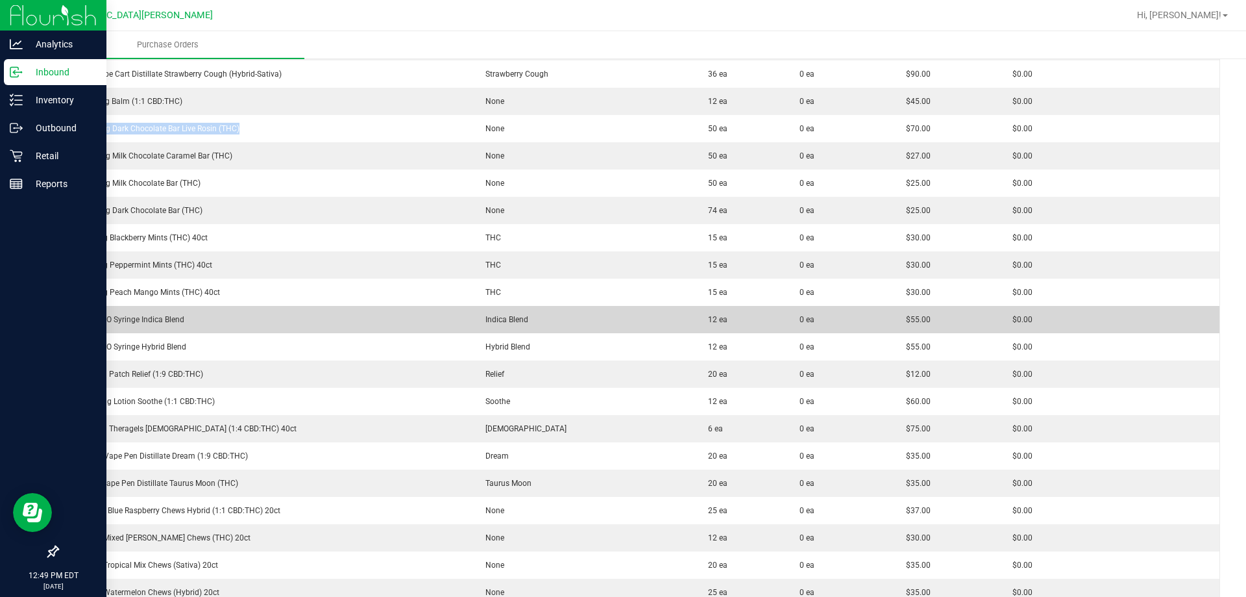
scroll to position [2272, 0]
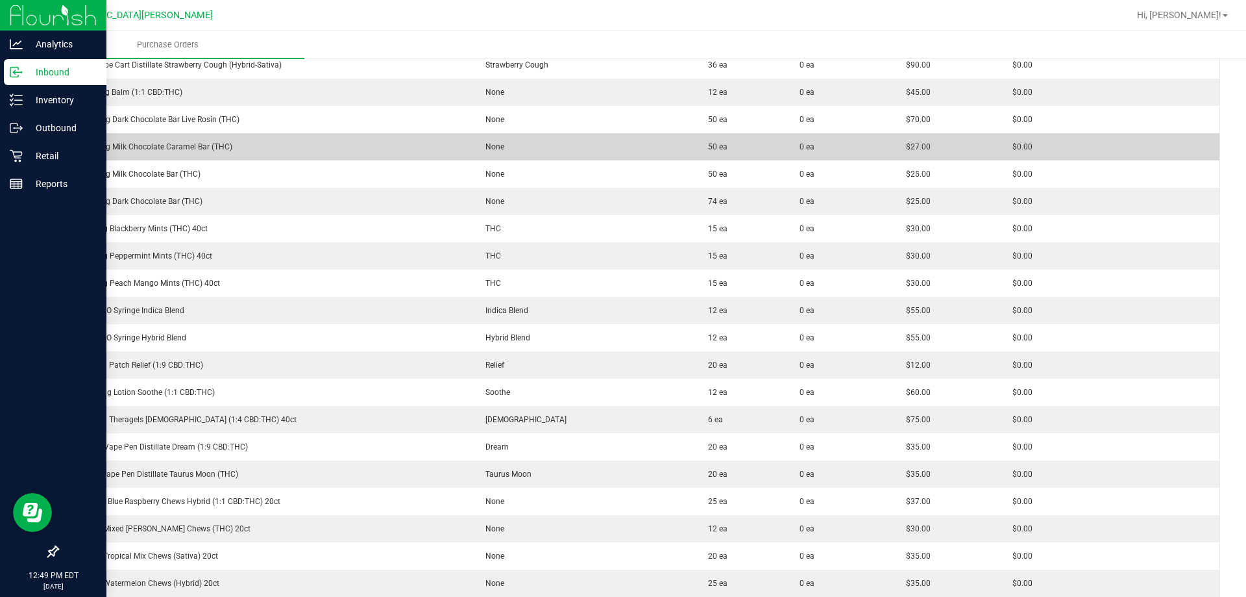
click at [145, 141] on div "HT 100mg Milk Chocolate Caramel Bar (THC)" at bounding box center [264, 147] width 397 height 12
click at [141, 148] on div "HT 100mg Milk Chocolate Caramel Bar (THC)" at bounding box center [264, 147] width 397 height 12
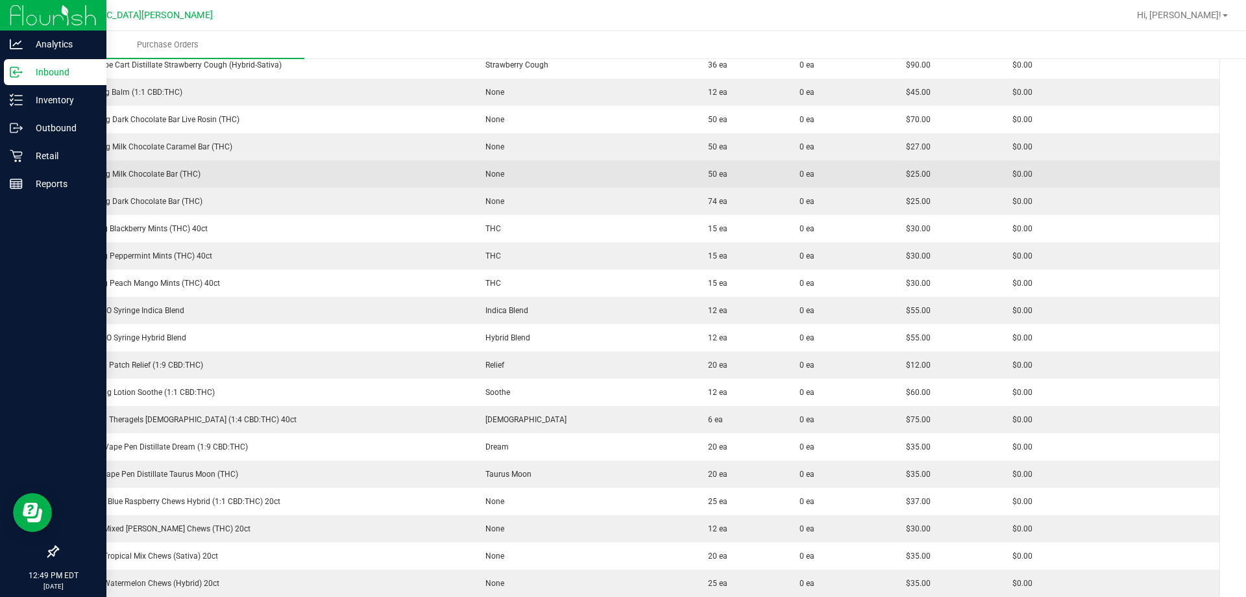
click at [164, 175] on div "HT 100mg Milk Chocolate Bar (THC)" at bounding box center [264, 174] width 397 height 12
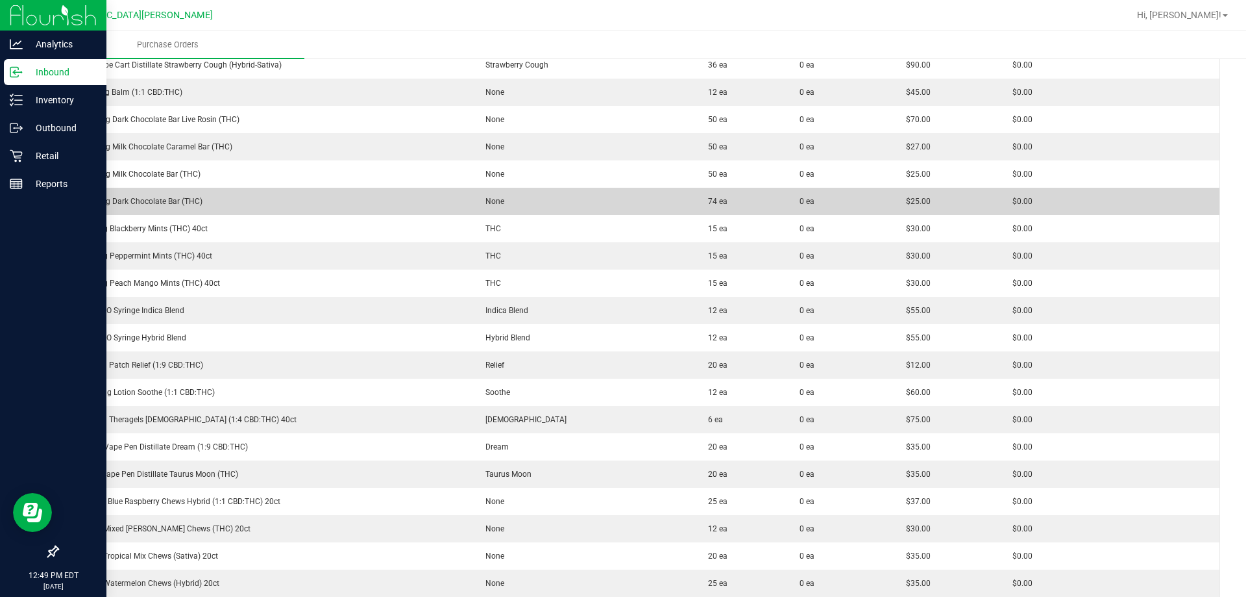
click at [164, 201] on div "HT 100mg Dark Chocolate Bar (THC)" at bounding box center [264, 201] width 397 height 12
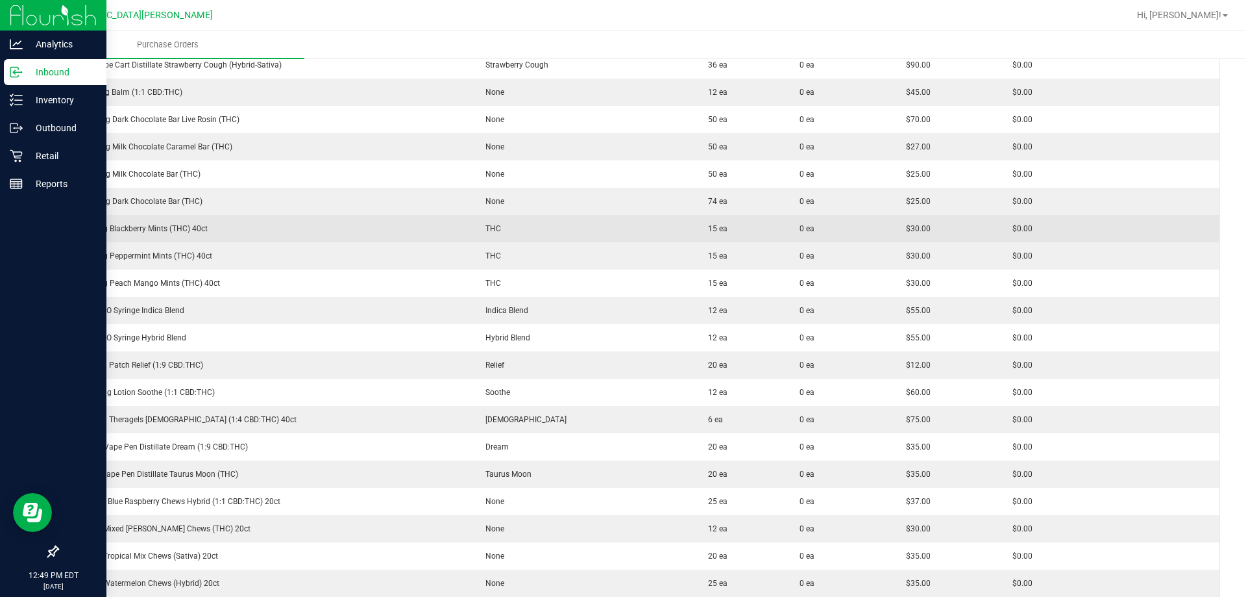
click at [189, 225] on div "HT 2.5mg Blackberry Mints (THC) 40ct" at bounding box center [264, 229] width 397 height 12
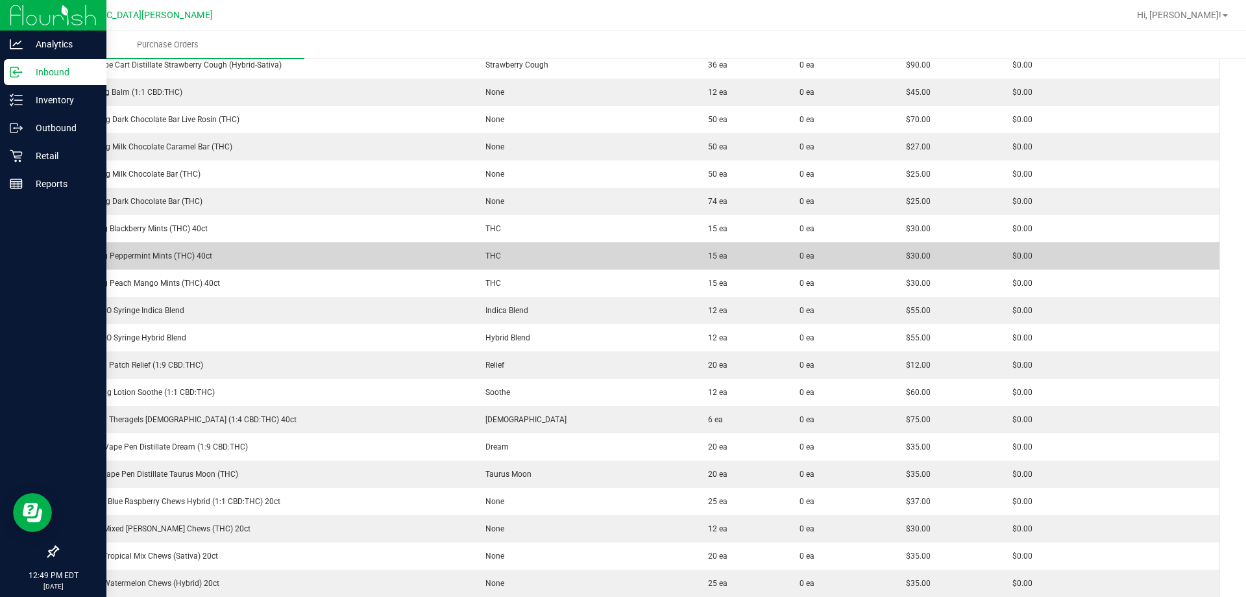
click at [167, 254] on div "HT 2.5mg Peppermint Mints (THC) 40ct" at bounding box center [264, 256] width 397 height 12
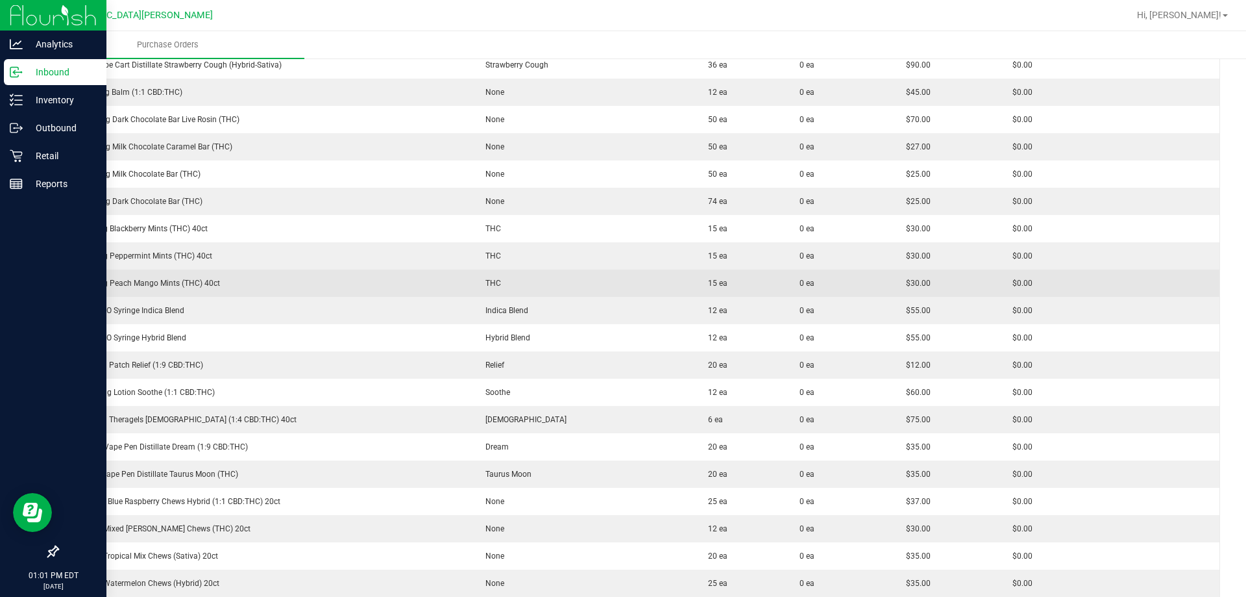
click at [186, 278] on div "HT 2.5mg Peach Mango Mints (THC) 40ct" at bounding box center [264, 283] width 397 height 12
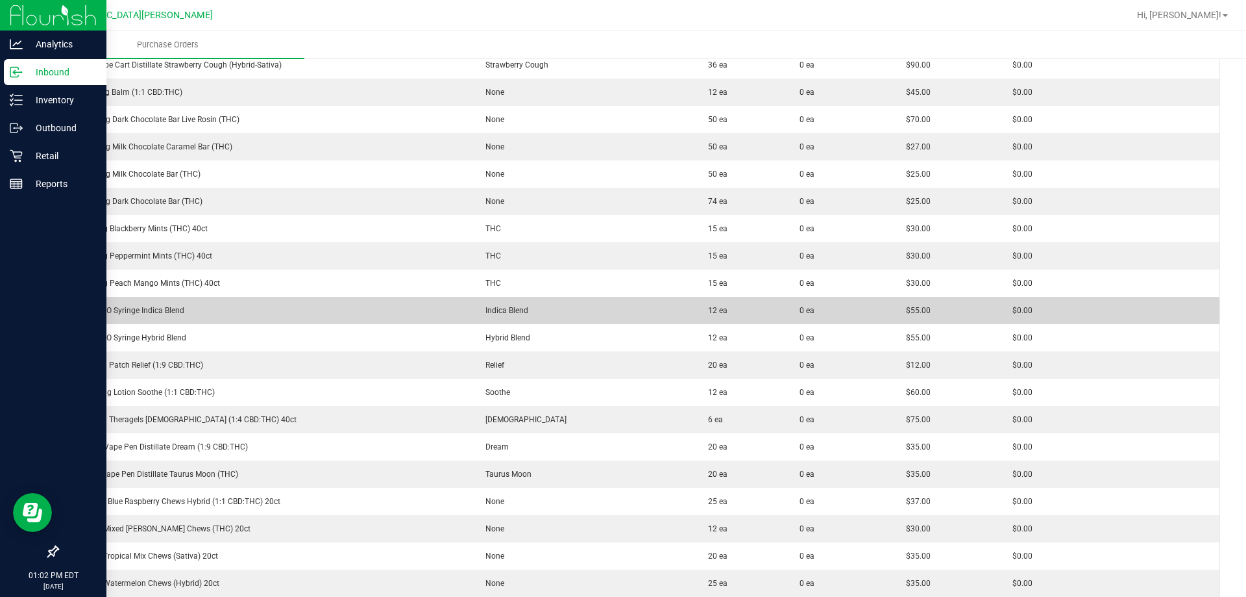
click at [154, 312] on div "SW 1g FSO Syringe Indica Blend" at bounding box center [264, 310] width 397 height 12
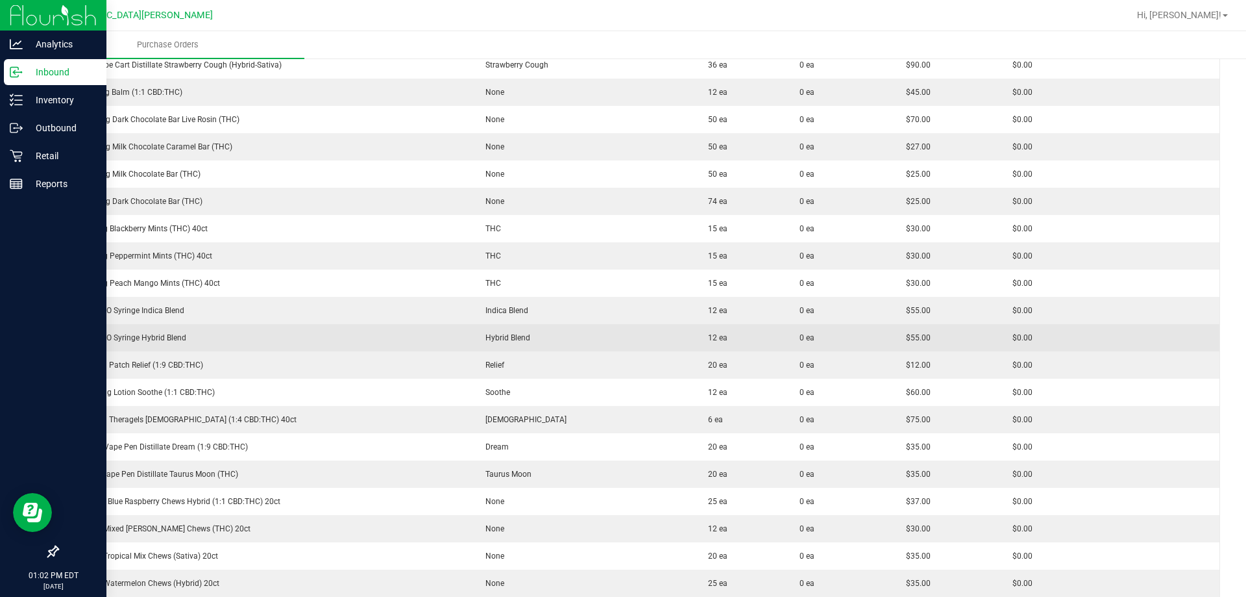
click at [140, 336] on div "SW 1g FSO Syringe Hybrid Blend" at bounding box center [264, 338] width 397 height 12
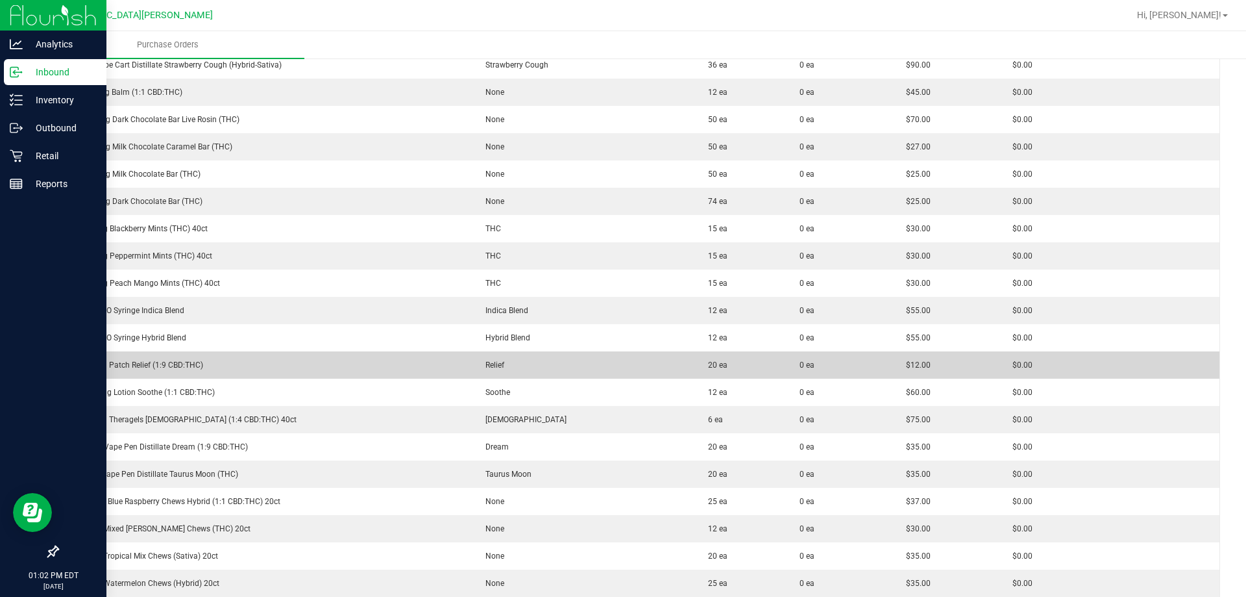
click at [128, 367] on div "SW 20mg Patch Relief (1:9 CBD:THC)" at bounding box center [264, 365] width 397 height 12
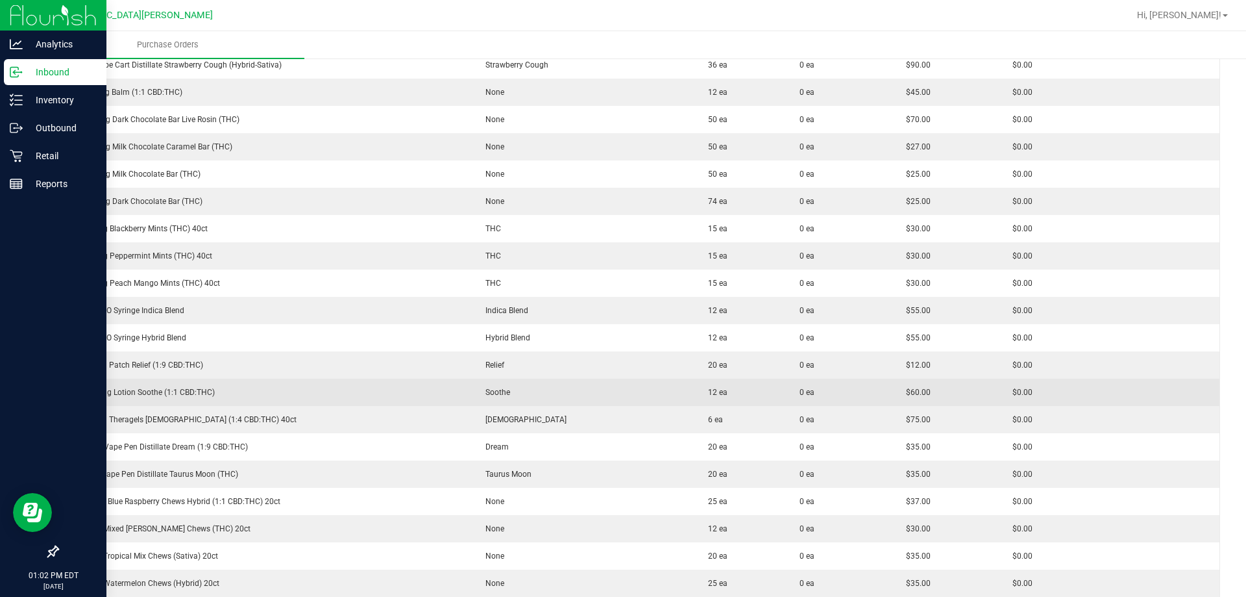
click at [129, 394] on div "SW 360mg Lotion Soothe (1:1 CBD:THC)" at bounding box center [264, 392] width 397 height 12
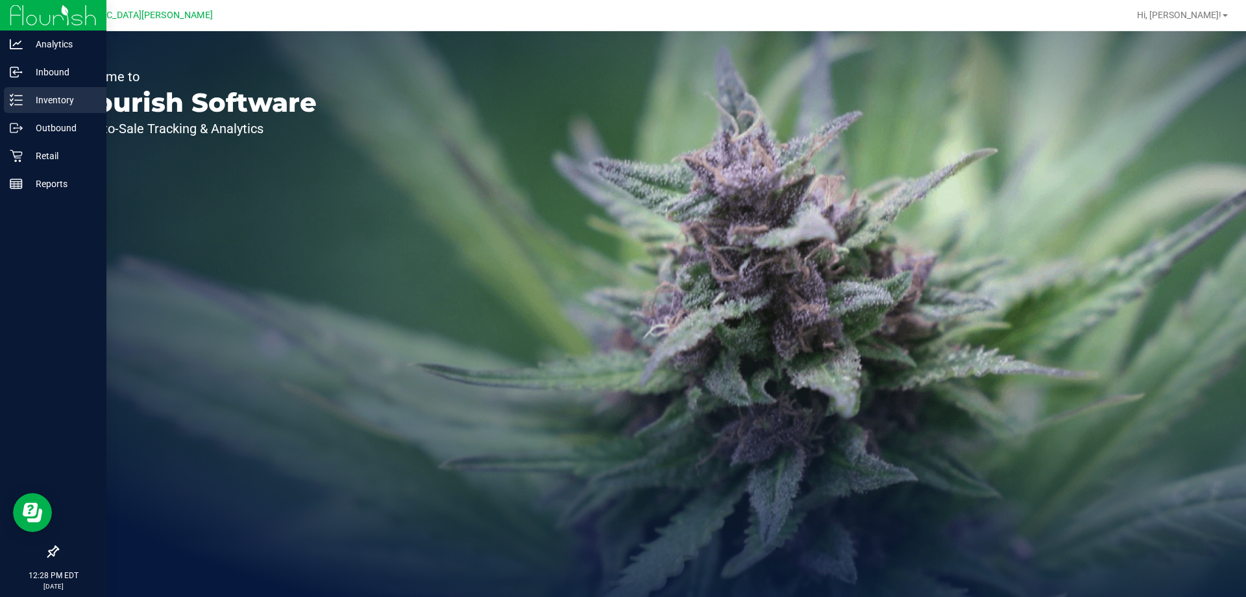
click at [49, 107] on p "Inventory" at bounding box center [62, 100] width 78 height 16
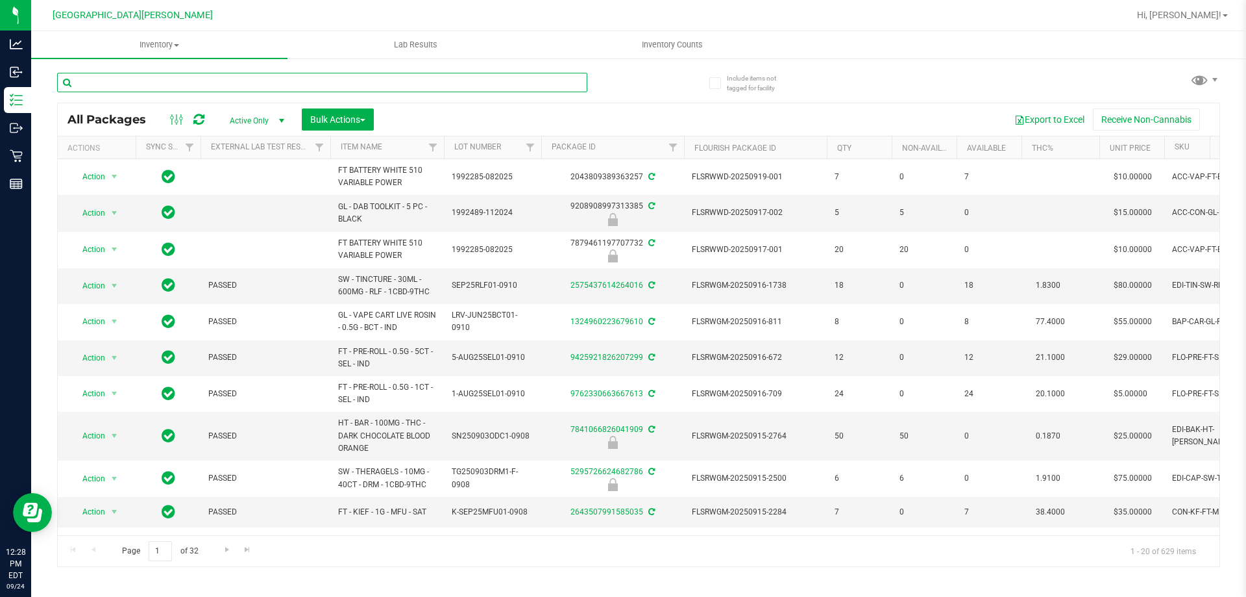
click at [201, 87] on input "text" at bounding box center [322, 82] width 530 height 19
paste input "FT 3.5g Cannabis Flower [US_STATE][PERSON_NAME] (Hybrid)"
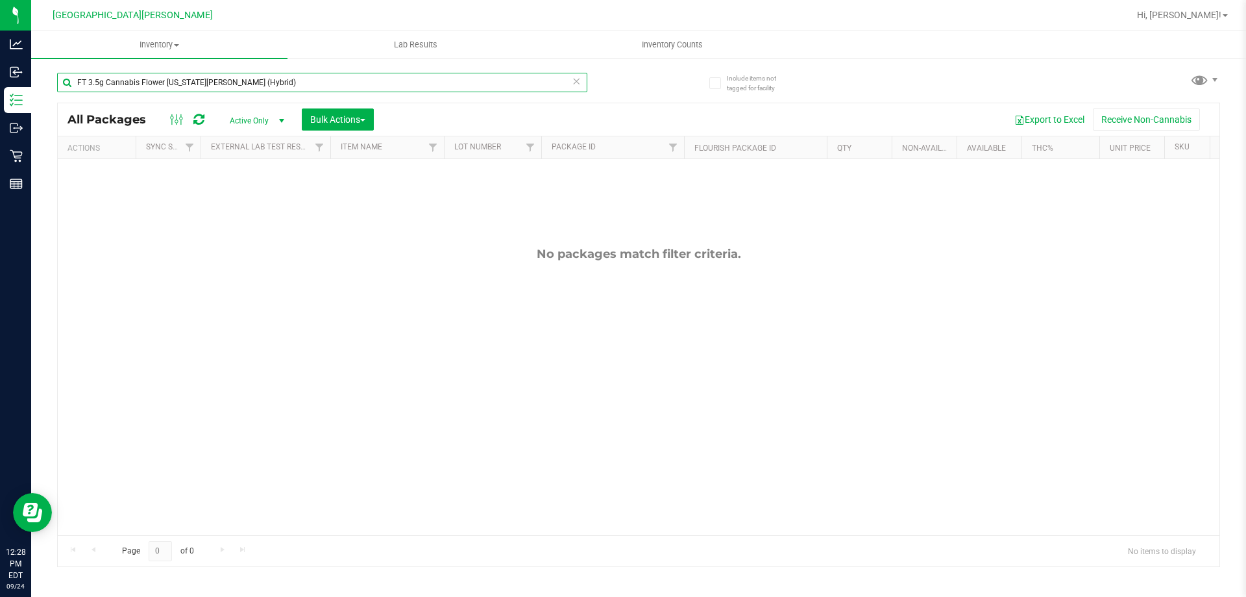
click at [265, 88] on input "FT 3.5g Cannabis Flower [US_STATE][PERSON_NAME] (Hybrid)" at bounding box center [322, 82] width 530 height 19
paste input "D 3.5g Flower Greenhouse PK Trophy (Hybrid-Indica"
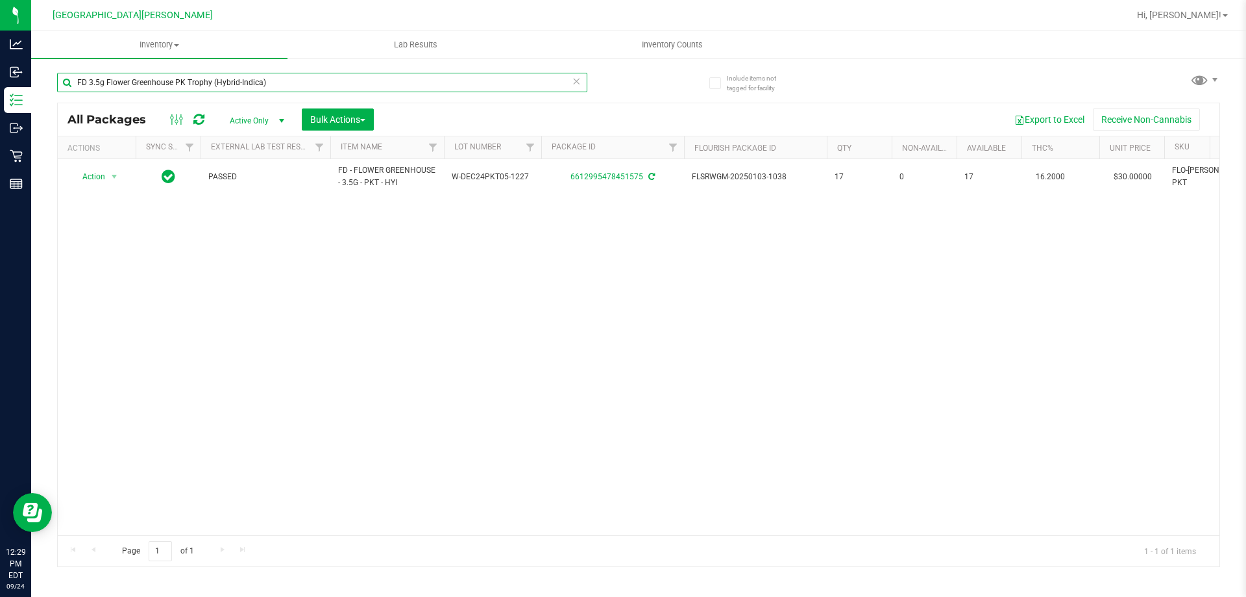
click at [299, 87] on input "FD 3.5g Flower Greenhouse PK Trophy (Hybrid-Indica)" at bounding box center [322, 82] width 530 height 19
paste input "T 3.5g Cannabis Flower Fried Ice Cream (Hybrid"
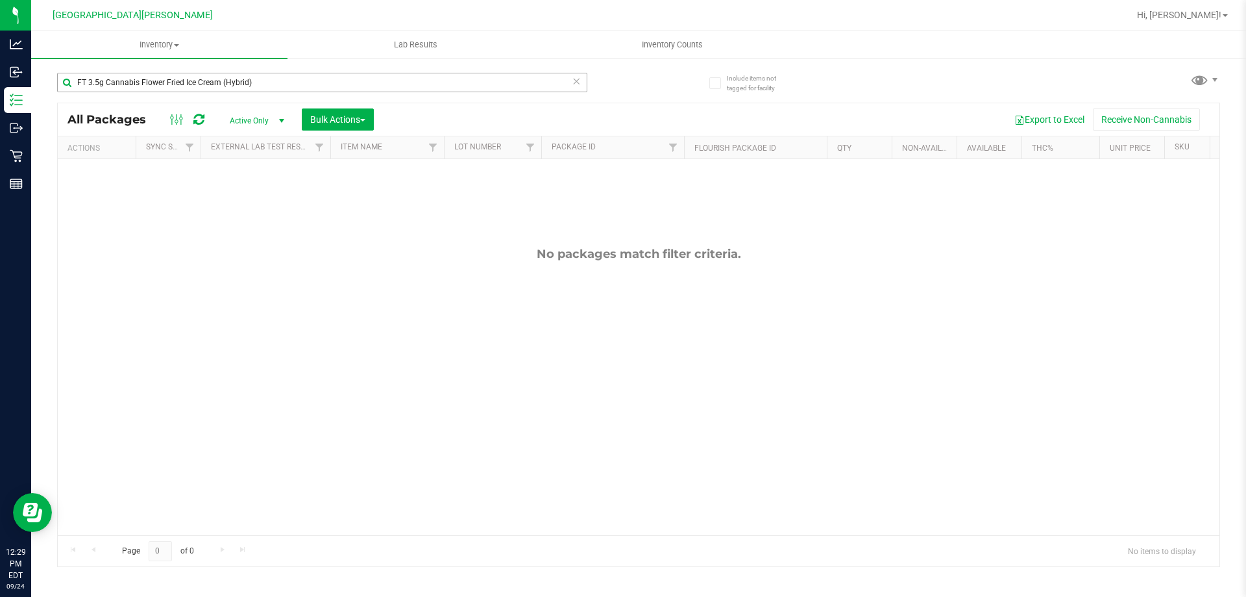
drag, startPoint x: 273, startPoint y: 71, endPoint x: 267, endPoint y: 92, distance: 21.1
click at [271, 81] on div "FT 3.5g Cannabis Flower Fried Ice Cream (Hybrid)" at bounding box center [348, 82] width 582 height 42
click at [267, 88] on input "FT 3.5g Cannabis Flower Fried Ice Cream (Hybrid)" at bounding box center [322, 82] width 530 height 19
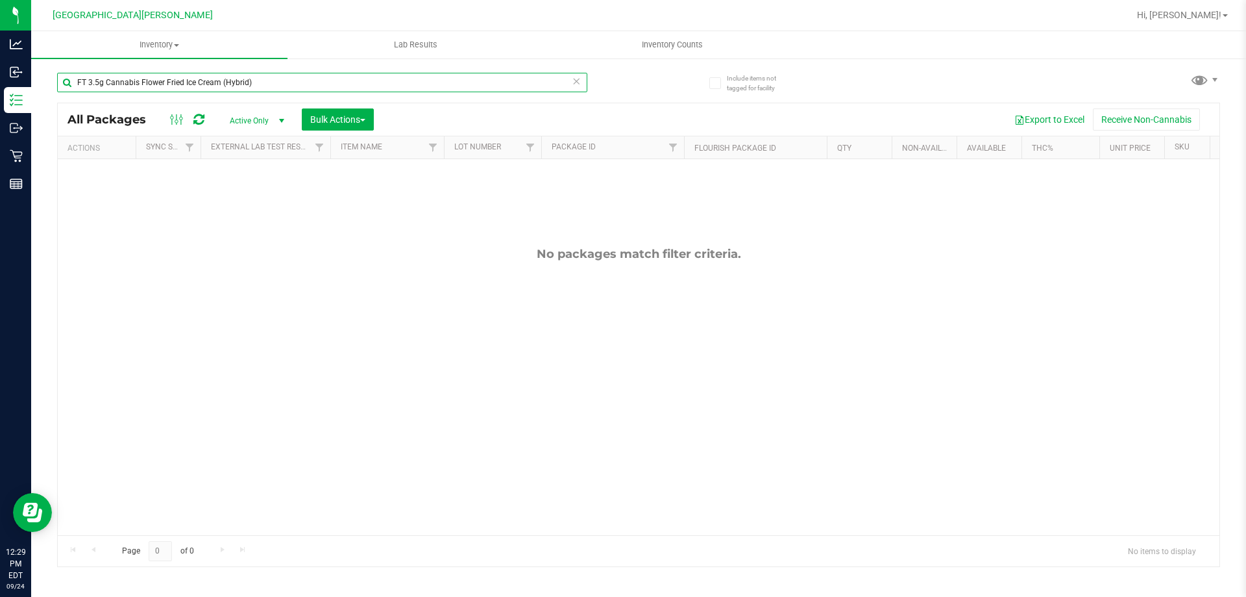
paste input "Deluxe Sugar Cane (Indica"
click at [284, 82] on input "FT 3.5g Cannabis Flower Deluxe Sugar Cane (Indica)" at bounding box center [322, 82] width 530 height 19
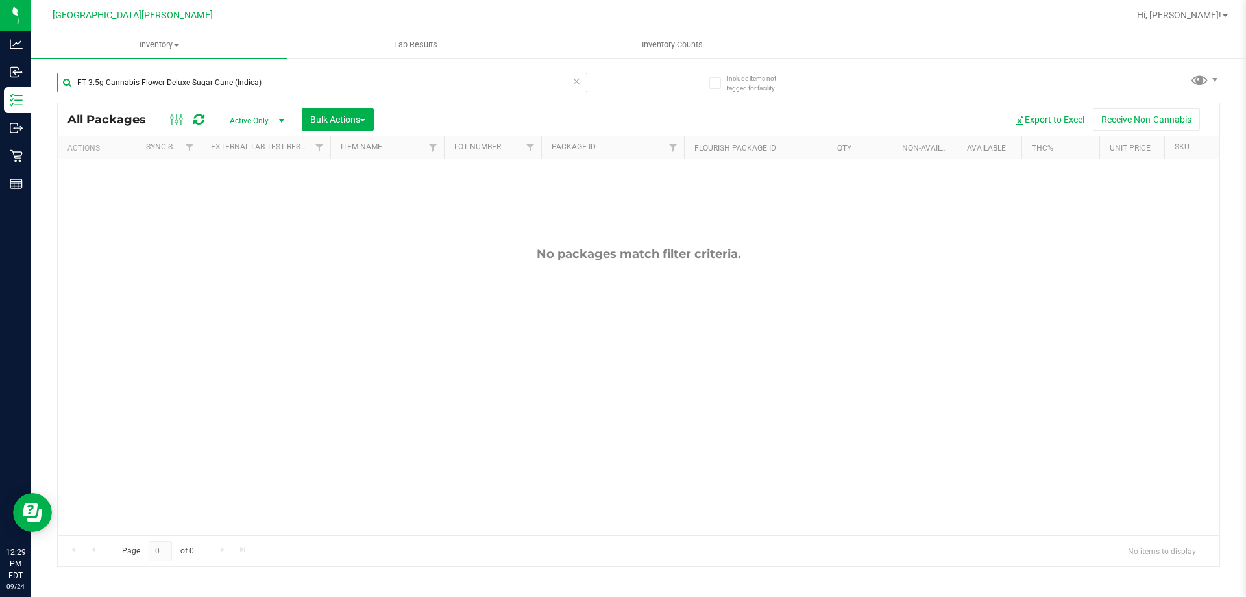
paste input "ulce De Fresa (Hybrid"
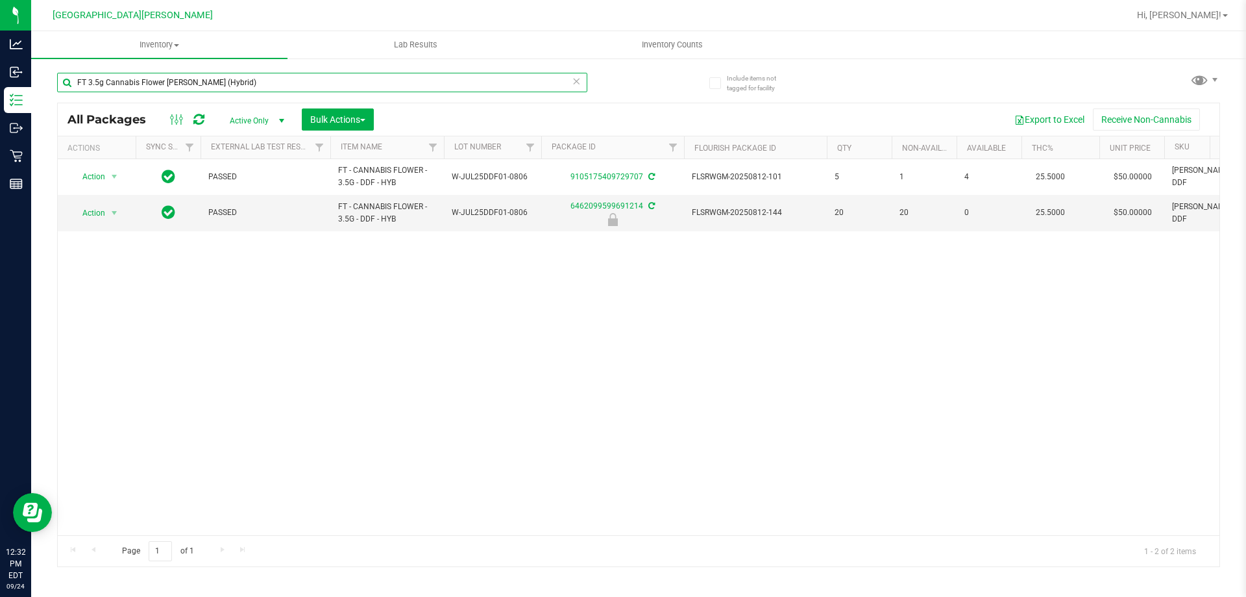
click at [301, 83] on input "FT 3.5g Cannabis Flower [PERSON_NAME] (Hybrid)" at bounding box center [322, 82] width 530 height 19
paste input "Super Boof"
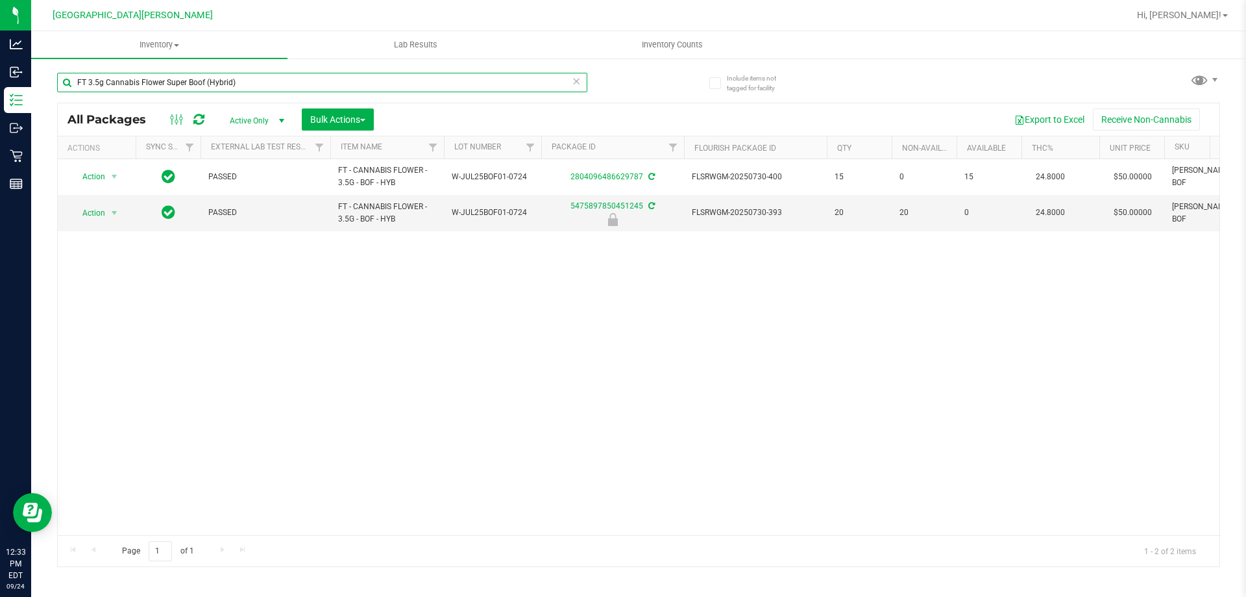
click at [259, 85] on input "FT 3.5g Cannabis Flower Super Boof (Hybrid)" at bounding box center [322, 82] width 530 height 19
paste input "Black Triangle Kush (Indica"
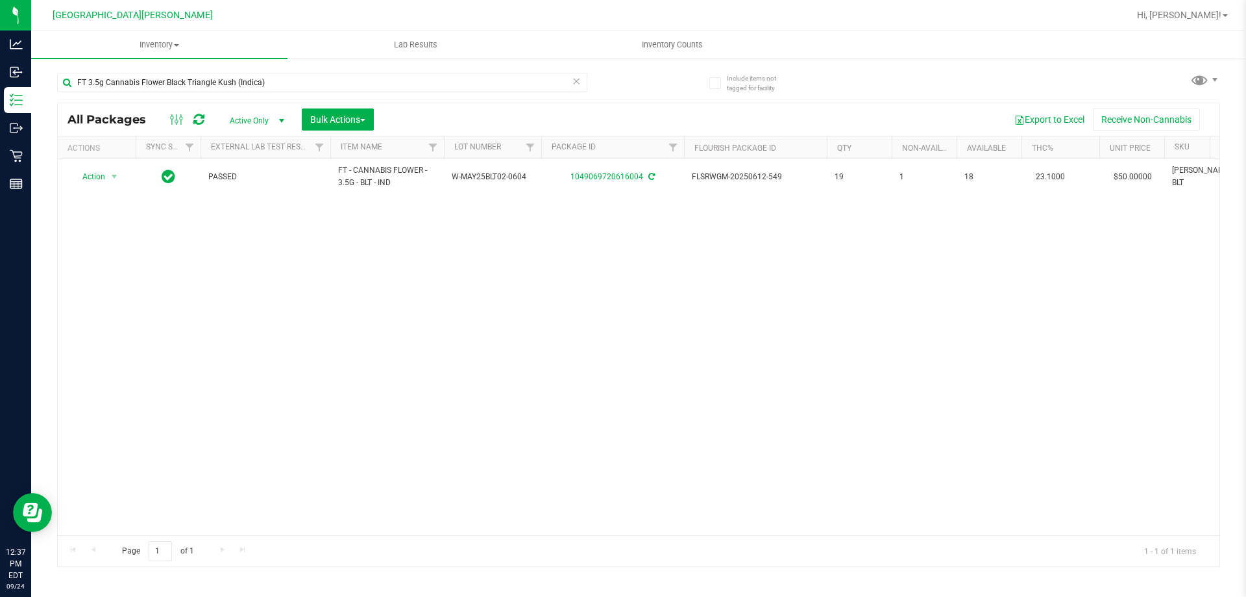
click at [133, 332] on div "Action Action Adjust qty Create package Edit attributes Global inventory Locate…" at bounding box center [639, 347] width 1162 height 376
click at [281, 82] on input "FT 3.5g Cannabis Flower Black Triangle Kush (Indica)" at bounding box center [322, 82] width 530 height 19
paste input "Animal [PERSON_NAME]"
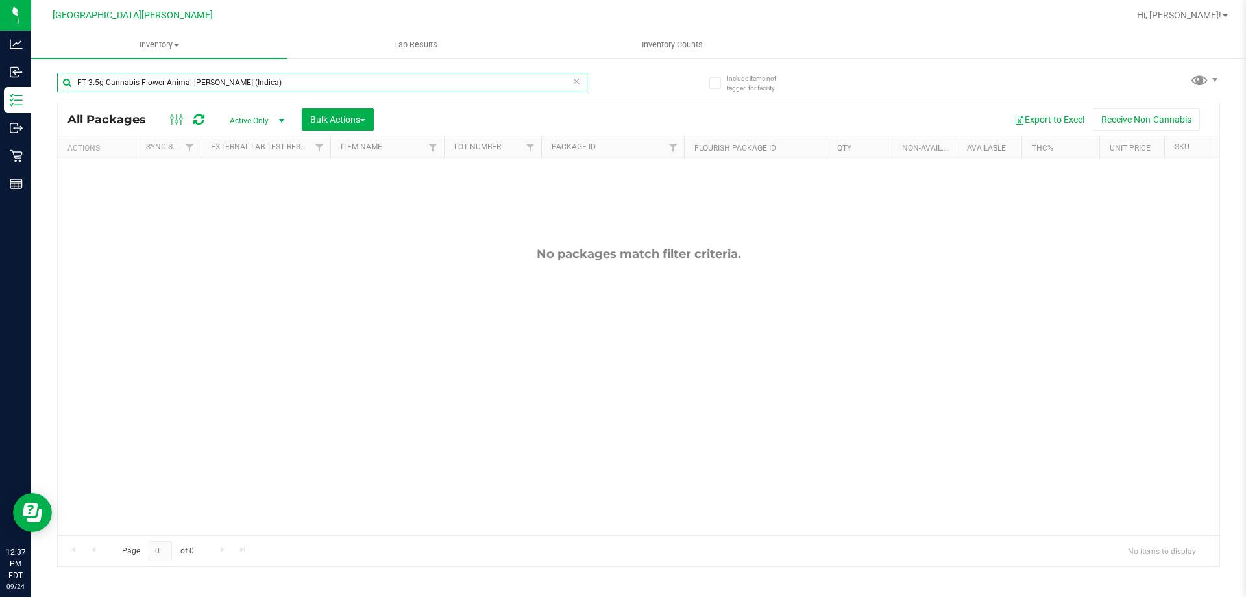
click at [262, 85] on input "FT 3.5g Cannabis Flower Animal [PERSON_NAME] (Indica)" at bounding box center [322, 82] width 530 height 19
paste input "007UP (Hybrid"
click at [219, 85] on input "FT 3.5g Cannabis Flower 007UP (Hybrid)" at bounding box center [322, 82] width 530 height 19
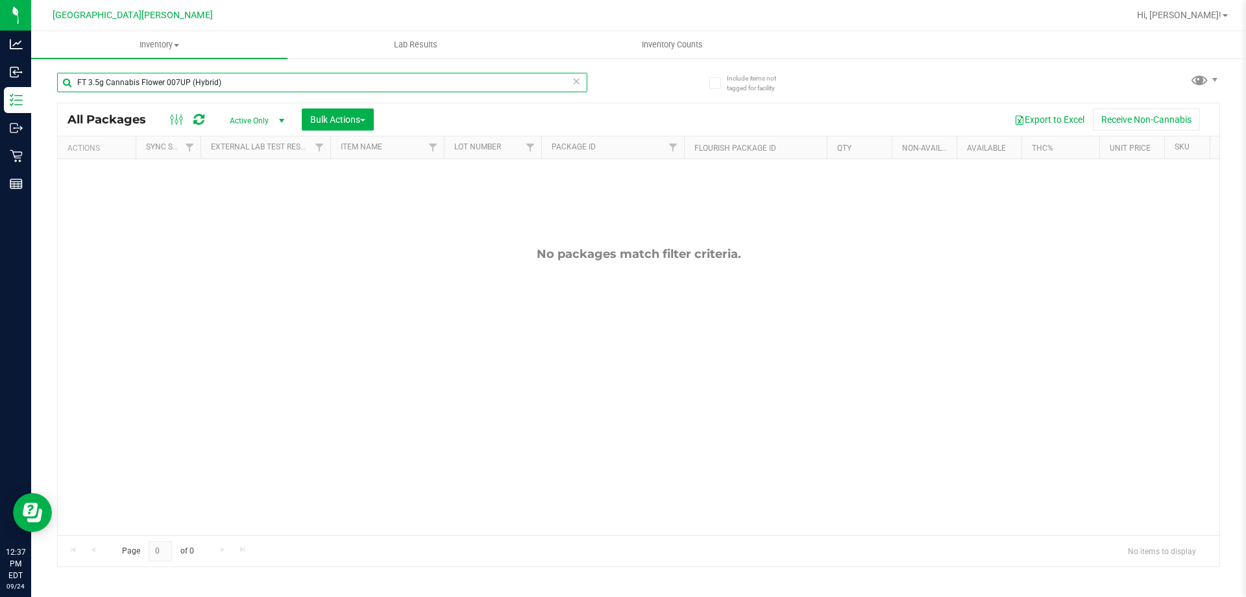
click at [219, 85] on input "FT 3.5g Cannabis Flower 007UP (Hybrid)" at bounding box center [322, 82] width 530 height 19
click at [220, 85] on input "FT 3.5g Cannabis Flower 007UP (Hybrid)" at bounding box center [322, 82] width 530 height 19
click at [222, 84] on input "FT 3.5g Cannabis Flower 007UP (Hybrid)" at bounding box center [322, 82] width 530 height 19
paste input "FD 3.5g Flower Greenhouse Hot Mess (Hybrid)"
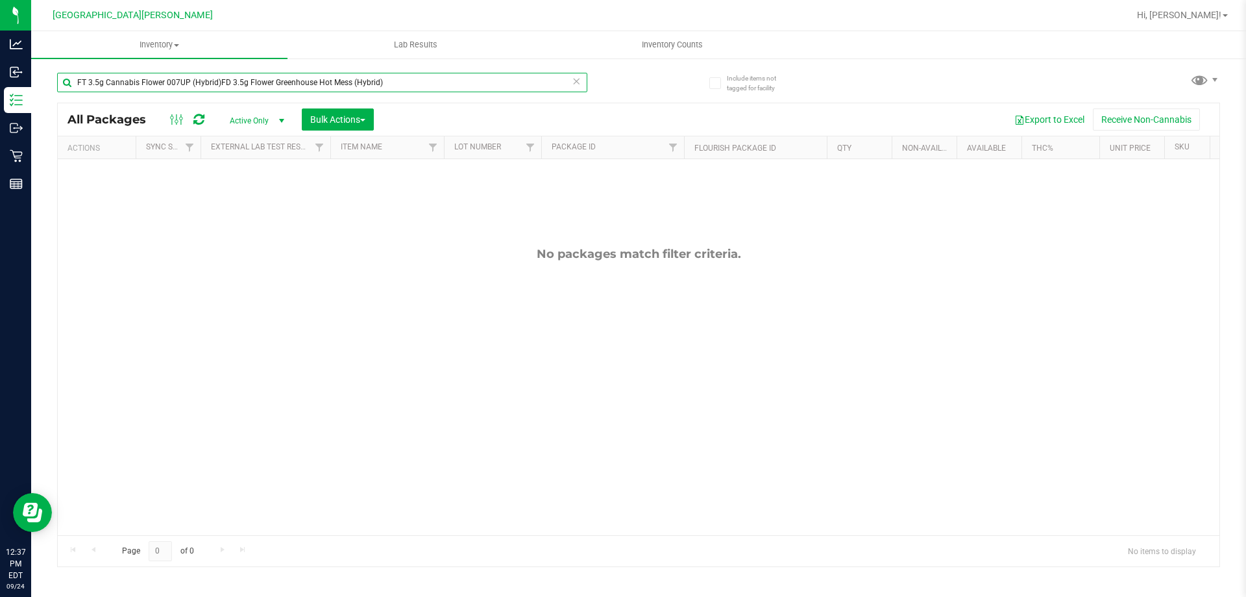
click at [399, 77] on input "FT 3.5g Cannabis Flower 007UP (Hybrid)FD 3.5g Flower Greenhouse Hot Mess (Hybri…" at bounding box center [322, 82] width 530 height 19
click at [399, 77] on div "Inventory All packages All inventory Waste log Create inventory Lab Results Inv…" at bounding box center [638, 313] width 1215 height 565
click at [399, 77] on input "FT 3.5g Cannabis Flower 007UP (Hybrid)FD 3.5g Flower Greenhouse Hot Mess (Hybri…" at bounding box center [322, 82] width 530 height 19
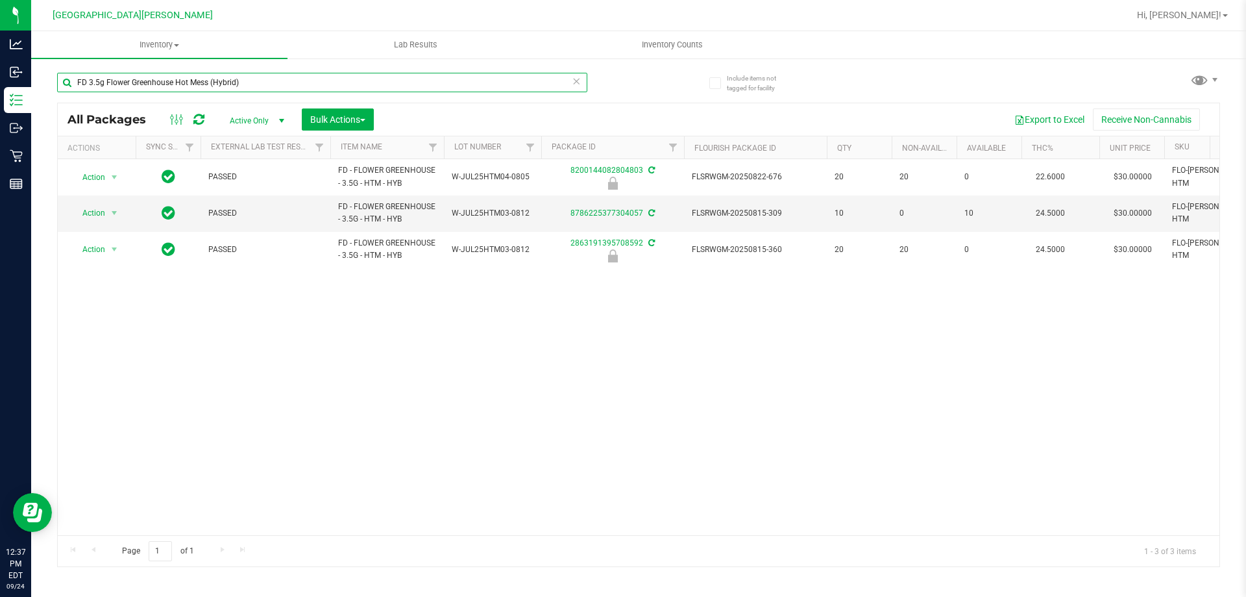
click at [247, 88] on input "FD 3.5g Flower Greenhouse Hot Mess (Hybrid)" at bounding box center [322, 82] width 530 height 19
paste input "T 3.5g Cannabis Flower Sunset Runtz (Hybrid-Indica"
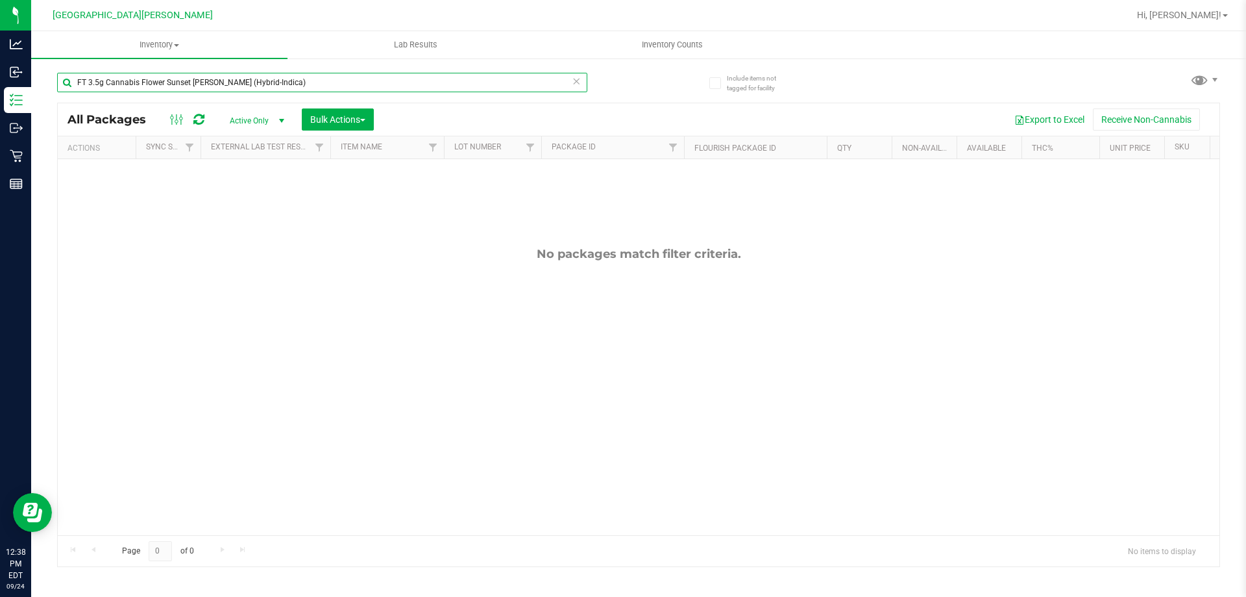
click at [280, 87] on input "FT 3.5g Cannabis Flower Sunset [PERSON_NAME] (Hybrid-Indica)" at bounding box center [322, 82] width 530 height 19
paste input "Top Gear ("
click at [260, 80] on input "FT 3.5g Cannabis Flower Top Gear (Indica)" at bounding box center [322, 82] width 530 height 19
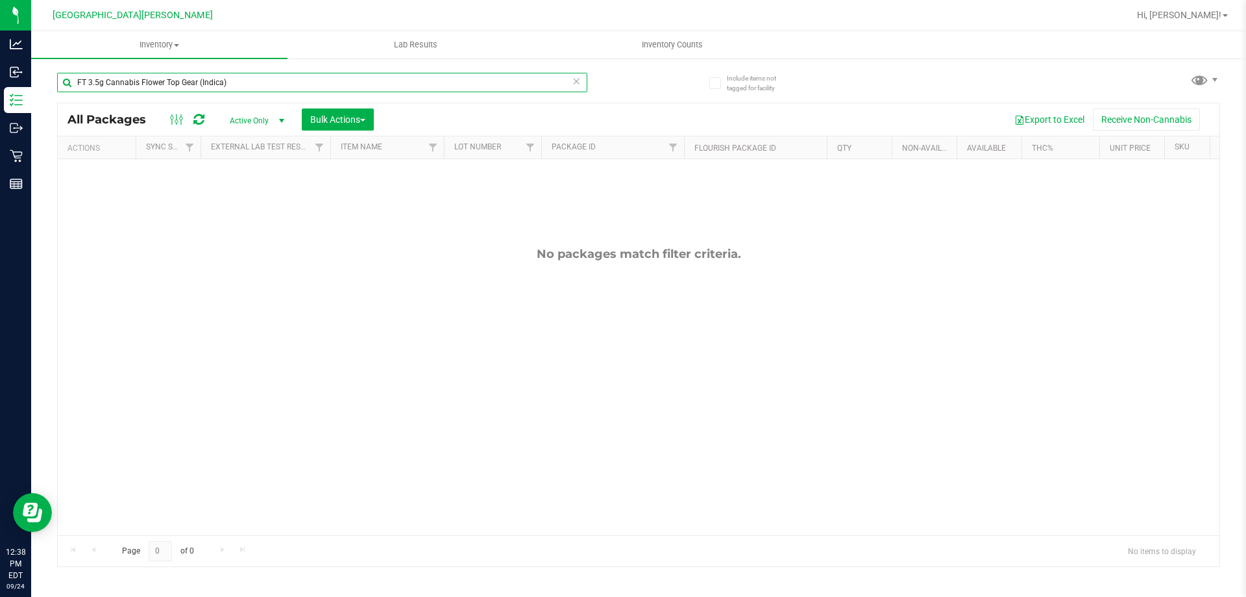
click at [260, 80] on input "FT 3.5g Cannabis Flower Top Gear (Indica)" at bounding box center [322, 82] width 530 height 19
paste input "Motor Breath x Mike Larry (Hybrid"
click at [283, 78] on input "FT 3.5g Cannabis Flower Motor Breath x [PERSON_NAME] (Hybrid)" at bounding box center [322, 82] width 530 height 19
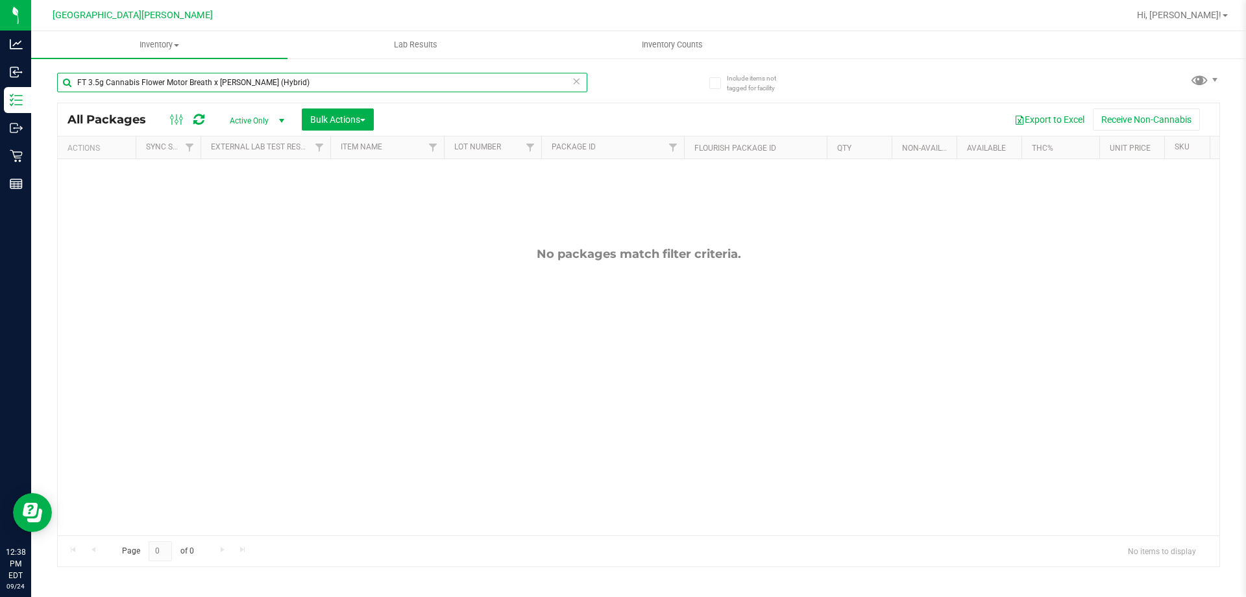
click at [283, 78] on input "FT 3.5g Cannabis Flower Motor Breath x [PERSON_NAME] (Hybrid)" at bounding box center [322, 82] width 530 height 19
paste input "Apple Banana Peach Ringz"
click at [304, 90] on input "FT 3.5g Cannabis Flower Apple Banana Peach Ringz (Hybrid)" at bounding box center [322, 82] width 530 height 19
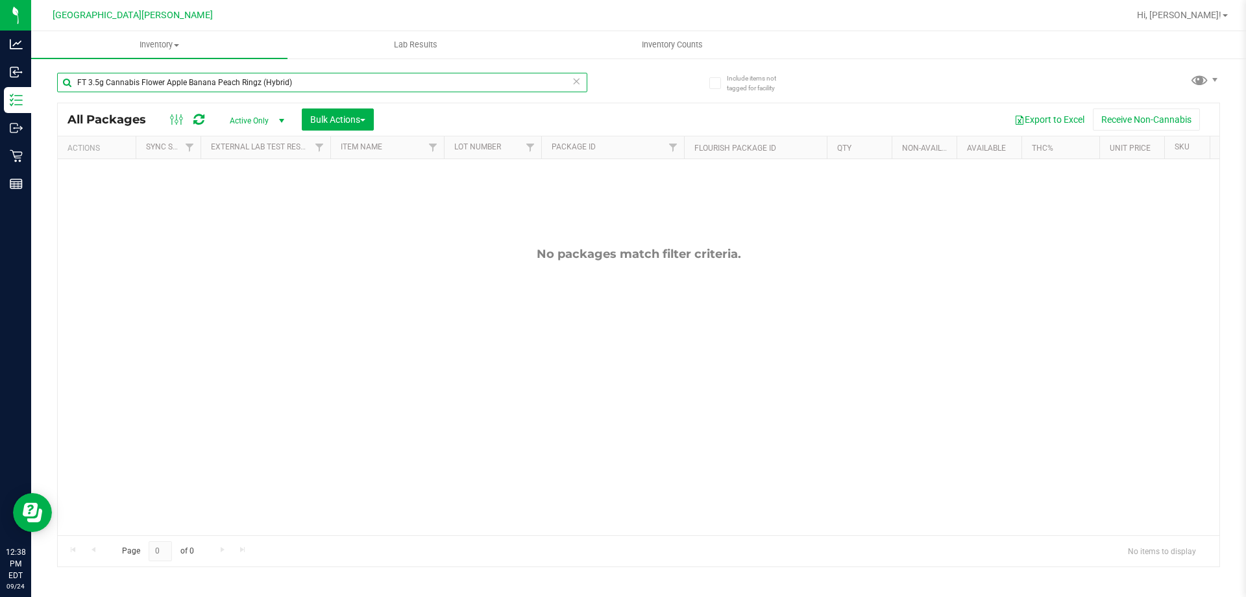
click at [304, 90] on input "FT 3.5g Cannabis Flower Apple Banana Peach Ringz (Hybrid)" at bounding box center [322, 82] width 530 height 19
paste input "Space Case"
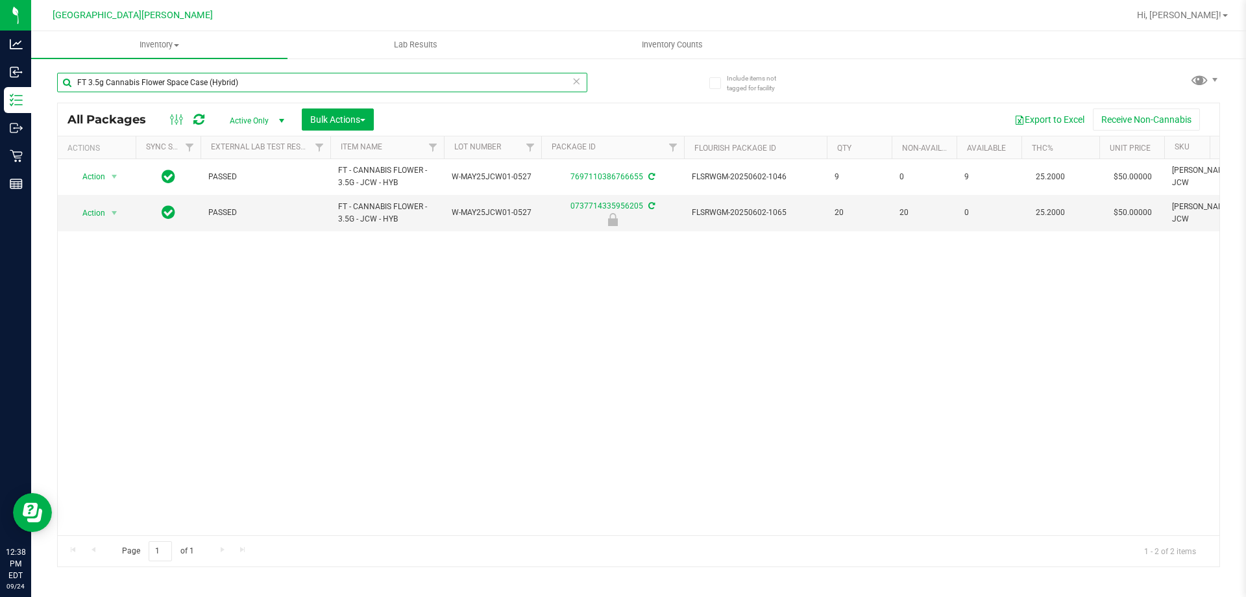
click at [271, 77] on input "FT 3.5g Cannabis Flower Space Case (Hybrid)" at bounding box center [322, 82] width 530 height 19
paste input "Hash Burger (Indica"
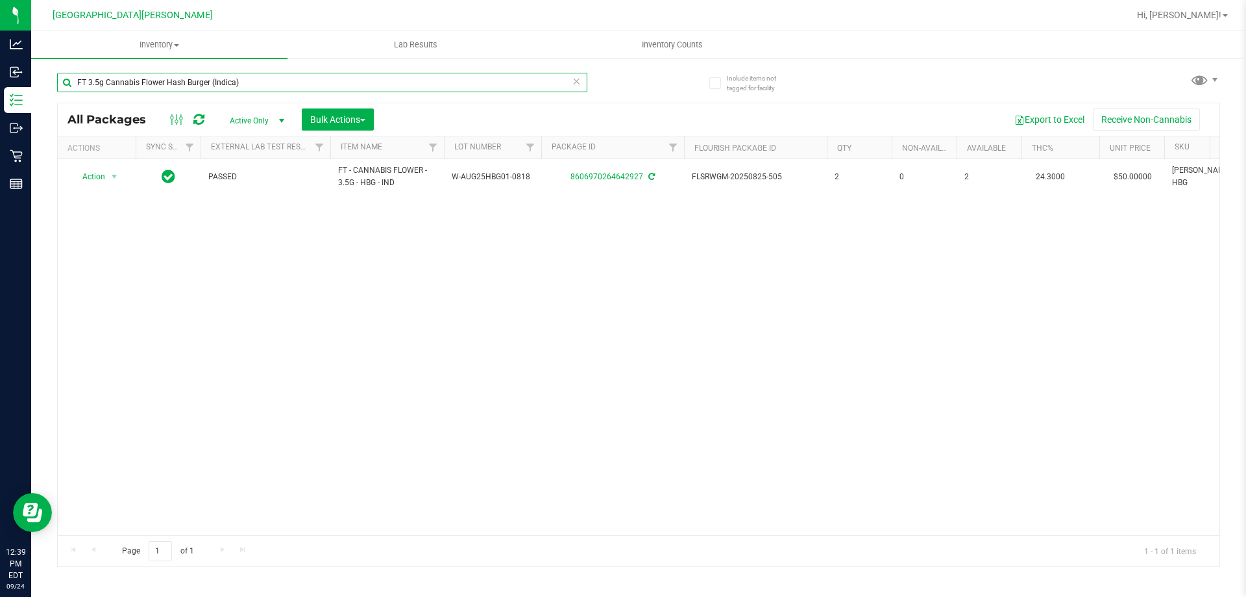
click at [266, 84] on input "FT 3.5g Cannabis Flower Hash Burger (Indica)" at bounding box center [322, 82] width 530 height 19
paste input "Florida Frost Point (Hybrid"
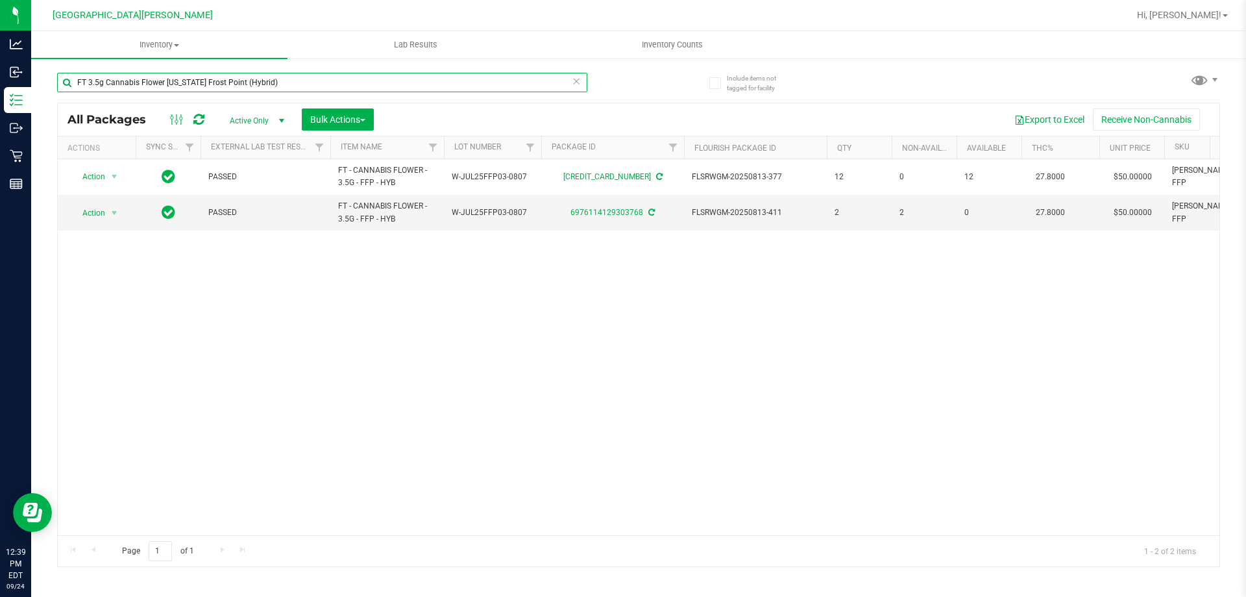
click at [279, 83] on input "FT 3.5g Cannabis Flower [US_STATE] Frost Point (Hybrid)" at bounding box center [322, 82] width 530 height 19
paste input "Grape Essence"
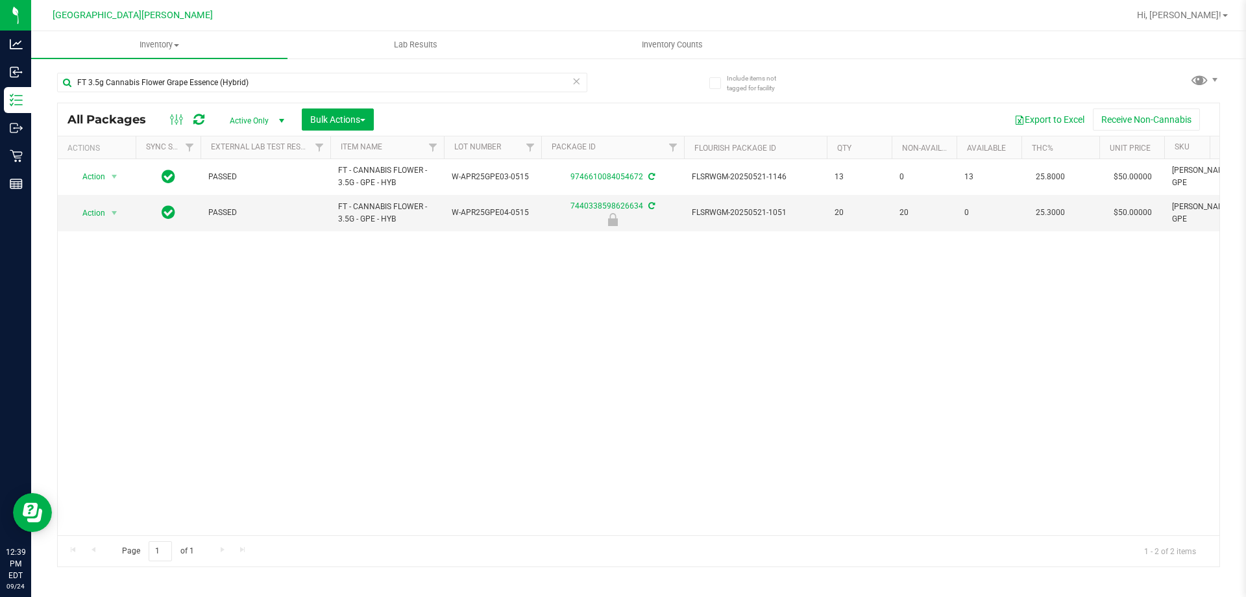
click at [267, 93] on div "FT 3.5g Cannabis Flower Grape Essence (Hybrid)" at bounding box center [322, 88] width 530 height 30
click at [269, 82] on input "FT 3.5g Cannabis Flower Grape Essence (Hybrid)" at bounding box center [322, 82] width 530 height 19
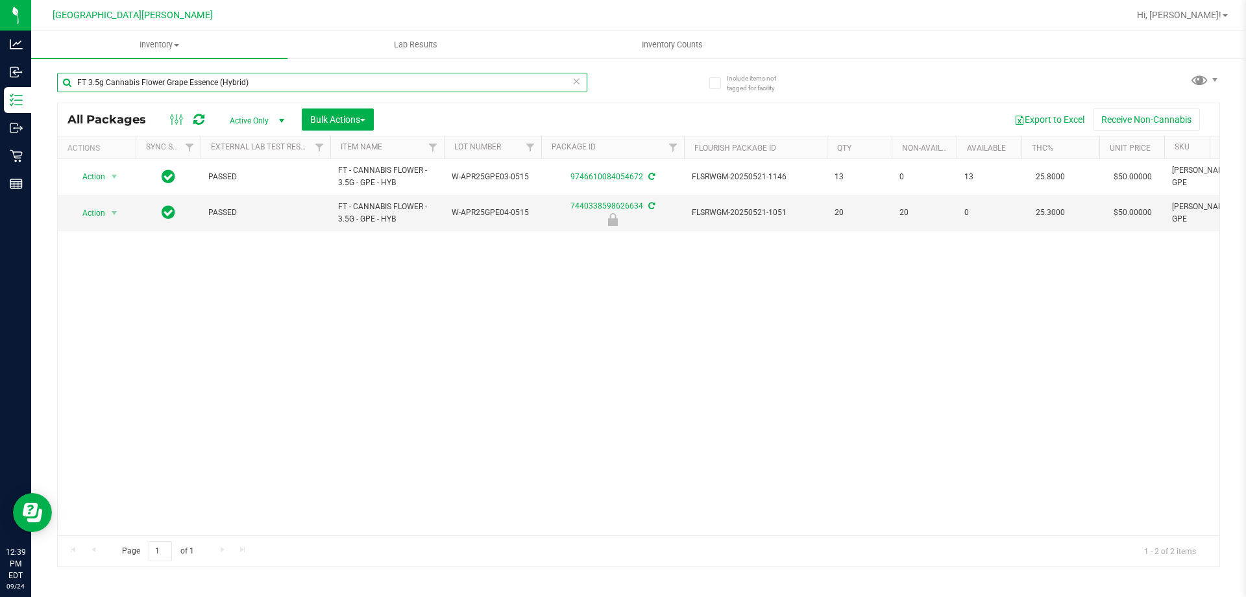
paste input "Jelly Sea"
click at [254, 82] on input "FT 3.5g Cannabis Flower Jelly Sea (Hybrid)" at bounding box center [322, 82] width 530 height 19
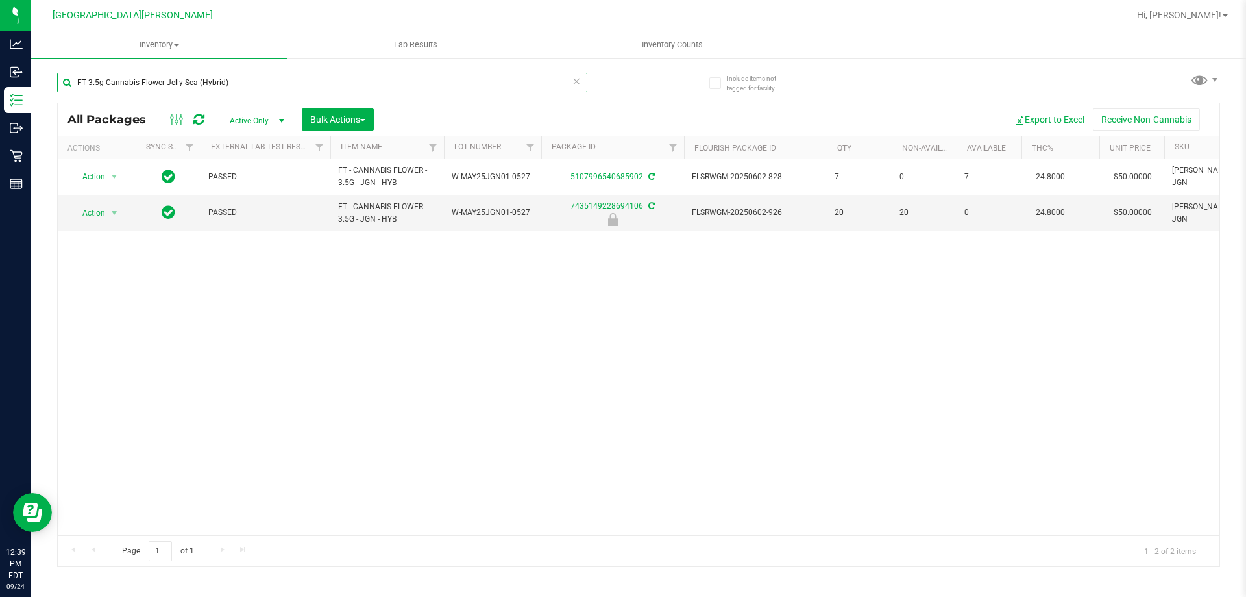
paste input "Alleged Orbit"
click at [248, 89] on input "FT 3.5g Cannabis Flower Alleged Orbit (Hybrid)" at bounding box center [322, 82] width 530 height 19
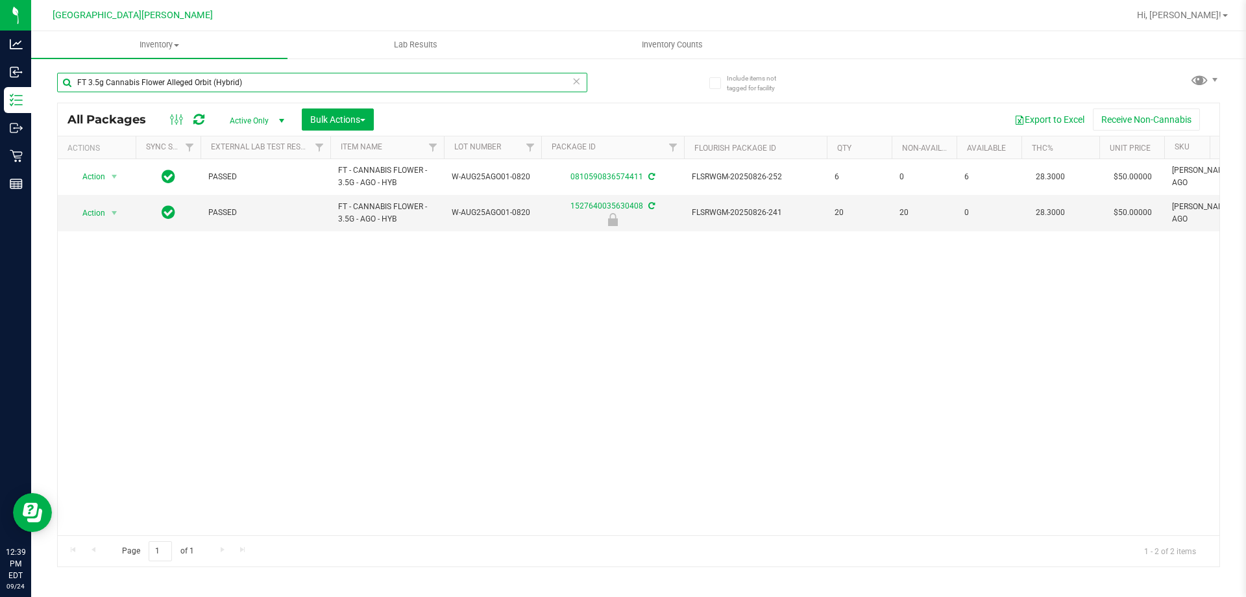
paste input "Z Cake x Creamsickle (Indica"
click at [386, 80] on input "FT 3.5g Cannabis Flower Z Cake x Creamsickle (Indica)" at bounding box center [322, 82] width 530 height 19
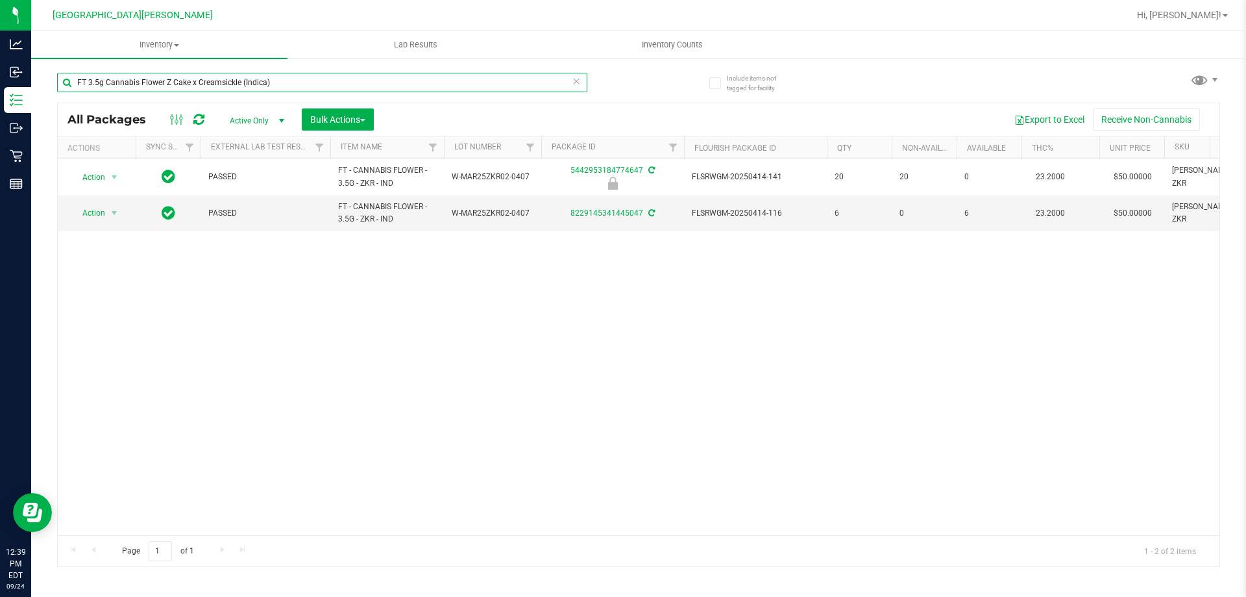
paste input "7g Ground Flower (Sativ"
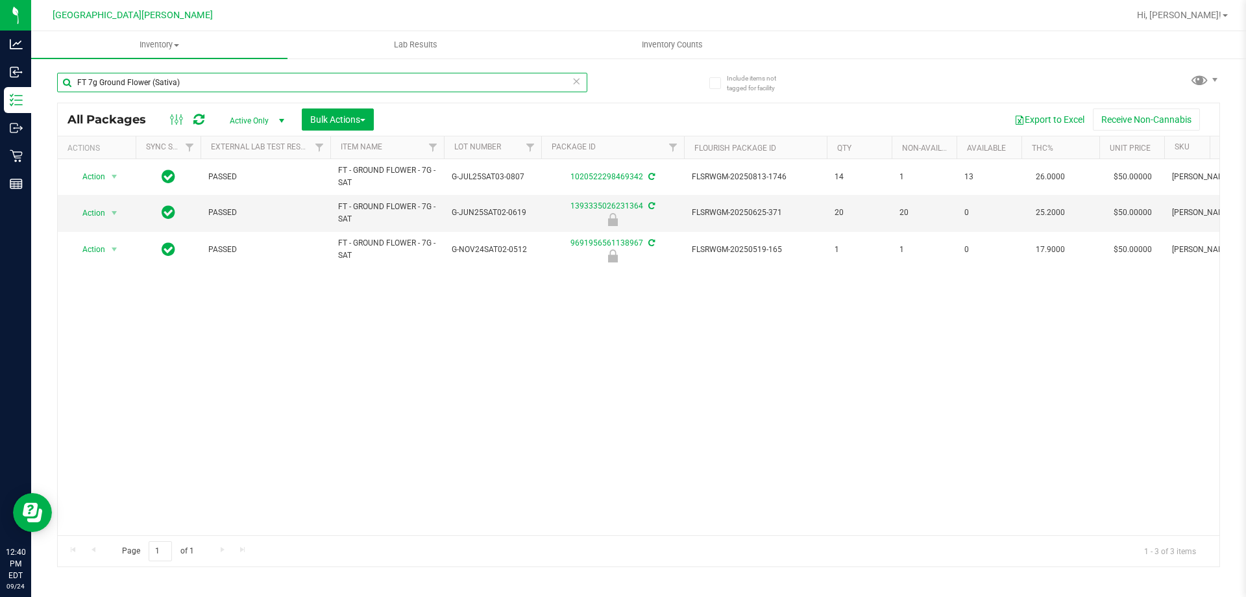
click at [212, 75] on input "FT 7g Ground Flower (Sativa)" at bounding box center [322, 82] width 530 height 19
paste input "1g Crumble Ice Cold (Hybrid"
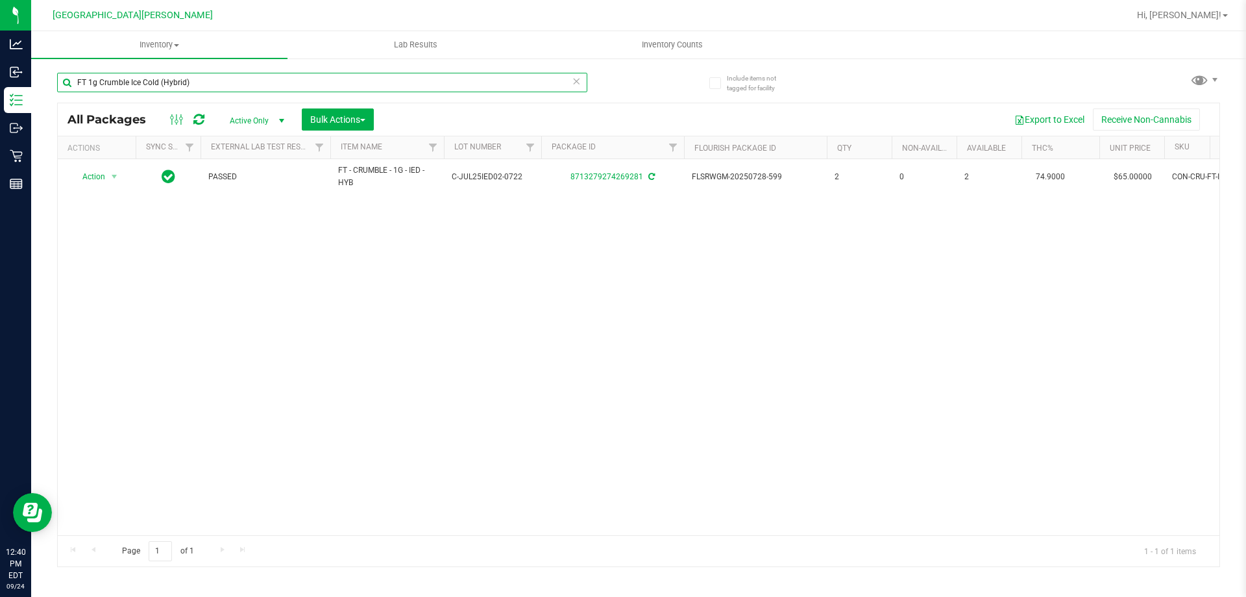
click at [289, 89] on input "FT 1g Crumble Ice Cold (Hybrid)" at bounding box center [322, 82] width 530 height 19
paste input "Kief Grape Essence"
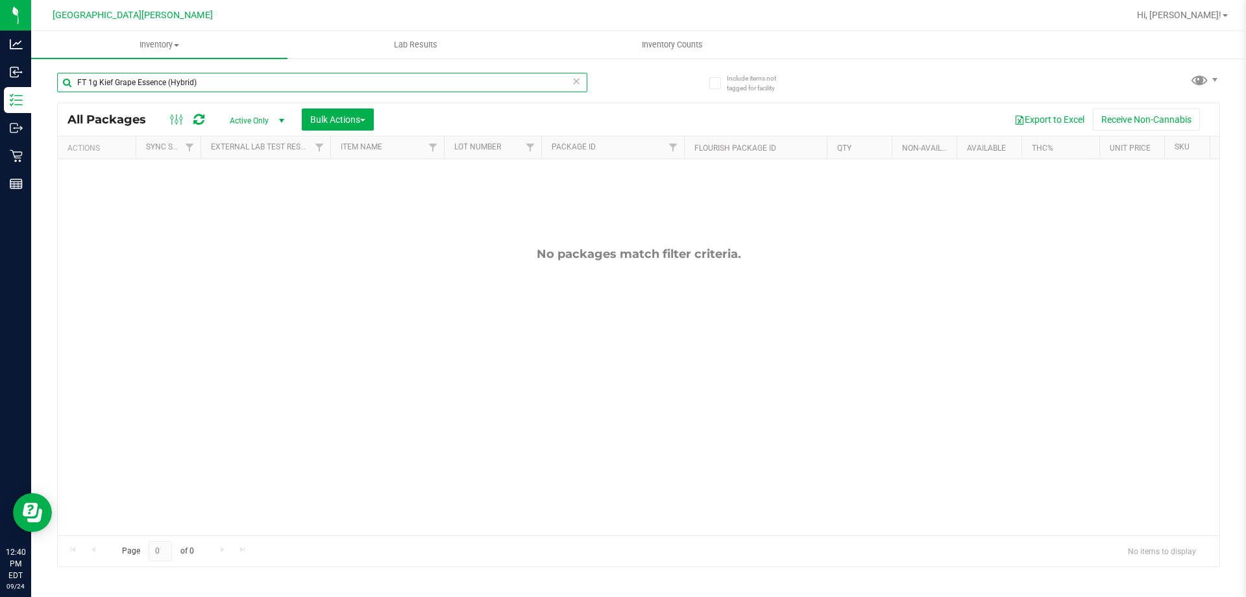
click at [275, 90] on input "FT 1g Kief Grape Essence (Hybrid)" at bounding box center [322, 82] width 530 height 19
paste input "Fried Ice Cream"
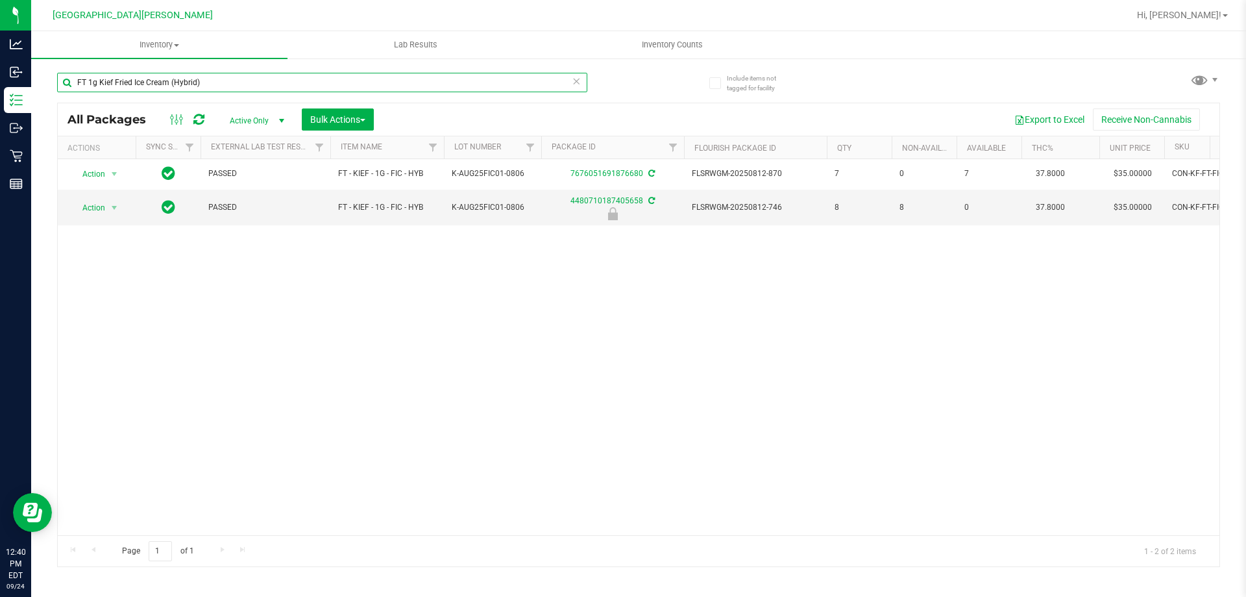
click at [205, 75] on input "FT 1g Kief Fried Ice Cream (Hybrid)" at bounding box center [322, 82] width 530 height 19
paste input "Space Case"
click at [225, 90] on input "FT 1g Kief Space Case (Hybrid)" at bounding box center [322, 82] width 530 height 19
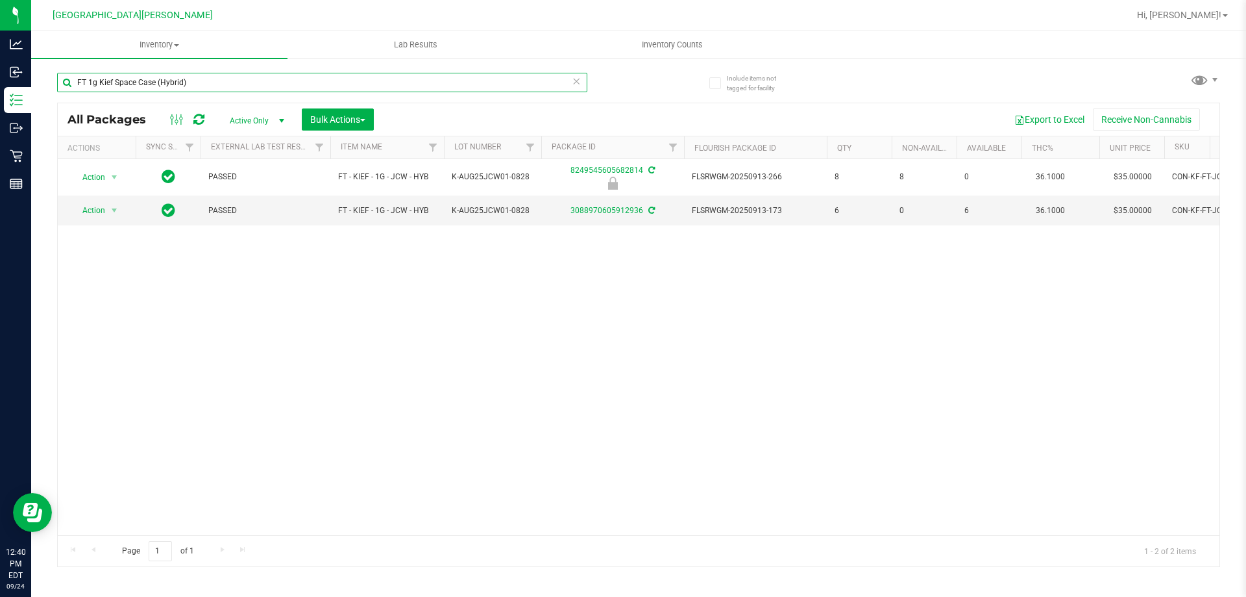
click at [225, 90] on input "FT 1g Kief Space Case (Hybrid)" at bounding box center [322, 82] width 530 height 19
paste input "Soft Wax Melon Collie (Hybrid-Sativa"
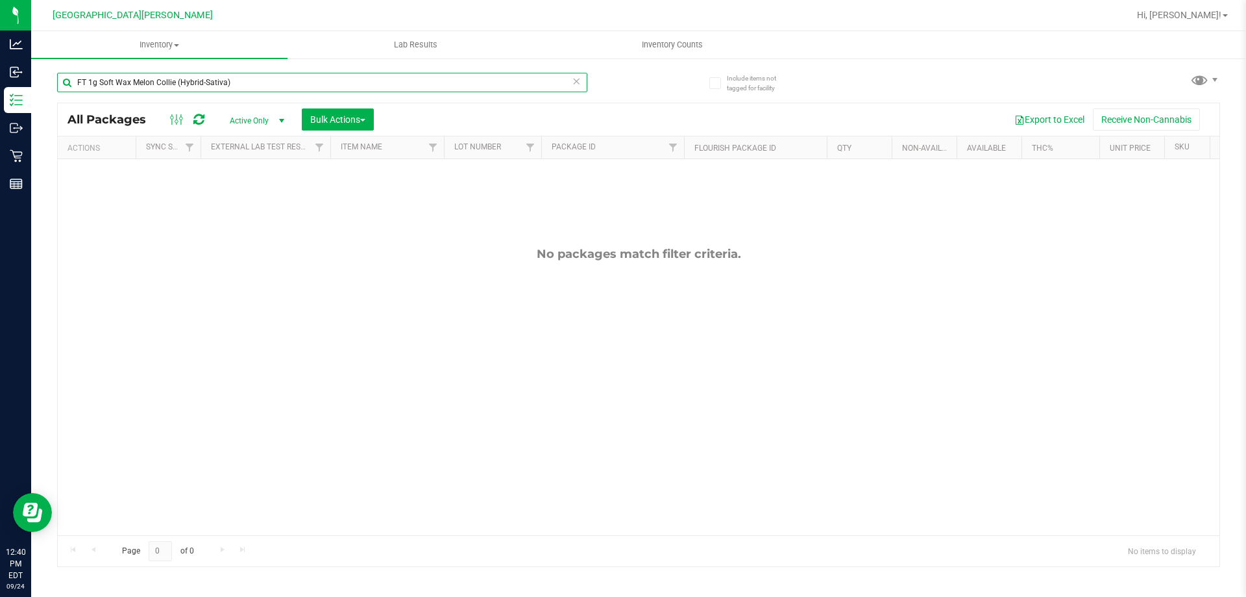
click at [314, 82] on input "FT 1g Soft Wax Melon Collie (Hybrid-Sativa)" at bounding box center [322, 82] width 530 height 19
paste input "hatter Le Mans"
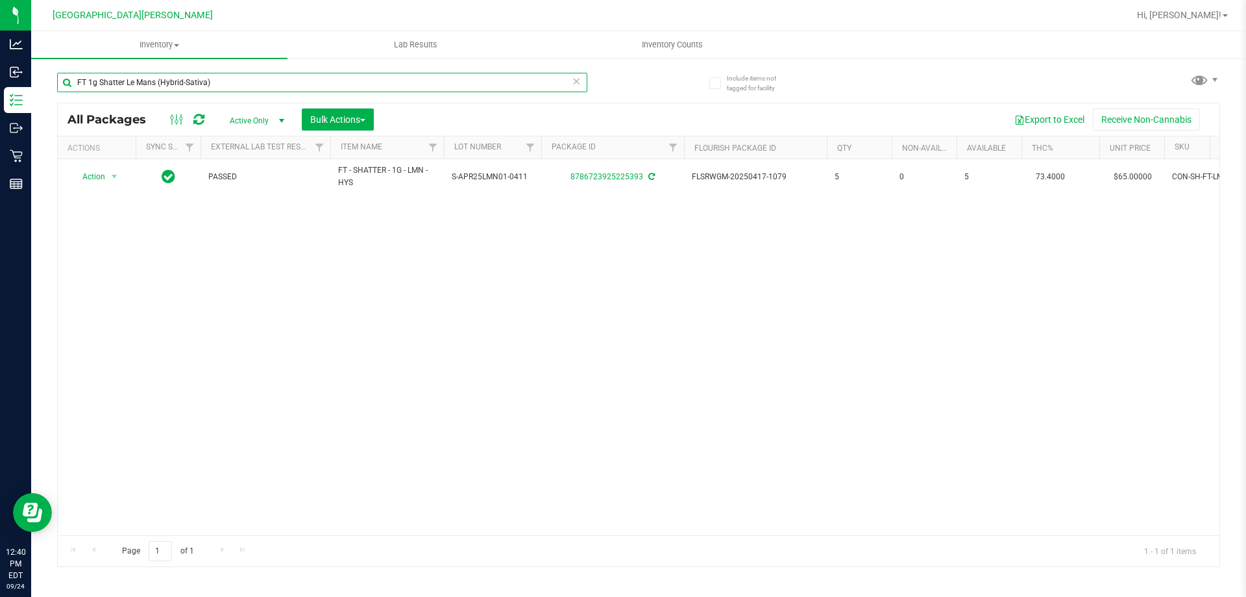
click at [303, 88] on input "FT 1g Shatter Le Mans (Hybrid-Sativa)" at bounding box center [322, 82] width 530 height 19
paste input "Pine Zap F2 (Hybrid"
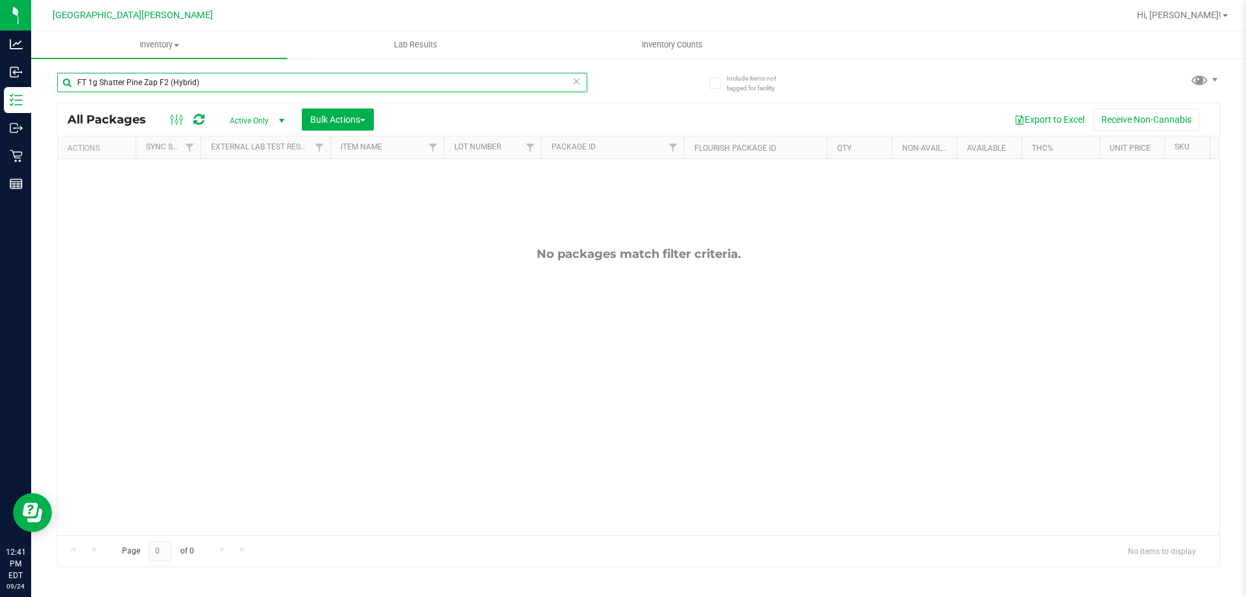
click at [209, 81] on input "FT 1g Shatter Pine Zap F2 (Hybrid)" at bounding box center [322, 82] width 530 height 19
paste input "0.5g Pre-Roll Melon Collie (Hybrid-Sativa) 5ct"
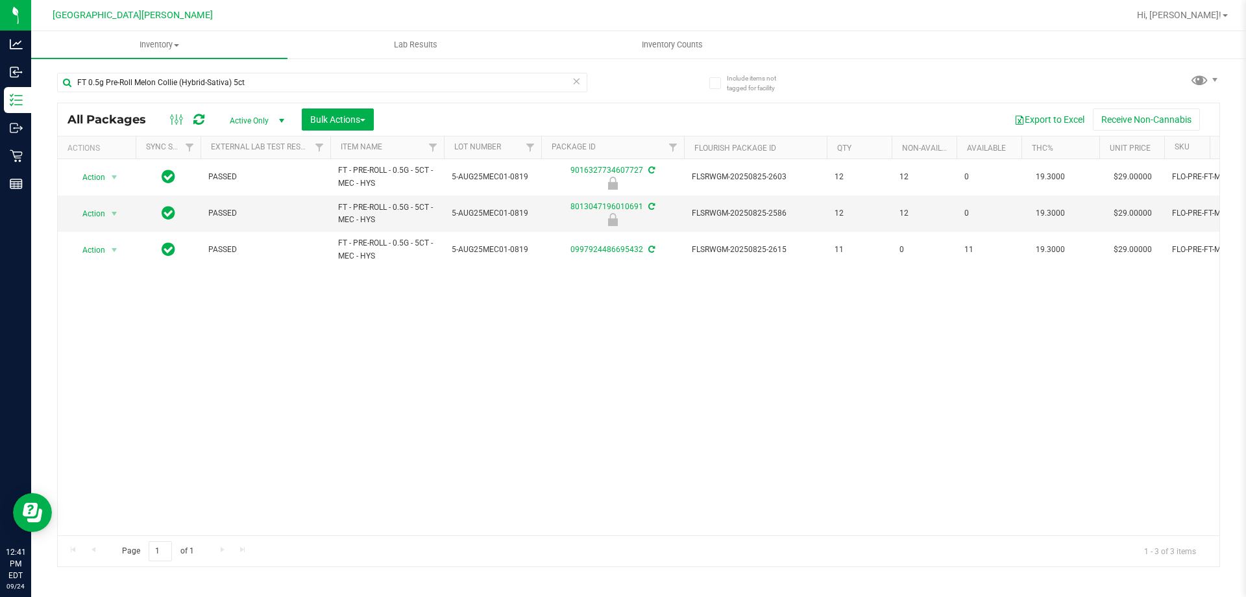
click at [253, 93] on div "FT 0.5g Pre-Roll Melon Collie (Hybrid-Sativa) 5ct" at bounding box center [322, 88] width 530 height 30
click at [254, 82] on input "FT 0.5g Pre-Roll Melon Collie (Hybrid-Sativa) 5ct" at bounding box center [322, 82] width 530 height 19
click at [254, 81] on input "FT 0.5g Pre-Roll Melon Collie (Hybrid-Sativa) 5ct" at bounding box center [322, 82] width 530 height 19
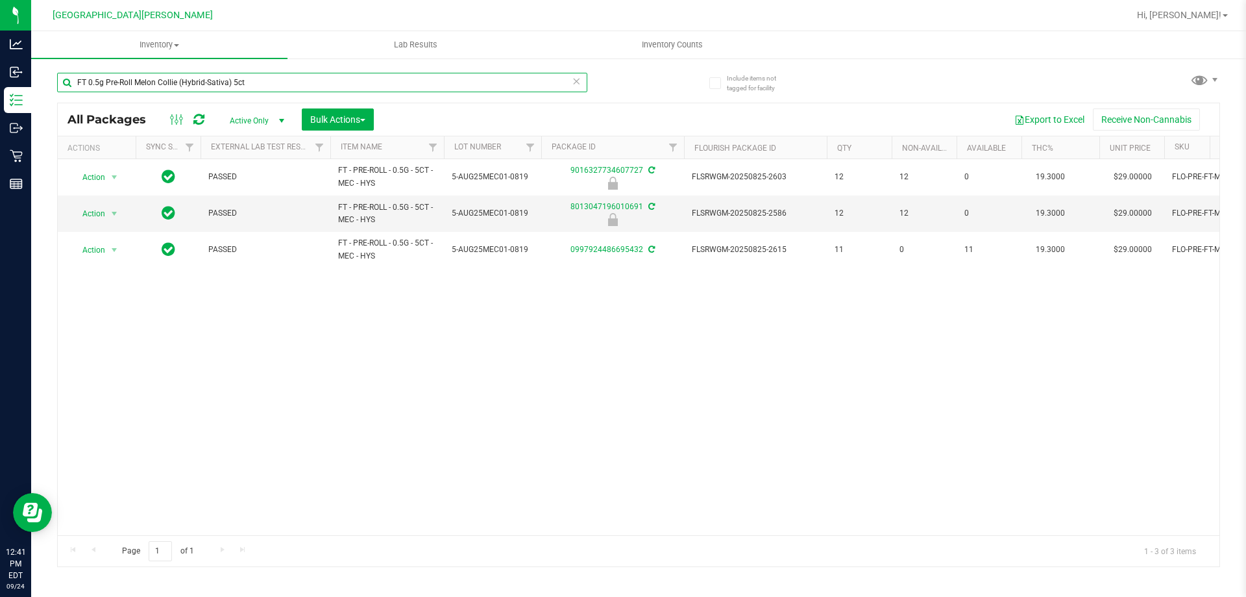
paste input "Fried Ice Cream (Hybrid"
click at [262, 86] on input "FT 0.5g Pre-Roll Fried Ice Cream (Hybrid) 5ct" at bounding box center [322, 82] width 530 height 19
click at [262, 85] on input "FT 0.5g Pre-Roll Fried Ice Cream (Hybrid) 5ct" at bounding box center [322, 82] width 530 height 19
paste input "Le Mans (Hybrid-Sativa"
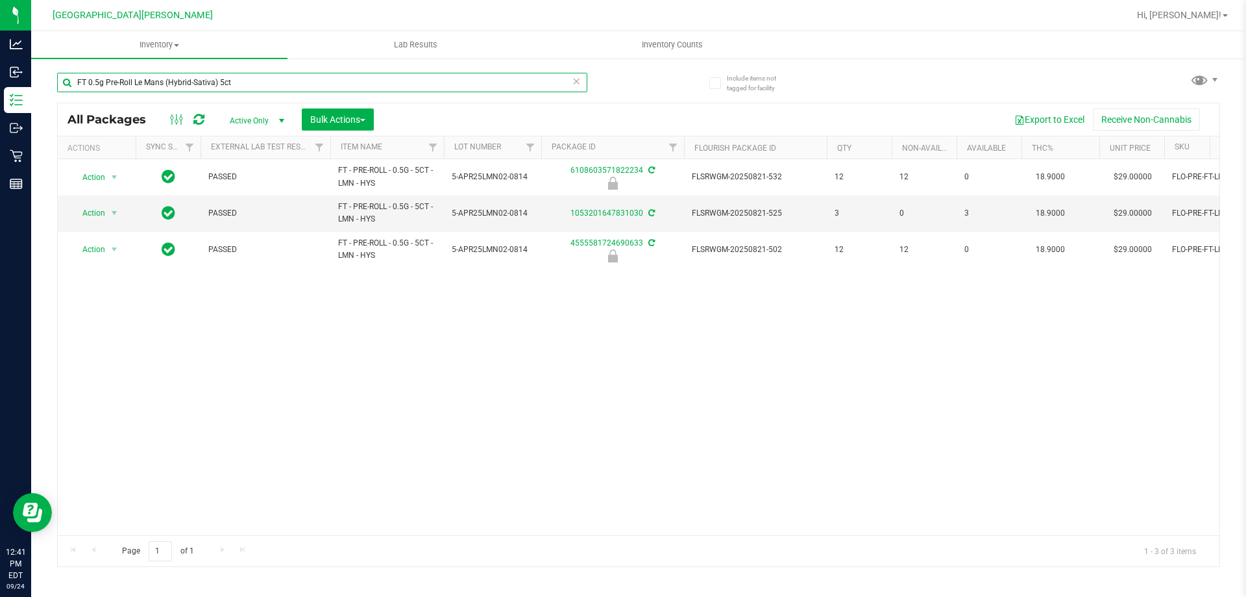
click at [274, 88] on input "FT 0.5g Pre-Roll Le Mans (Hybrid-Sativa) 5ct" at bounding box center [322, 82] width 530 height 19
paste input "Cakez (Hybrid"
click at [277, 82] on input "FT 0.5g Pre-Roll Cakez (Hybrid) 5ct" at bounding box center [322, 82] width 530 height 19
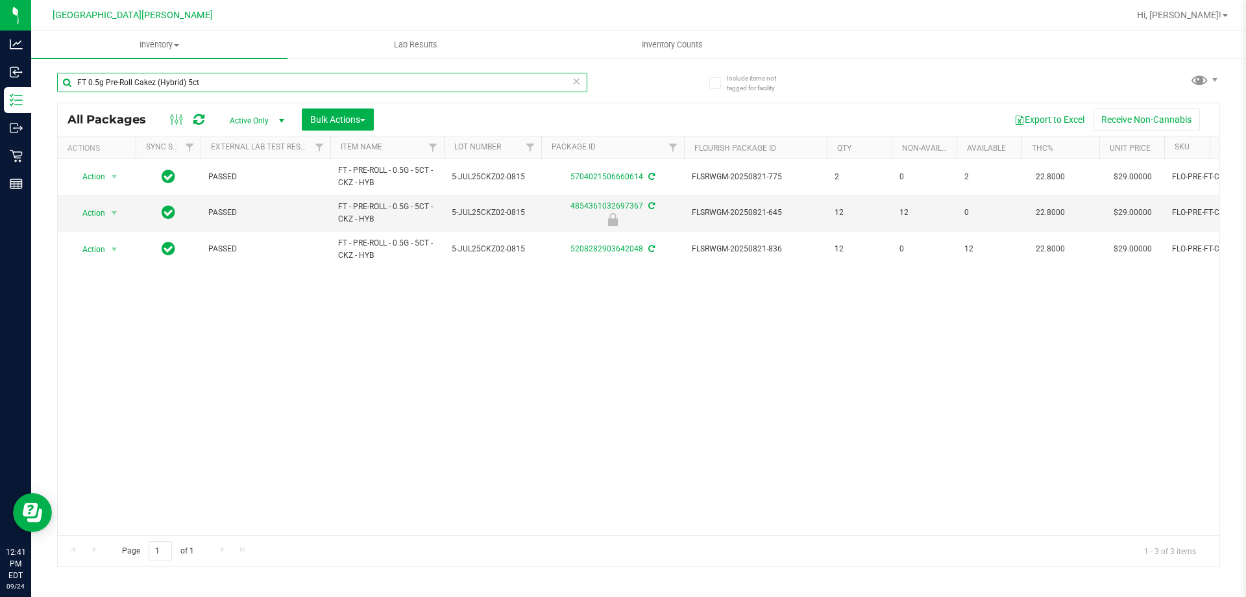
click at [277, 82] on input "FT 0.5g Pre-Roll Cakez (Hybrid) 5ct" at bounding box center [322, 82] width 530 height 19
paste input "Space Delight (Indica"
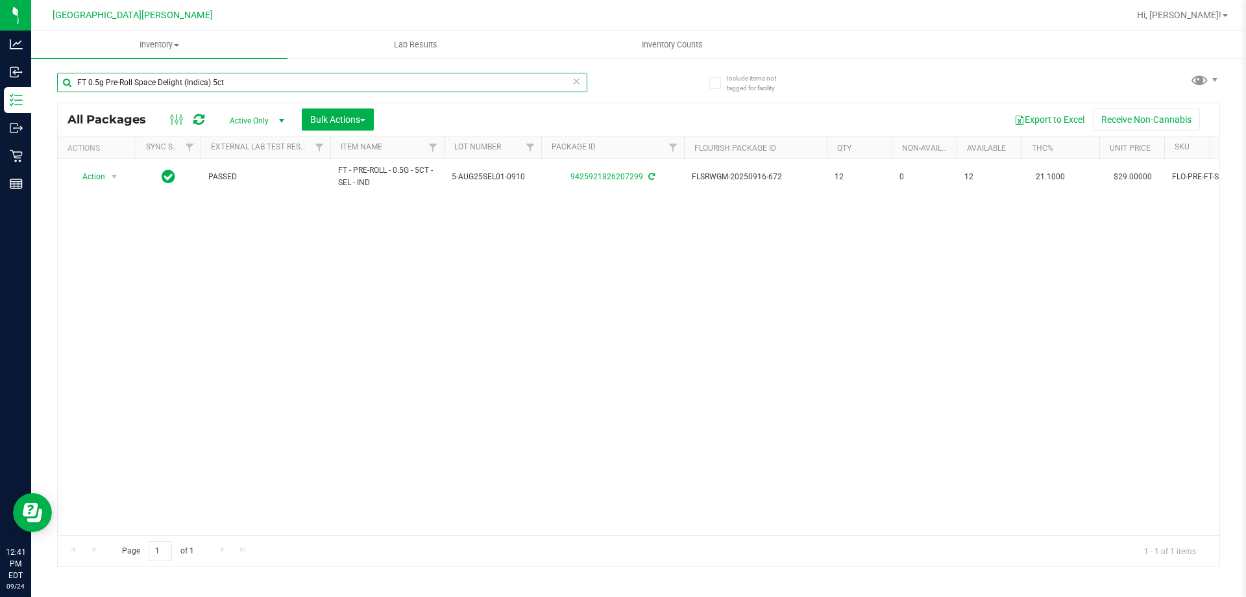
click at [317, 87] on input "FT 0.5g Pre-Roll Space Delight (Indica) 5ct" at bounding box center [322, 82] width 530 height 19
paste input "White Hot Guava 14 x Black Velvet (Hybrid"
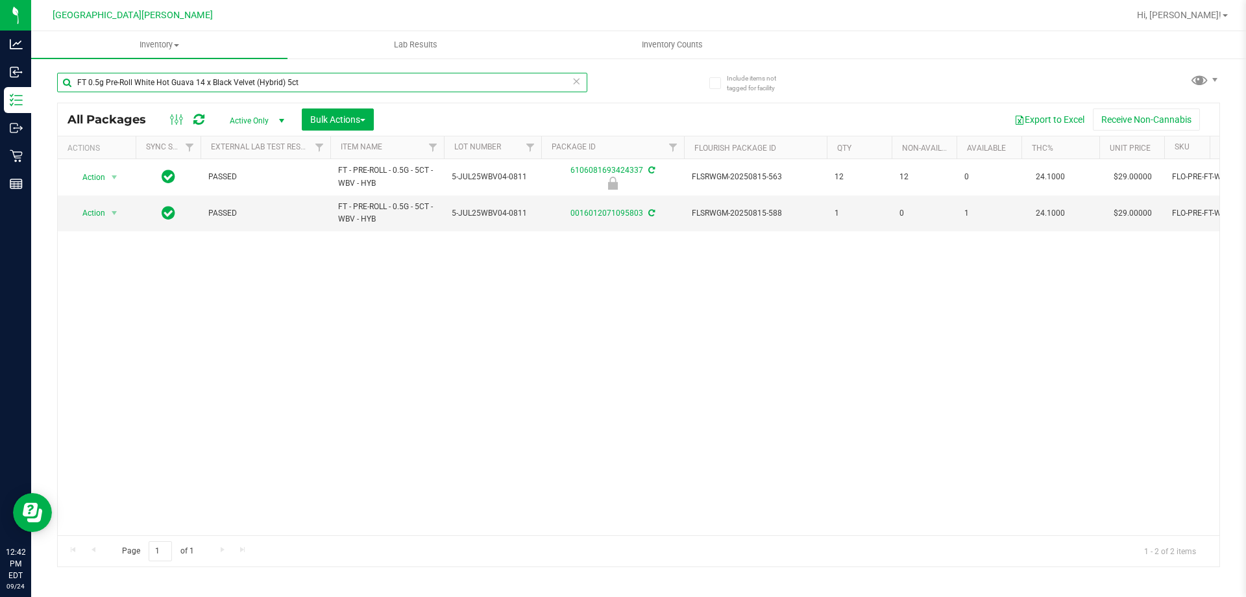
click at [341, 86] on input "FT 0.5g Pre-Roll White Hot Guava 14 x Black Velvet (Hybrid) 5ct" at bounding box center [322, 82] width 530 height 19
paste input "[PERSON_NAME]"
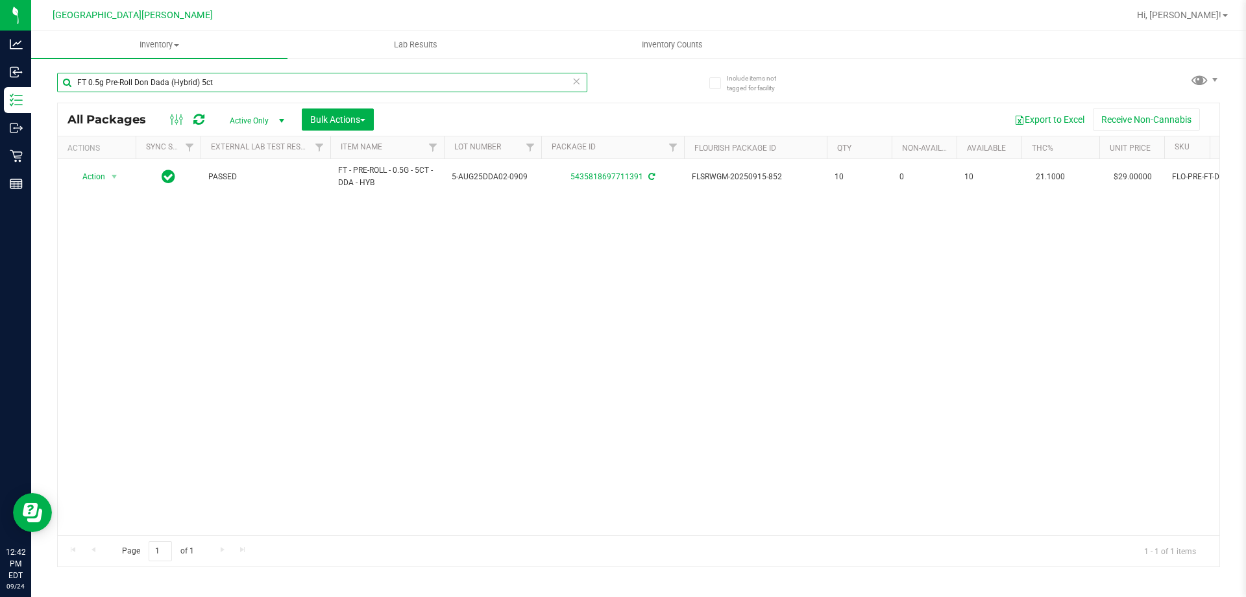
click at [410, 89] on input "FT 0.5g Pre-Roll Don Dada (Hybrid) 5ct" at bounding box center [322, 82] width 530 height 19
click at [411, 89] on input "FT 0.5g Pre-Roll Don Dada (Hybrid) 5ct" at bounding box center [322, 82] width 530 height 19
paste input "Vape Cart CDT Distillate Le Mans (Hybrid-Sativa)"
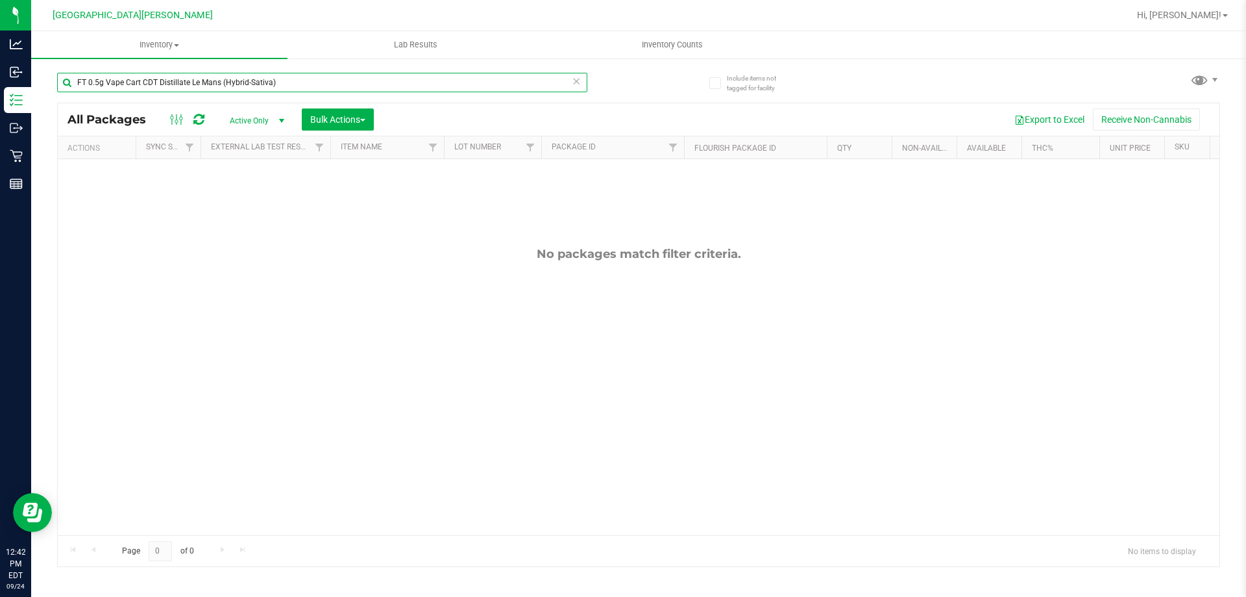
click at [296, 87] on input "FT 0.5g Vape Cart CDT Distillate Le Mans (Hybrid-Sativa)" at bounding box center [322, 82] width 530 height 19
click at [297, 86] on input "FT 0.5g Vape Cart CDT Distillate Le Mans (Hybrid-Sativa)" at bounding box center [322, 82] width 530 height 19
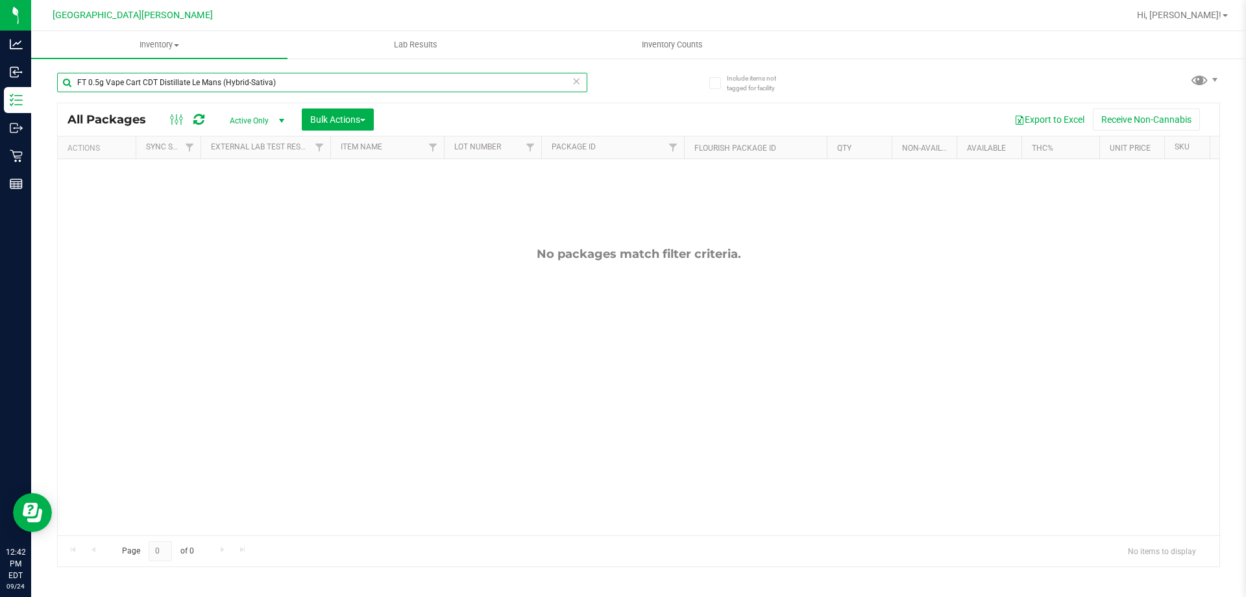
paste input "Distillate Original Z (Hybrid-Indic"
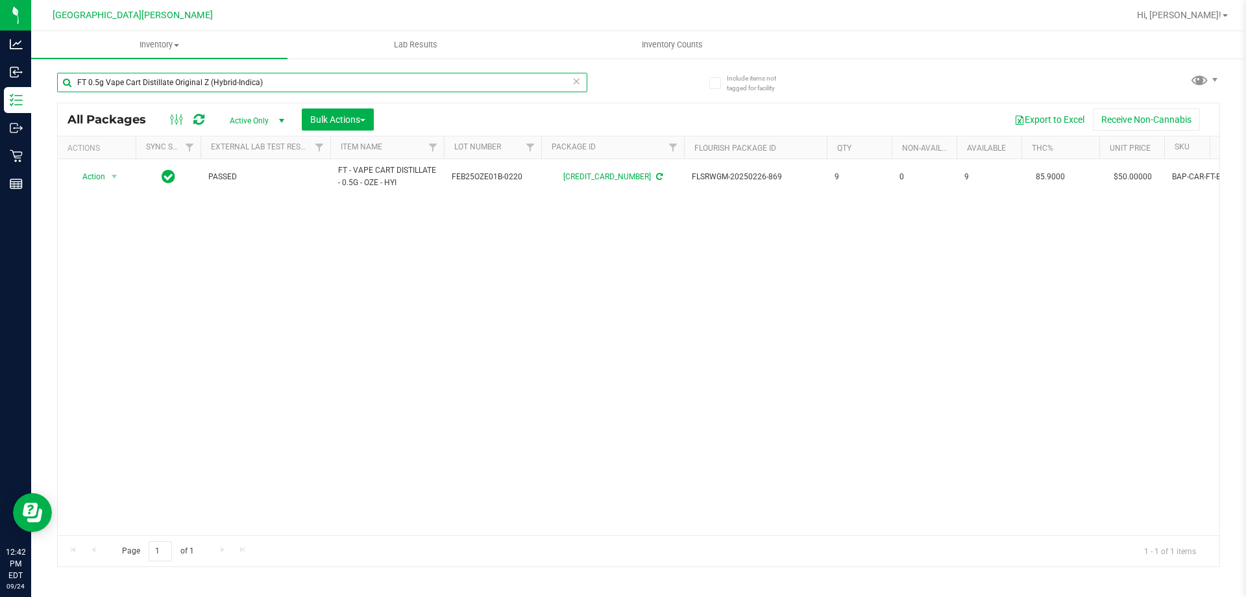
click at [256, 88] on input "FT 0.5g Vape Cart Distillate Original Z (Hybrid-Indica)" at bounding box center [322, 82] width 530 height 19
click at [275, 80] on input "FT 0.5g Vape Cart Distillate Original Z (Hybrid-Indica)" at bounding box center [322, 82] width 530 height 19
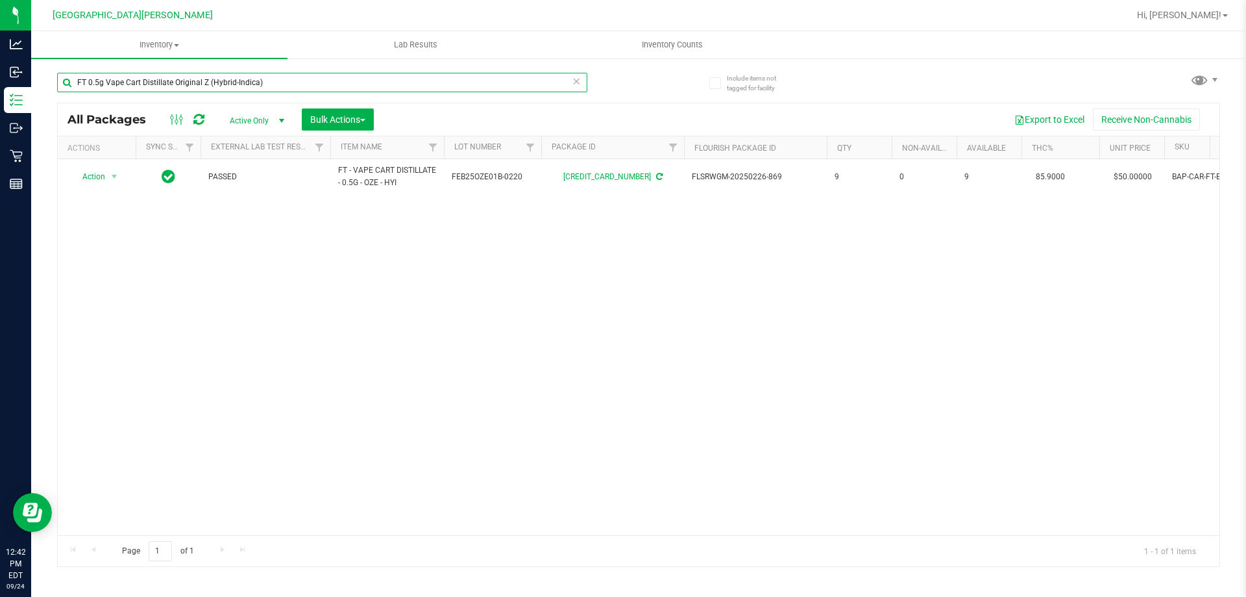
paste input "Northern Lights ("
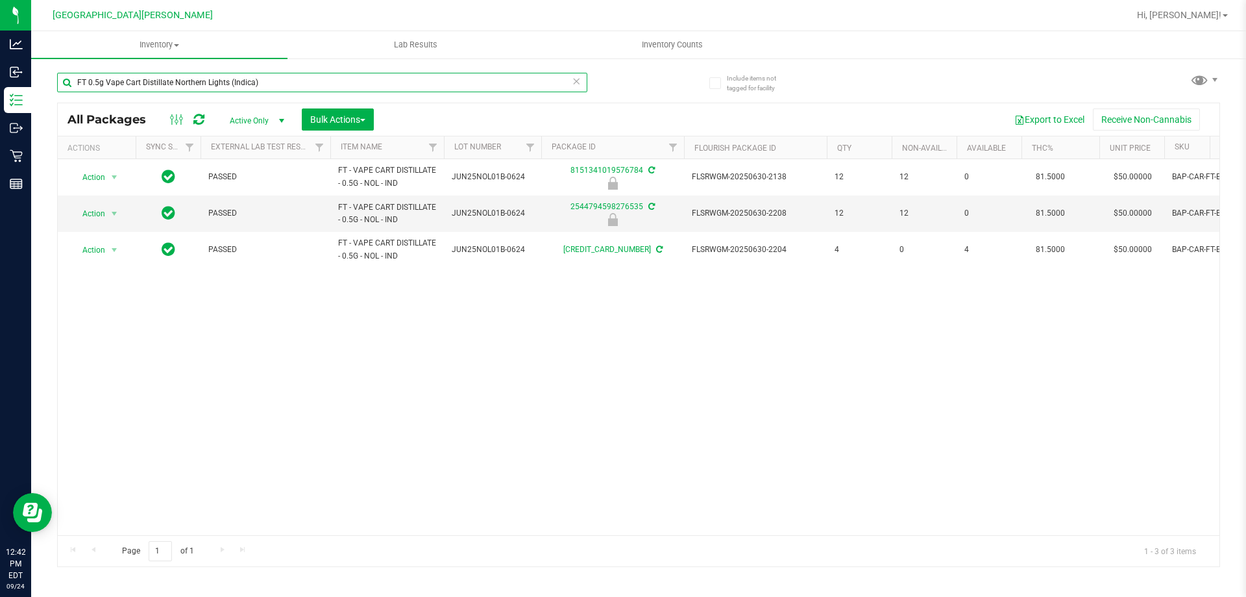
click at [269, 84] on input "FT 0.5g Vape Cart Distillate Northern Lights (Indica)" at bounding box center [322, 82] width 530 height 19
click at [268, 84] on input "FT 0.5g Vape Cart Distillate Northern Lights (Indica)" at bounding box center [322, 82] width 530 height 19
click at [268, 85] on input "FT 0.5g Vape Cart Distillate Northern Lights (Indica)" at bounding box center [322, 82] width 530 height 19
paste input "Watermelon Zlushie"
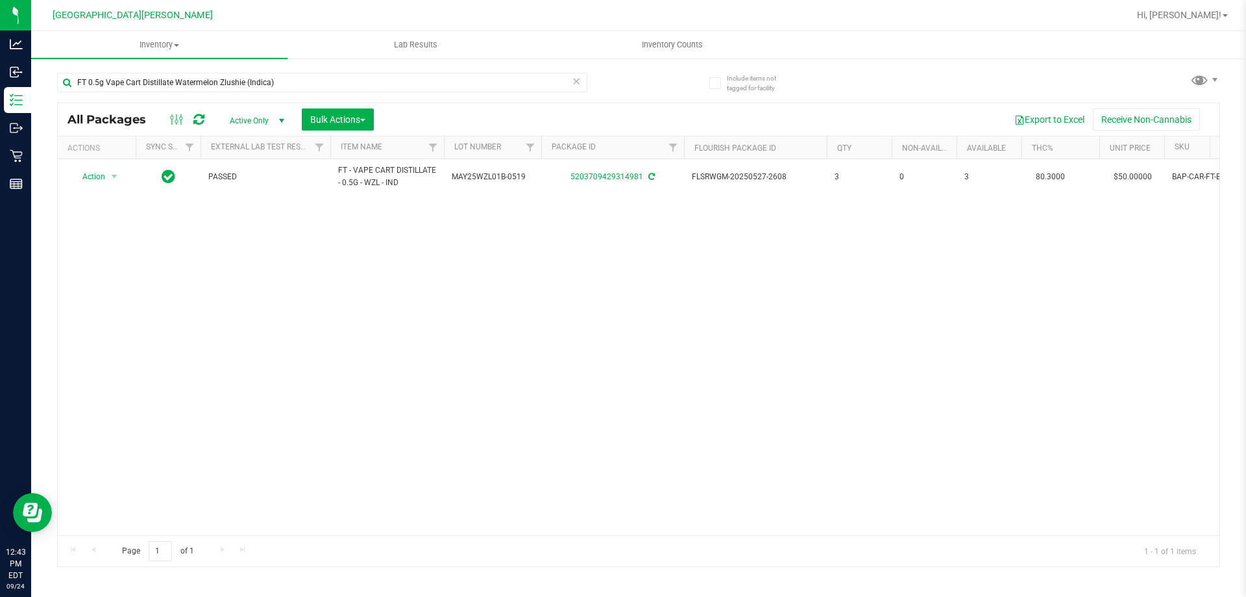
click at [333, 95] on div "FT 0.5g Vape Cart Distillate Watermelon Zlushie (Indica)" at bounding box center [322, 88] width 530 height 30
click at [330, 82] on input "FT 0.5g Vape Cart Distillate Watermelon Zlushie (Indica)" at bounding box center [322, 82] width 530 height 19
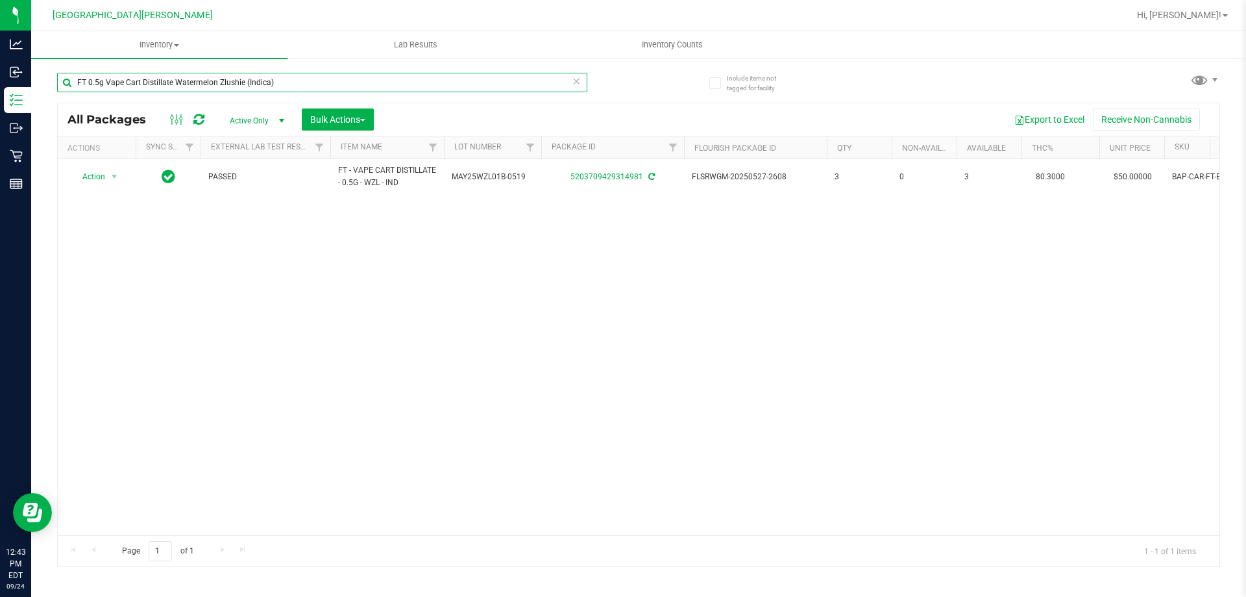
paste input "Mojito (Hybrid"
click at [349, 83] on input "FT 0.5g Vape Cart Distillate Watermelon Mojito (Hybrid)" at bounding box center [322, 82] width 530 height 19
click at [349, 82] on input "FT 0.5g Vape Cart Distillate Watermelon Mojito (Hybrid)" at bounding box center [322, 82] width 530 height 19
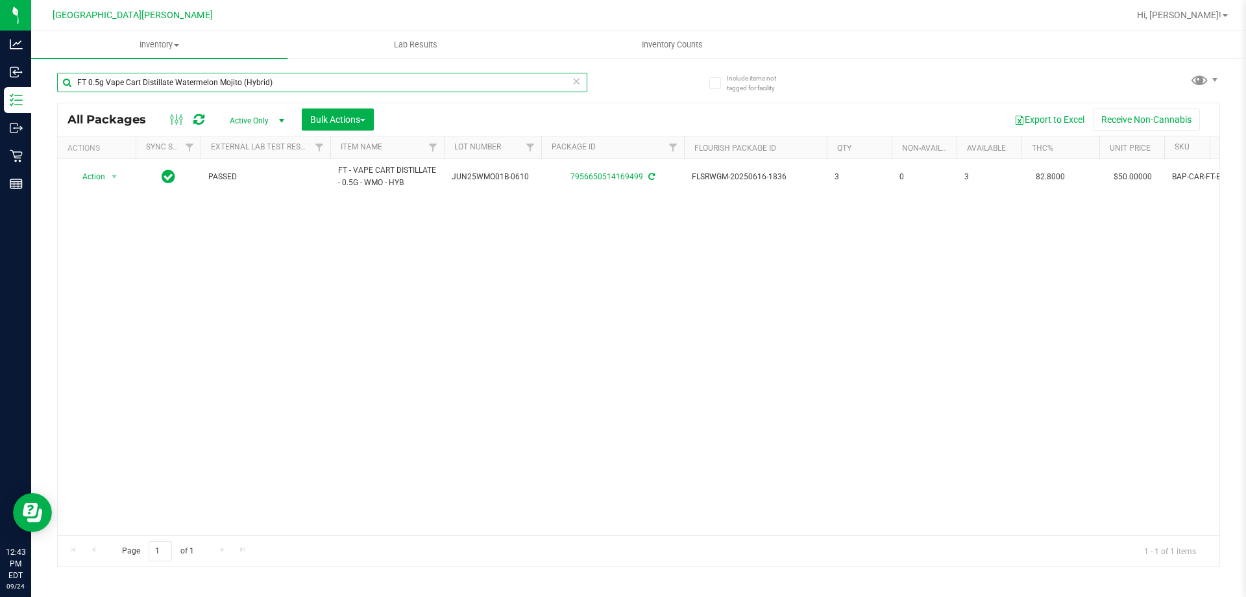
paste input "Purple Punch (Indica"
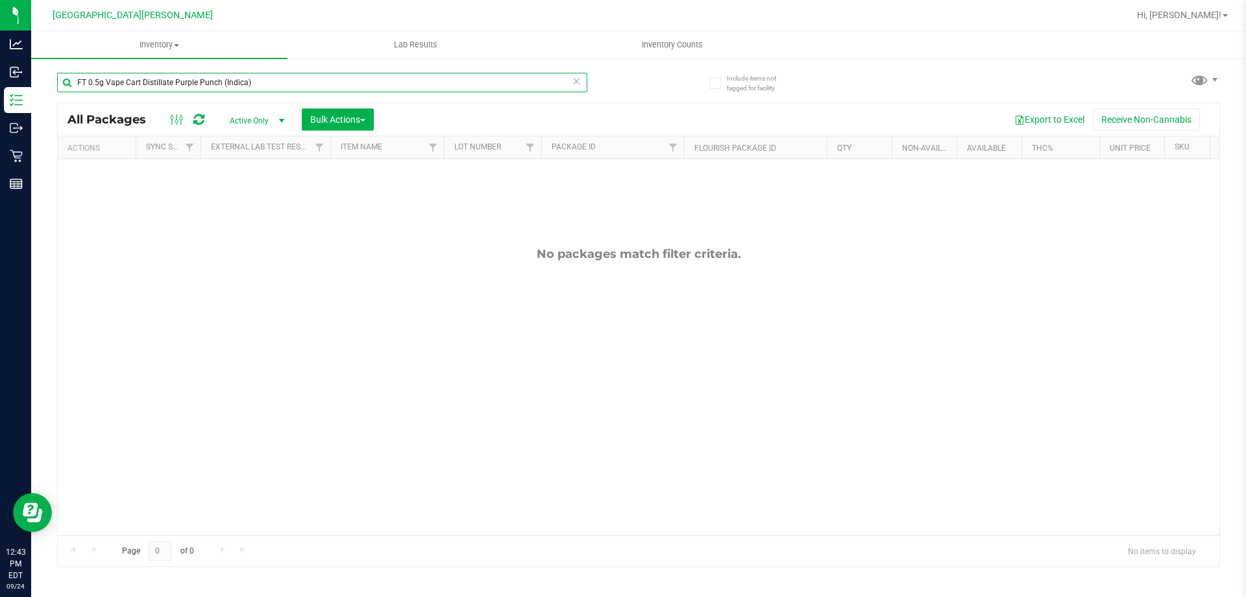
click at [286, 84] on input "FT 0.5g Vape Cart Distillate Purple Punch (Indica)" at bounding box center [322, 82] width 530 height 19
paste input "Tangie Dream (Sativ"
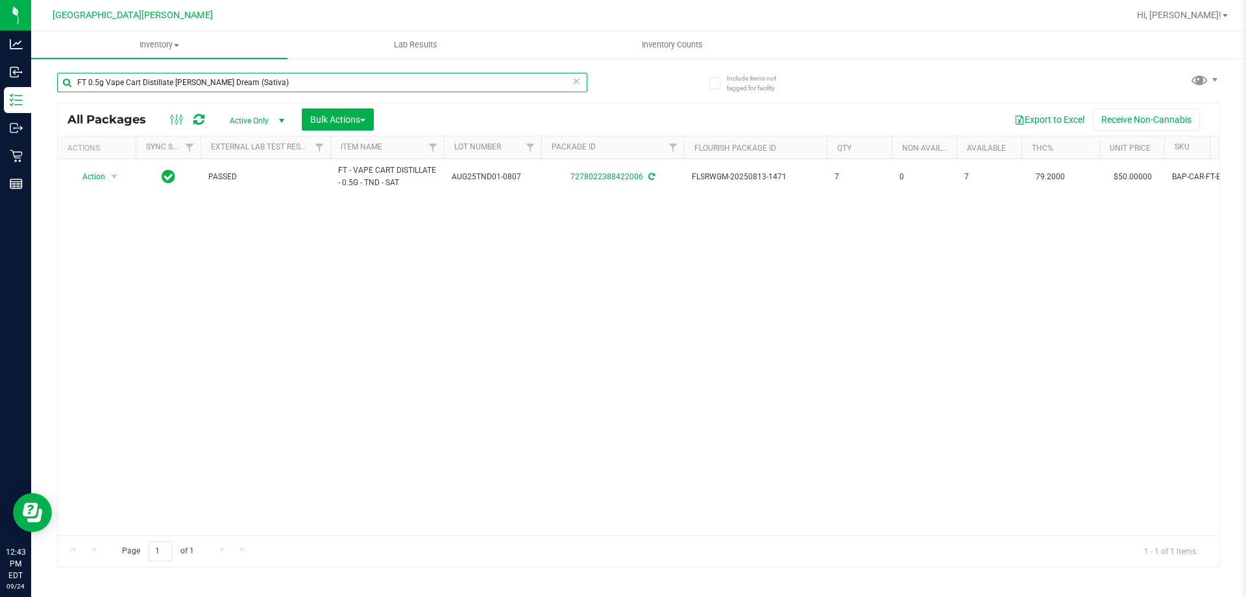
click at [293, 80] on input "FT 0.5g Vape Cart Distillate [PERSON_NAME] Dream (Sativa)" at bounding box center [322, 82] width 530 height 19
paste input "Strawberry Cough (Hybrid-"
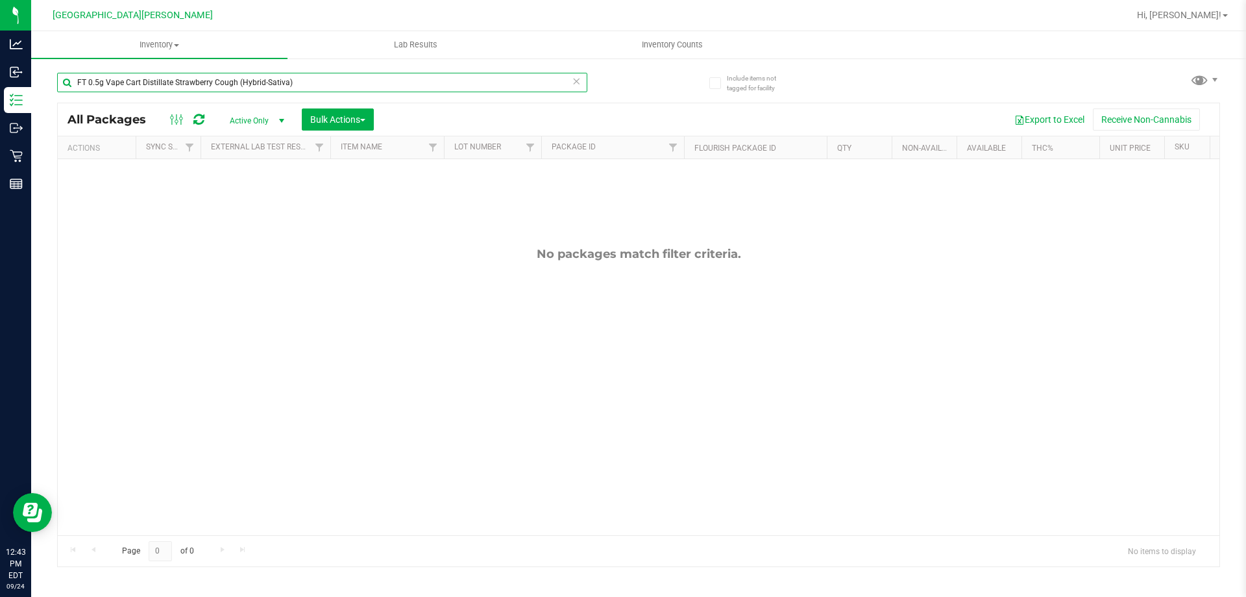
click at [317, 90] on input "FT 0.5g Vape Cart Distillate Strawberry Cough (Hybrid-Sativa)" at bounding box center [322, 82] width 530 height 19
click at [317, 89] on input "FT 0.5g Vape Cart Distillate Strawberry Cough (Hybrid-Sativa)" at bounding box center [322, 82] width 530 height 19
paste input "1g Vape Cart CDT Distillate Melon Collie"
click at [339, 78] on input "FT 1g Vape Cart CDT Distillate Melon Collie (Hybrid-Sativa)" at bounding box center [322, 82] width 530 height 19
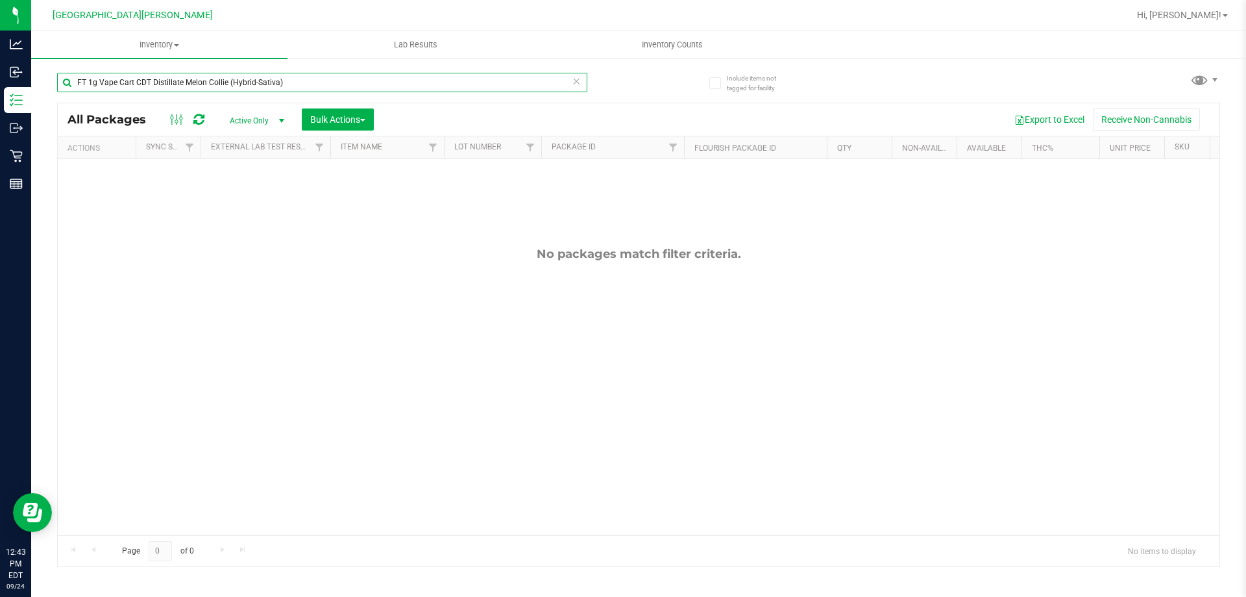
click at [339, 78] on input "FT 1g Vape Cart CDT Distillate Melon Collie (Hybrid-Sativa)" at bounding box center [322, 82] width 530 height 19
paste input "Pre-Roll Florida Frost Point (Hybrid) 1ct"
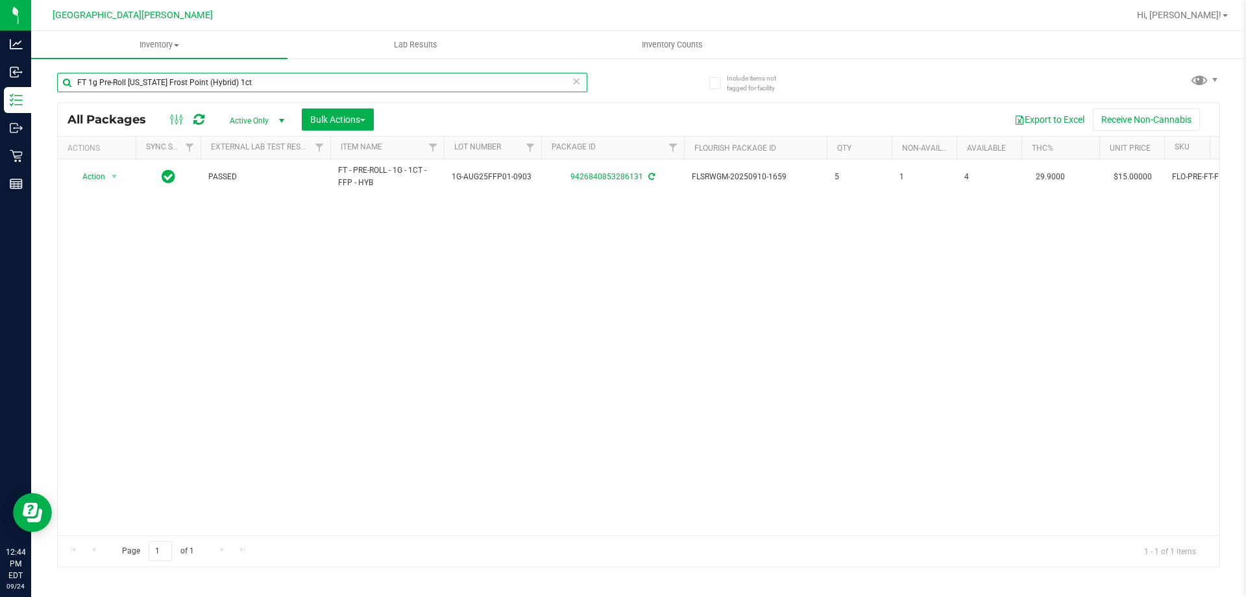
click at [291, 84] on input "FT 1g Pre-Roll [US_STATE] Frost Point (Hybrid) 1ct" at bounding box center [322, 82] width 530 height 19
paste input "0.5g Vape Cart CDT Distillate PB & Smelly (Hybrid)"
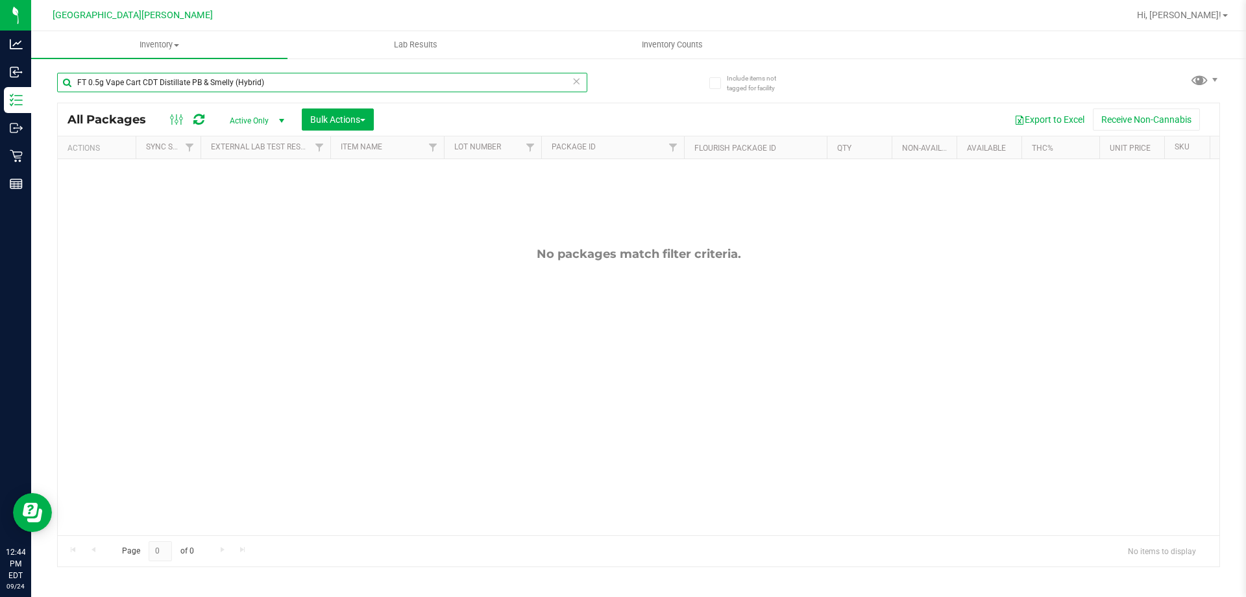
click at [327, 80] on input "FT 0.5g Vape Cart CDT Distillate PB & Smelly (Hybrid)" at bounding box center [322, 82] width 530 height 19
paste input "1g Vape Cart CDT Distillate Animal Larry (Indica"
click at [317, 80] on input "FT 1g Vape Cart CDT Distillate Animal [PERSON_NAME] (Indica)" at bounding box center [322, 82] width 530 height 19
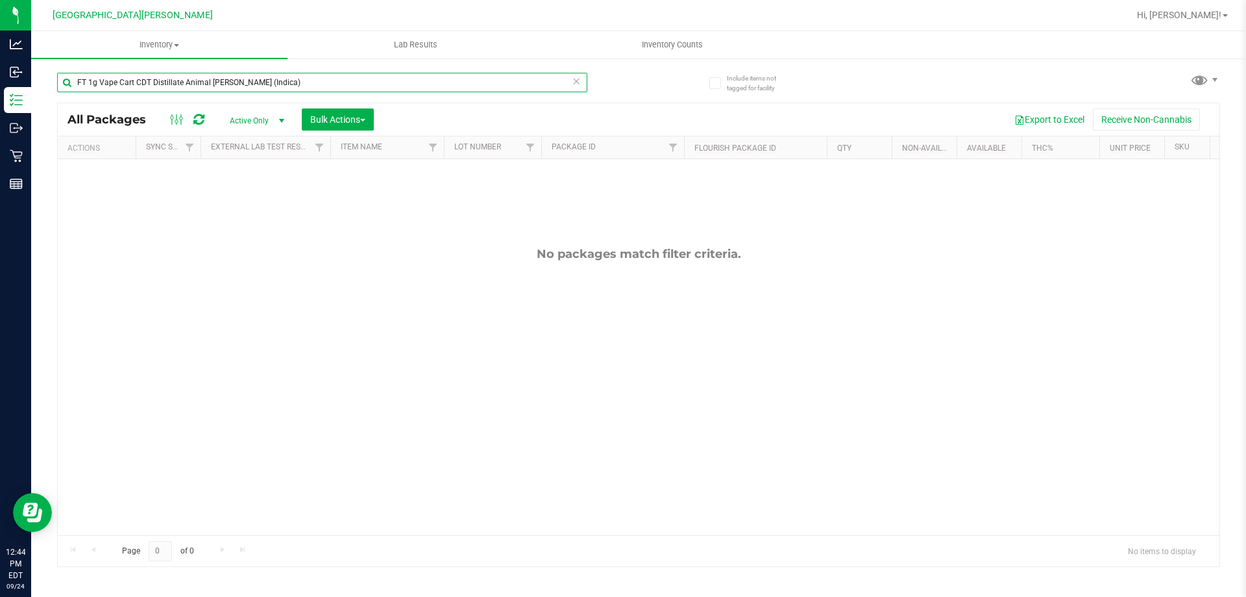
click at [318, 80] on input "FT 1g Vape Cart CDT Distillate Animal [PERSON_NAME] (Indica)" at bounding box center [322, 82] width 530 height 19
click at [321, 78] on input "FT 1g Vape Cart CDT Distillate Animal [PERSON_NAME] (Indica)" at bounding box center [322, 82] width 530 height 19
click at [297, 81] on input "FT 1g Vape Cart CDT Distillate Animal [PERSON_NAME] (Indica)" at bounding box center [322, 82] width 530 height 19
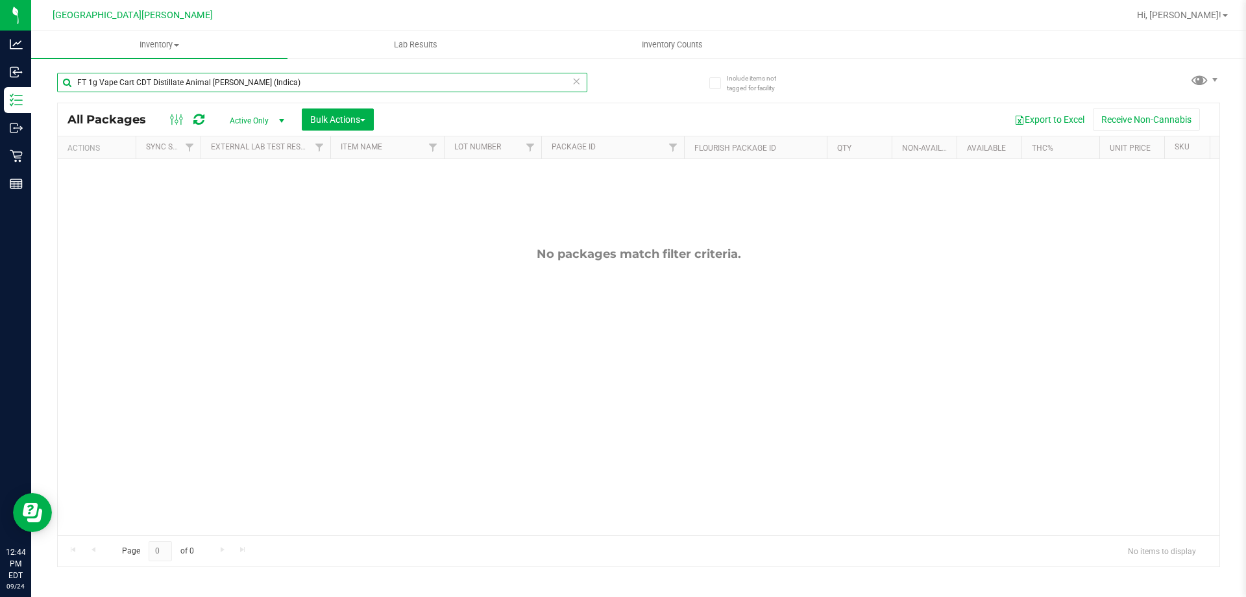
click at [297, 81] on input "FT 1g Vape Cart CDT Distillate Animal [PERSON_NAME] (Indica)" at bounding box center [322, 82] width 530 height 19
paste input "Cakez (Hybrid"
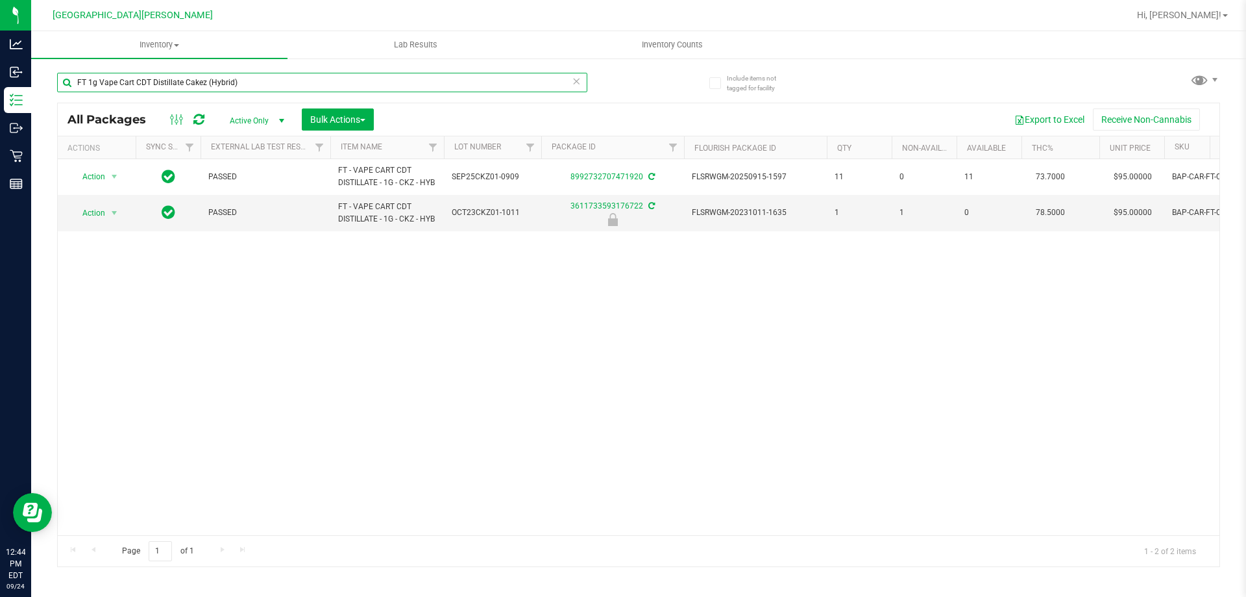
click at [284, 82] on input "FT 1g Vape Cart CDT Distillate Cakez (Hybrid)" at bounding box center [322, 82] width 530 height 19
click at [283, 82] on input "FT 1g Vape Cart CDT Distillate Cakez (Hybrid)" at bounding box center [322, 82] width 530 height 19
paste input "PK Trophy (Hybrid-Indica"
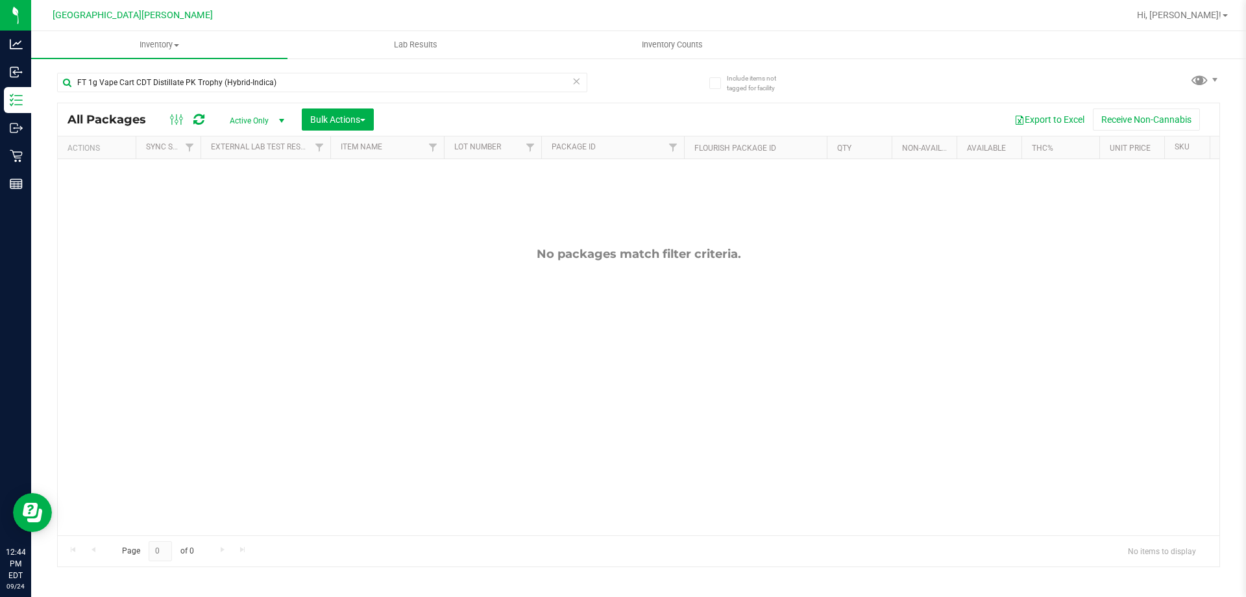
click at [363, 593] on div "Inventory All packages All inventory Waste log Create inventory Lab Results Inv…" at bounding box center [638, 313] width 1215 height 565
click at [369, 88] on input "FT 1g Vape Cart CDT Distillate PK Trophy (Hybrid-Indica)" at bounding box center [322, 82] width 530 height 19
paste input "Lemon Zest (Hybrid"
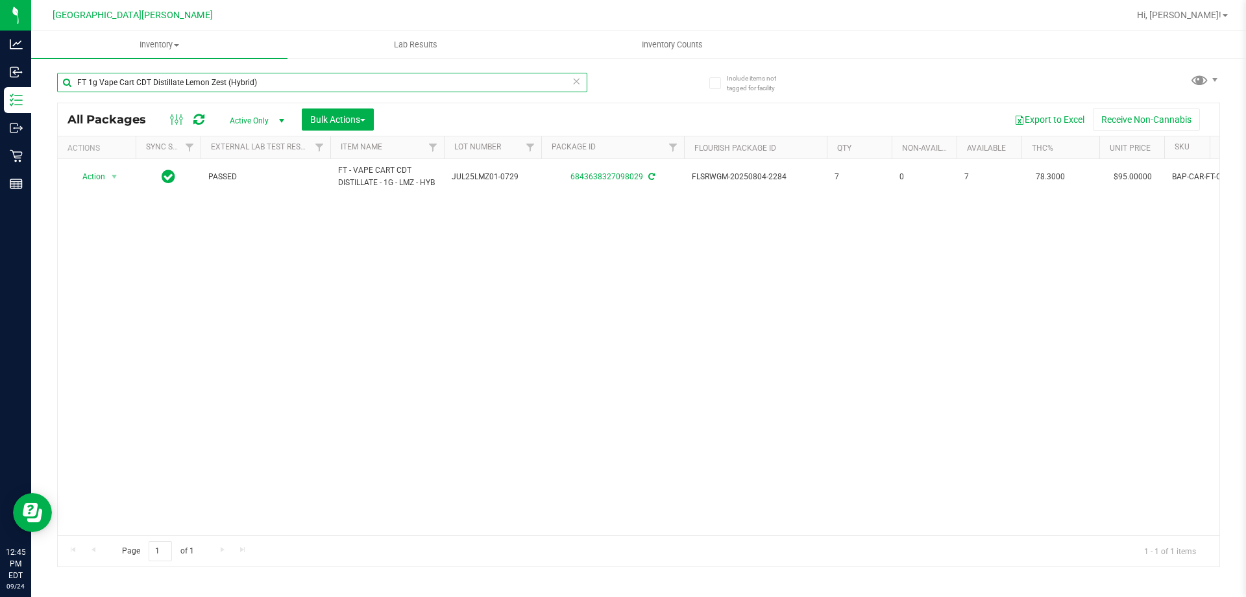
click at [284, 84] on input "FT 1g Vape Cart CDT Distillate Lemon Zest (Hybrid)" at bounding box center [322, 82] width 530 height 19
paste input "Mercury Rising"
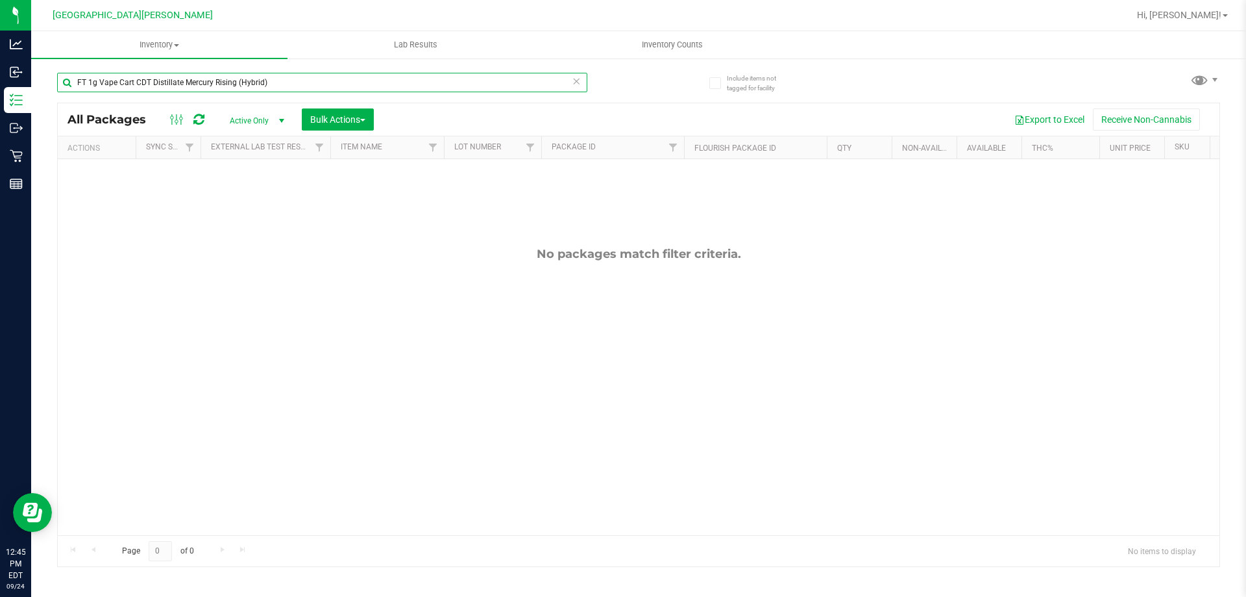
click at [286, 75] on input "FT 1g Vape Cart CDT Distillate Mercury Rising (Hybrid)" at bounding box center [322, 82] width 530 height 19
paste input "Gasserole"
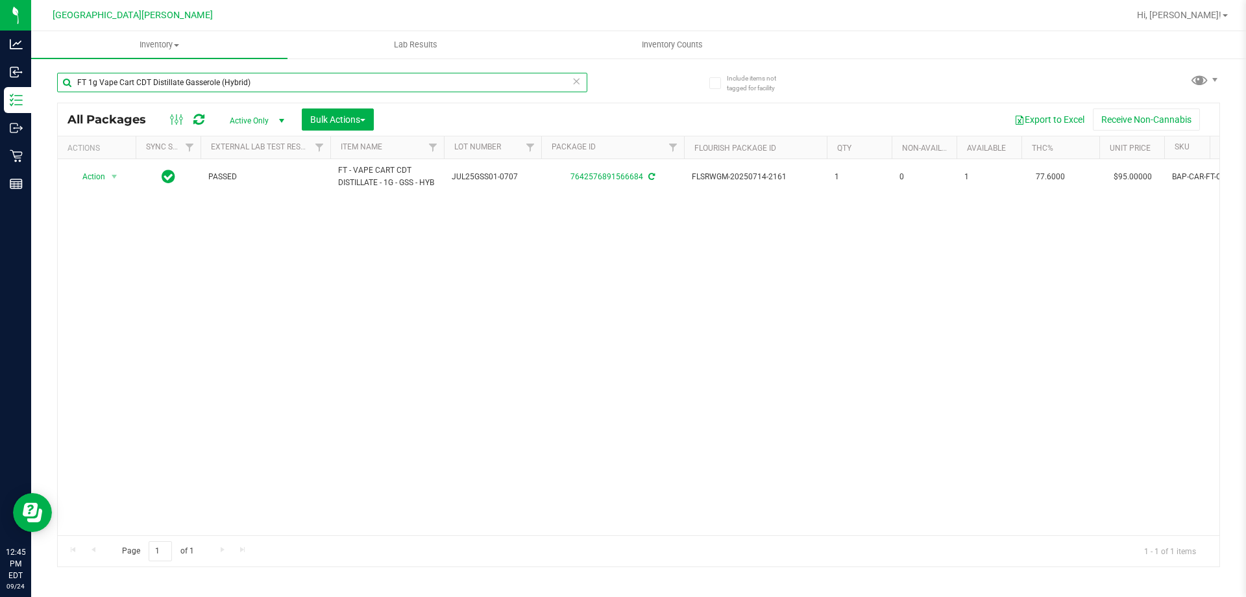
click at [299, 82] on input "FT 1g Vape Cart CDT Distillate Gasserole (Hybrid)" at bounding box center [322, 82] width 530 height 19
paste input "Apple Banana Peach Ringz"
click at [339, 84] on input "FT 1g Vape Cart CDT Distillate Apple Banana Peach Ringz (Hybrid)" at bounding box center [322, 82] width 530 height 19
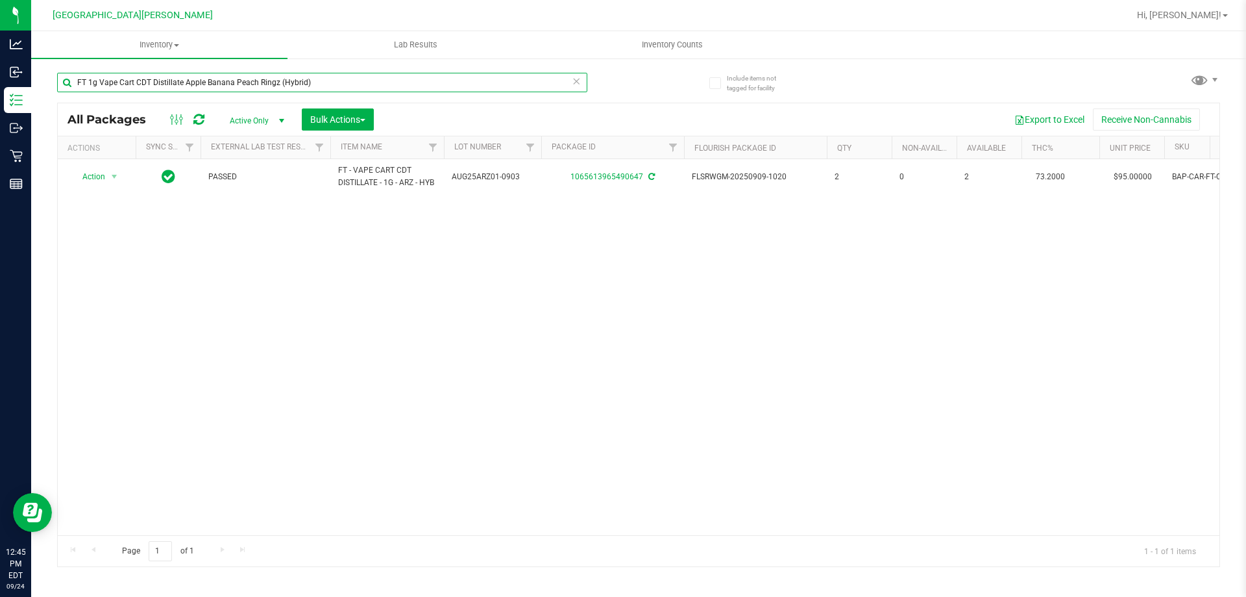
click at [339, 84] on input "FT 1g Vape Cart CDT Distillate Apple Banana Peach Ringz (Hybrid)" at bounding box center [322, 82] width 530 height 19
paste input "0.5g Vape Cart CDT Distillate Animal Larry (Indica"
click at [328, 75] on input "FT 0.5g Vape Cart CDT Distillate Animal [PERSON_NAME] (Indica)" at bounding box center [322, 82] width 530 height 19
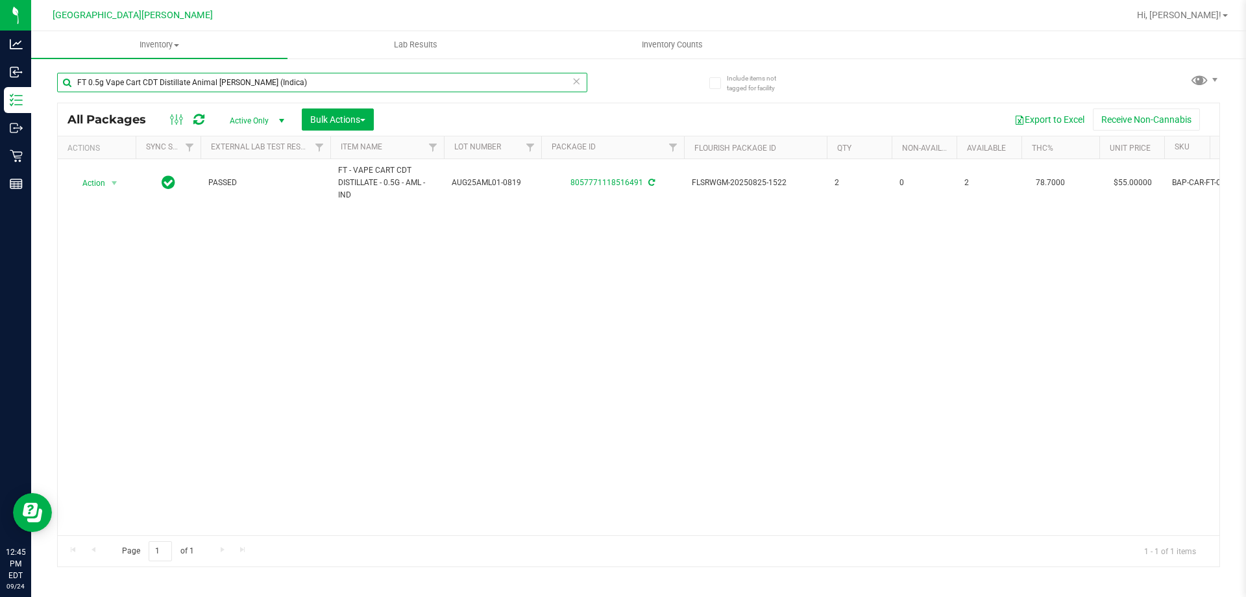
click at [328, 75] on input "FT 0.5g Vape Cart CDT Distillate Animal [PERSON_NAME] (Indica)" at bounding box center [322, 82] width 530 height 19
paste input "1g Vape Cart CDT Distillate Rainbow Pebblez F2 (Hybrid"
click at [289, 79] on input "FT 1g Vape Cart CDT Distillate Rainbow Pebblez F2 (Hybrid)" at bounding box center [322, 82] width 530 height 19
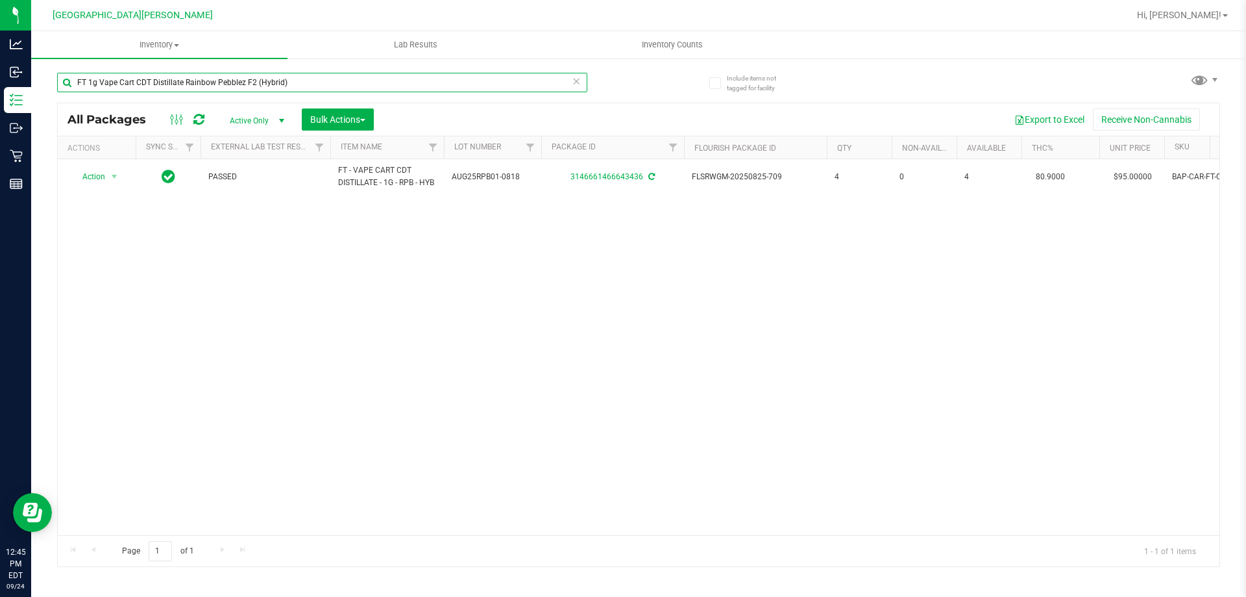
click at [289, 79] on input "FT 1g Vape Cart CDT Distillate Rainbow Pebblez F2 (Hybrid)" at bounding box center [322, 82] width 530 height 19
paste input "Truffle Two Step"
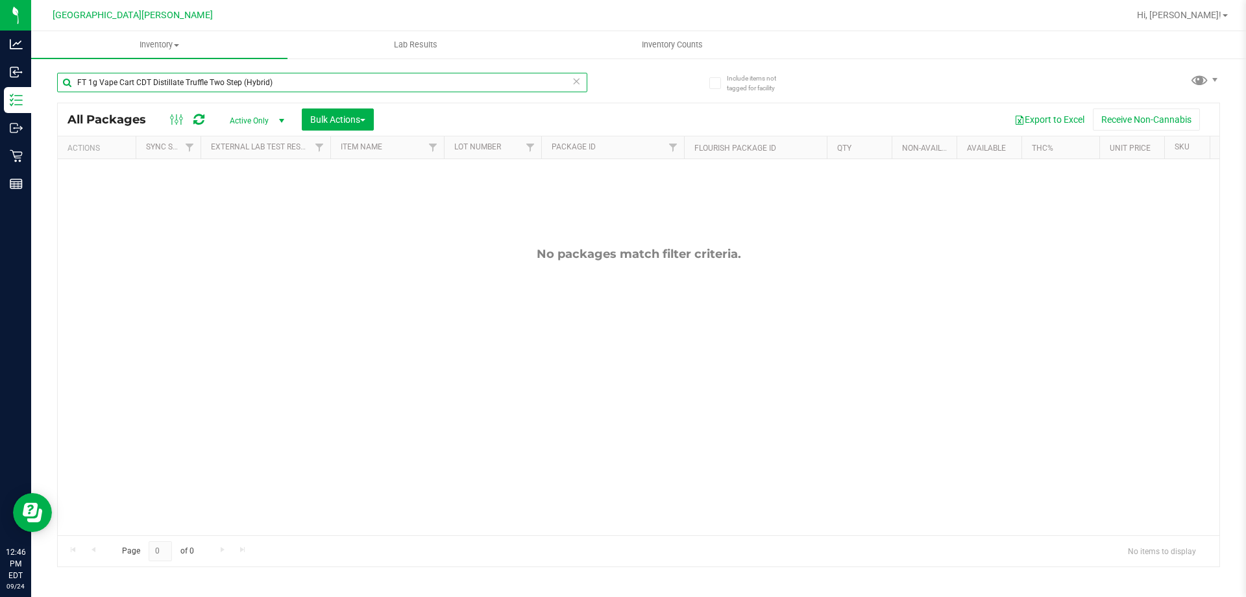
click at [295, 83] on input "FT 1g Vape Cart CDT Distillate Truffle Two Step (Hybrid)" at bounding box center [322, 82] width 530 height 19
paste input "Pine Zap F2"
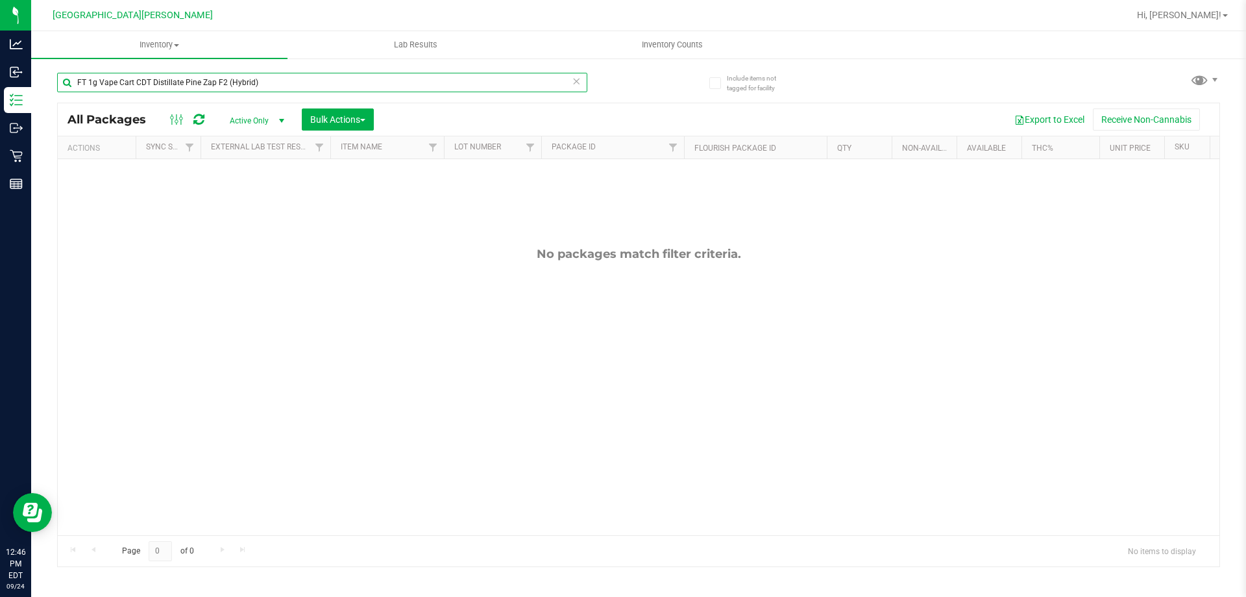
click at [302, 87] on input "FT 1g Vape Cart CDT Distillate Pine Zap F2 (Hybrid)" at bounding box center [322, 82] width 530 height 19
paste input "0.5g Vape Cart Distillate Amnesia"
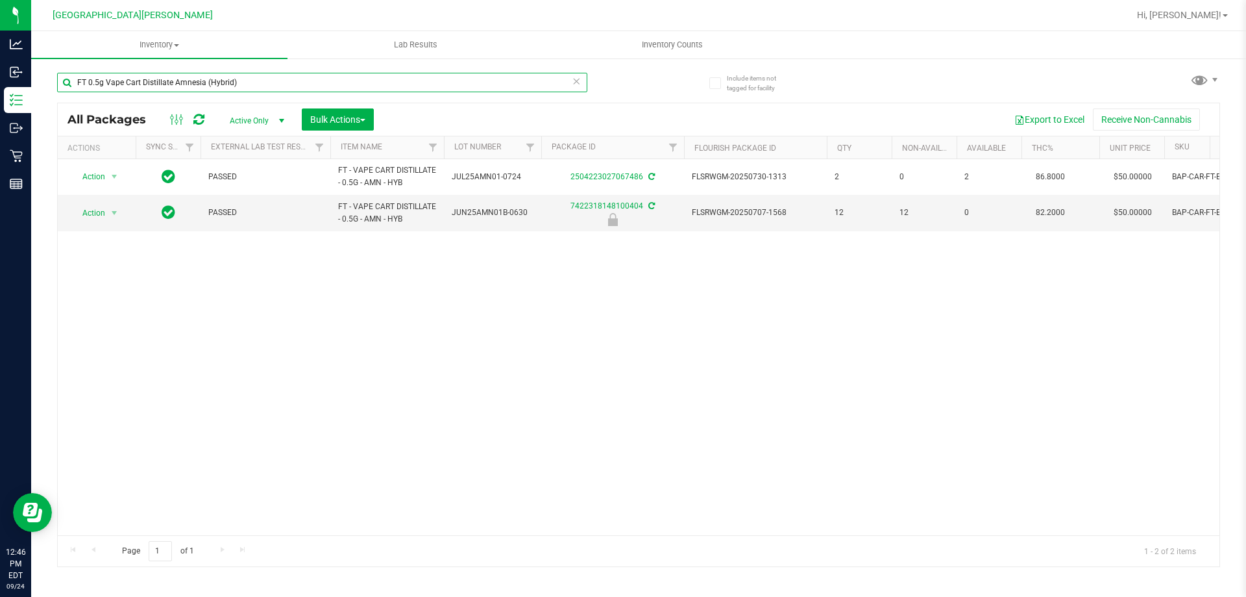
click at [276, 82] on input "FT 0.5g Vape Cart Distillate Amnesia (Hybrid)" at bounding box center [322, 82] width 530 height 19
paste input "Banana [PERSON_NAME]"
click at [293, 80] on input "FT 0.5g Vape Cart Distillate Banana [PERSON_NAME] (Hybrid)" at bounding box center [322, 82] width 530 height 19
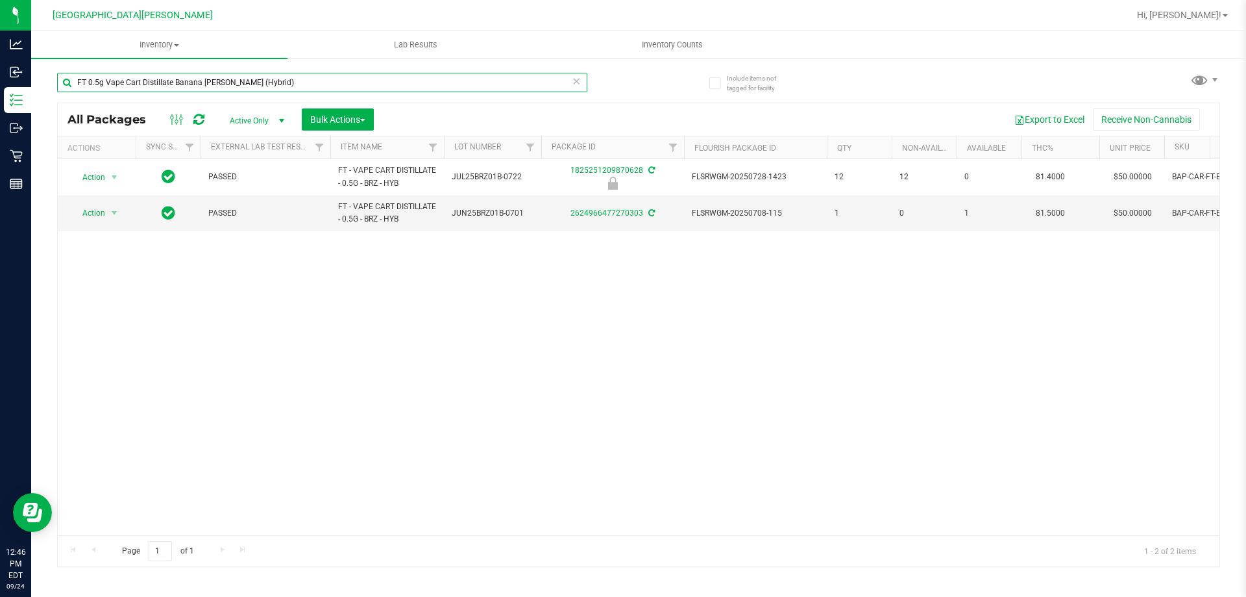
click at [293, 80] on input "FT 0.5g Vape Cart Distillate Banana [PERSON_NAME] (Hybrid)" at bounding box center [322, 82] width 530 height 19
paste input "1g Vape Cart CDT Distillate Z Cake x Creamsickle (Indica"
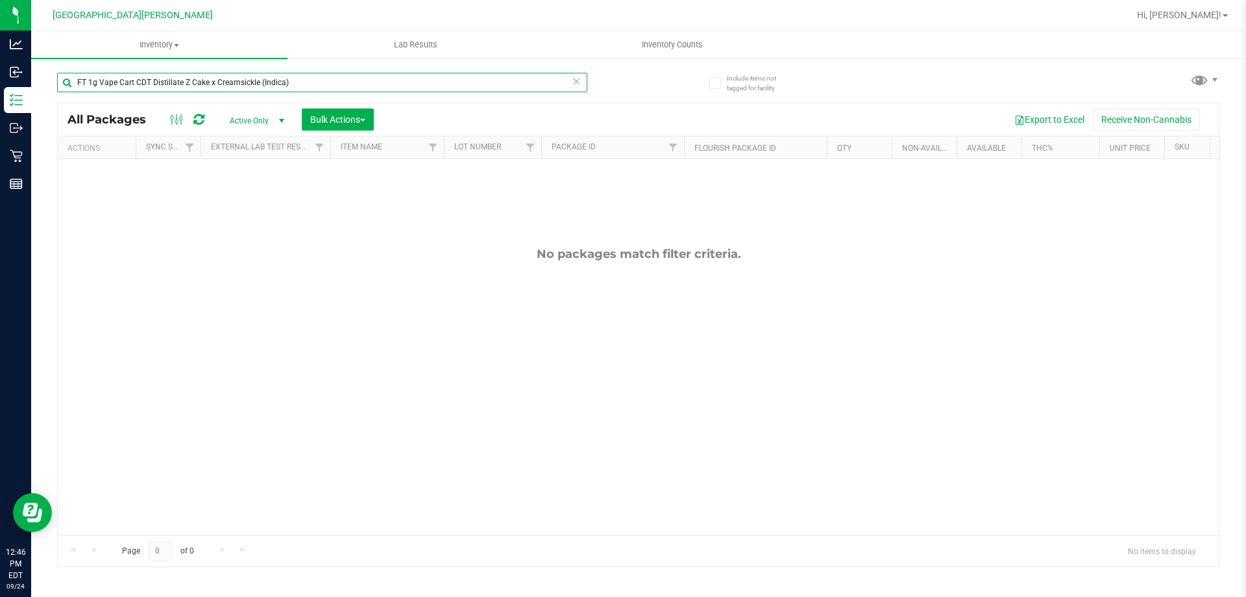
click at [402, 80] on input "FT 1g Vape Cart CDT Distillate Z Cake x Creamsickle (Indica)" at bounding box center [322, 82] width 530 height 19
paste input "Cookie Popz (Hybrid"
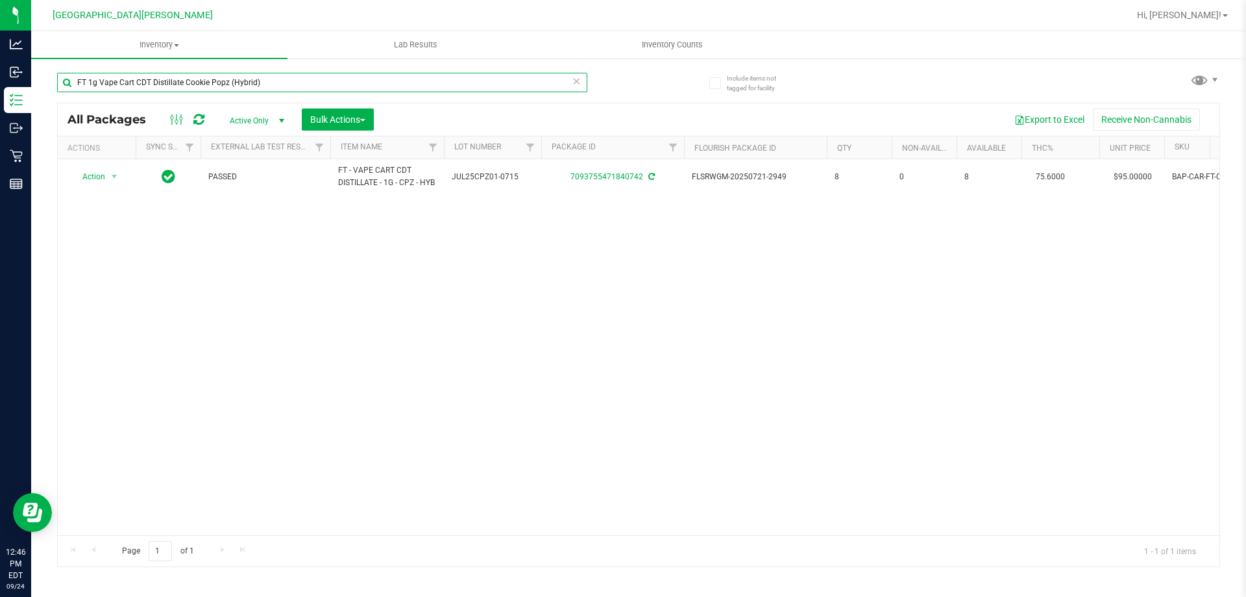
click at [365, 79] on input "FT 1g Vape Cart CDT Distillate Cookie Popz (Hybrid)" at bounding box center [322, 82] width 530 height 19
paste input "Apples N Bananas x Pancakes Jealousy"
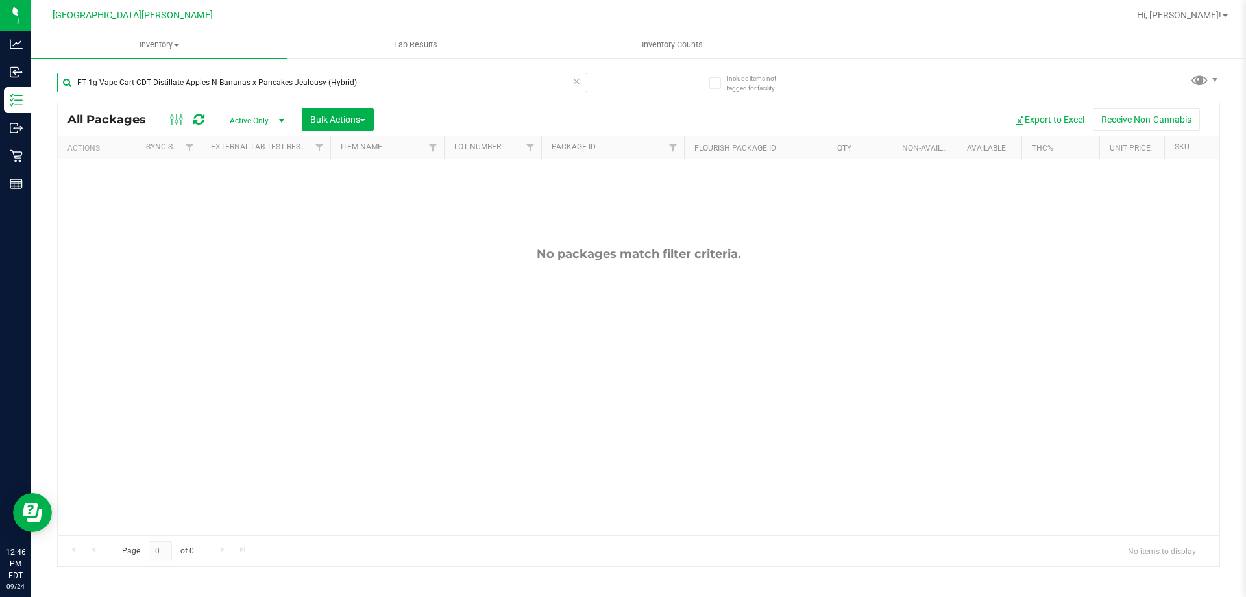
click at [389, 84] on input "FT 1g Vape Cart CDT Distillate Apples N Bananas x Pancakes Jealousy (Hybrid)" at bounding box center [322, 82] width 530 height 19
paste input "0.5g Vape Cart Distillate"
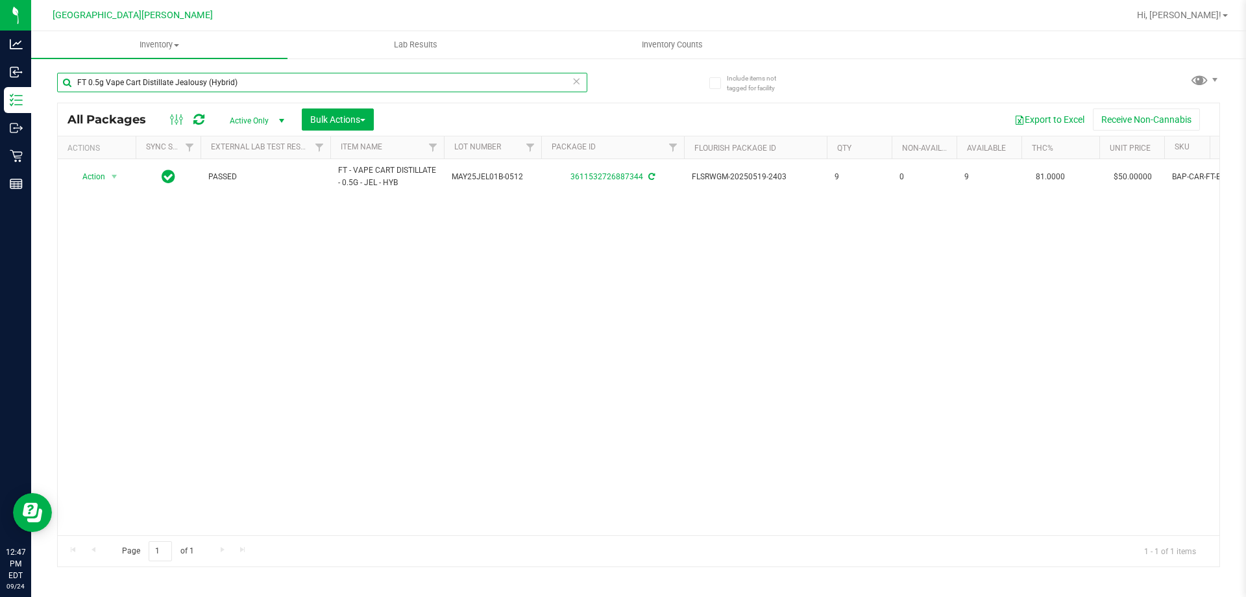
click at [251, 87] on input "FT 0.5g Vape Cart Distillate Jealousy (Hybrid)" at bounding box center [322, 82] width 530 height 19
paste input "Master Kush (Indica"
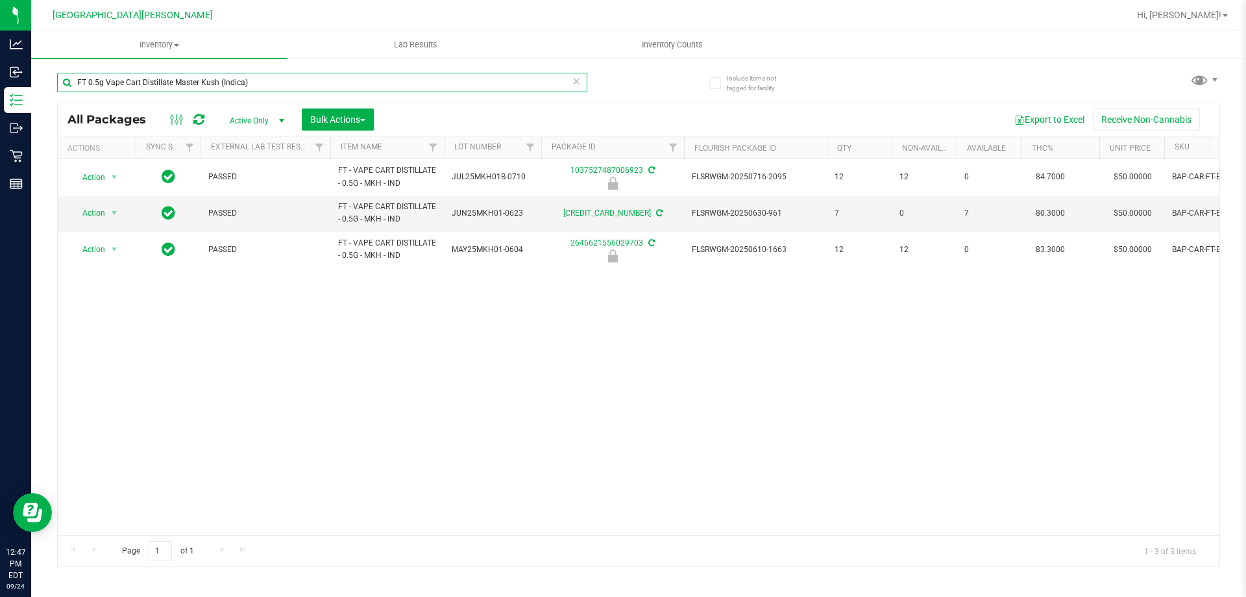
click at [329, 90] on input "FT 0.5g Vape Cart Distillate Master Kush (Indica)" at bounding box center [322, 82] width 530 height 19
paste input "GL 1g Live Rosin Bosscotti"
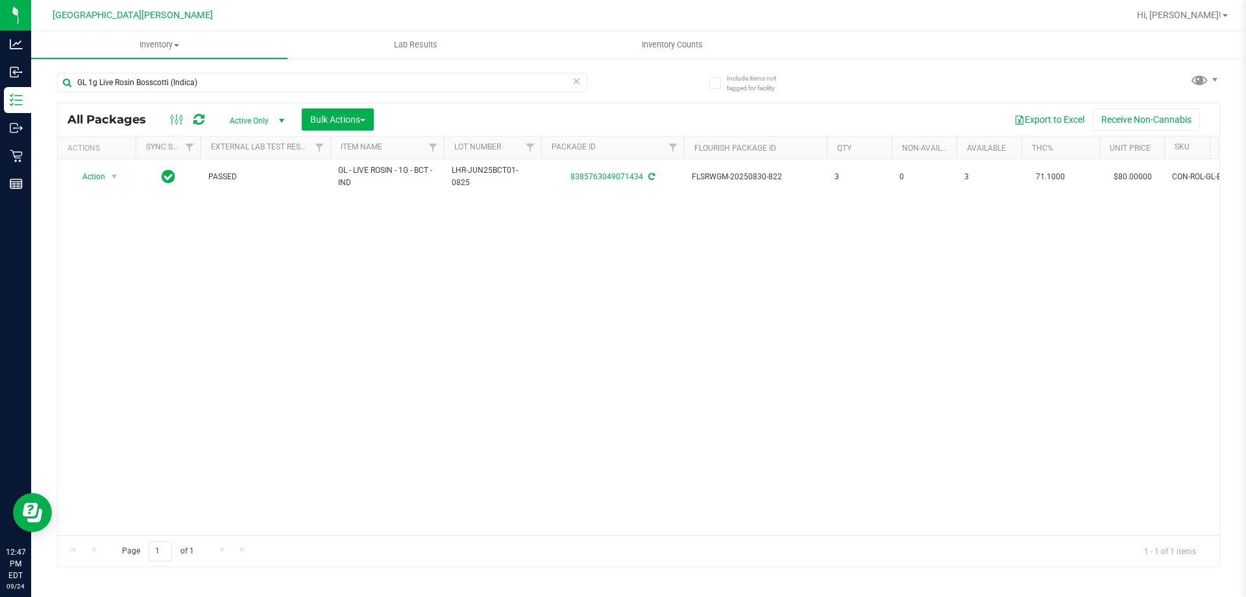
click at [242, 95] on div "GL 1g Live Rosin Bosscotti (Indica)" at bounding box center [322, 88] width 530 height 30
click at [243, 87] on input "GL 1g Live Rosin Bosscotti (Indica)" at bounding box center [322, 82] width 530 height 19
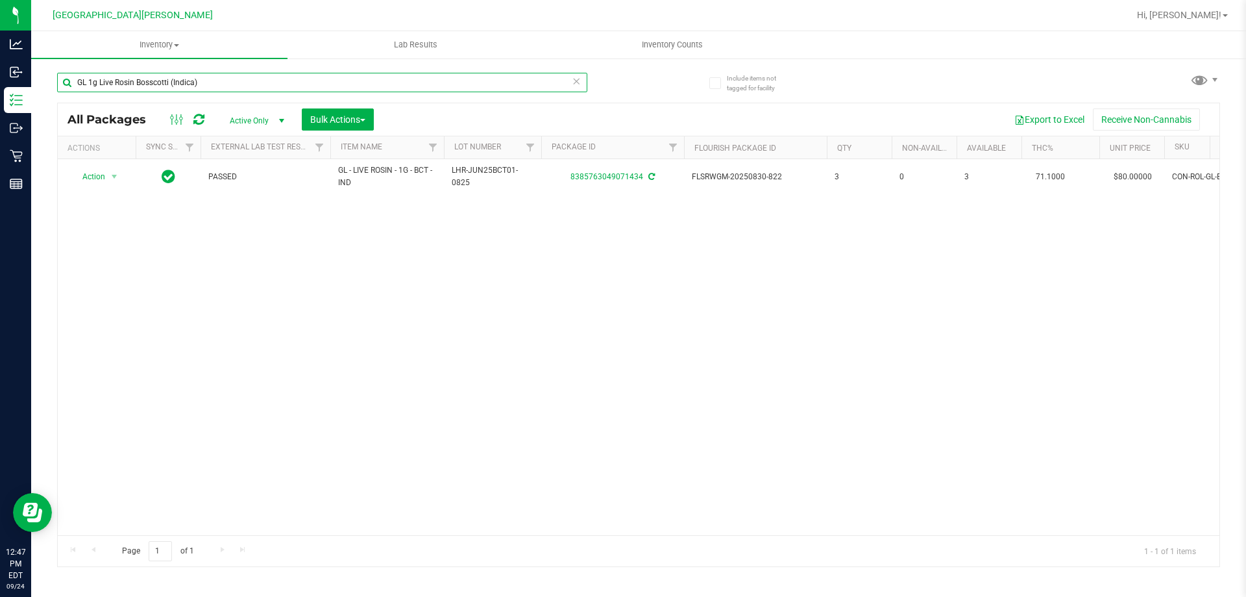
click at [243, 87] on input "GL 1g Live Rosin Bosscotti (Indica)" at bounding box center [322, 82] width 530 height 19
paste input "PB & Smelly (Hybrid"
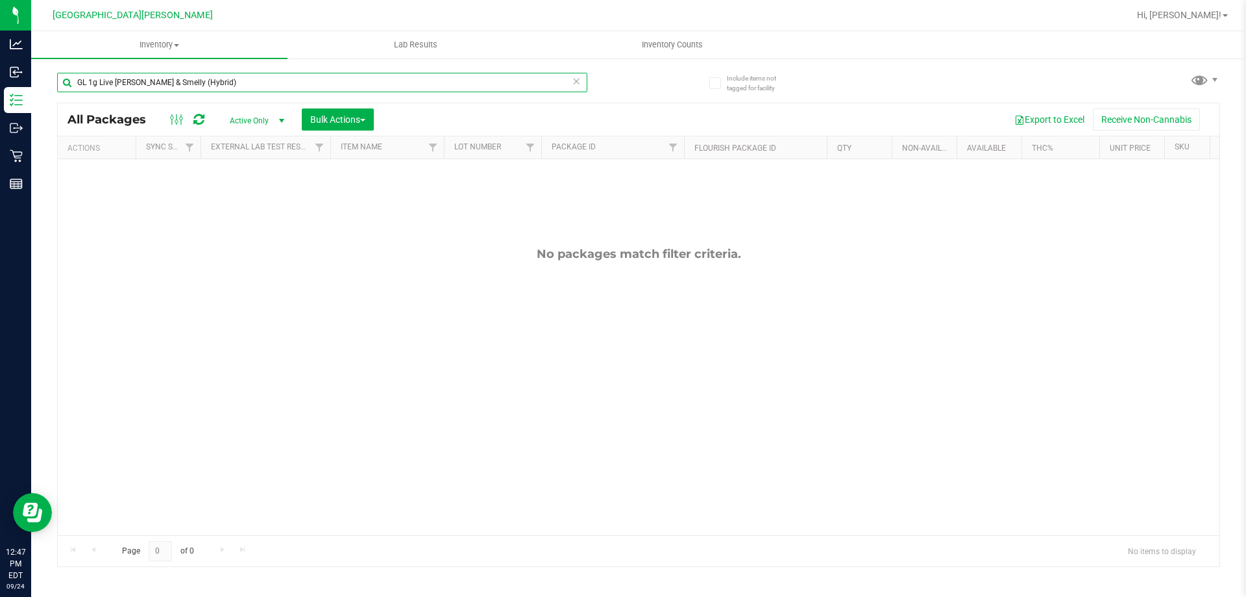
click at [258, 82] on input "GL 1g Live [PERSON_NAME] & Smelly (Hybrid)" at bounding box center [322, 82] width 530 height 19
paste input "FT 1g Vape Cart Distillate Green Crack (Sativa"
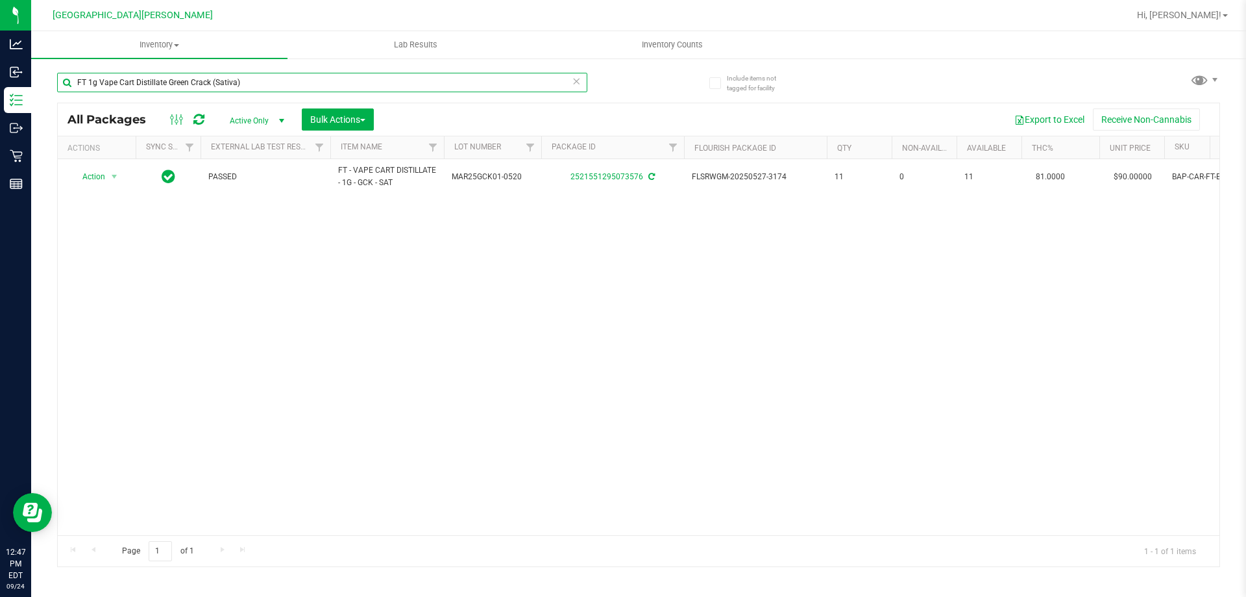
click at [256, 88] on input "FT 1g Vape Cart Distillate Green Crack (Sativa)" at bounding box center [322, 82] width 530 height 19
paste input "Blue Z (Hybrid-Indic"
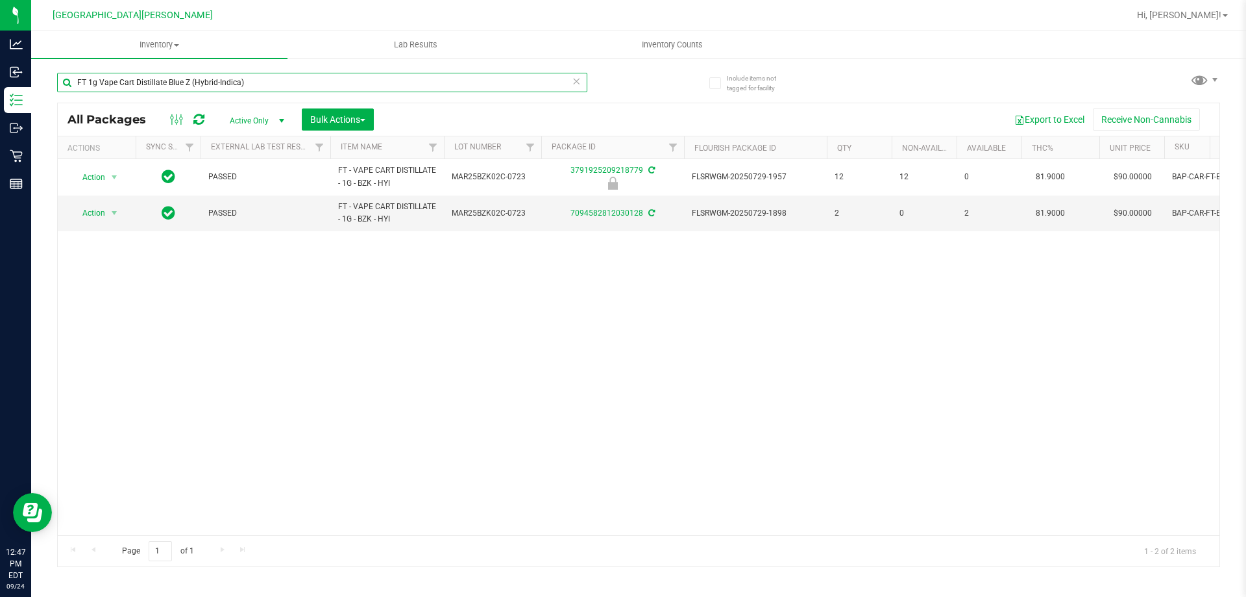
click at [290, 85] on input "FT 1g Vape Cart Distillate Blue Z (Hybrid-Indica)" at bounding box center [322, 82] width 530 height 19
paste input "Amnesia (Hybrid"
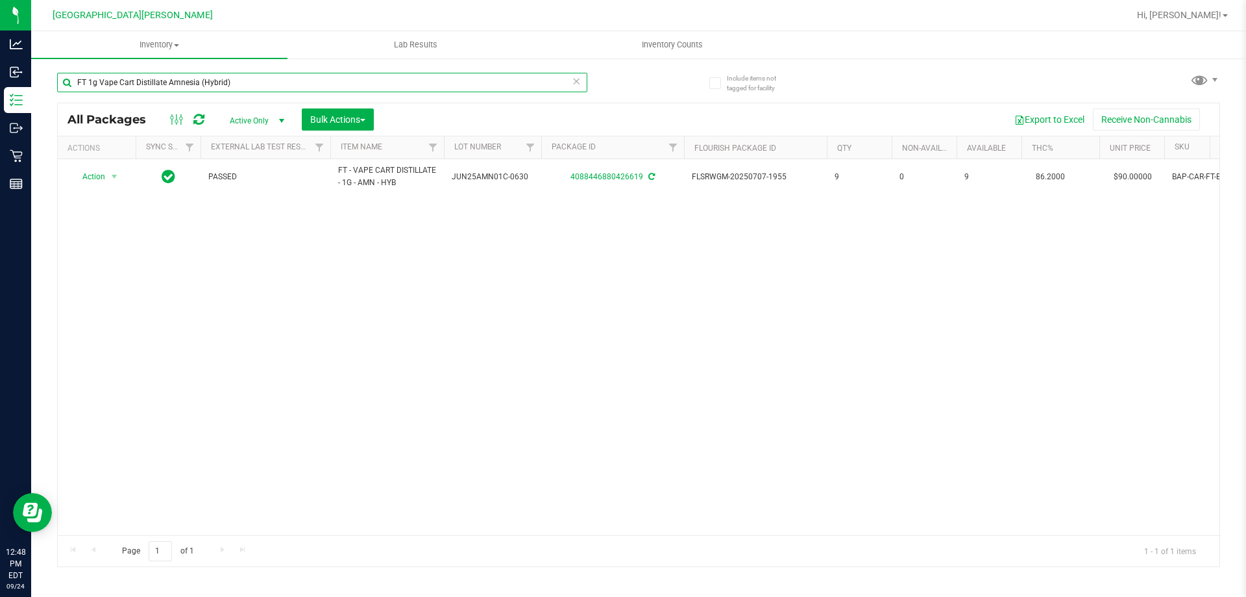
click at [317, 80] on input "FT 1g Vape Cart Distillate Amnesia (Hybrid)" at bounding box center [322, 82] width 530 height 19
paste input "GL 0.5g Vape Cart Live Rosin Space Gello x Zuchi"
click at [339, 105] on div "All Packages Active Only Active Only Lab Samples Locked All External Internal B…" at bounding box center [639, 119] width 1162 height 32
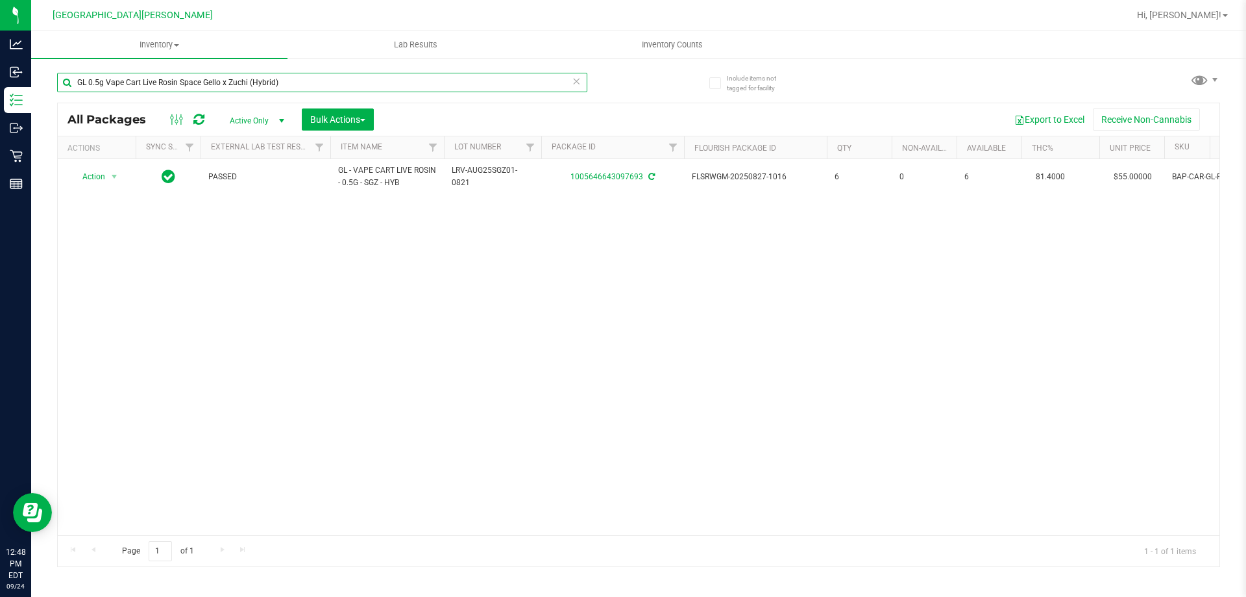
click at [347, 73] on input "GL 0.5g Vape Cart Live Rosin Space Gello x Zuchi (Hybrid)" at bounding box center [322, 82] width 530 height 19
click at [344, 76] on input "GL 0.5g Vape Cart Live Rosin Space Gello x Zuchi (Hybrid)" at bounding box center [322, 82] width 530 height 19
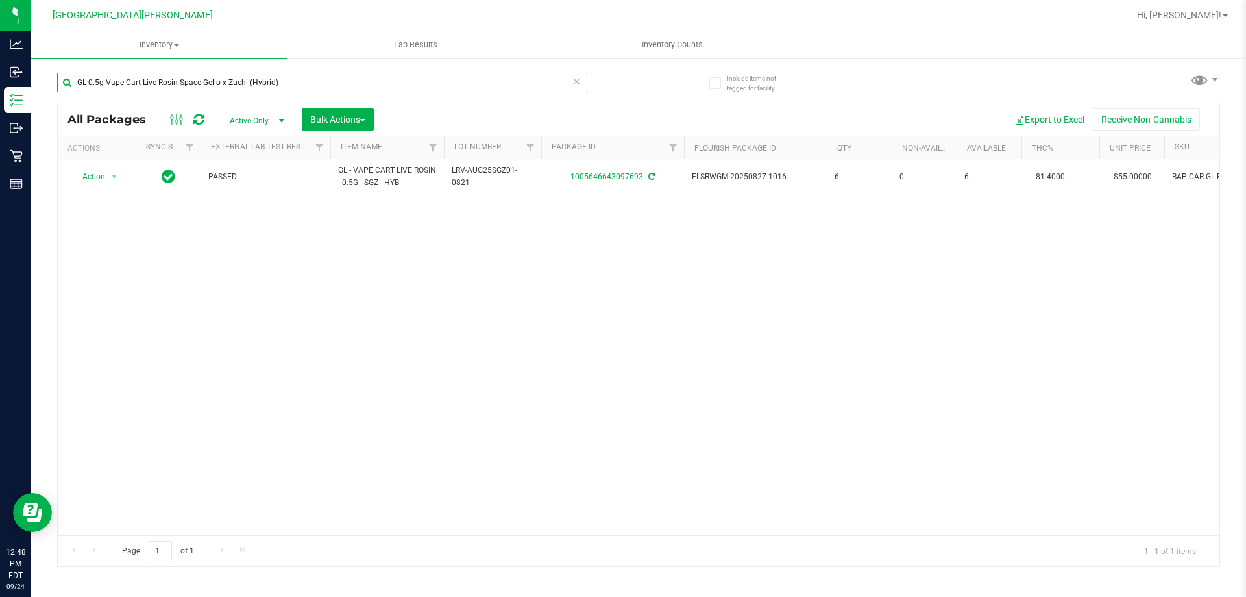
click at [344, 76] on input "GL 0.5g Vape Cart Live Rosin Space Gello x Zuchi (Hybrid)" at bounding box center [322, 82] width 530 height 19
paste input "FT 1g Vape Cart Distillate Purple Punch (Indica"
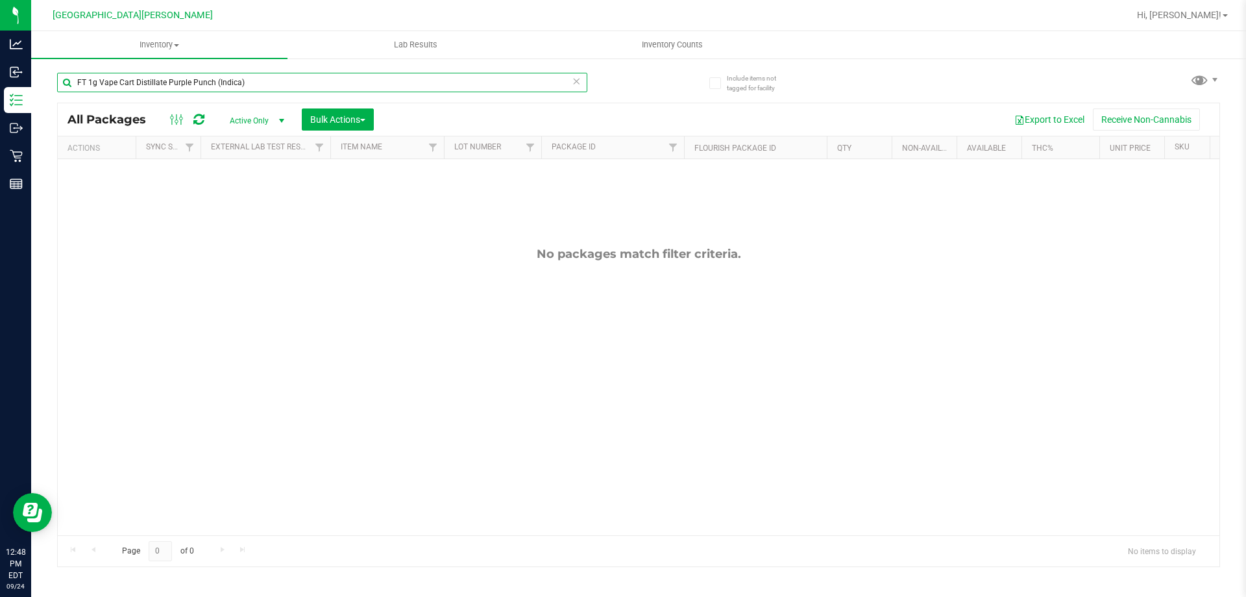
drag, startPoint x: 328, startPoint y: 75, endPoint x: 319, endPoint y: 85, distance: 13.8
click at [328, 75] on input "FT 1g Vape Cart Distillate Purple Punch (Indica)" at bounding box center [322, 82] width 530 height 19
click at [319, 85] on input "FT 1g Vape Cart Distillate Purple Punch (Indica)" at bounding box center [322, 82] width 530 height 19
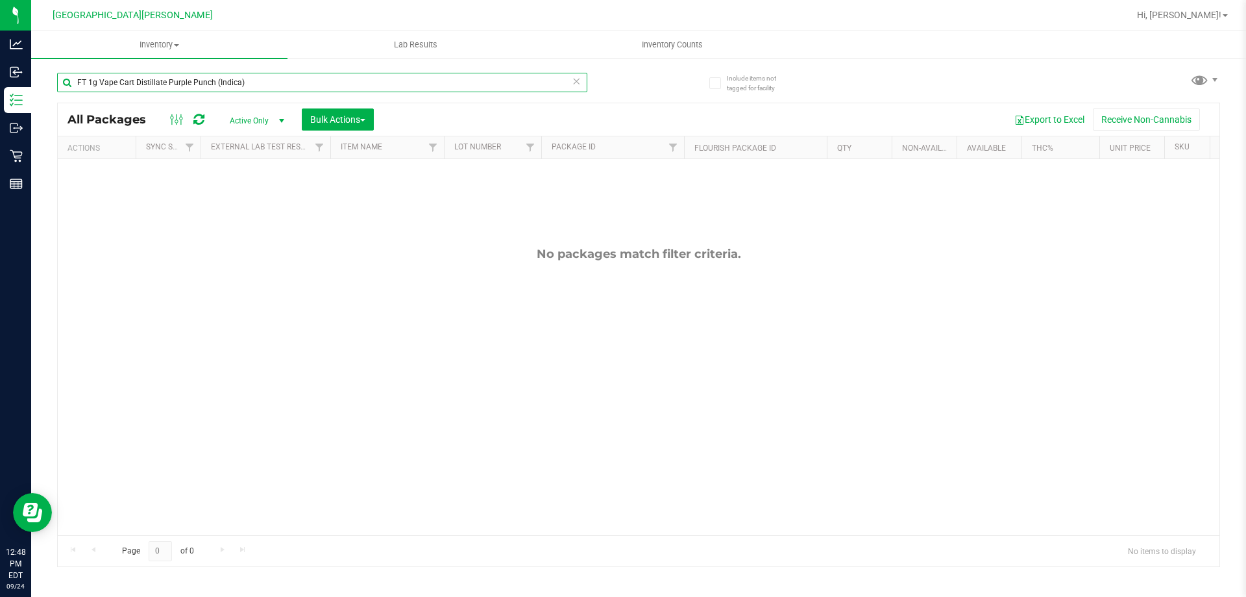
paste input "Watermelon Z"
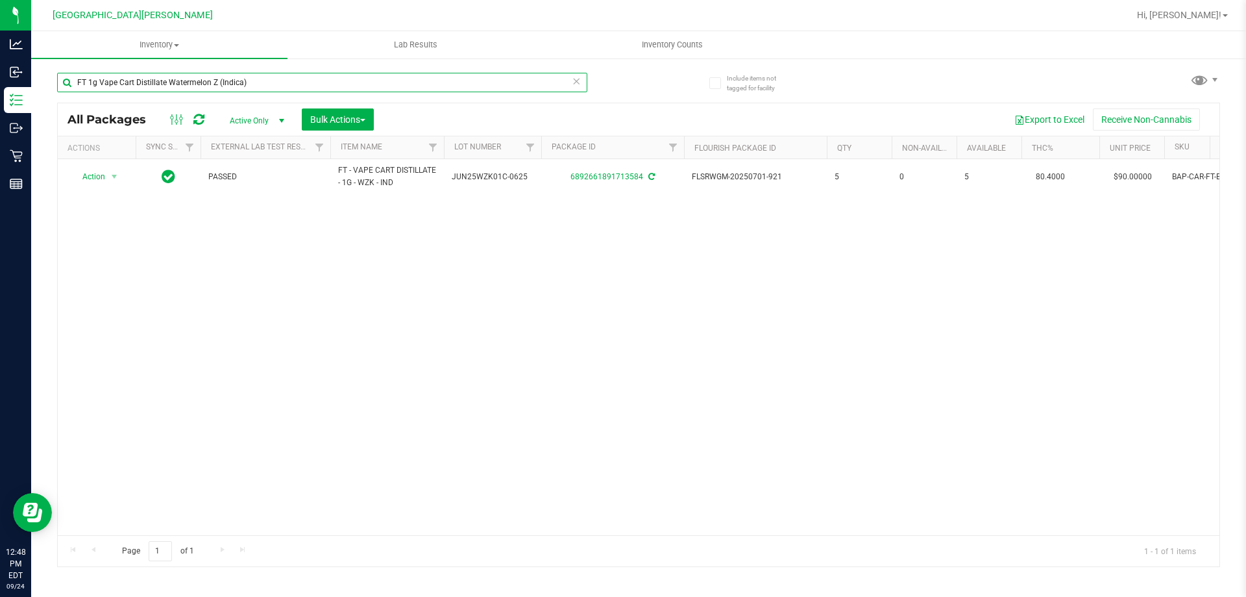
click at [306, 80] on input "FT 1g Vape Cart Distillate Watermelon Z (Indica)" at bounding box center [322, 82] width 530 height 19
paste input "Strawberry Cough (Hybrid-Sativ"
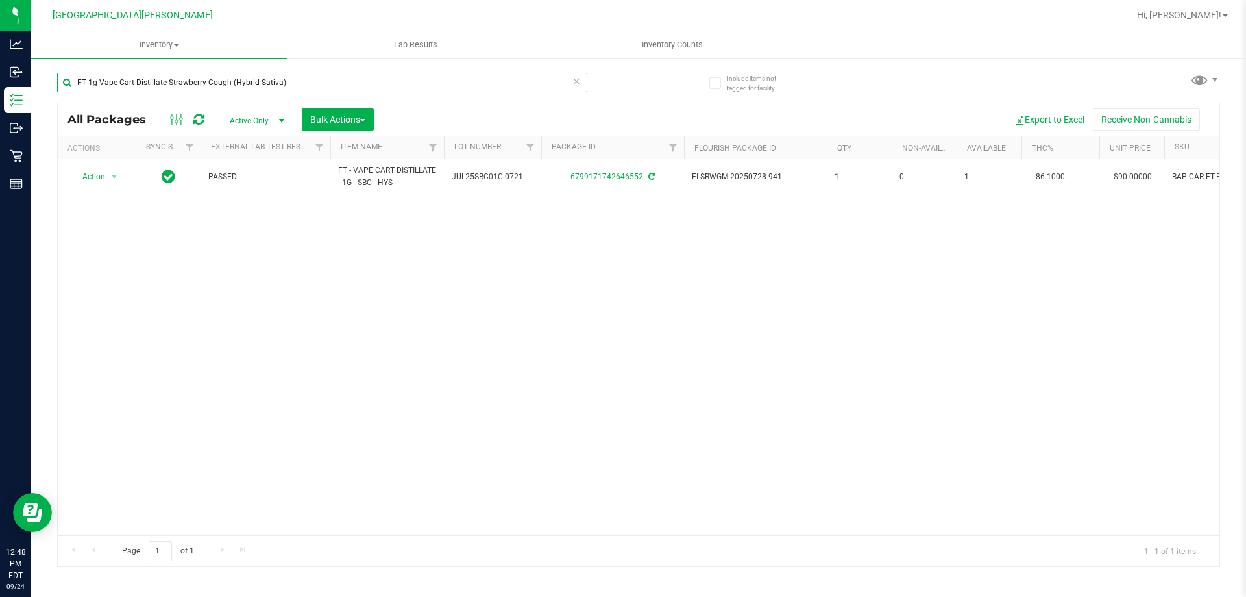
click at [349, 92] on input "FT 1g Vape Cart Distillate Strawberry Cough (Hybrid-Sativa)" at bounding box center [322, 82] width 530 height 19
paste input "X 300mg Balm (1:1 CBD:THC"
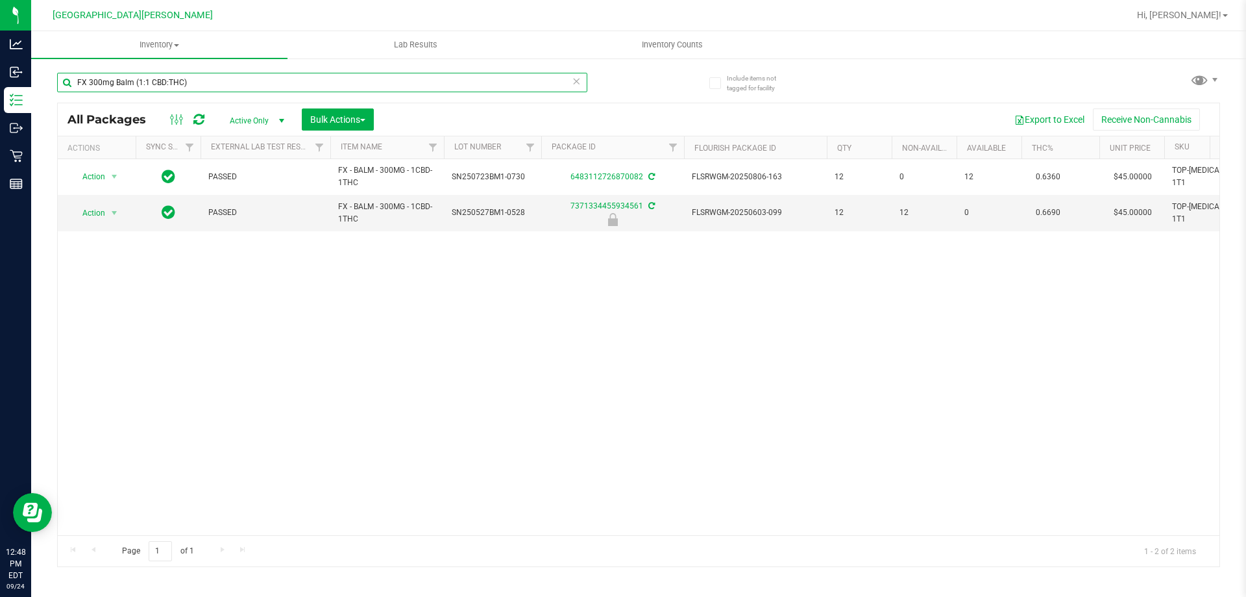
click at [211, 80] on input "FX 300mg Balm (1:1 CBD:THC)" at bounding box center [322, 82] width 530 height 19
paste input "HT 200mg Dark Chocolate Bar Live Rosin ("
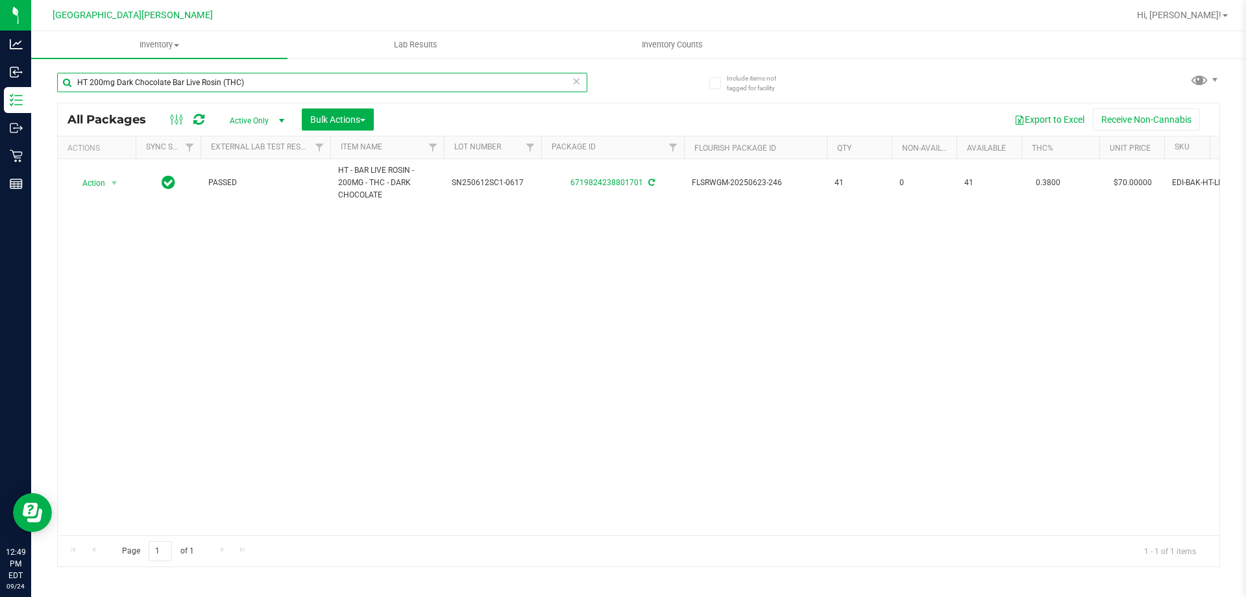
click at [303, 80] on input "HT 200mg Dark Chocolate Bar Live Rosin (THC)" at bounding box center [322, 82] width 530 height 19
paste input "100mg Milk Chocolate Caramel Bar"
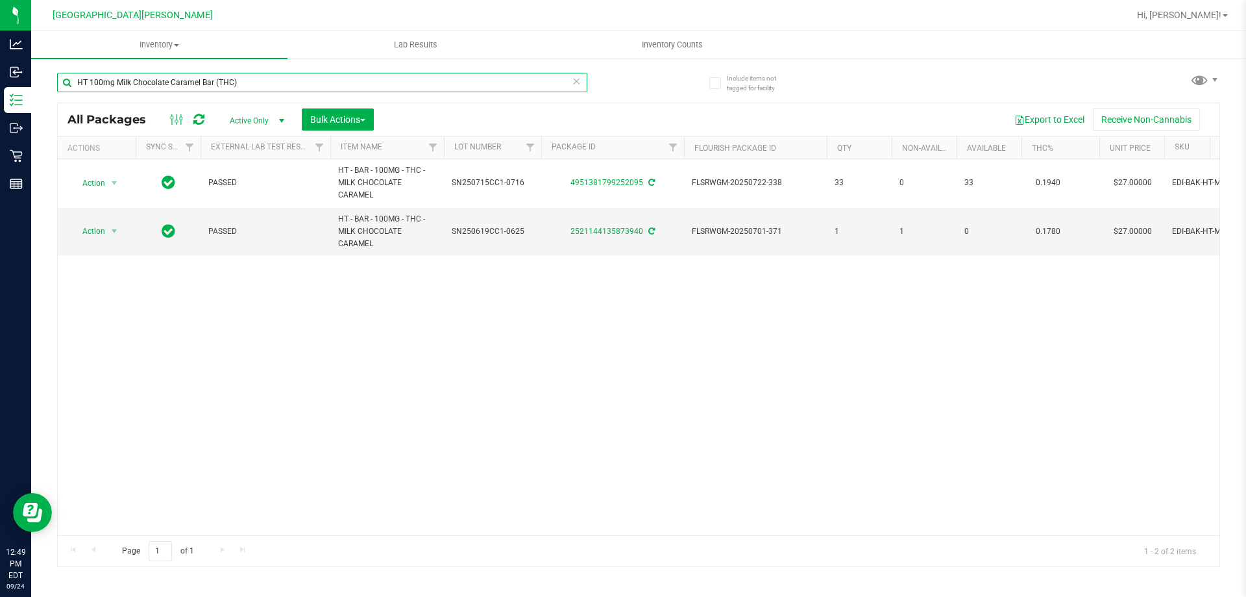
click at [304, 90] on input "HT 100mg Milk Chocolate Caramel Bar (THC)" at bounding box center [322, 82] width 530 height 19
paste input "text"
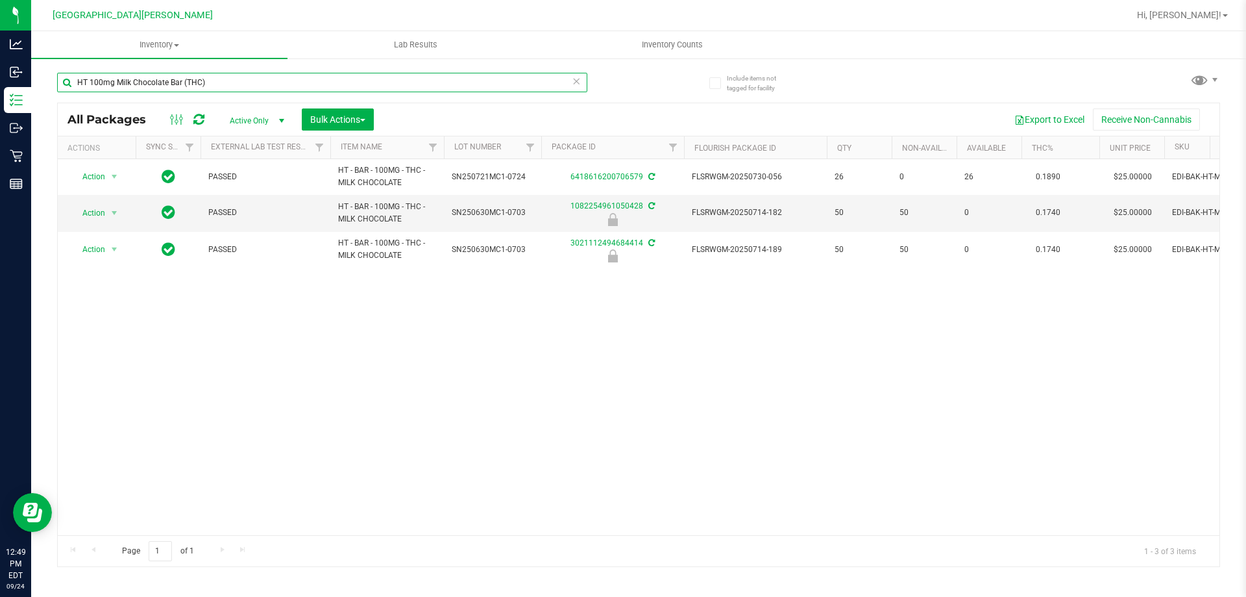
click at [213, 88] on input "HT 100mg Milk Chocolate Bar (THC)" at bounding box center [322, 82] width 530 height 19
paste input "Dar"
click at [234, 80] on input "HT 100mg Dark Chocolate Bar (THC)" at bounding box center [322, 82] width 530 height 19
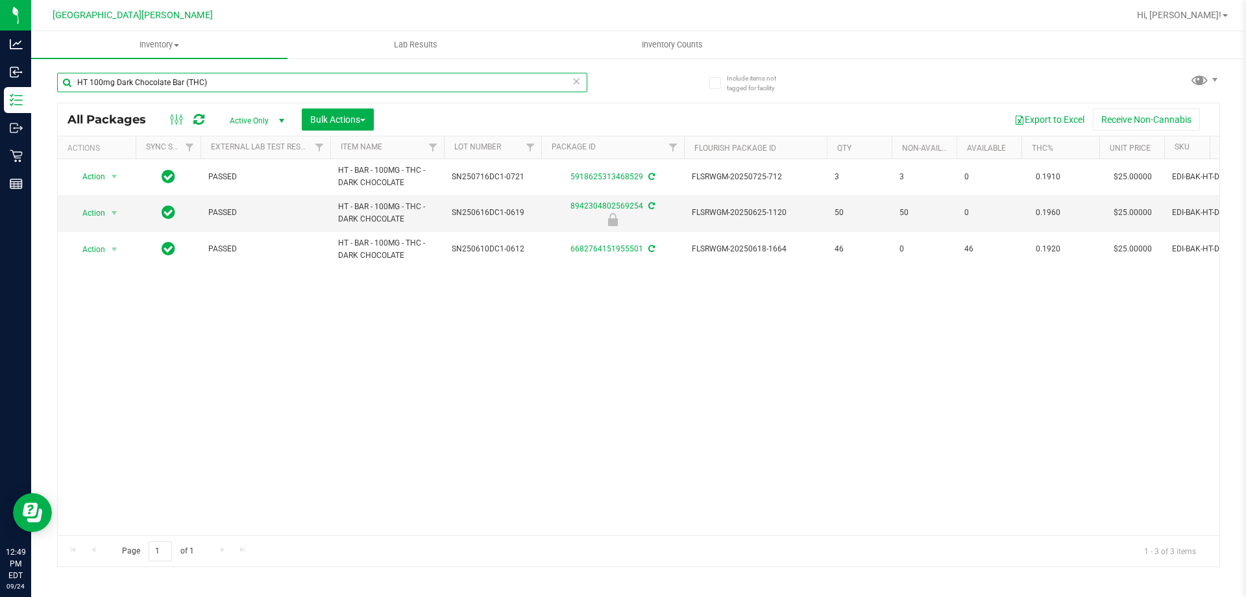
click at [234, 80] on input "HT 100mg Dark Chocolate Bar (THC)" at bounding box center [322, 82] width 530 height 19
paste input "2.5mg Blackberry Mints (THC) 40ct"
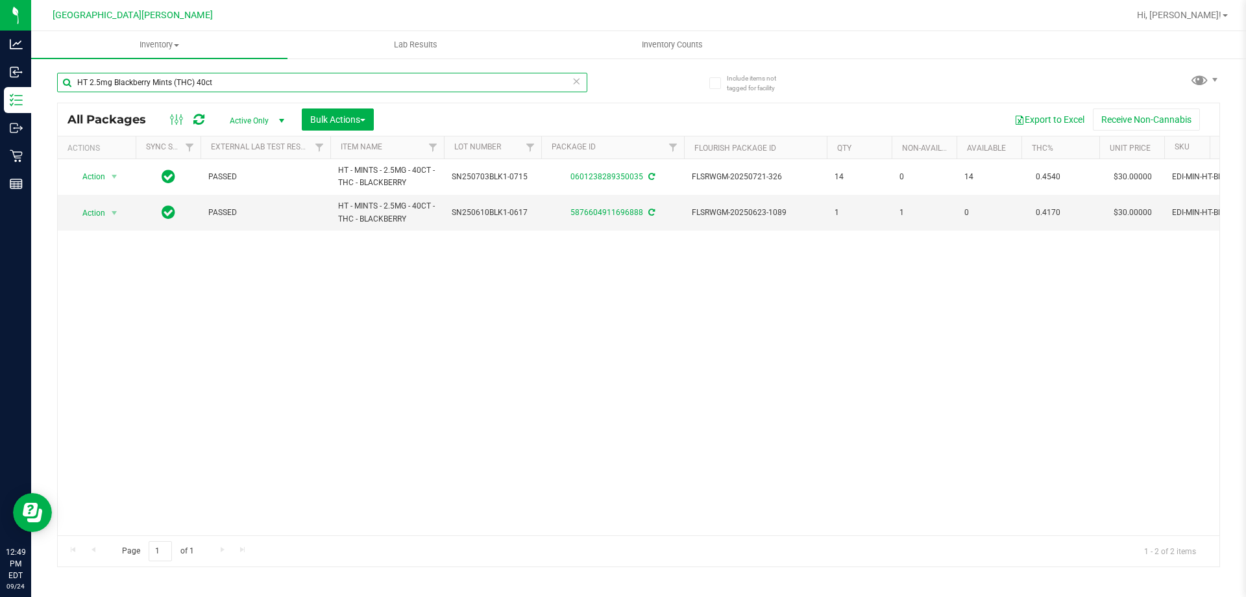
click at [236, 77] on input "HT 2.5mg Blackberry Mints (THC) 40ct" at bounding box center [322, 82] width 530 height 19
paste input "Peppermint"
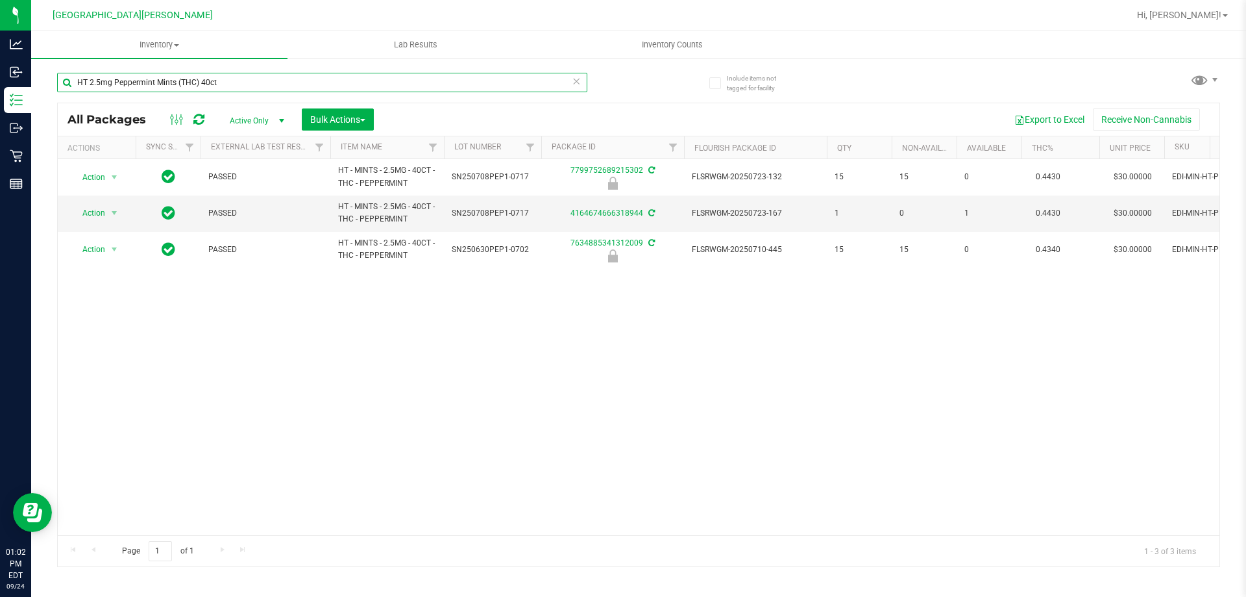
click at [323, 82] on input "HT 2.5mg Peppermint Mints (THC) 40ct" at bounding box center [322, 82] width 530 height 19
paste input "ach Mango"
click at [254, 78] on input "HT 2.5mg Peach Mango Mints (THC) 40ct" at bounding box center [322, 82] width 530 height 19
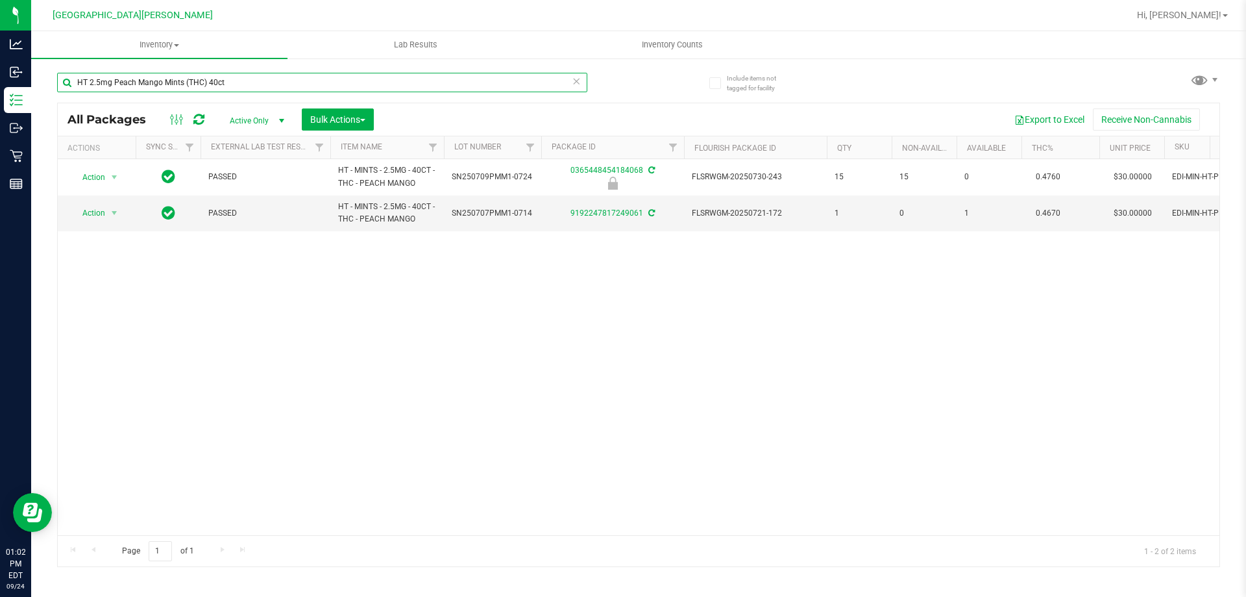
click at [254, 78] on input "HT 2.5mg Peach Mango Mints (THC) 40ct" at bounding box center [322, 82] width 530 height 19
paste input "SW 1g FSO Syringe Indica Blend"
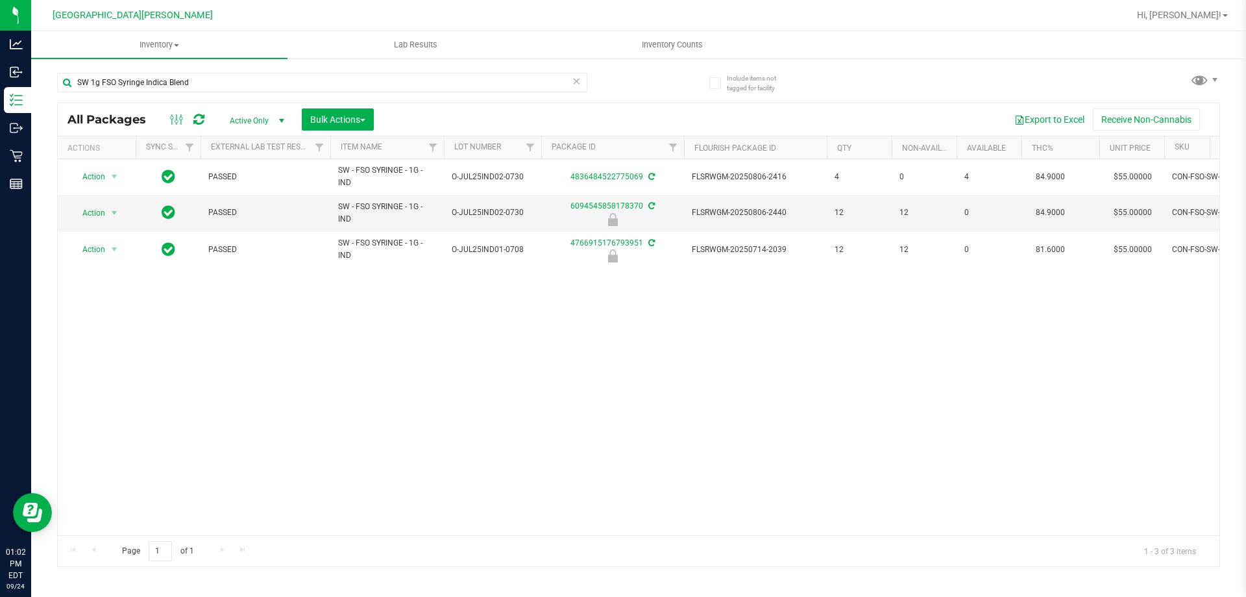
click at [247, 93] on div "SW 1g FSO Syringe Indica Blend" at bounding box center [322, 88] width 530 height 30
drag, startPoint x: 247, startPoint y: 93, endPoint x: 249, endPoint y: 86, distance: 7.4
click at [247, 92] on div "SW 1g FSO Syringe Indica Blend" at bounding box center [322, 88] width 530 height 30
click at [249, 86] on input "SW 1g FSO Syringe Indica Blend" at bounding box center [322, 82] width 530 height 19
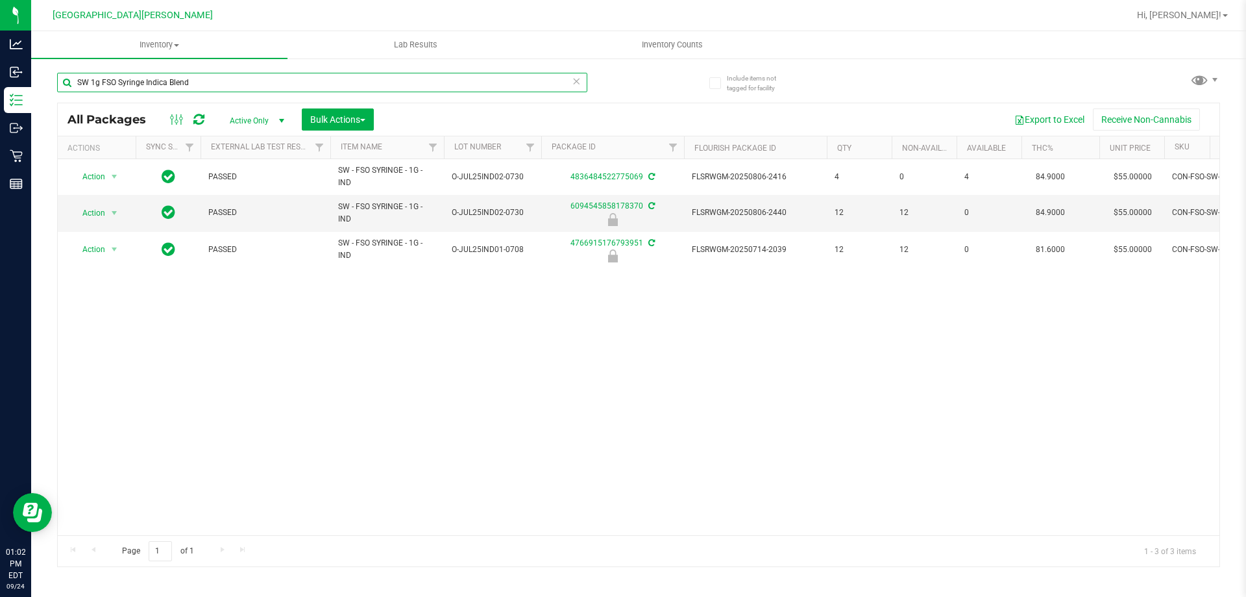
click at [249, 86] on input "SW 1g FSO Syringe Indica Blend" at bounding box center [322, 82] width 530 height 19
paste input "Hybrid"
click at [244, 92] on input "SW 1g FSO Syringe Hybrid Blend" at bounding box center [322, 82] width 530 height 19
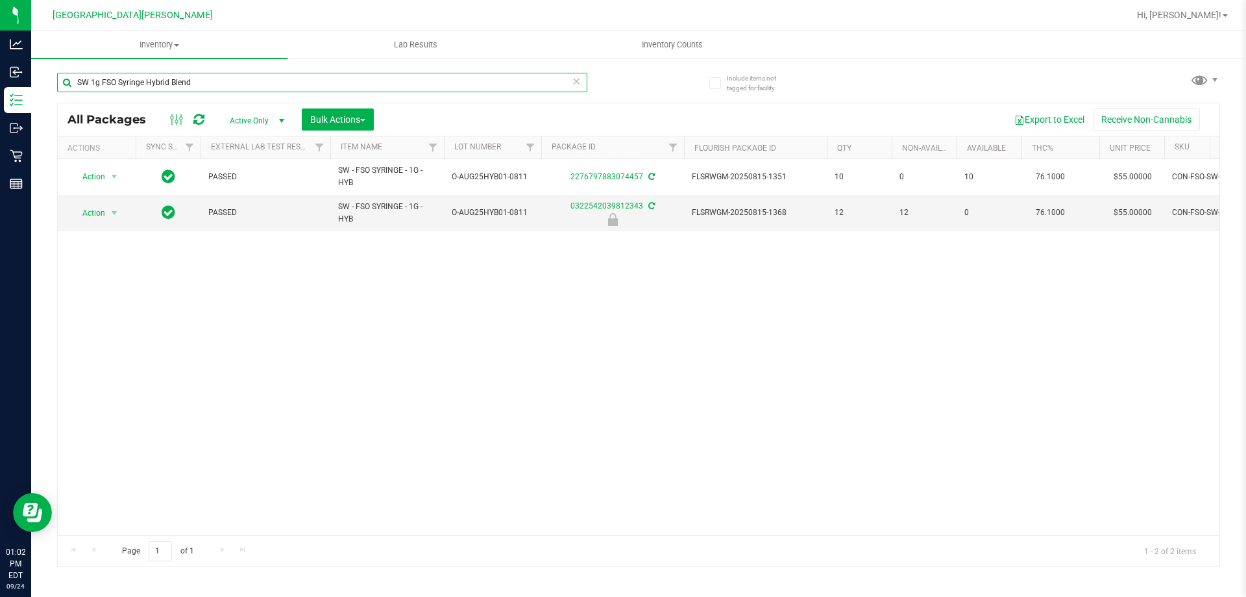
paste input "20mg Patch Relief (1:9 CBD:THC)"
click at [314, 75] on input "SW 20mg Patch Relief (1:9 CBD:THC)" at bounding box center [322, 82] width 530 height 19
paste input "360mg Lotion Soothe (1:1"
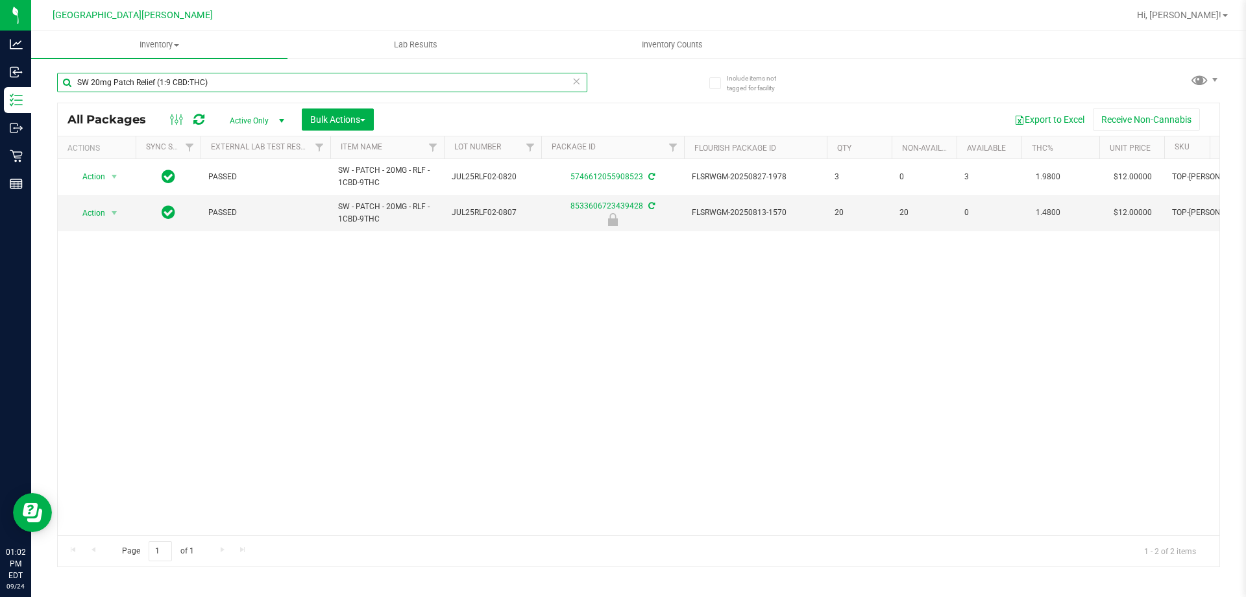
type input "SW 360mg Lotion Soothe (1:1 CBD:THC)"
